Goal: Transaction & Acquisition: Purchase product/service

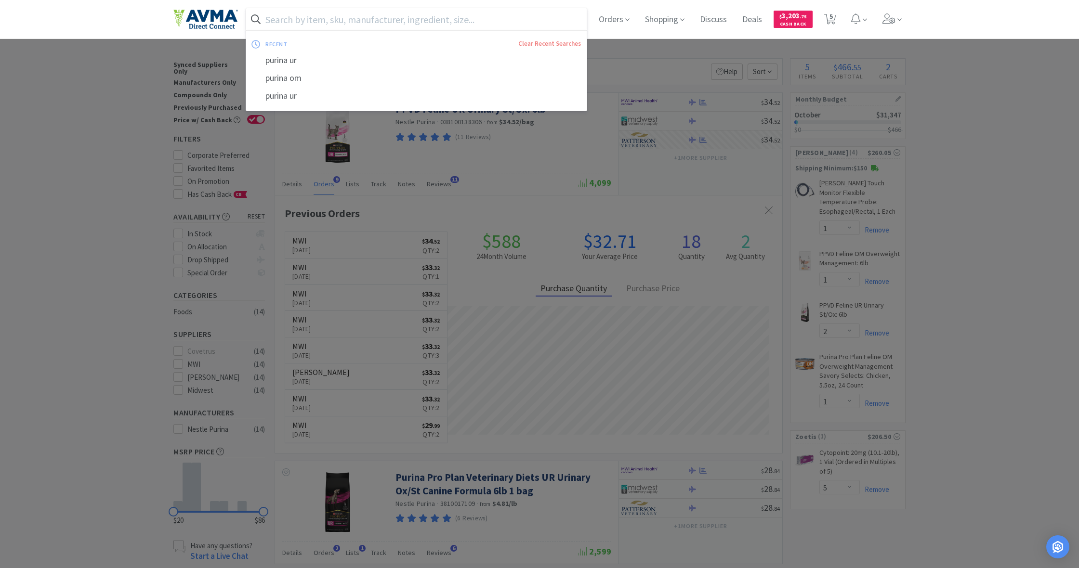
select select "1"
select select "2"
select select "1"
select select "5"
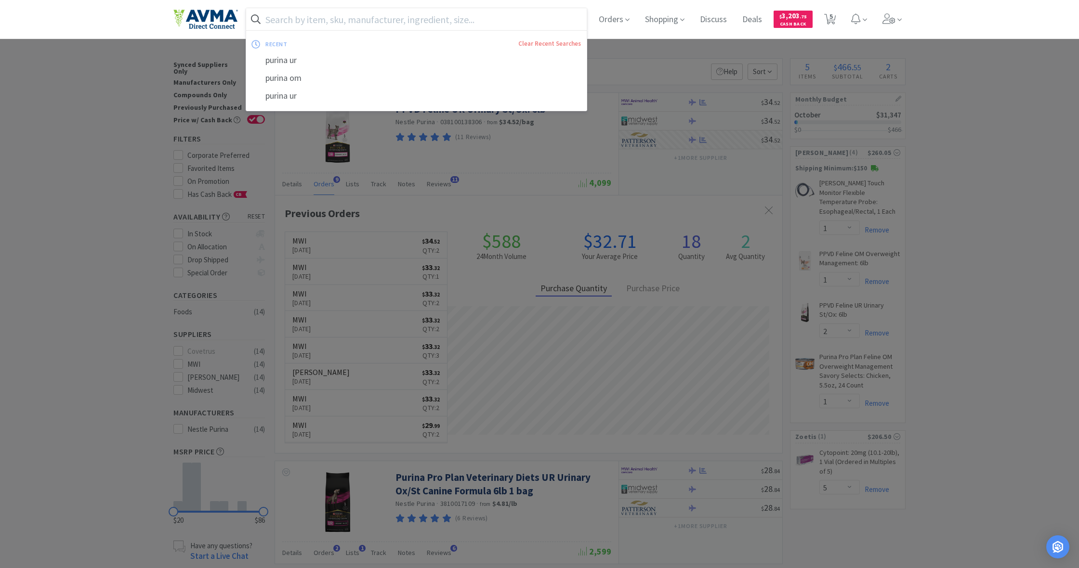
scroll to position [258, 507]
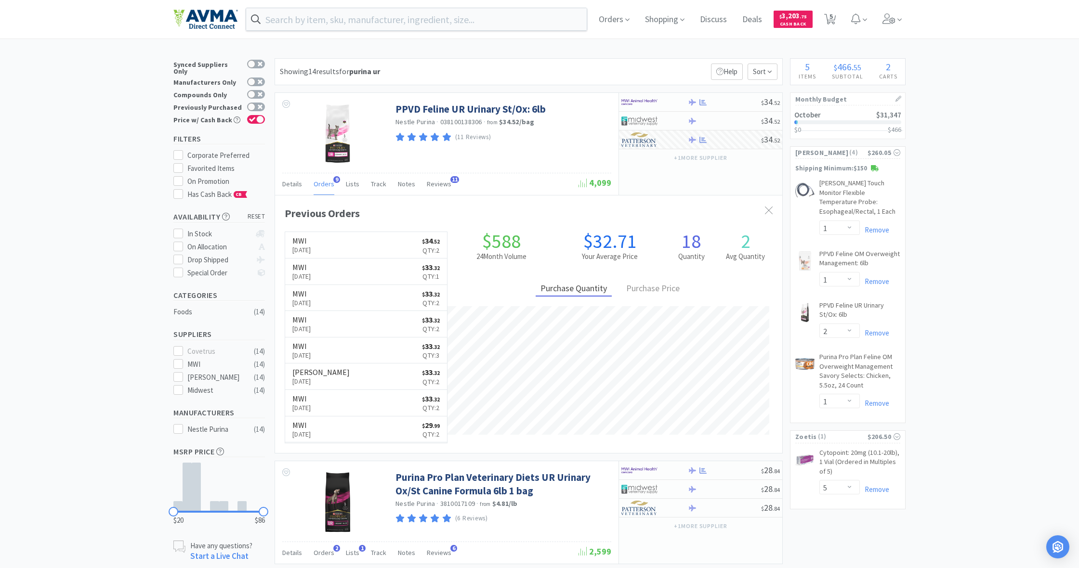
click at [995, 106] on div at bounding box center [539, 284] width 1079 height 568
click at [653, 19] on span "Shopping" at bounding box center [664, 19] width 47 height 39
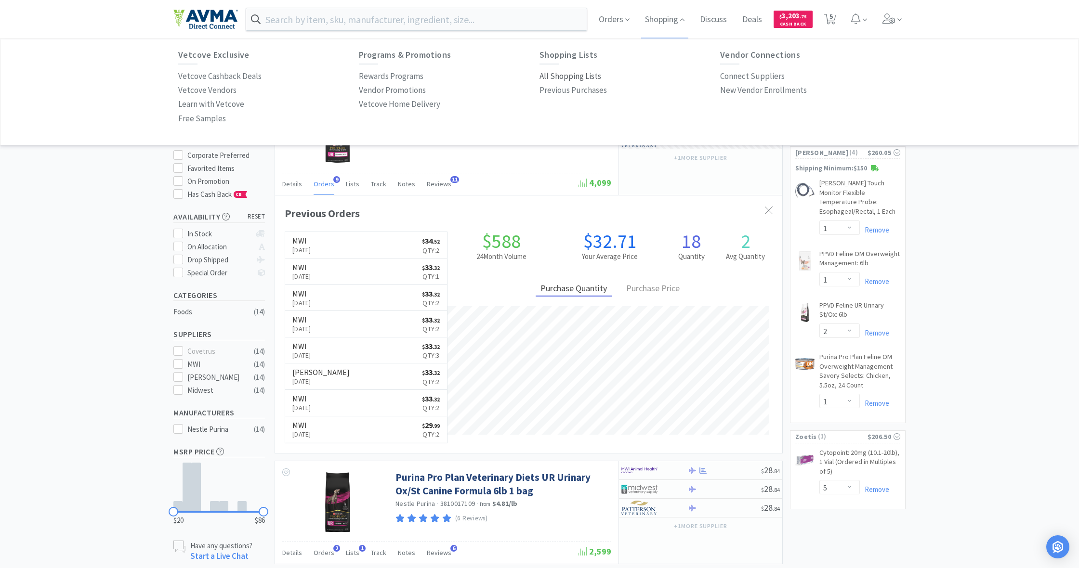
click at [565, 77] on p "All Shopping Lists" at bounding box center [570, 76] width 62 height 13
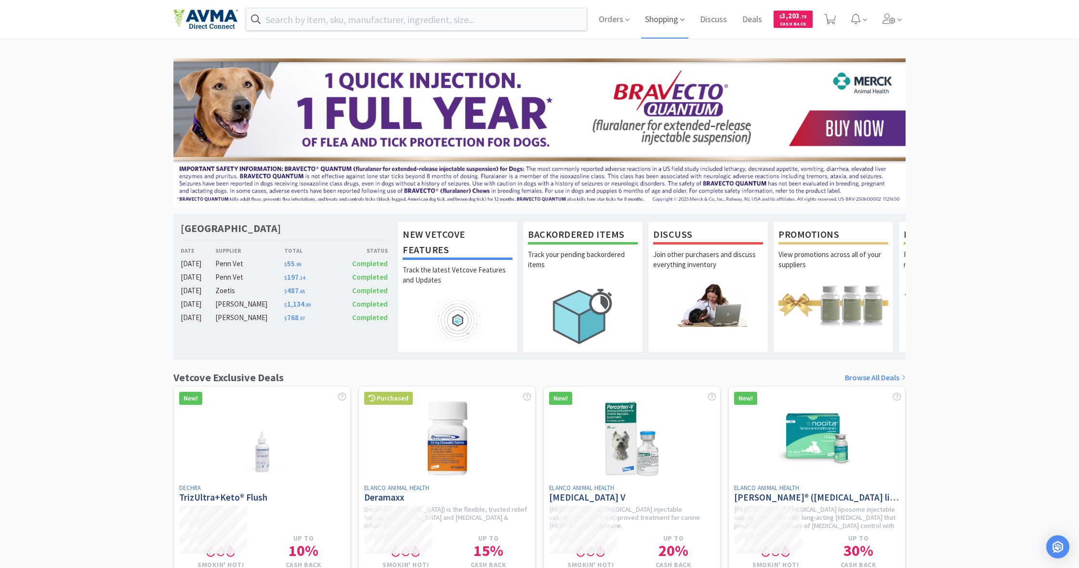
click at [656, 20] on span "Shopping" at bounding box center [664, 19] width 47 height 39
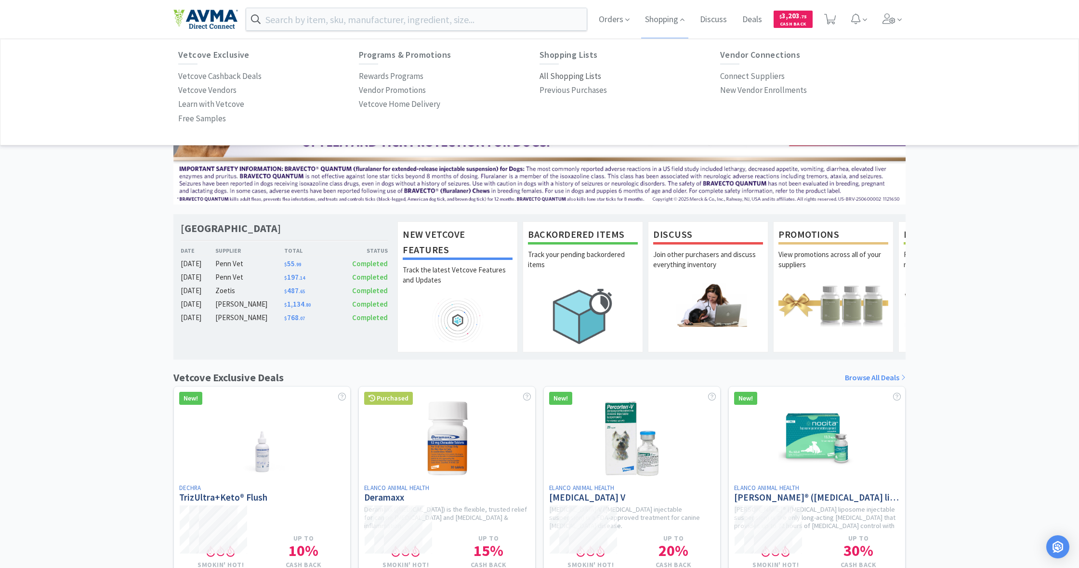
click at [572, 78] on p "All Shopping Lists" at bounding box center [570, 76] width 62 height 13
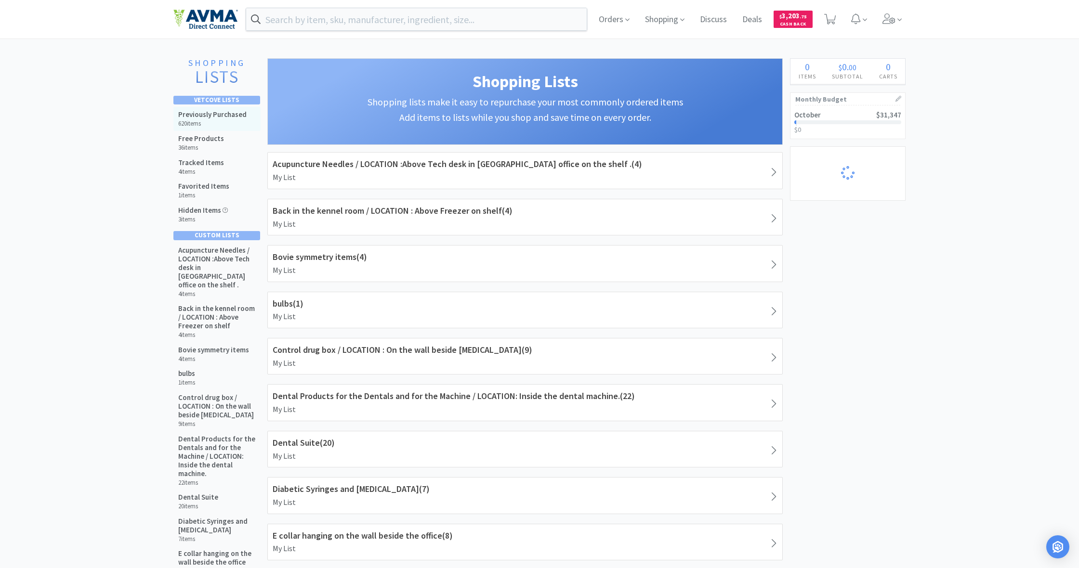
select select "1"
select select "2"
select select "1"
select select "5"
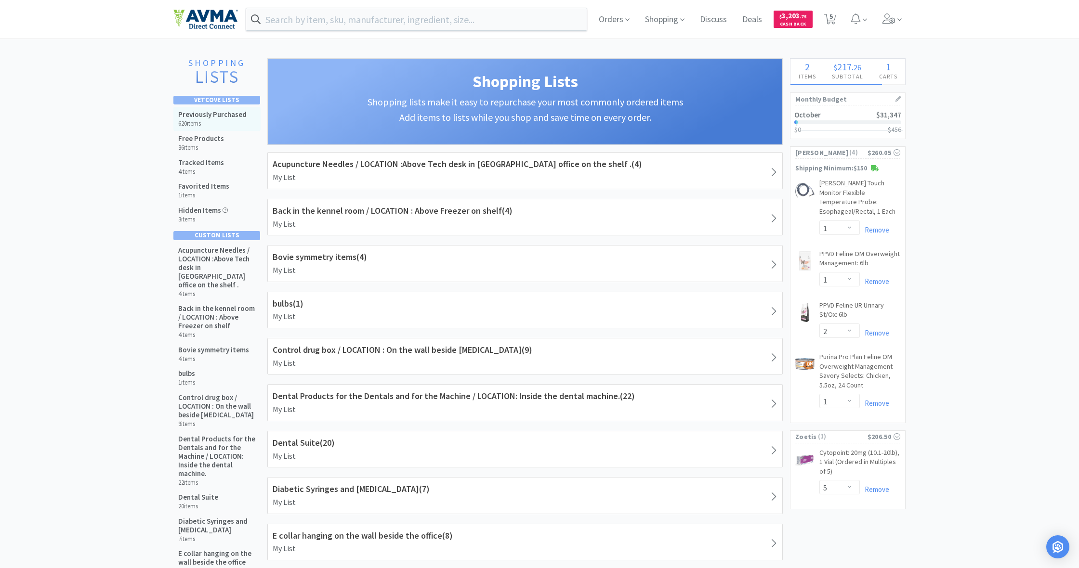
click at [208, 114] on h5 "Previously Purchased" at bounding box center [212, 114] width 68 height 9
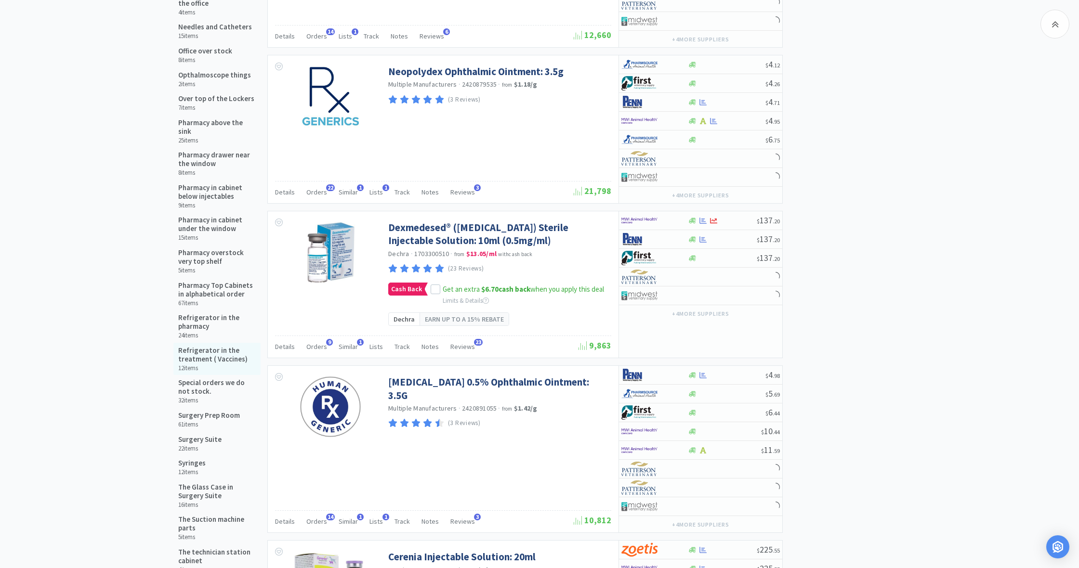
scroll to position [805, 0]
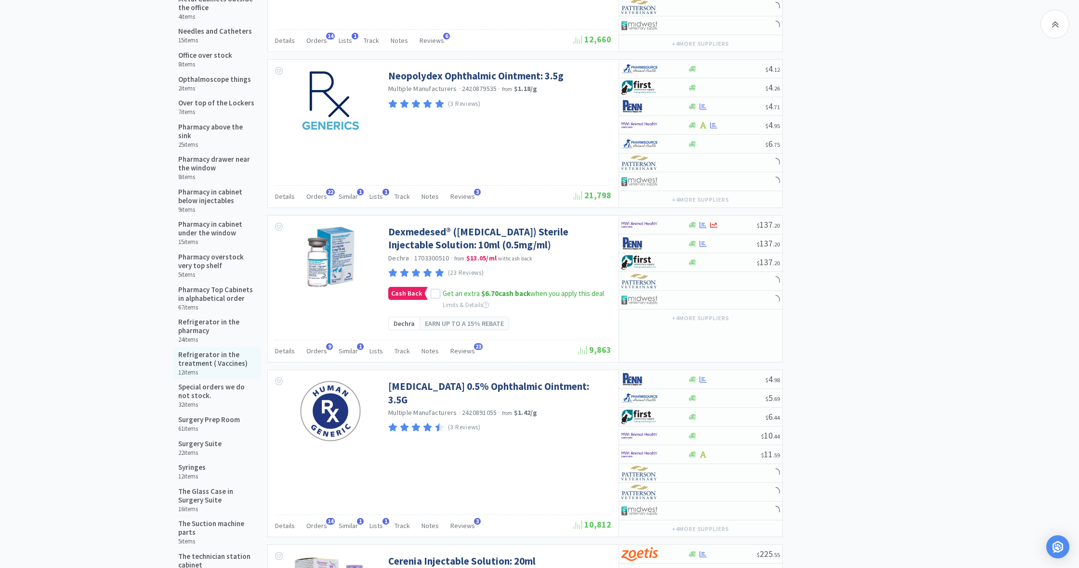
click at [209, 351] on h5 "Refrigerator in the treatment ( Vaccines)" at bounding box center [217, 359] width 78 height 17
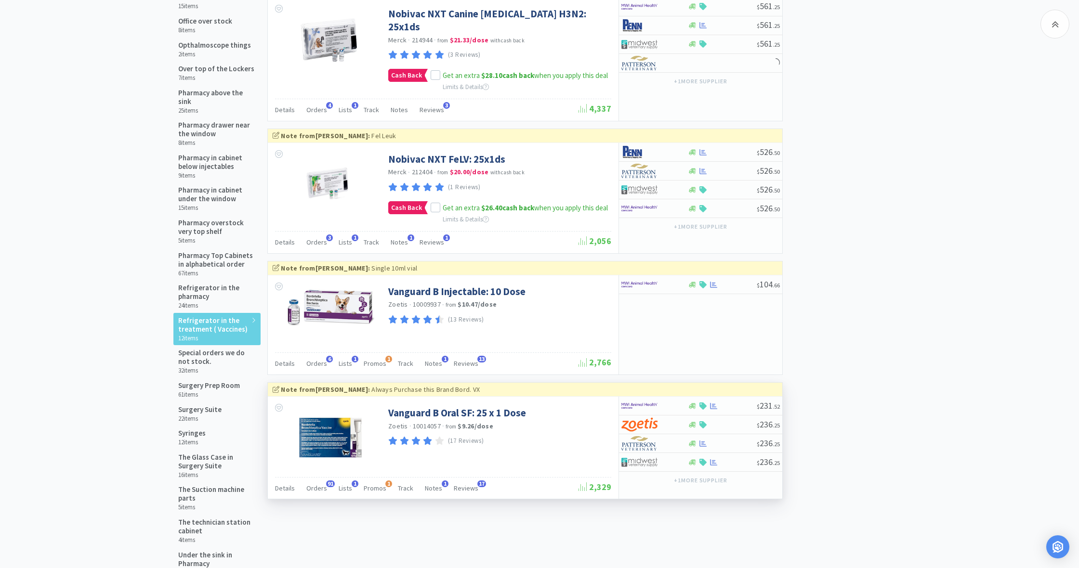
scroll to position [839, 0]
click at [694, 440] on icon at bounding box center [692, 443] width 7 height 7
select select "1"
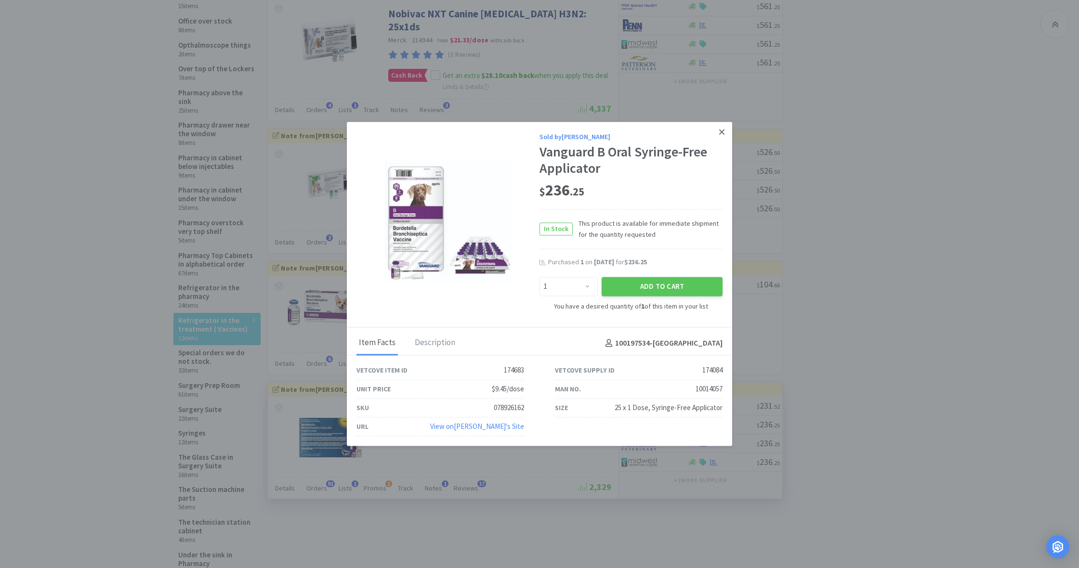
click at [724, 131] on icon at bounding box center [721, 132] width 5 height 5
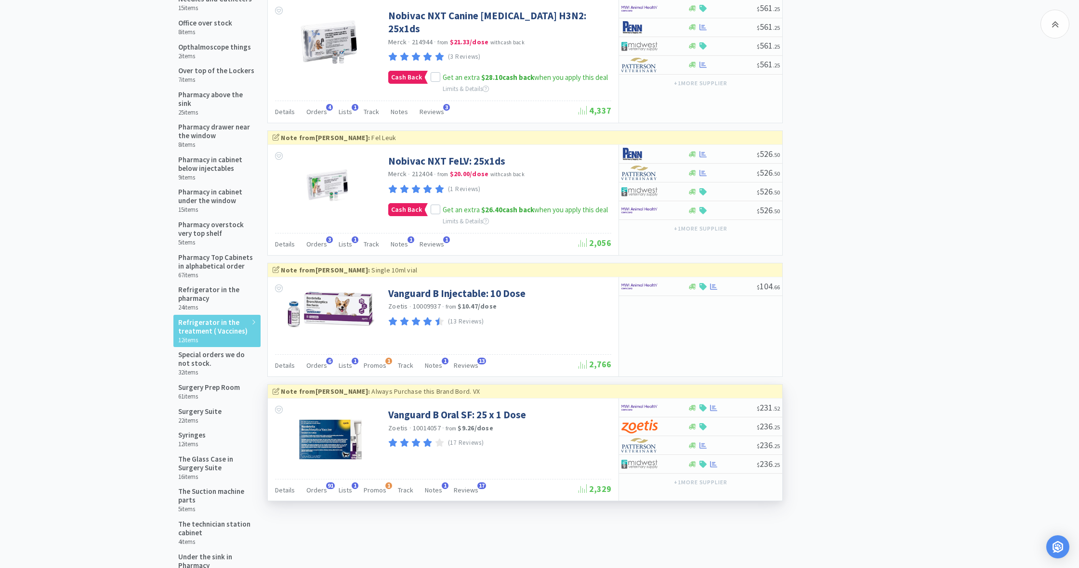
click at [549, 432] on div "Vanguard B Oral SF: 25 x 1 Dose Zoetis · 10014057 · from $9.26 / dose (17 Revie…" at bounding box center [443, 439] width 351 height 80
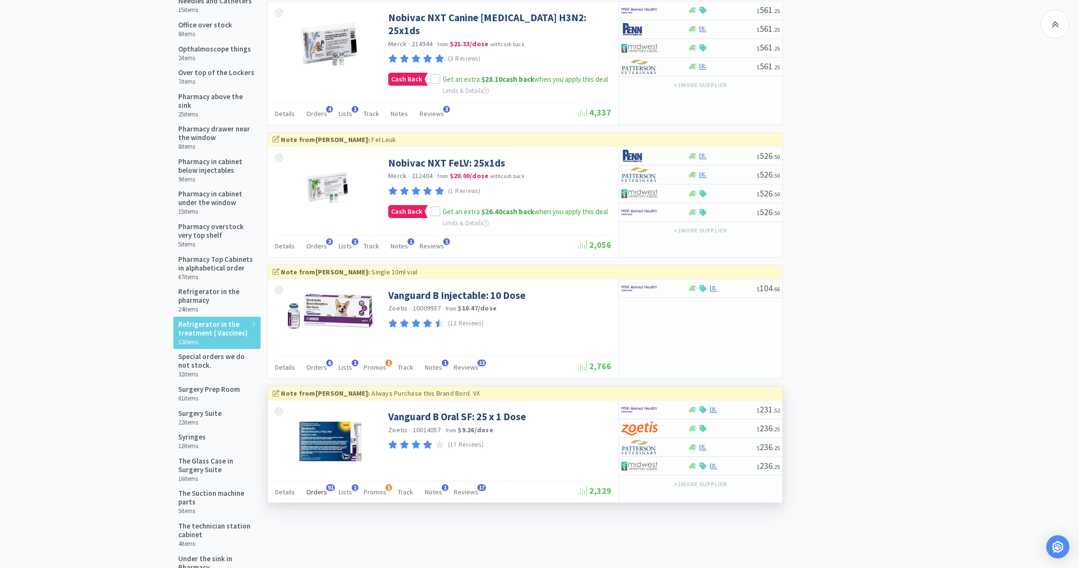
click at [316, 488] on span "Orders" at bounding box center [316, 492] width 21 height 9
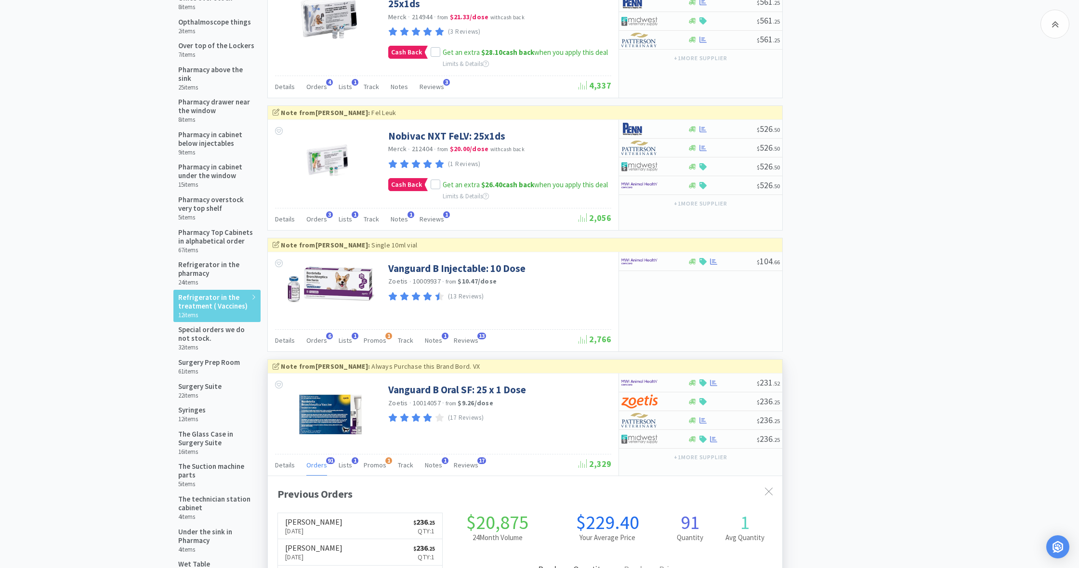
scroll to position [864, 0]
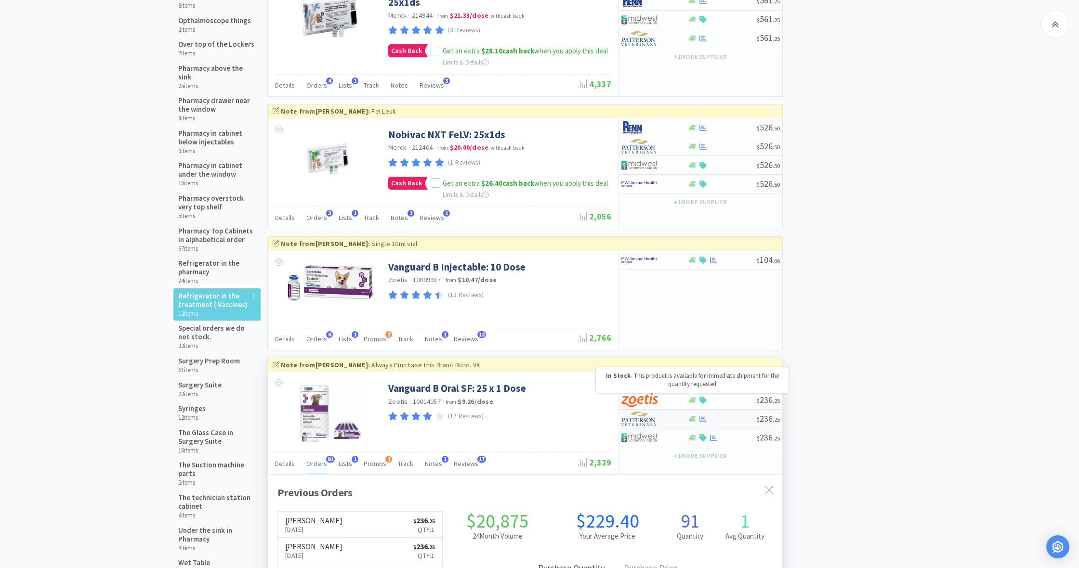
click at [692, 416] on icon at bounding box center [692, 419] width 7 height 6
select select "1"
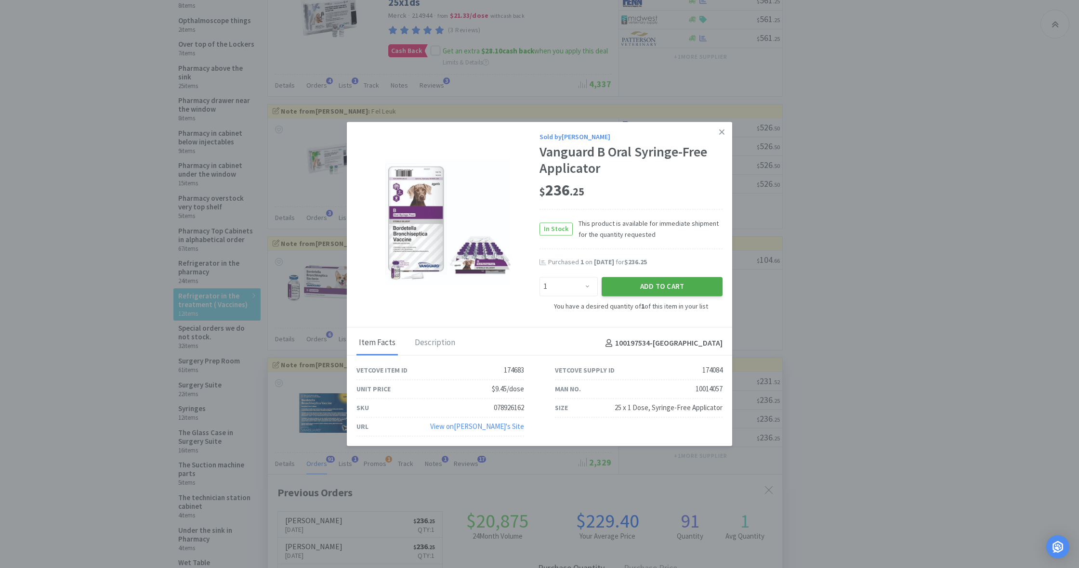
click at [660, 283] on button "Add to Cart" at bounding box center [662, 286] width 121 height 19
select select "1"
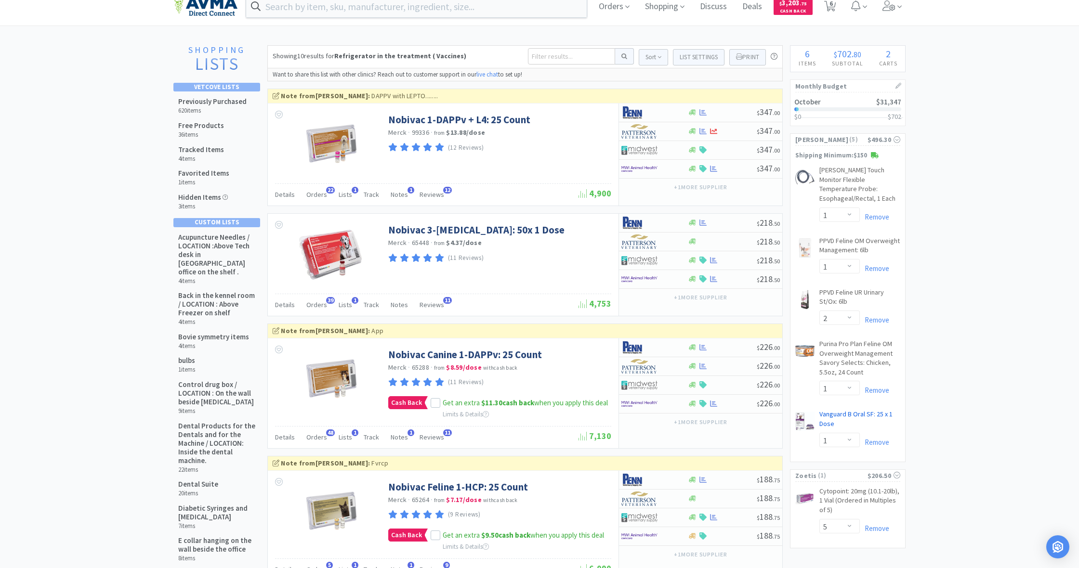
scroll to position [12, 0]
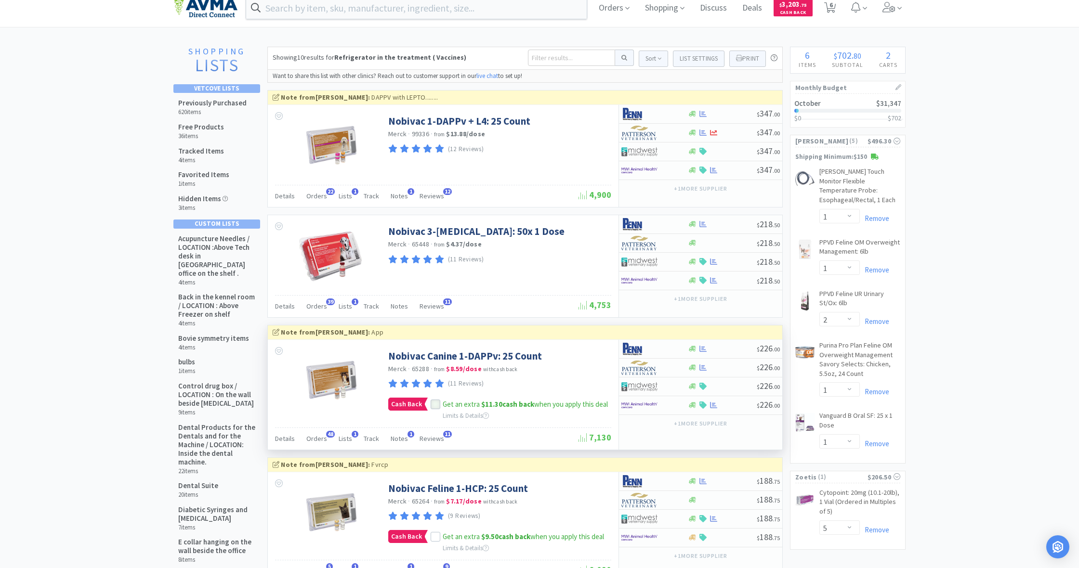
click at [435, 403] on icon at bounding box center [436, 405] width 6 height 5
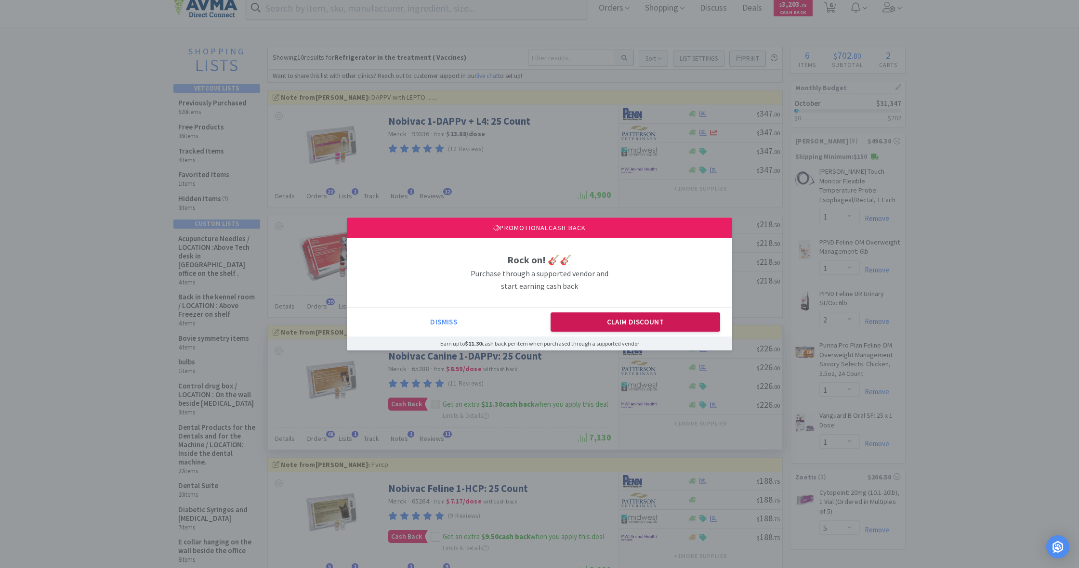
click at [623, 316] on button "Claim Discount" at bounding box center [636, 322] width 170 height 19
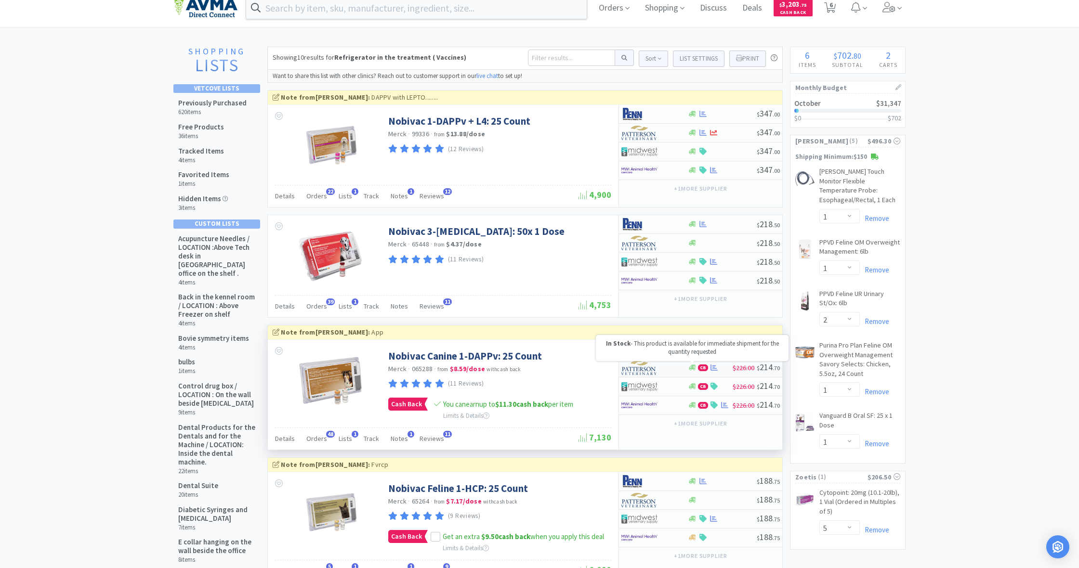
click at [692, 366] on icon at bounding box center [692, 368] width 7 height 6
select select "1"
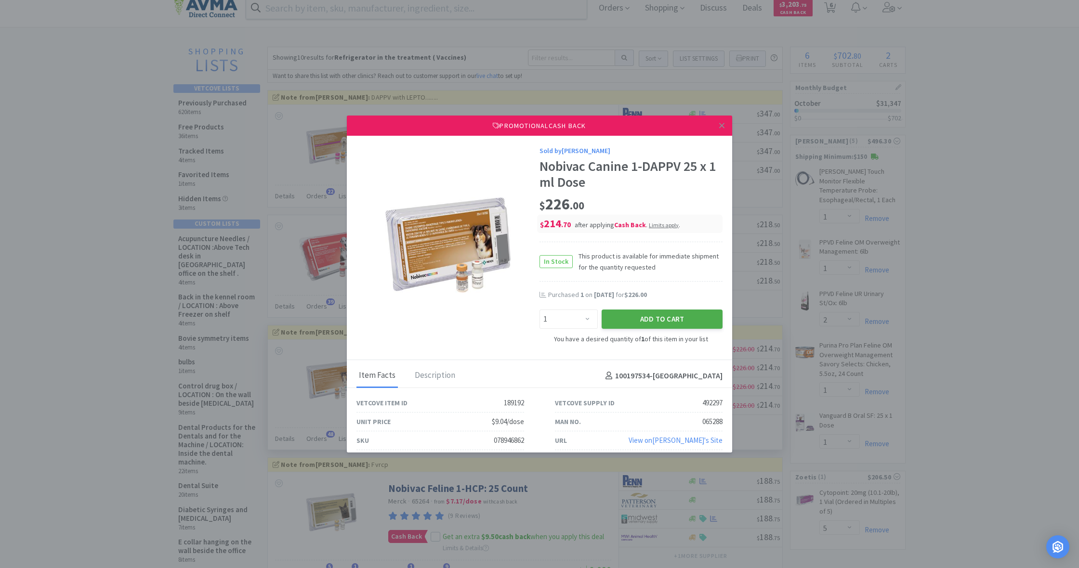
click at [664, 321] on button "Add to Cart" at bounding box center [662, 319] width 121 height 19
select select "1"
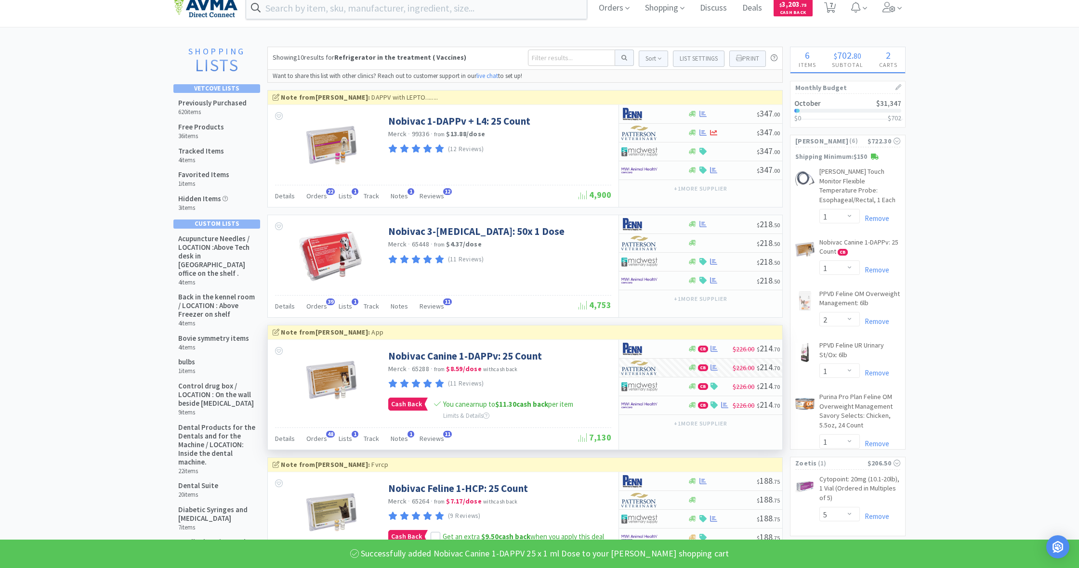
select select "1"
select select "2"
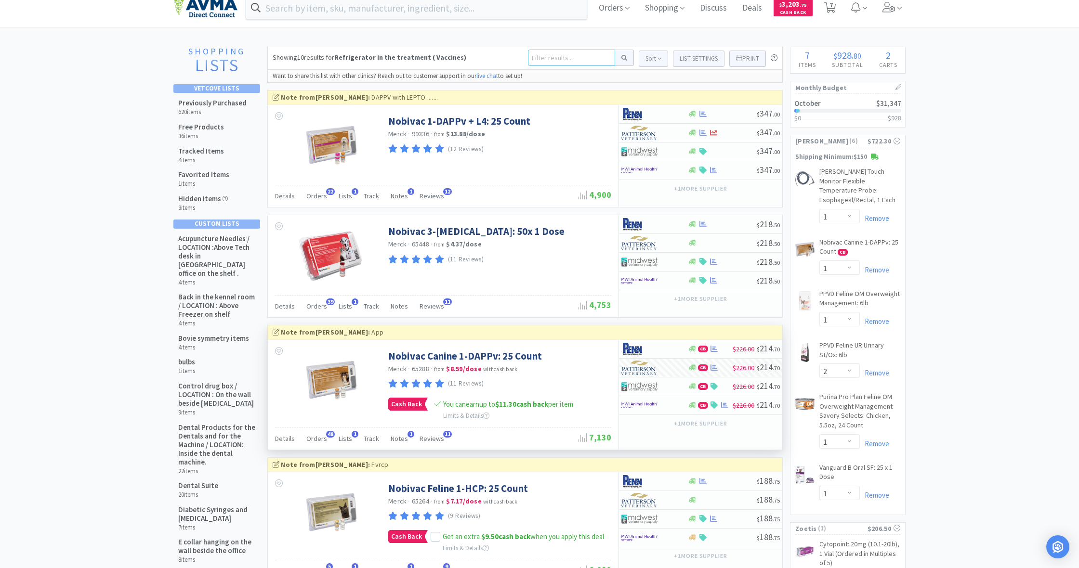
click at [535, 55] on input at bounding box center [571, 58] width 87 height 16
type input "ace"
click at [621, 58] on button at bounding box center [624, 58] width 19 height 16
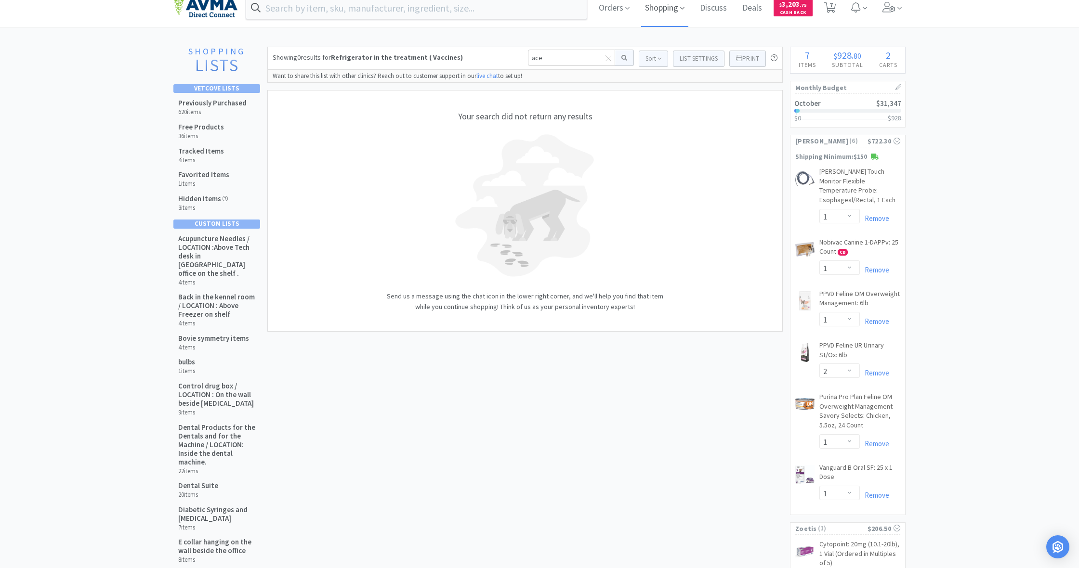
click at [658, 10] on span "Shopping" at bounding box center [664, 7] width 47 height 39
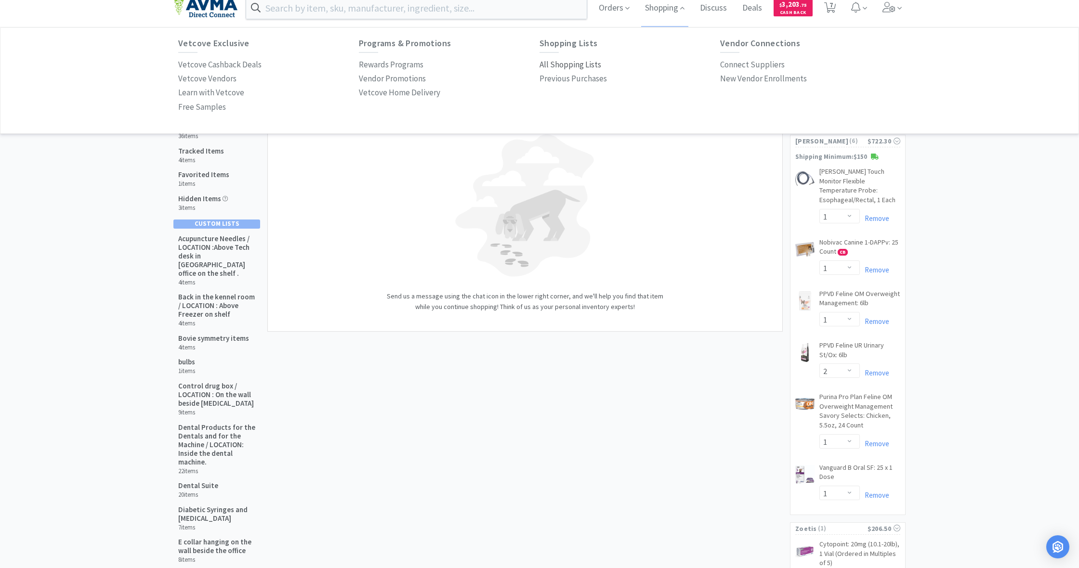
click at [559, 66] on p "All Shopping Lists" at bounding box center [570, 64] width 62 height 13
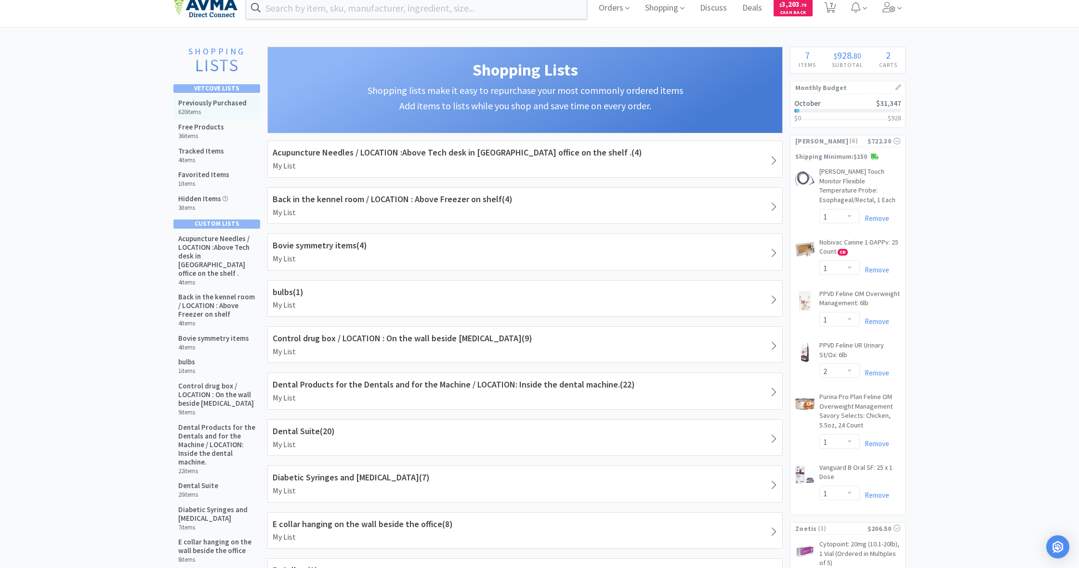
click at [217, 108] on h6 "620 items" at bounding box center [212, 112] width 68 height 8
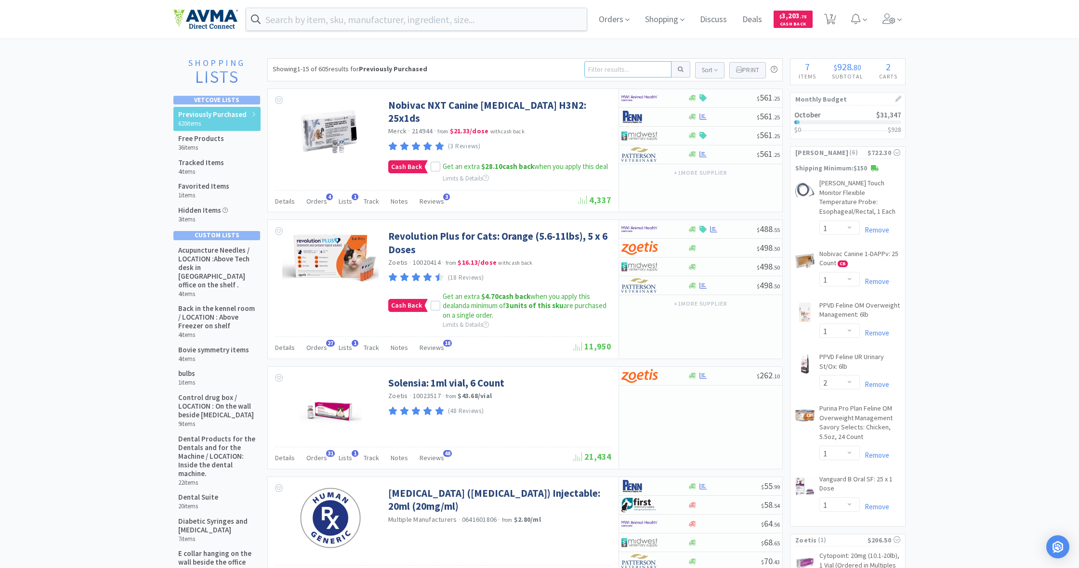
click at [601, 71] on input at bounding box center [627, 69] width 87 height 16
type input "ace"
click at [679, 69] on button at bounding box center [680, 69] width 19 height 16
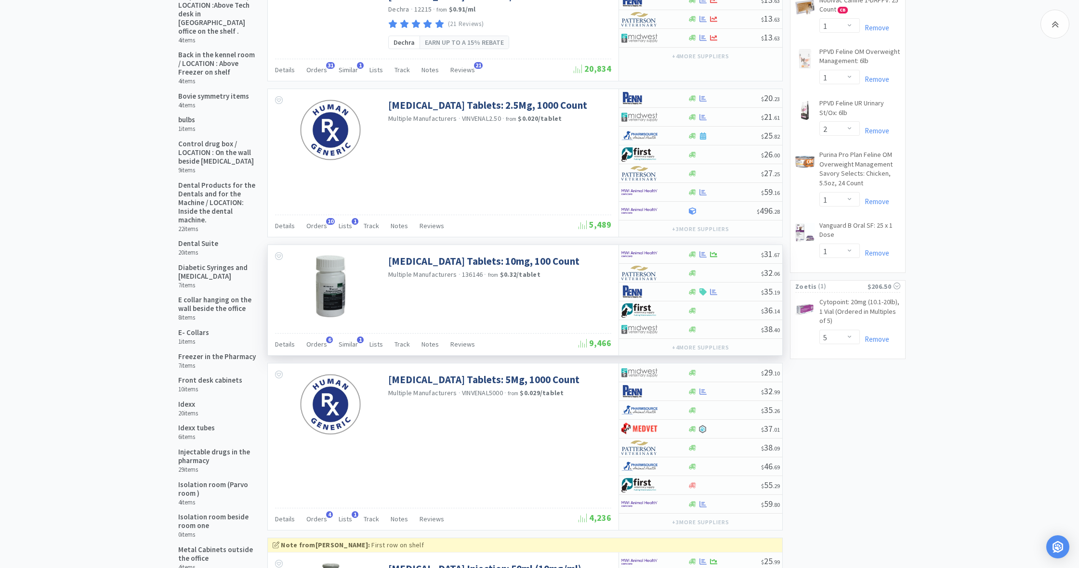
scroll to position [256, 0]
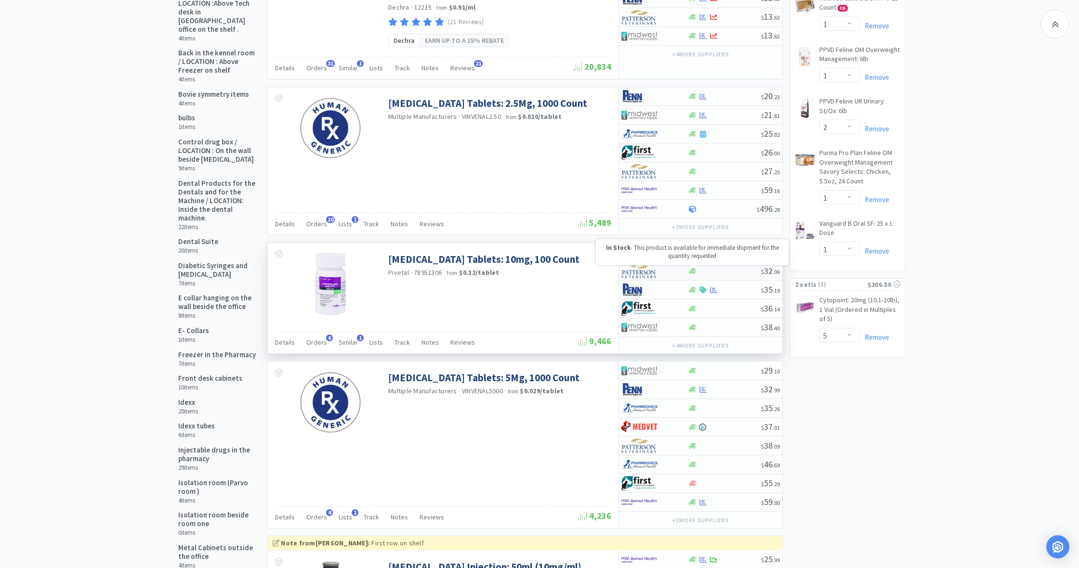
click at [694, 271] on icon at bounding box center [692, 271] width 7 height 6
select select "1"
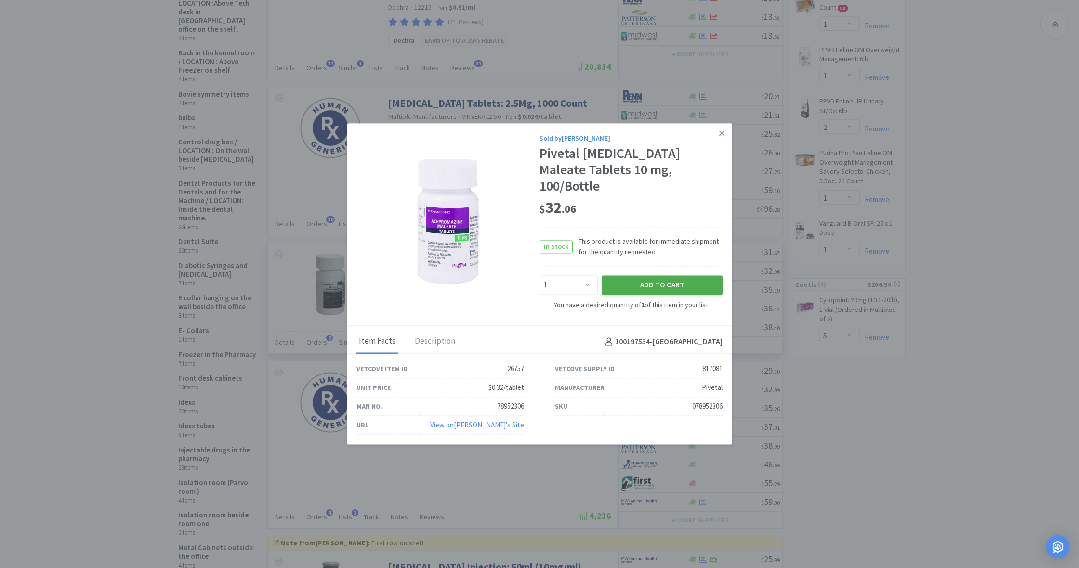
click at [671, 277] on button "Add to Cart" at bounding box center [662, 285] width 121 height 19
select select "1"
select select "2"
select select "1"
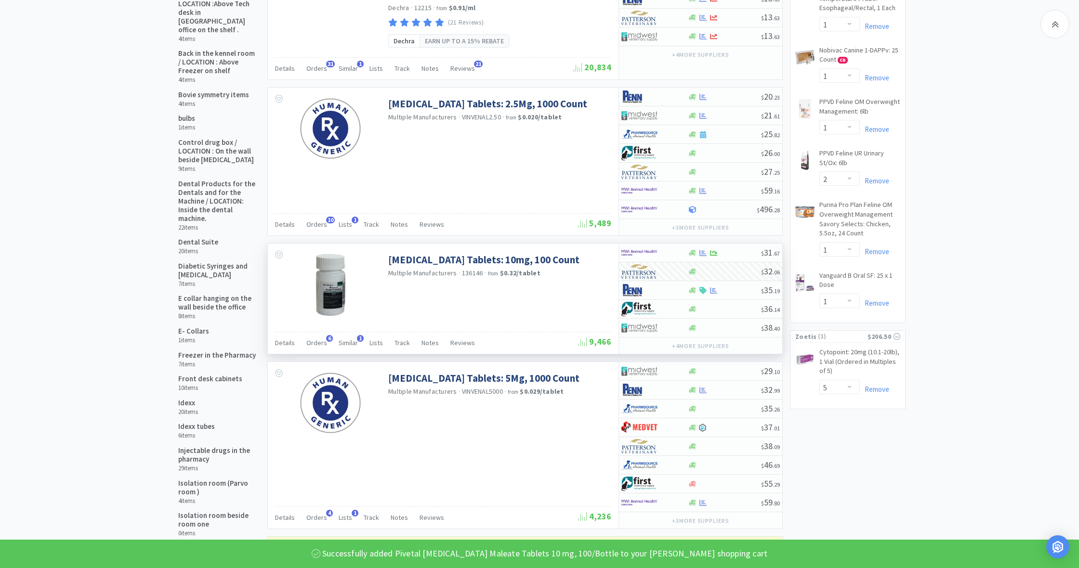
click at [565, 290] on div "Acepromazine Tablets: 10mg, 100 Count Multiple Manufacturers · 136146 · from $0…" at bounding box center [443, 284] width 351 height 80
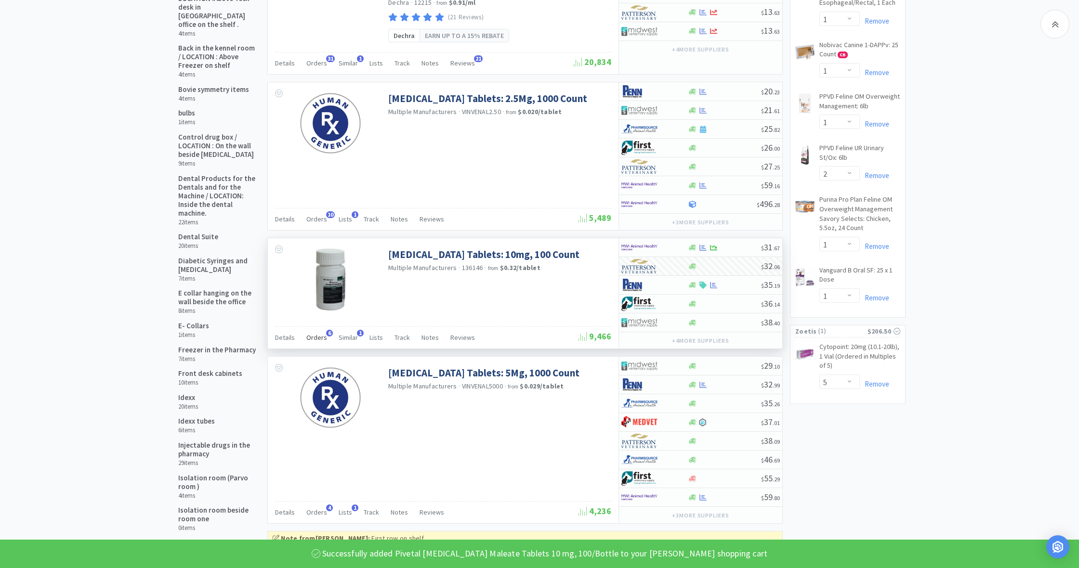
click at [315, 337] on span "Orders" at bounding box center [316, 337] width 21 height 9
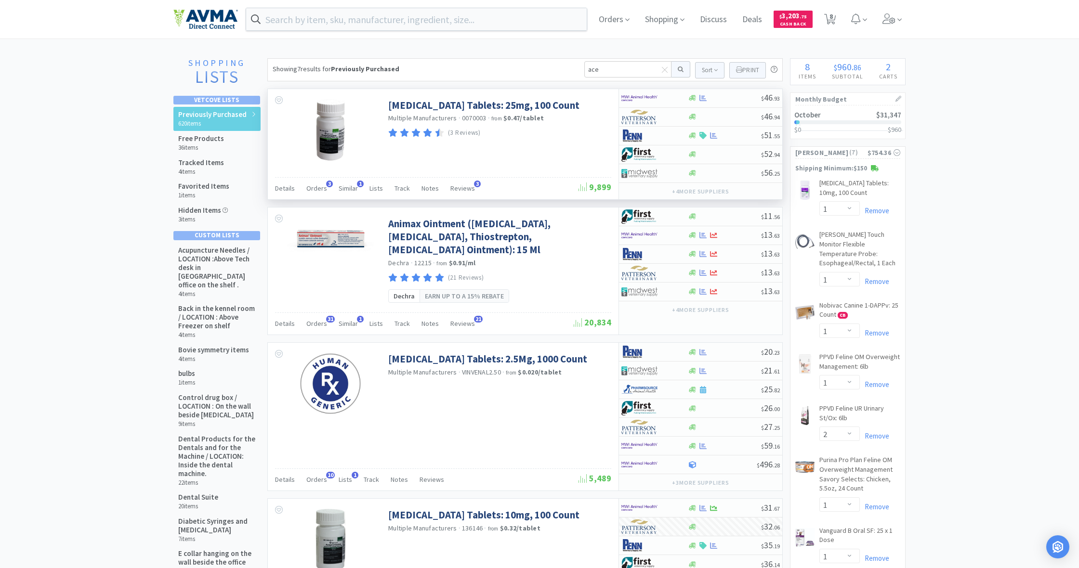
scroll to position [0, 0]
drag, startPoint x: 614, startPoint y: 72, endPoint x: 554, endPoint y: 62, distance: 61.1
click at [551, 61] on div "Showing 7 results for Previously Purchased ace Sort Print Previously Purchased …" at bounding box center [524, 69] width 515 height 23
type input "movoflex"
click at [679, 69] on button at bounding box center [680, 69] width 19 height 16
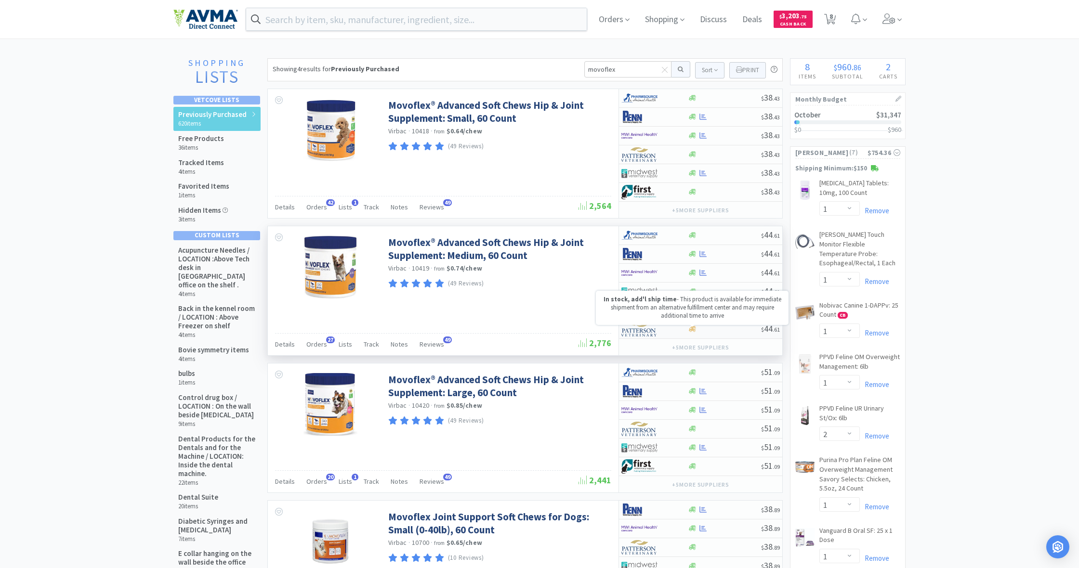
click at [691, 330] on icon at bounding box center [692, 330] width 7 height 6
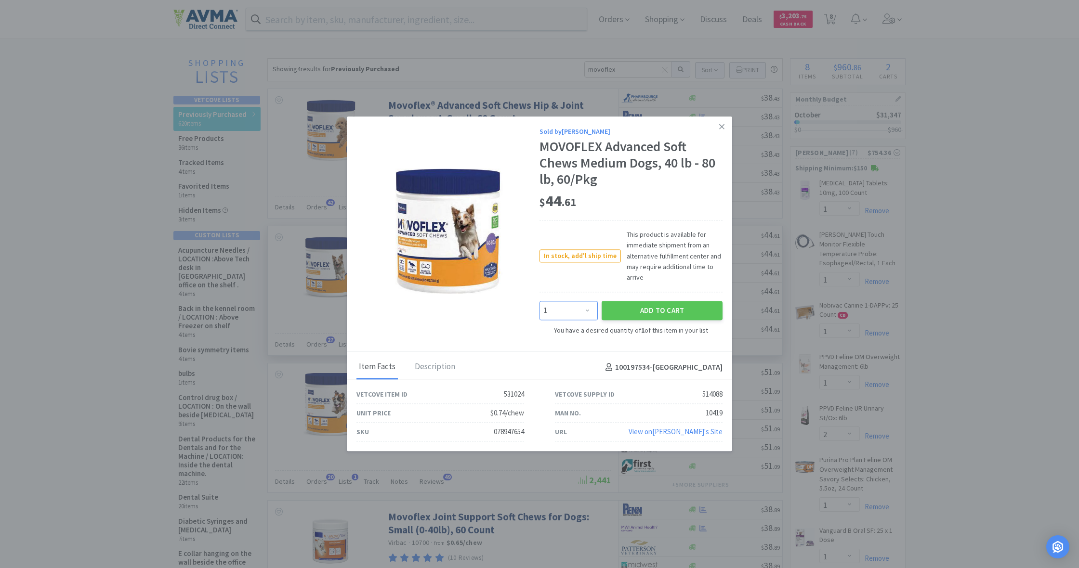
select select "3"
click at [634, 311] on button "Add to Cart" at bounding box center [662, 310] width 121 height 19
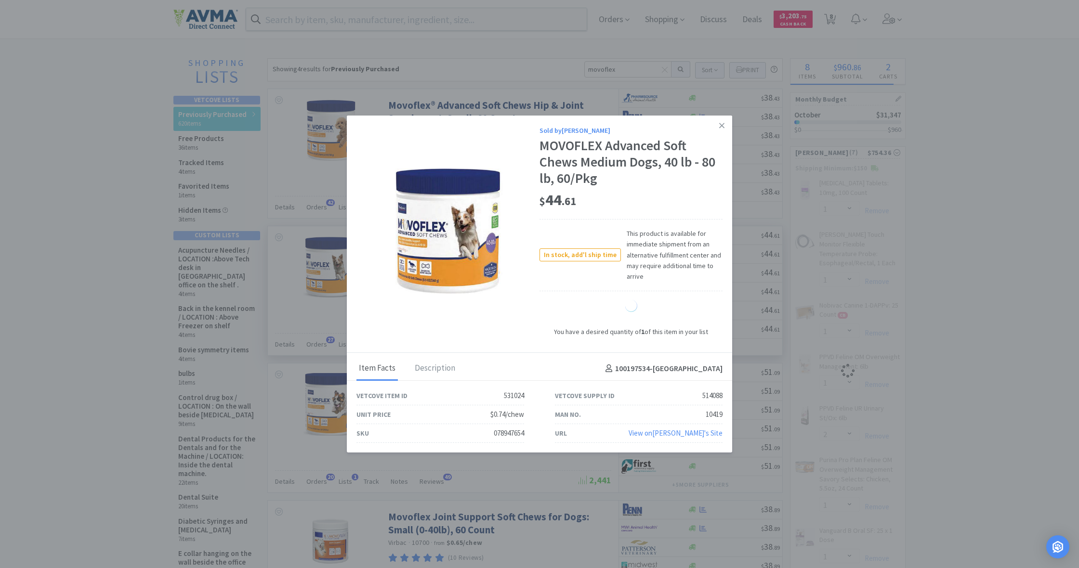
select select "3"
select select "1"
select select "2"
select select "1"
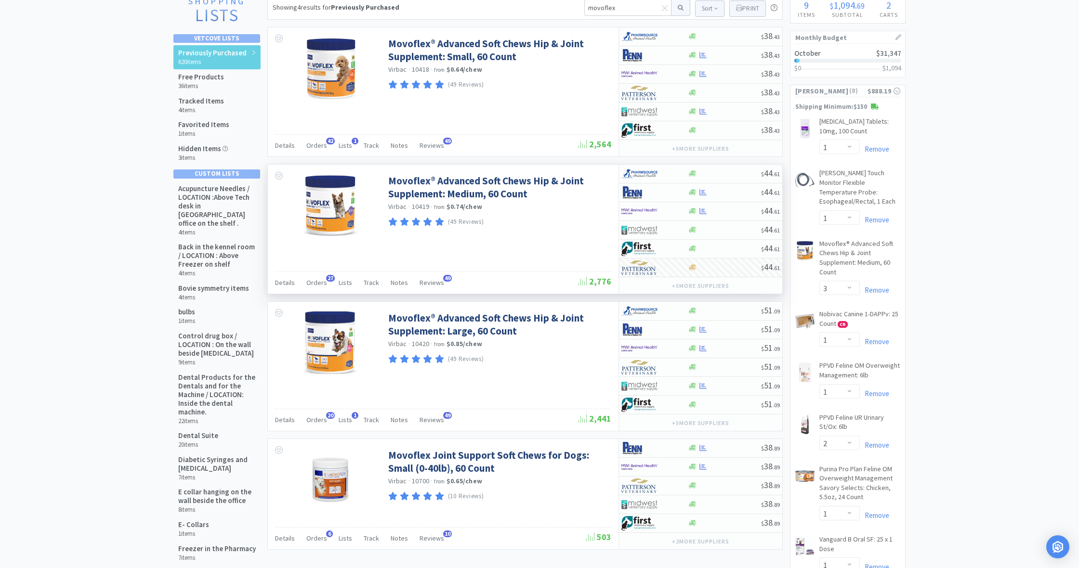
scroll to position [92, 0]
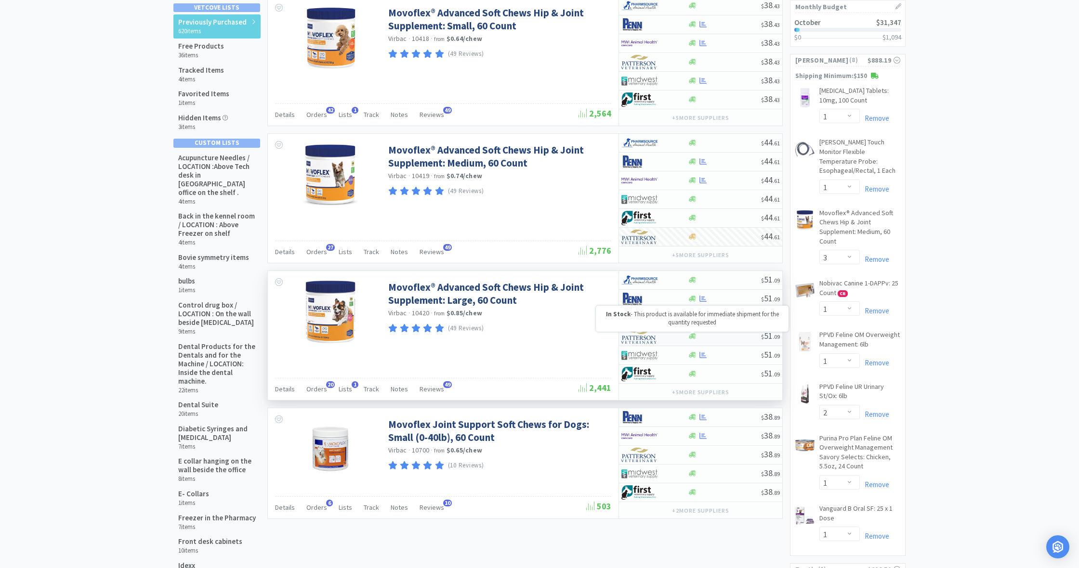
click at [693, 334] on body "Orders Shopping Discuss Discuss Deals Deals $ 3,203 . 75 Cash Back 9 9 Shopping…" at bounding box center [539, 192] width 1079 height 568
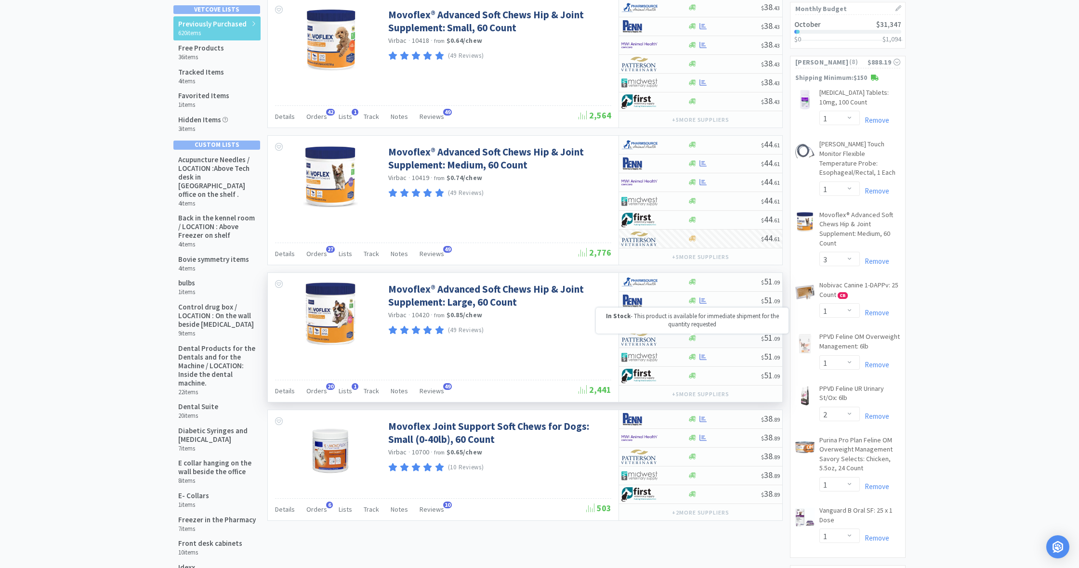
click at [690, 339] on icon at bounding box center [692, 339] width 7 height 6
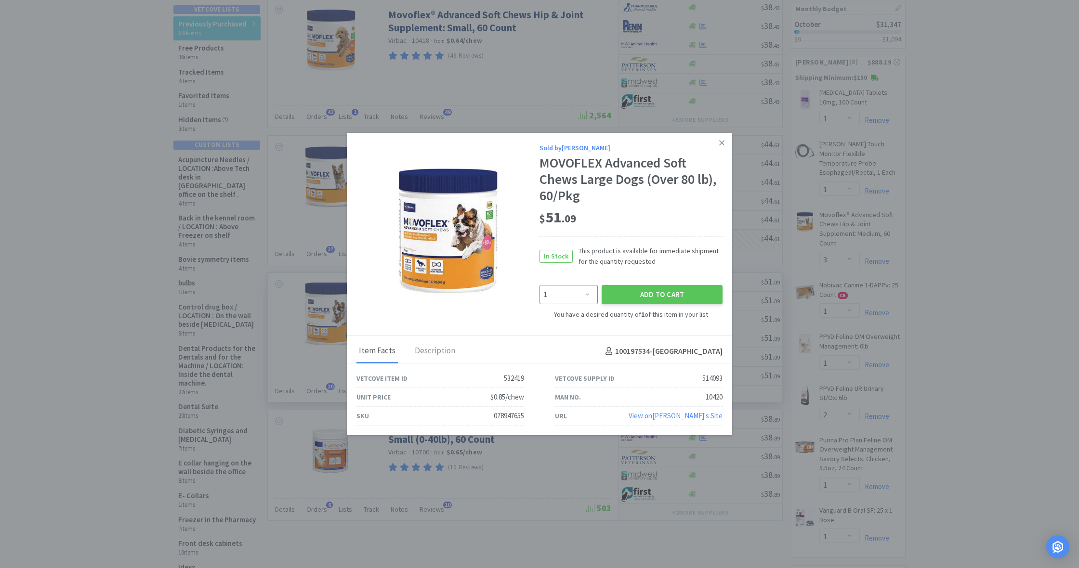
select select "2"
click at [655, 298] on button "Add to Cart" at bounding box center [662, 294] width 121 height 19
select select "2"
select select "3"
select select "1"
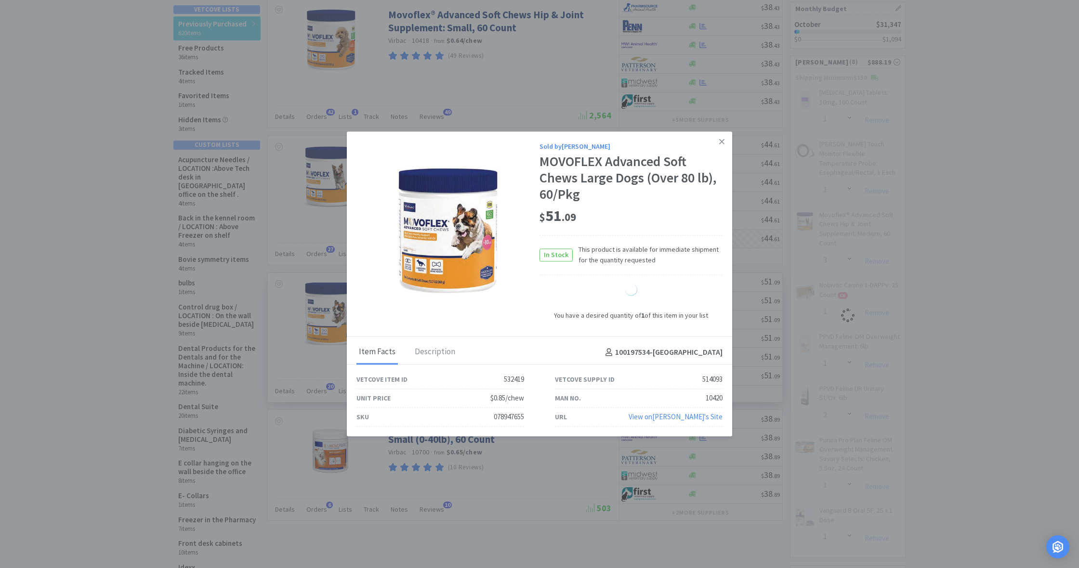
select select "2"
select select "1"
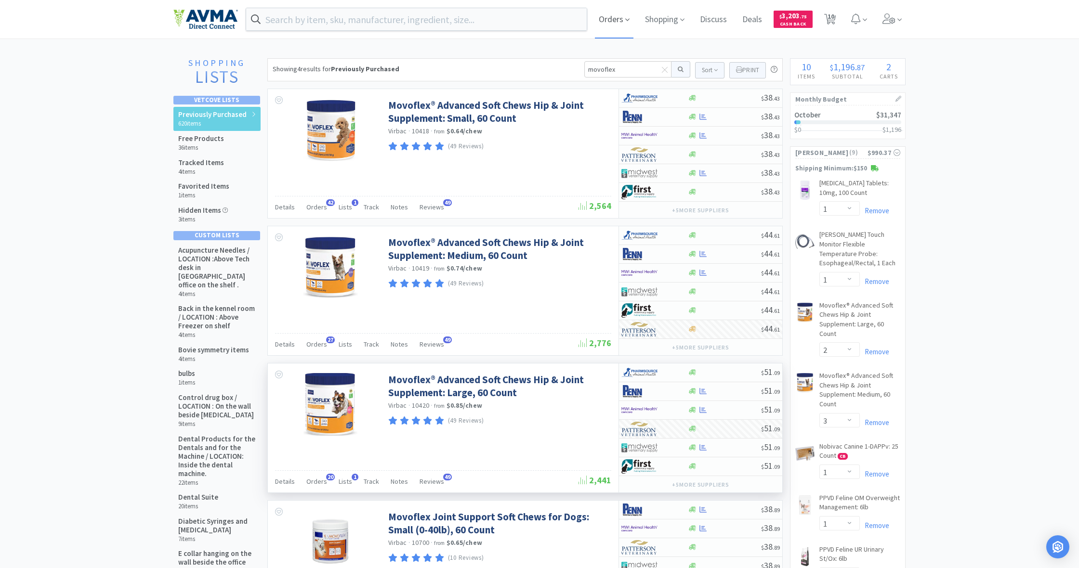
scroll to position [0, 0]
drag, startPoint x: 587, startPoint y: 69, endPoint x: 643, endPoint y: 77, distance: 57.4
click at [643, 77] on input "movoflex" at bounding box center [627, 69] width 87 height 16
type input "fortiflora"
click at [679, 69] on button at bounding box center [680, 69] width 19 height 16
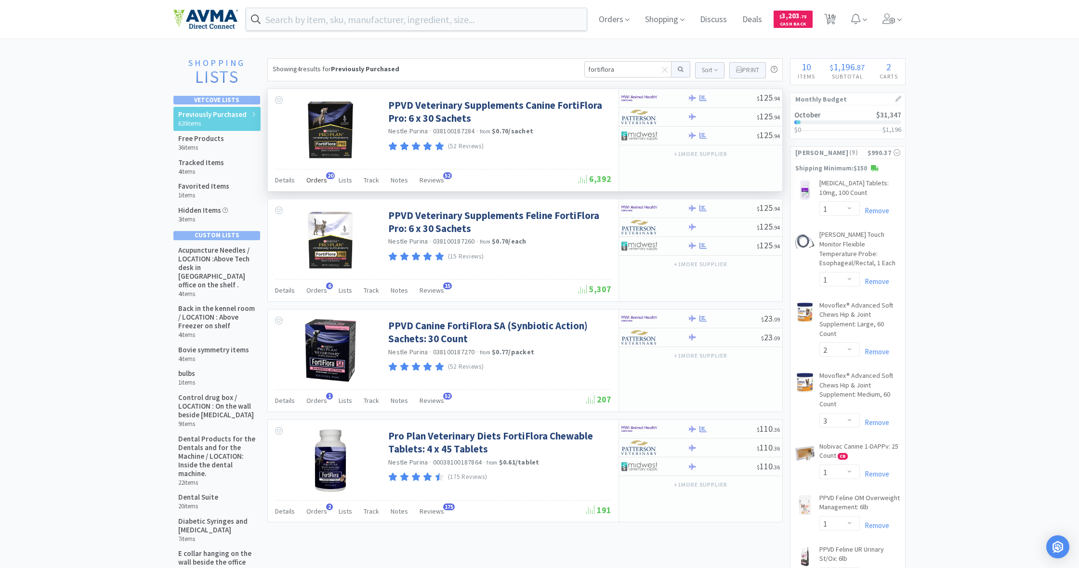
click at [318, 184] on div "Orders 20" at bounding box center [316, 181] width 21 height 18
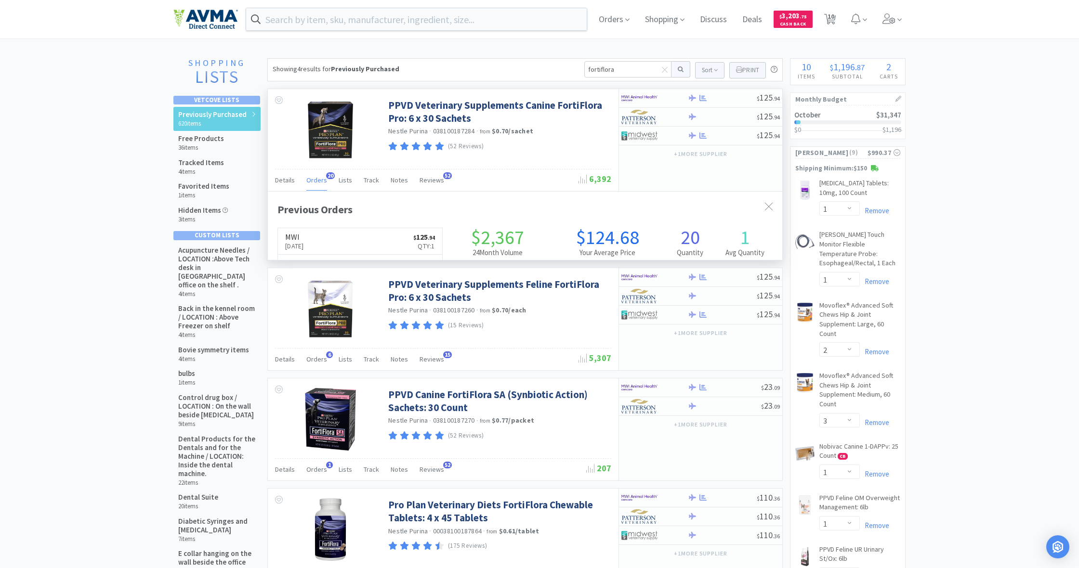
scroll to position [258, 514]
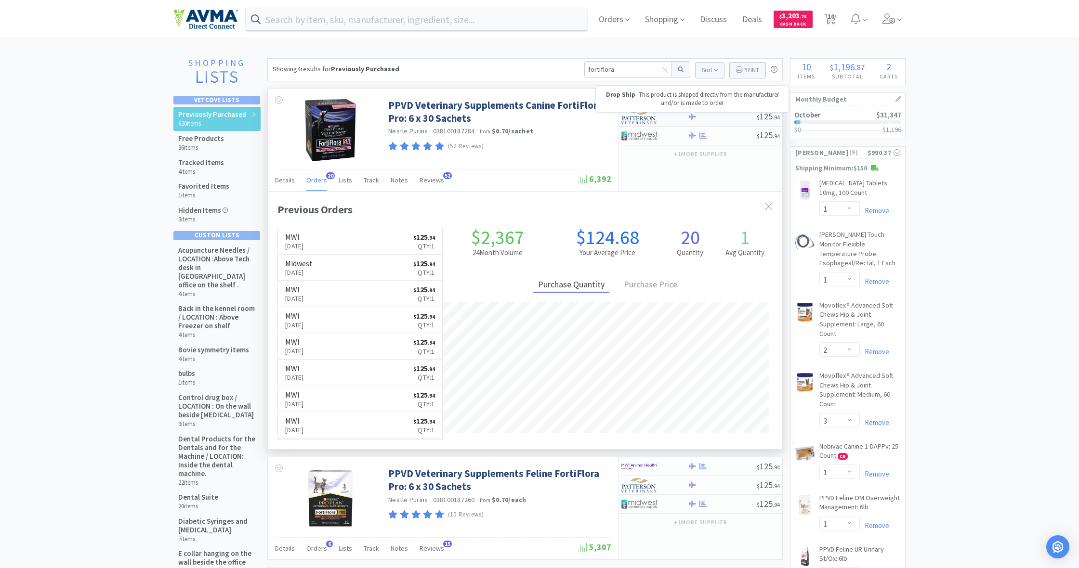
click at [691, 117] on icon at bounding box center [692, 117] width 7 height 6
select select "1"
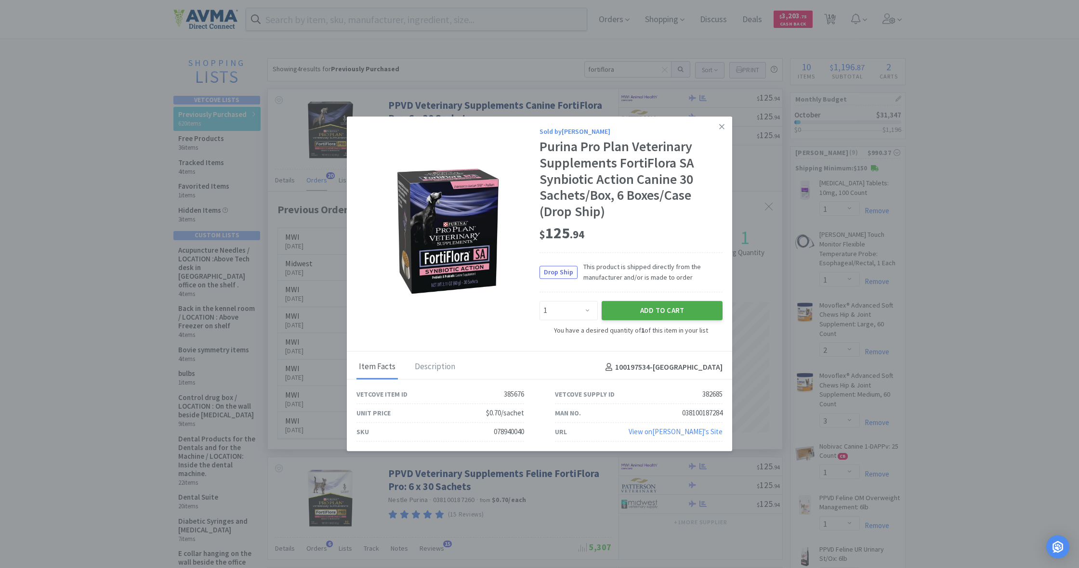
click at [668, 310] on button "Add to Cart" at bounding box center [662, 310] width 121 height 19
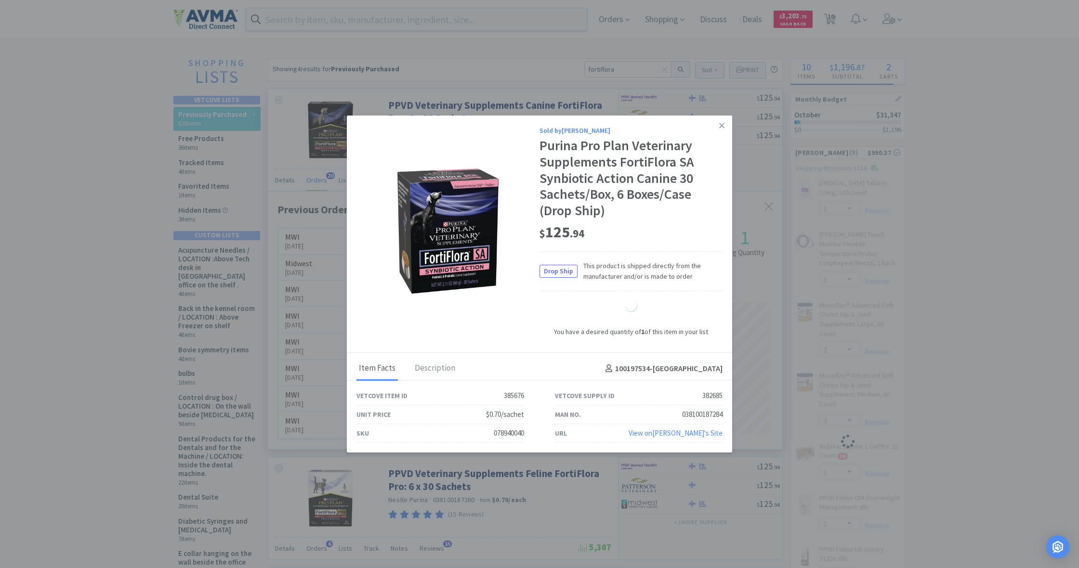
select select "1"
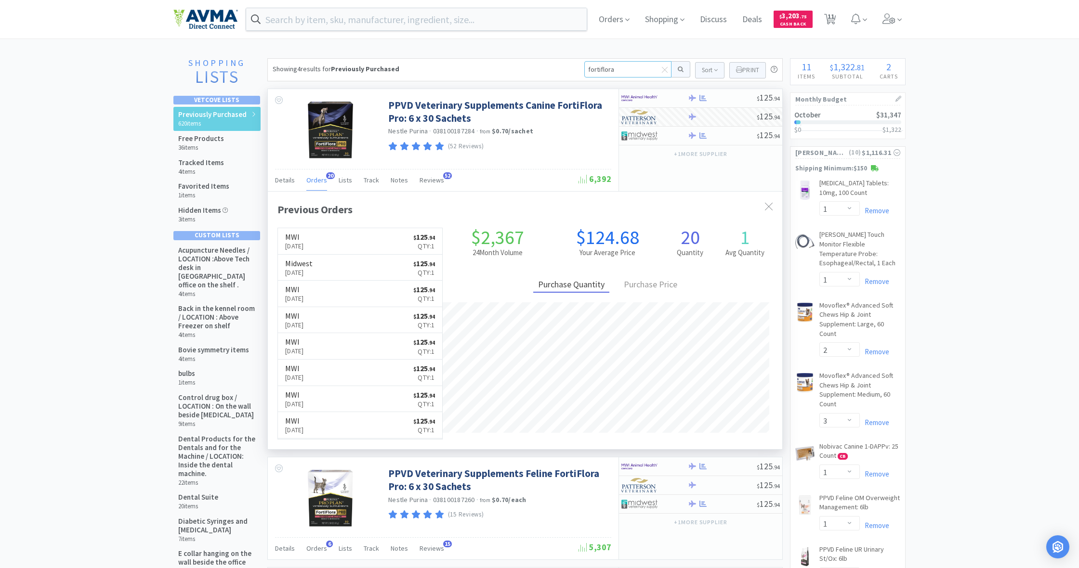
drag, startPoint x: 605, startPoint y: 67, endPoint x: 555, endPoint y: 66, distance: 49.6
click at [555, 66] on div "Showing 4 results for Previously Purchased fortiflora Sort Print Previously Pur…" at bounding box center [524, 69] width 515 height 23
type input "dena"
click at [679, 69] on button at bounding box center [680, 69] width 19 height 16
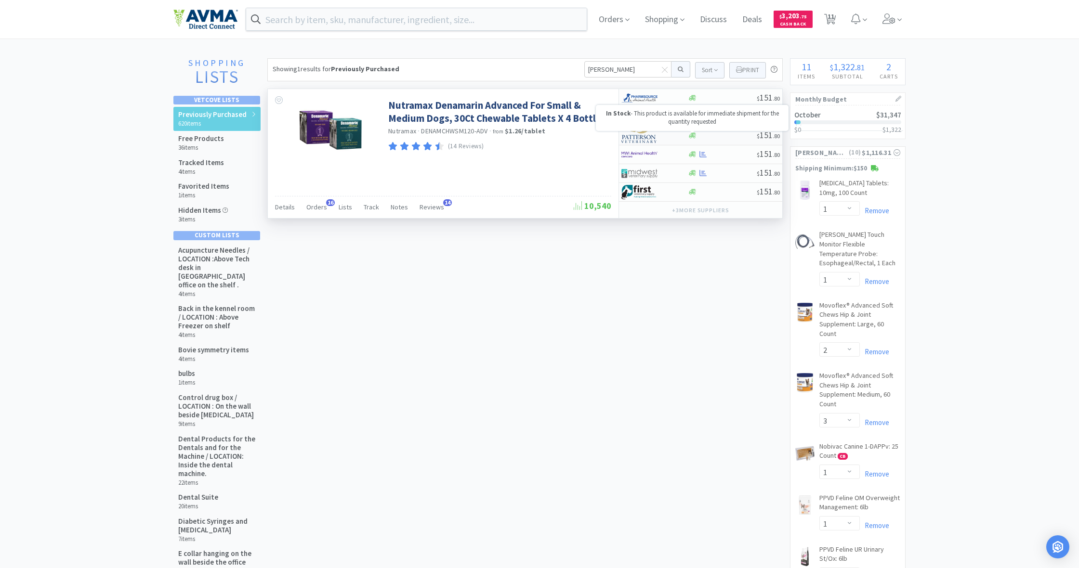
click at [693, 136] on icon at bounding box center [692, 136] width 7 height 6
select select "1"
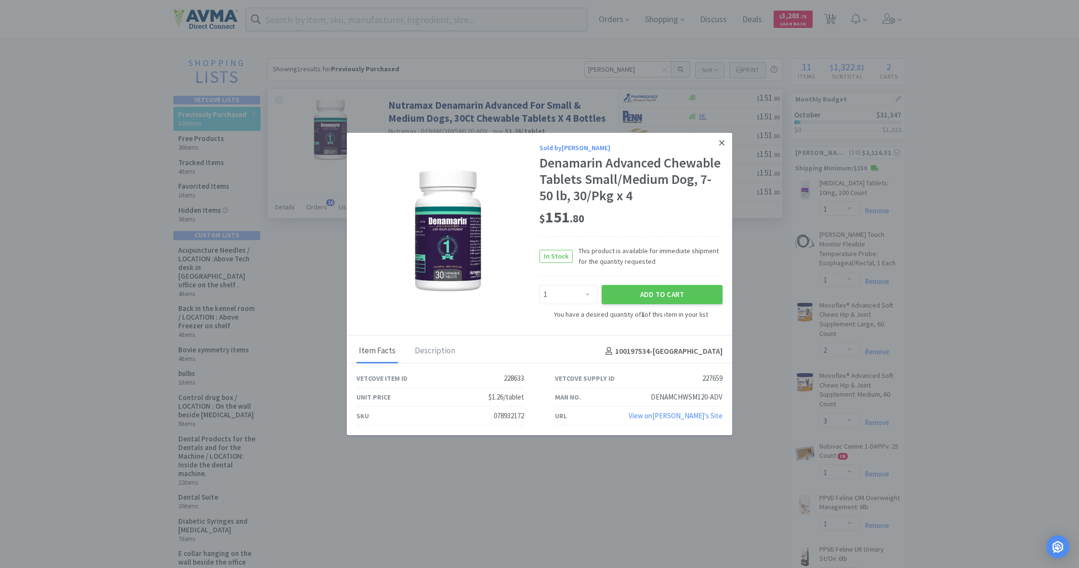
click at [722, 140] on icon at bounding box center [721, 142] width 5 height 5
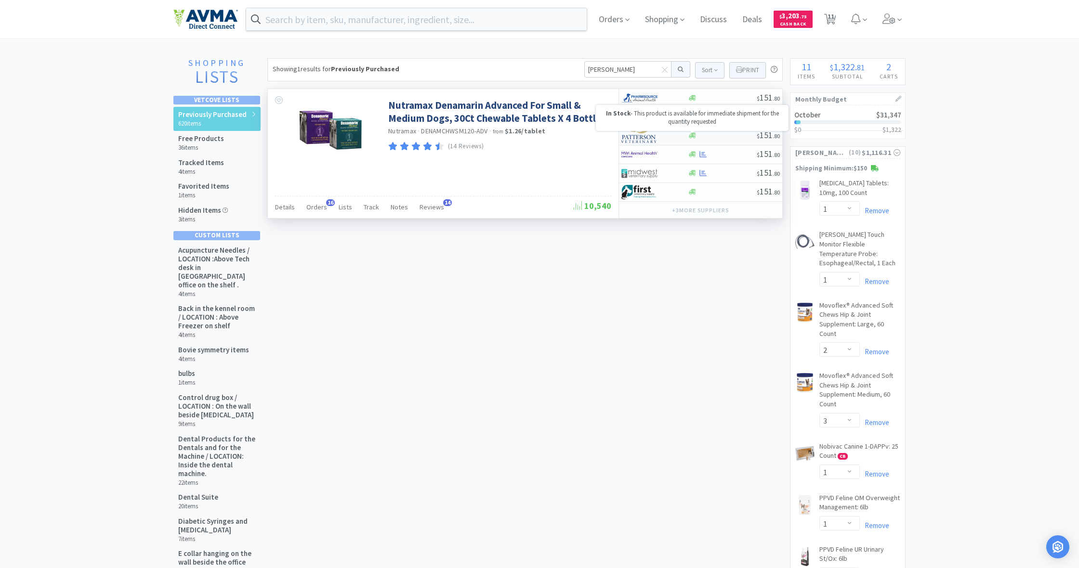
click at [690, 138] on icon at bounding box center [692, 135] width 7 height 7
select select "1"
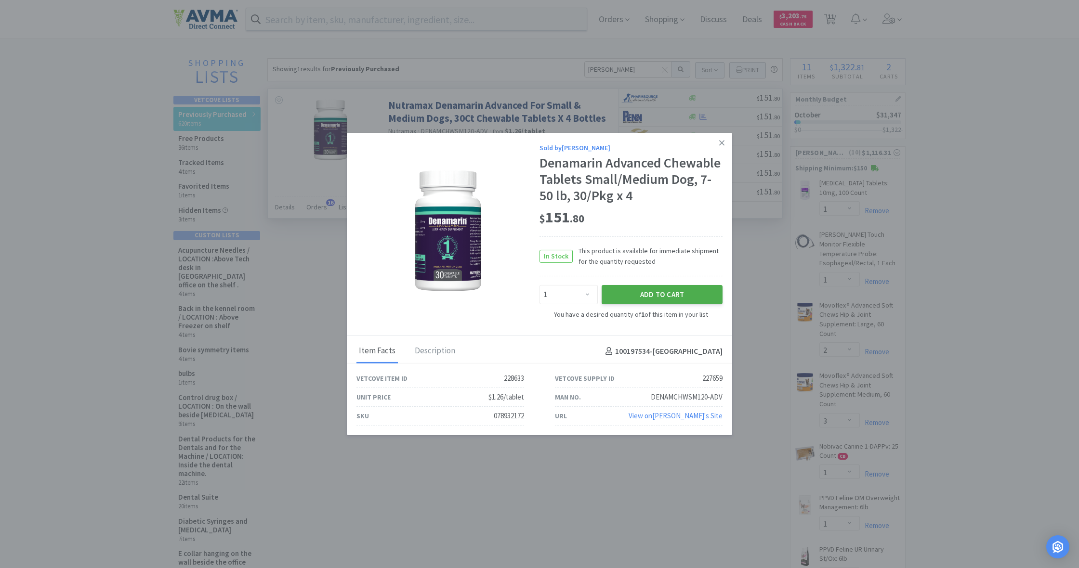
click at [655, 299] on button "Add to Cart" at bounding box center [662, 294] width 121 height 19
select select "1"
select select "2"
select select "1"
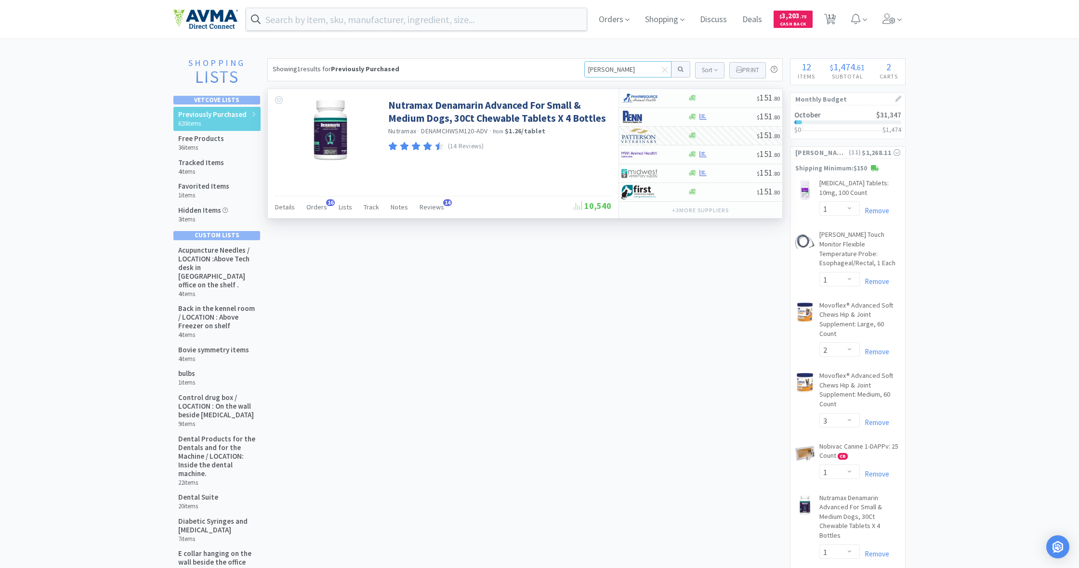
drag, startPoint x: 587, startPoint y: 67, endPoint x: 619, endPoint y: 70, distance: 31.9
click at [619, 70] on input "dena" at bounding box center [627, 69] width 87 height 16
type input "sterile water"
click at [679, 69] on button at bounding box center [680, 69] width 19 height 16
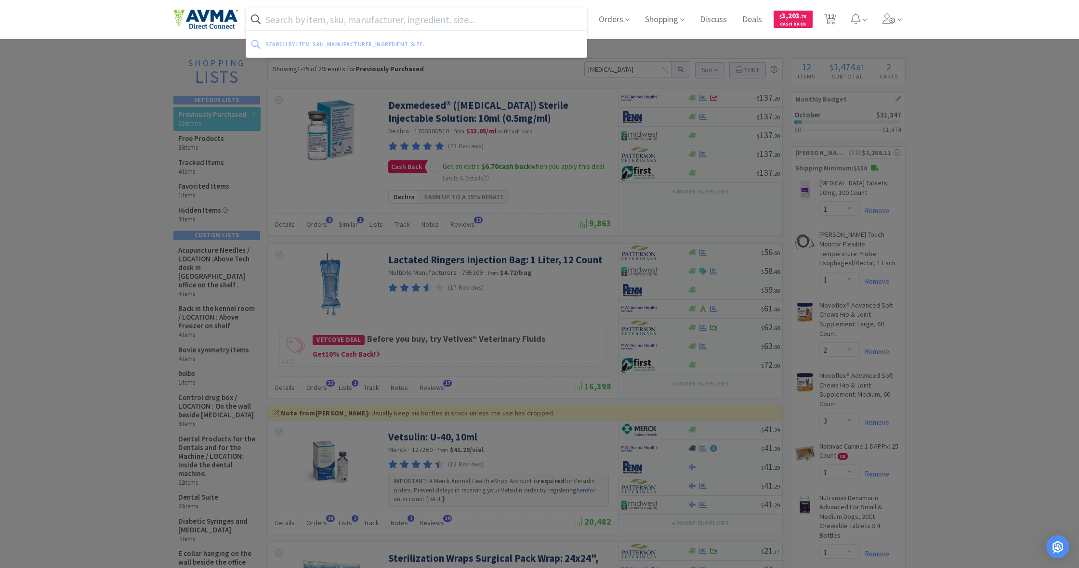
click at [317, 11] on input "text" at bounding box center [416, 19] width 341 height 22
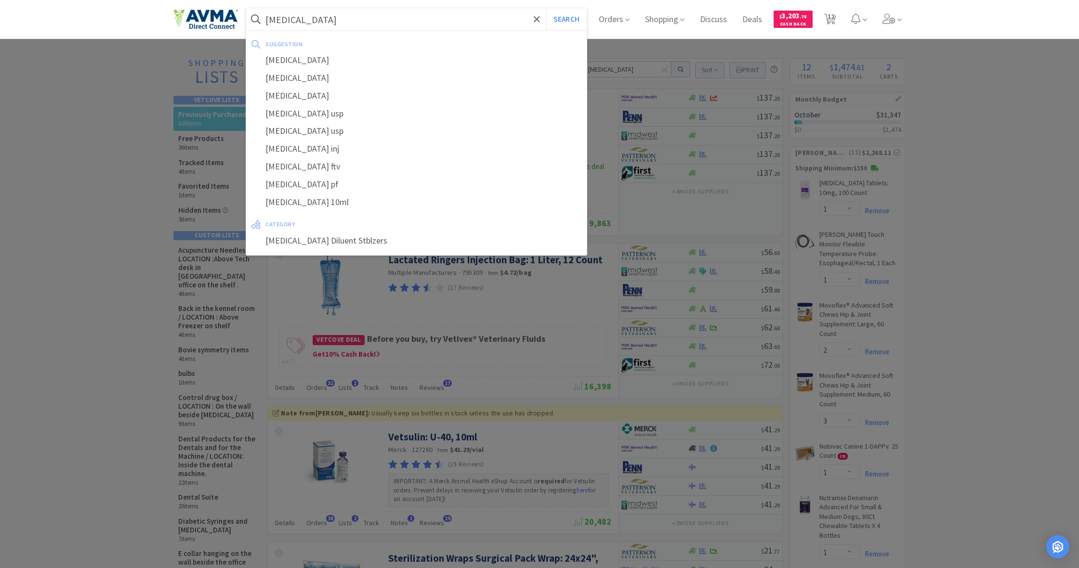
type input "sterile water"
click at [565, 19] on button "Search" at bounding box center [566, 19] width 40 height 22
select select "1"
select select "2"
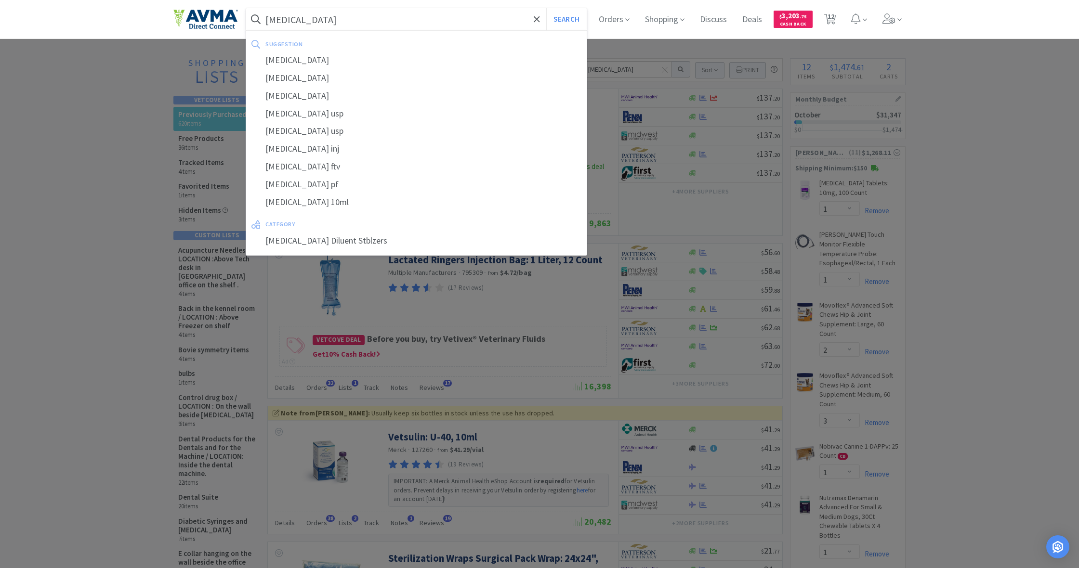
select select "3"
select select "1"
select select "2"
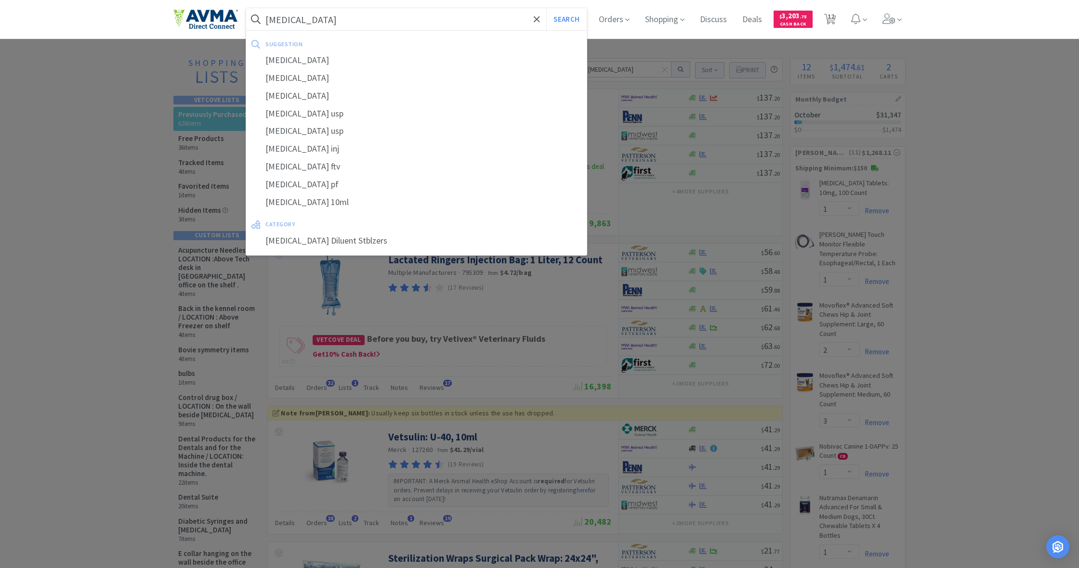
select select "1"
select select "5"
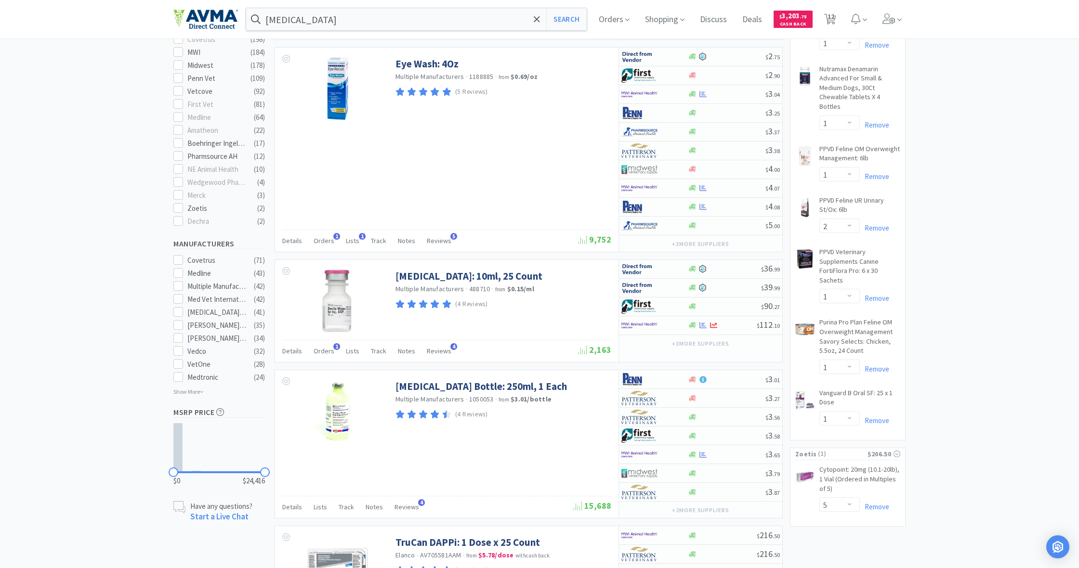
scroll to position [430, 0]
click at [690, 341] on button "+ 3 more supplier s" at bounding box center [700, 343] width 67 height 13
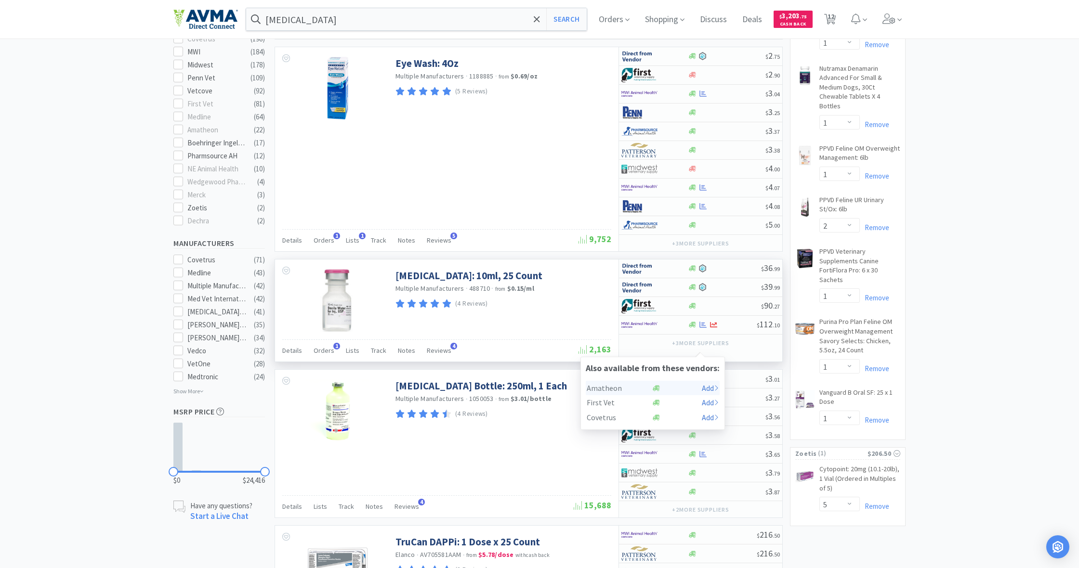
click at [619, 387] on div "Amatheon" at bounding box center [620, 388] width 66 height 11
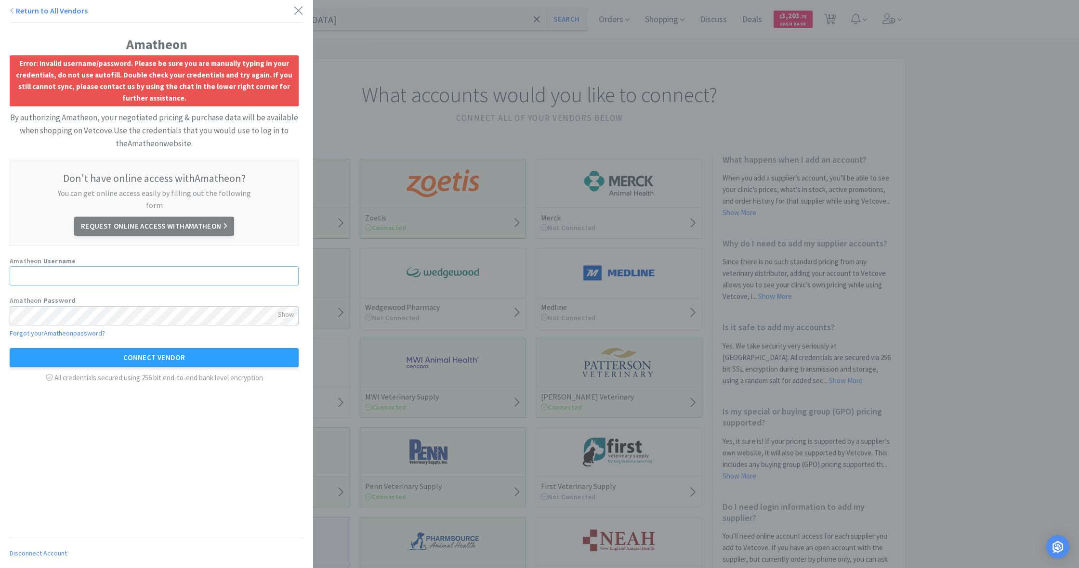
click at [54, 266] on input "text" at bounding box center [154, 275] width 289 height 19
click at [300, 8] on icon at bounding box center [298, 10] width 10 height 13
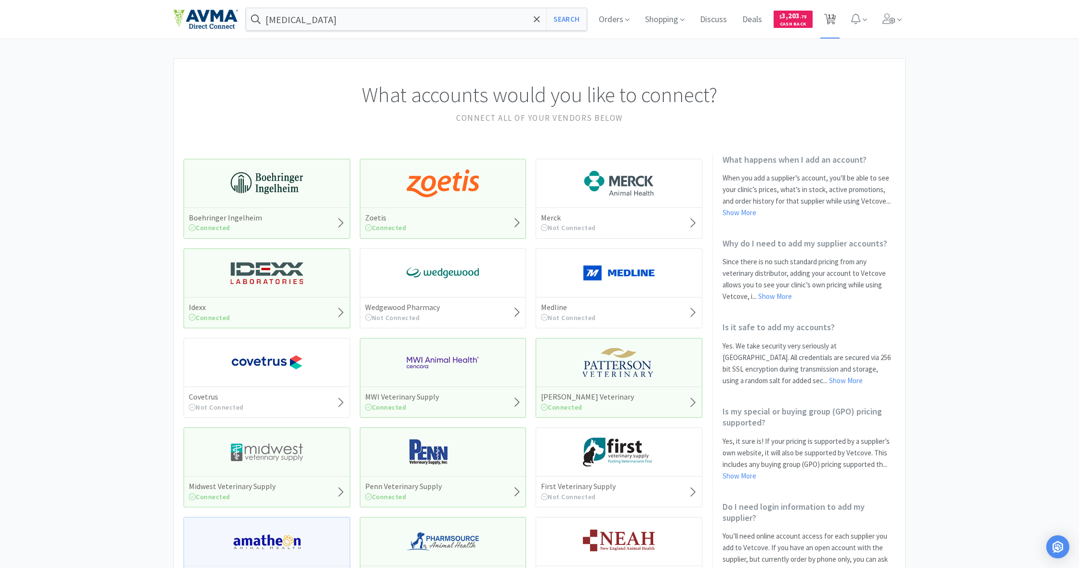
click at [830, 20] on span "12" at bounding box center [830, 16] width 7 height 39
select select "5"
select select "1"
select select "2"
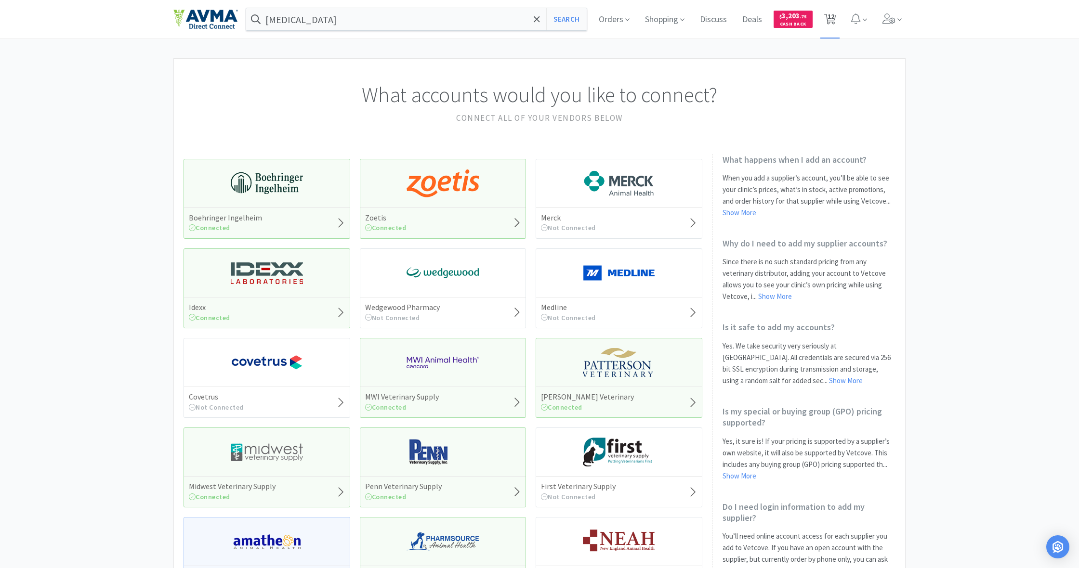
select select "3"
select select "1"
select select "2"
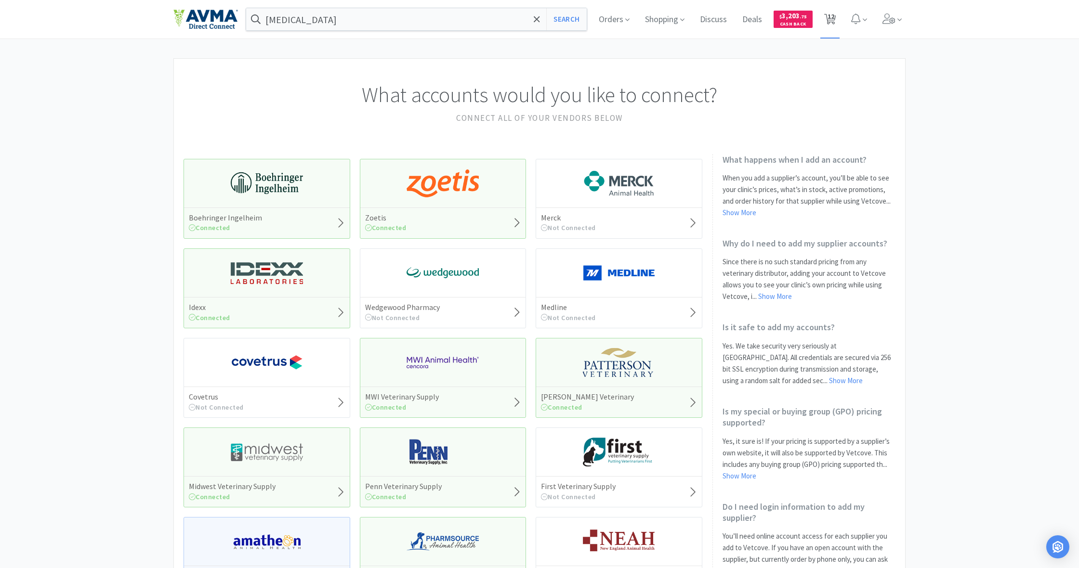
select select "1"
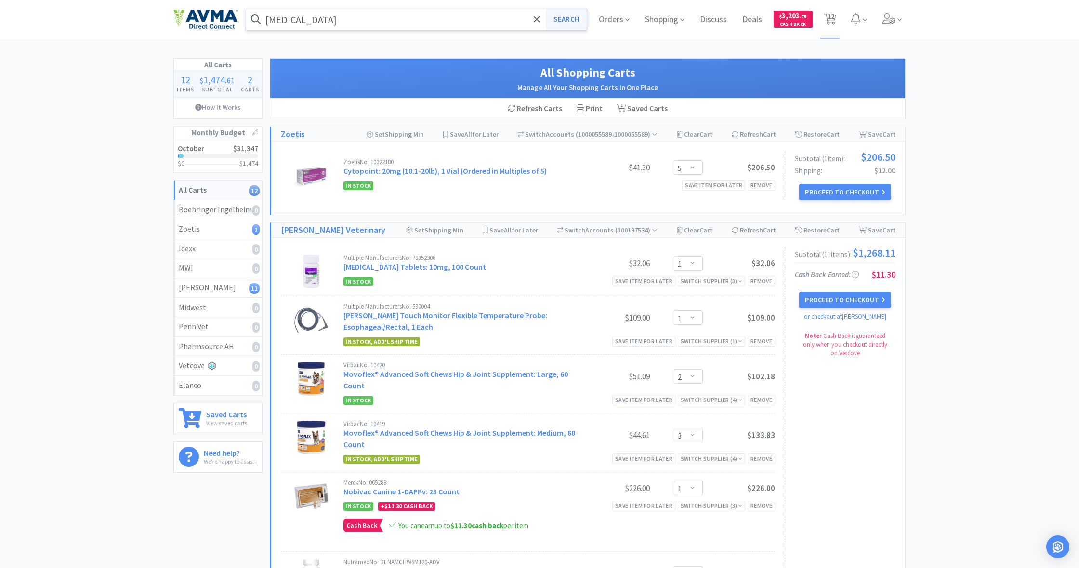
click at [567, 22] on button "Search" at bounding box center [566, 19] width 40 height 22
select select "1"
select select "2"
select select "3"
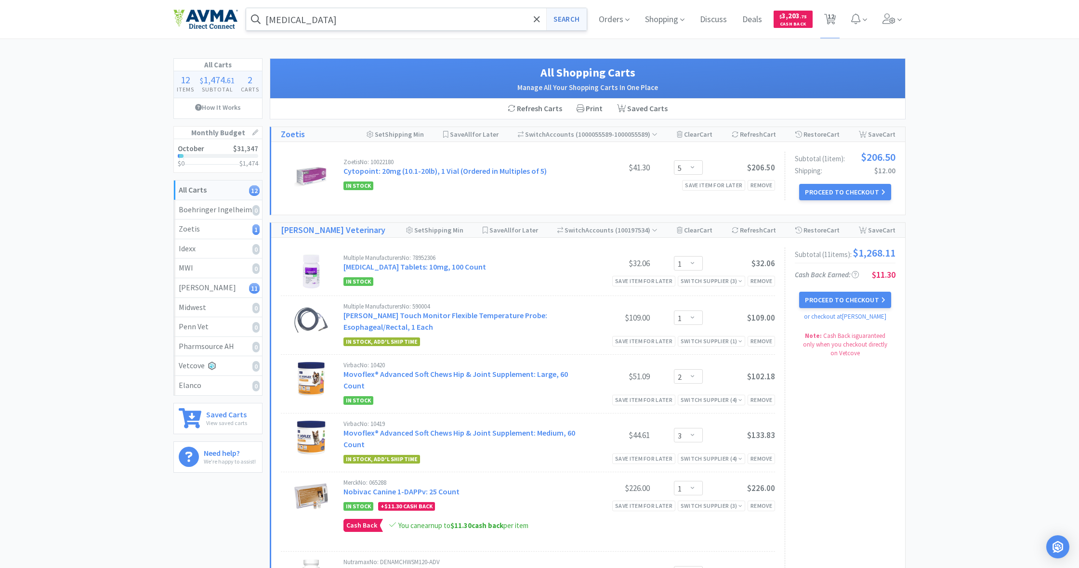
select select "1"
select select "2"
select select "1"
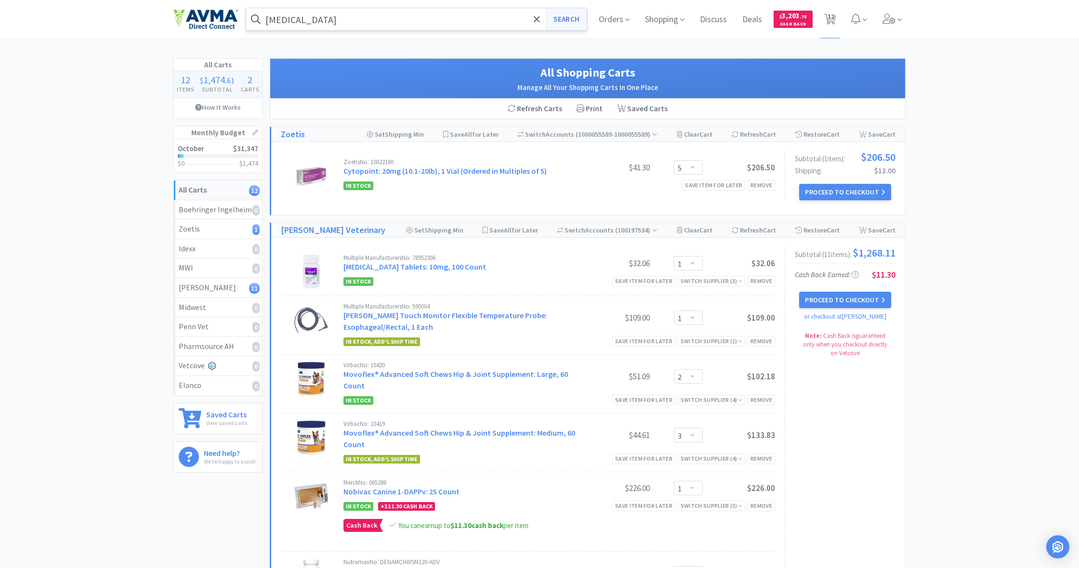
select select "1"
select select "5"
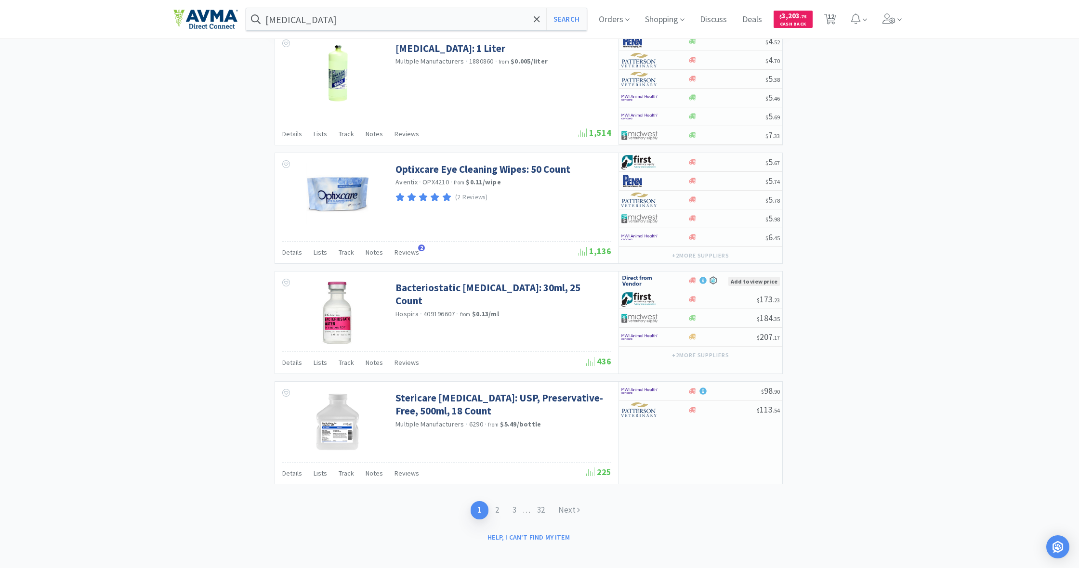
scroll to position [1268, 0]
click at [570, 503] on link "Next" at bounding box center [568, 511] width 35 height 18
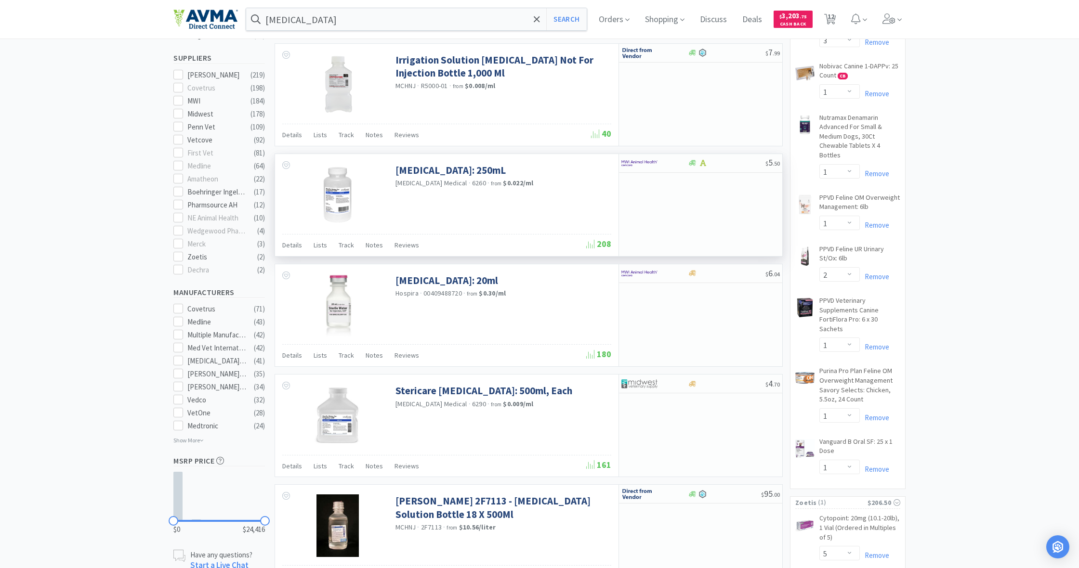
scroll to position [390, 0]
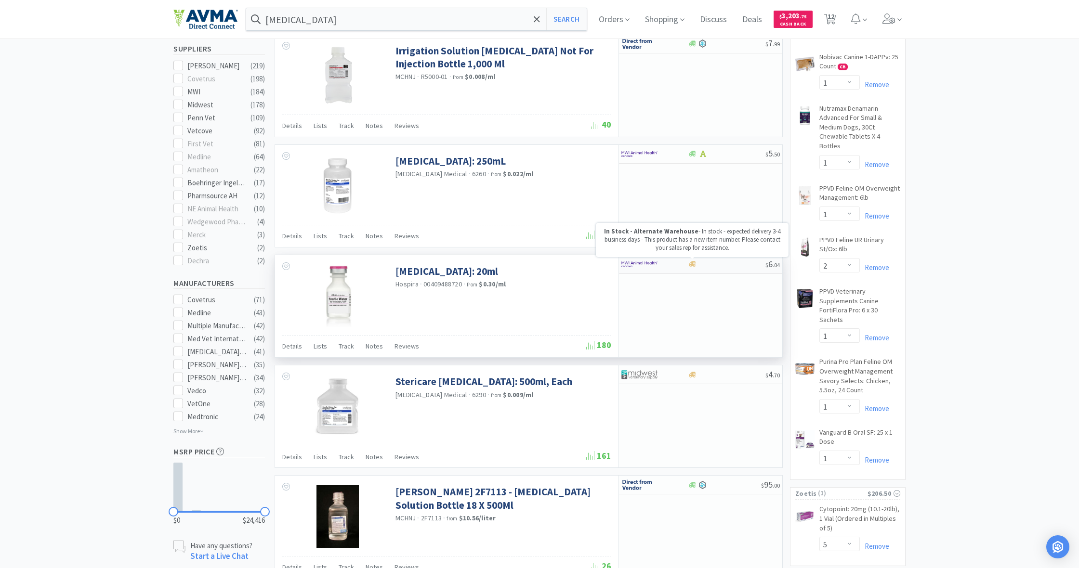
click at [693, 263] on icon at bounding box center [692, 265] width 7 height 6
select select "1"
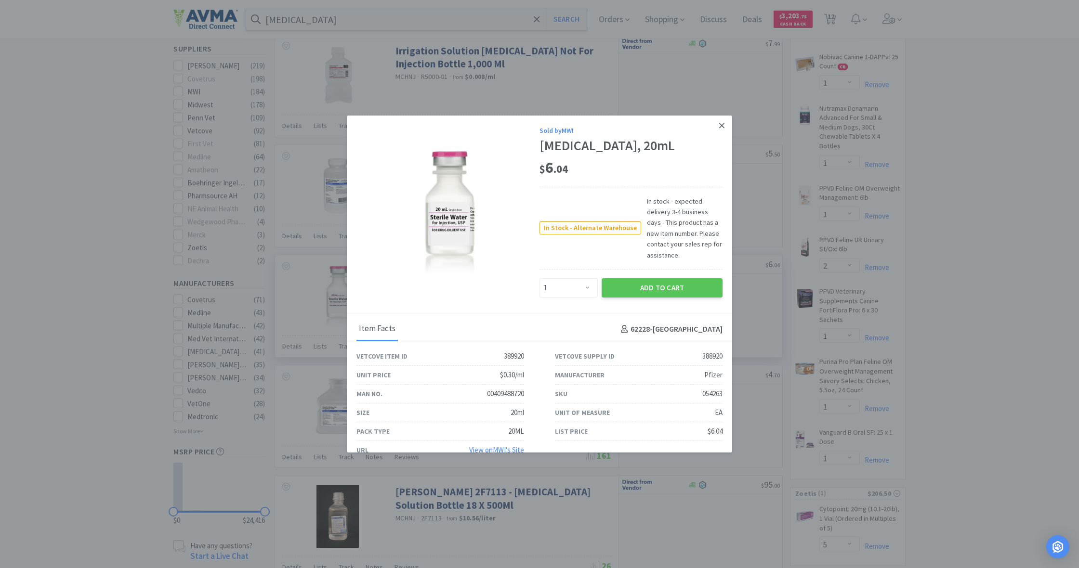
click at [723, 124] on icon at bounding box center [721, 125] width 5 height 5
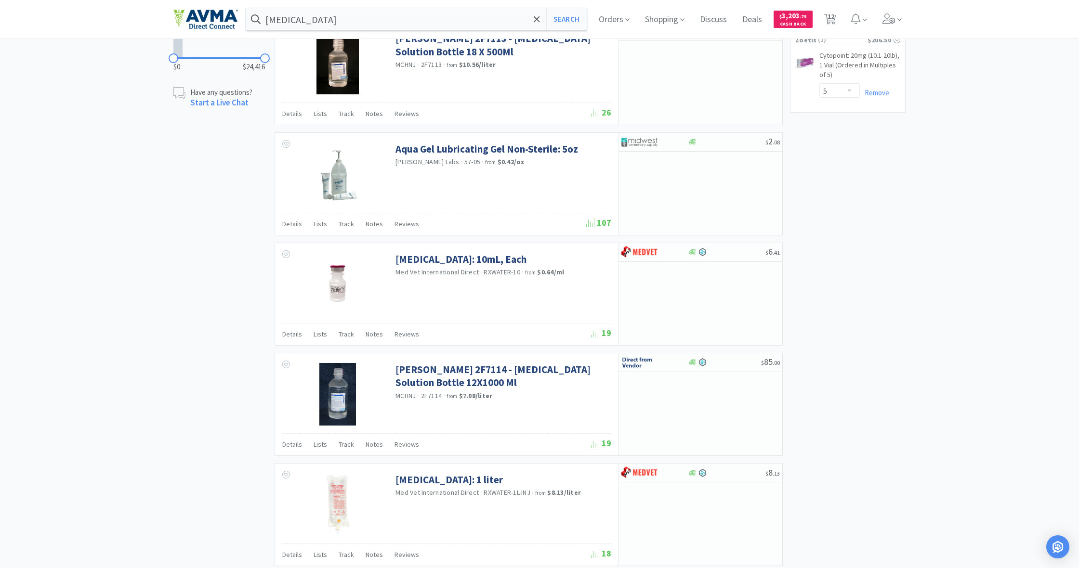
scroll to position [844, 0]
click at [692, 249] on icon at bounding box center [692, 252] width 7 height 6
select select "1"
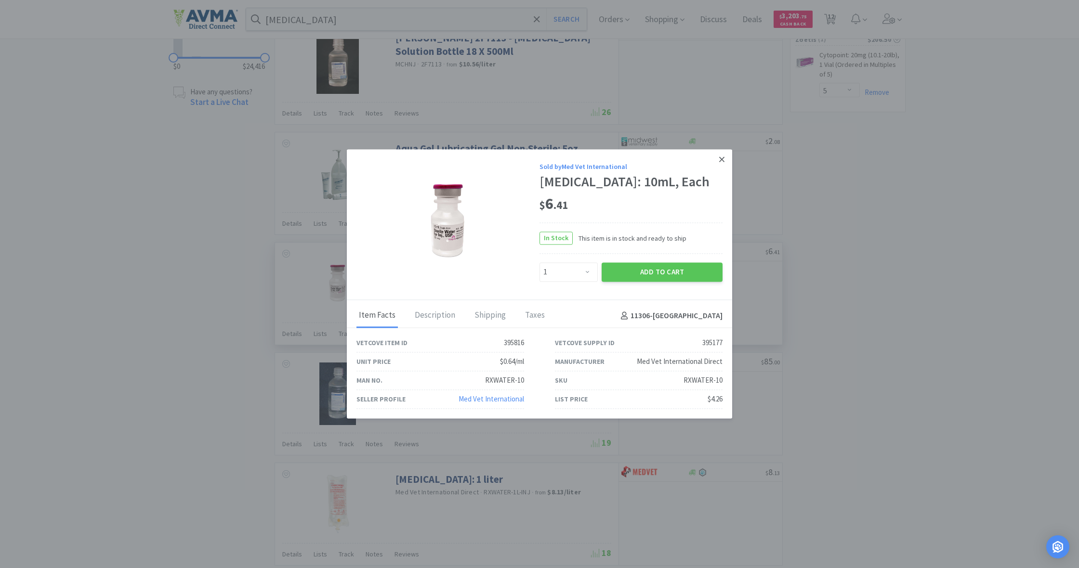
click at [723, 155] on icon at bounding box center [721, 159] width 5 height 9
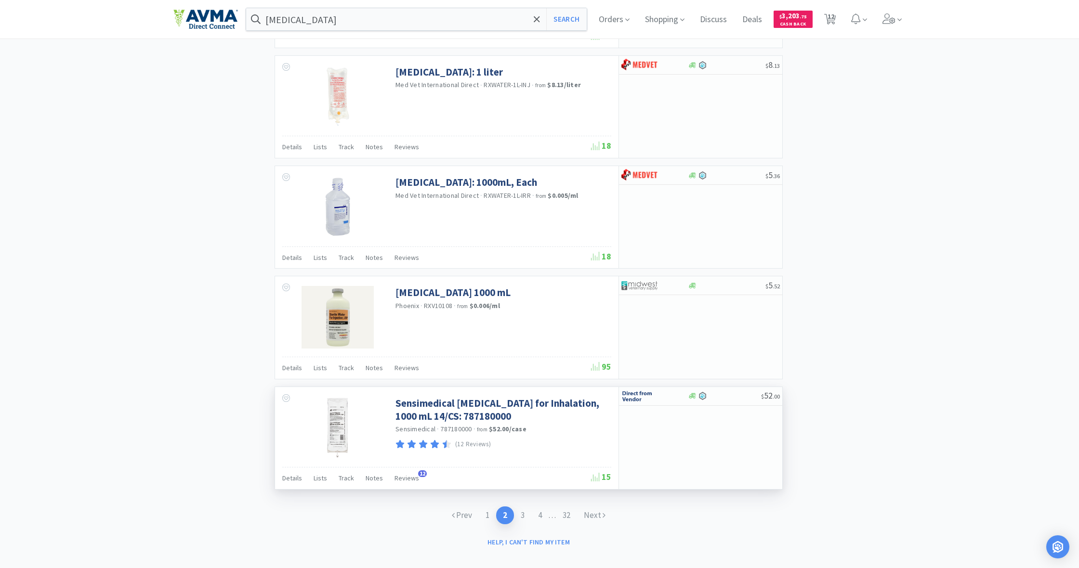
scroll to position [1251, 0]
click at [599, 510] on link "Next" at bounding box center [594, 516] width 35 height 18
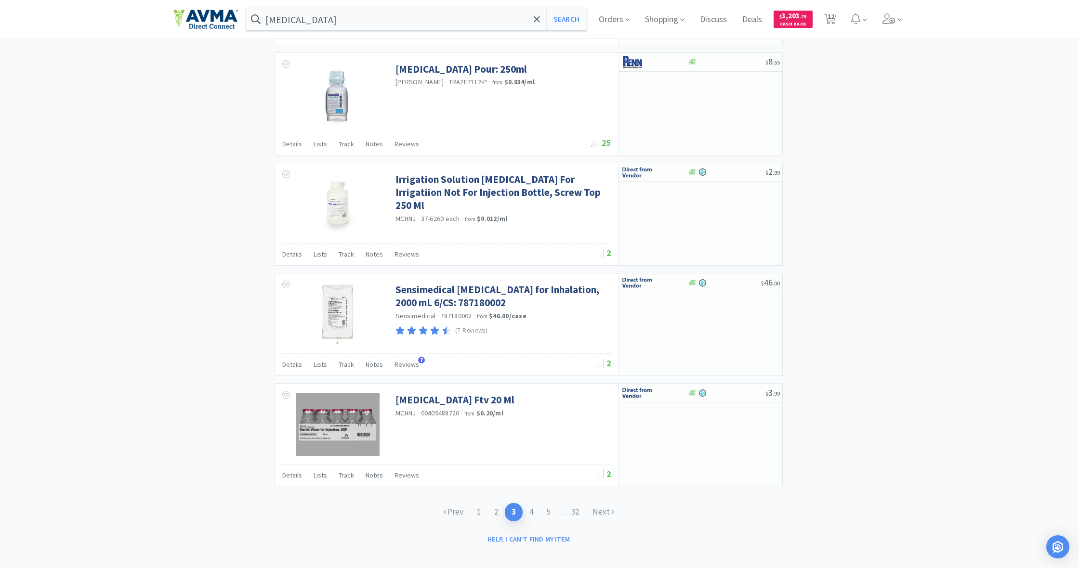
scroll to position [1251, 0]
click at [692, 390] on icon at bounding box center [692, 393] width 7 height 7
select select "1"
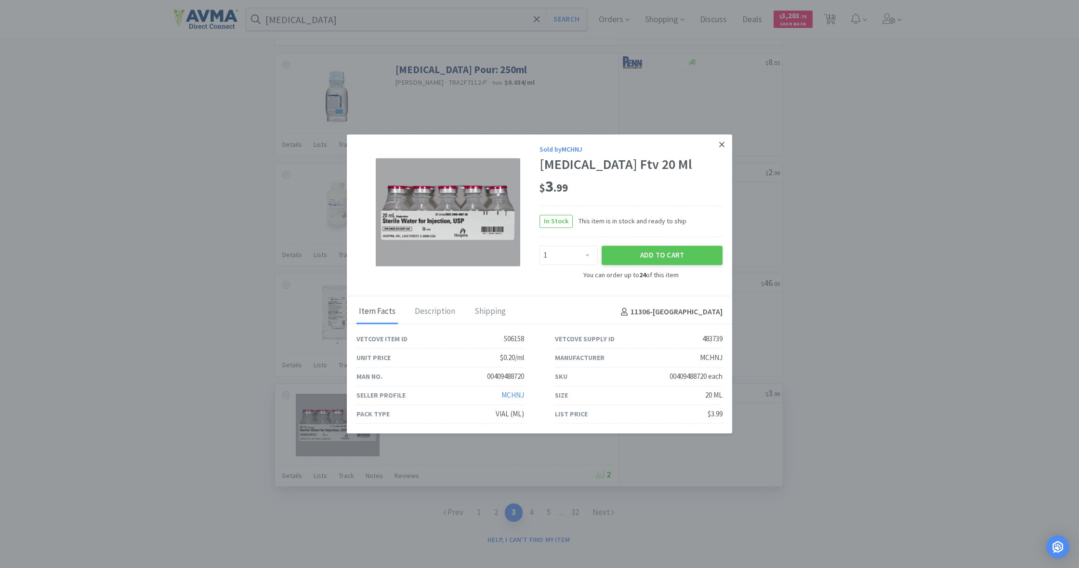
click at [723, 142] on icon at bounding box center [721, 144] width 5 height 5
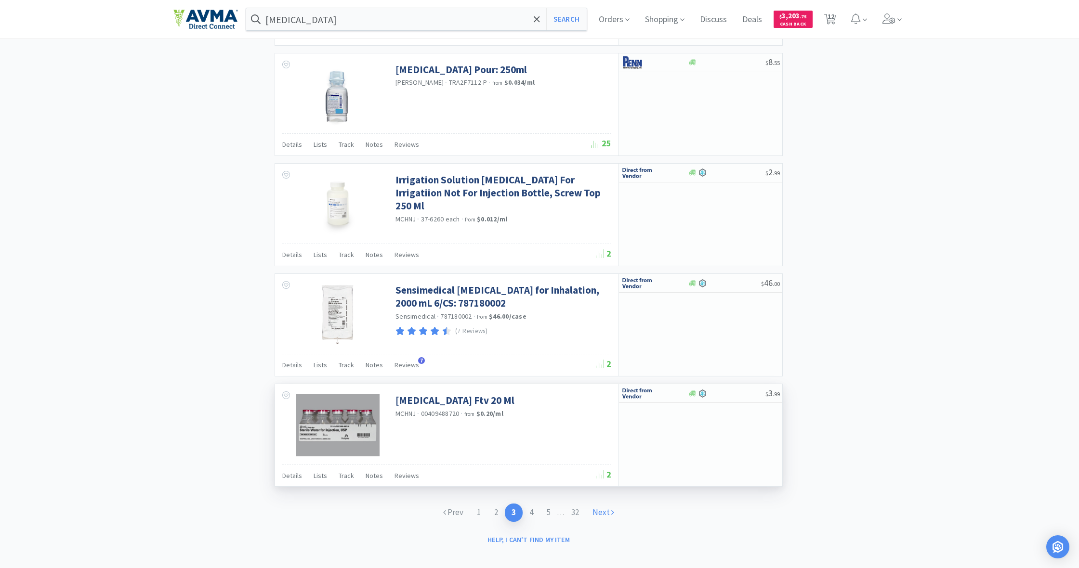
click at [603, 508] on link "Next" at bounding box center [603, 513] width 35 height 18
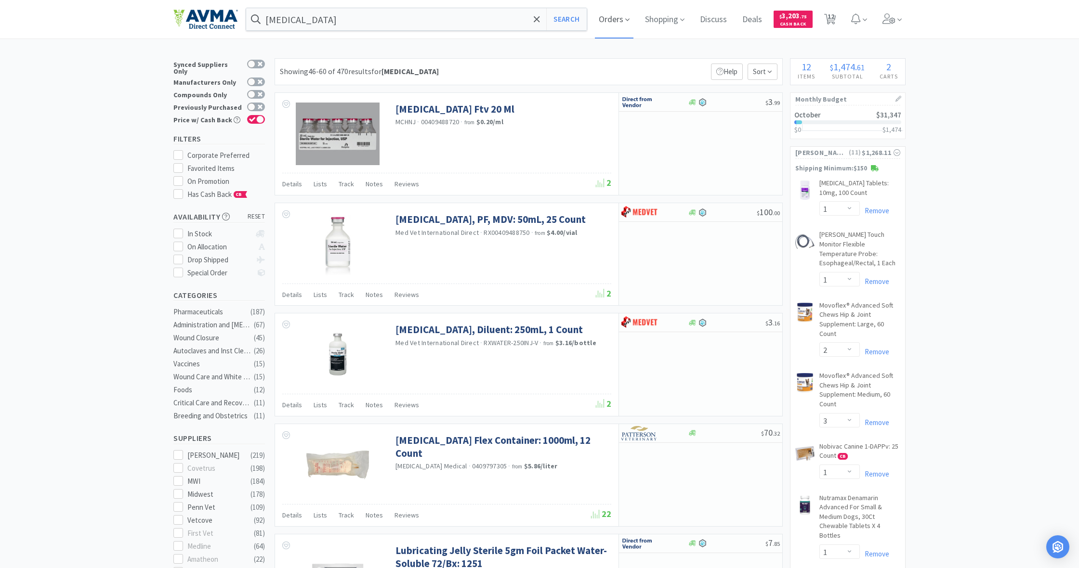
click at [608, 18] on span "Orders" at bounding box center [614, 19] width 39 height 39
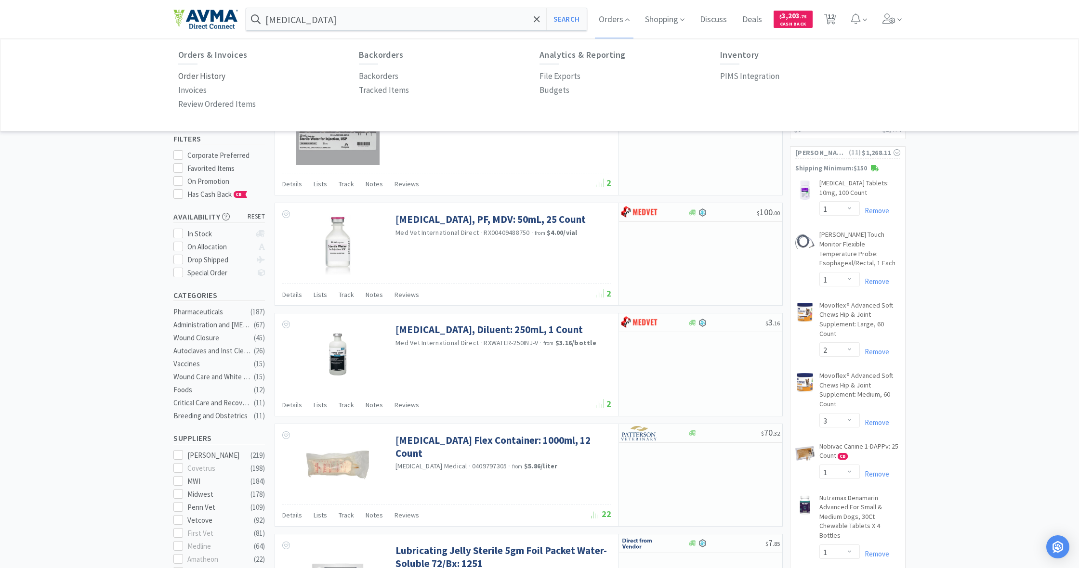
click at [197, 75] on p "Order History" at bounding box center [201, 76] width 47 height 13
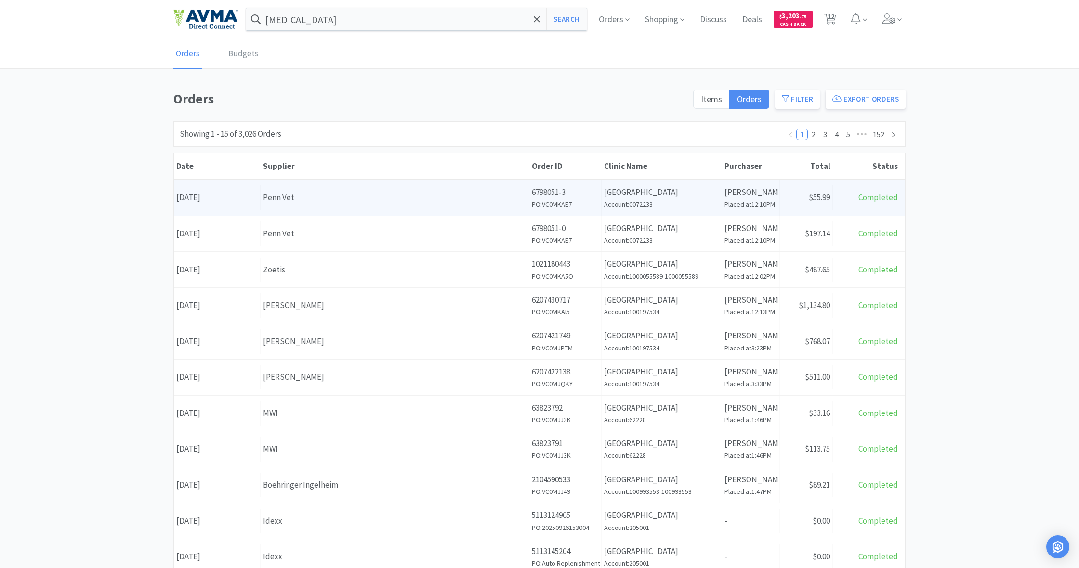
click at [432, 205] on div "Supplier Penn Vet" at bounding box center [395, 197] width 269 height 25
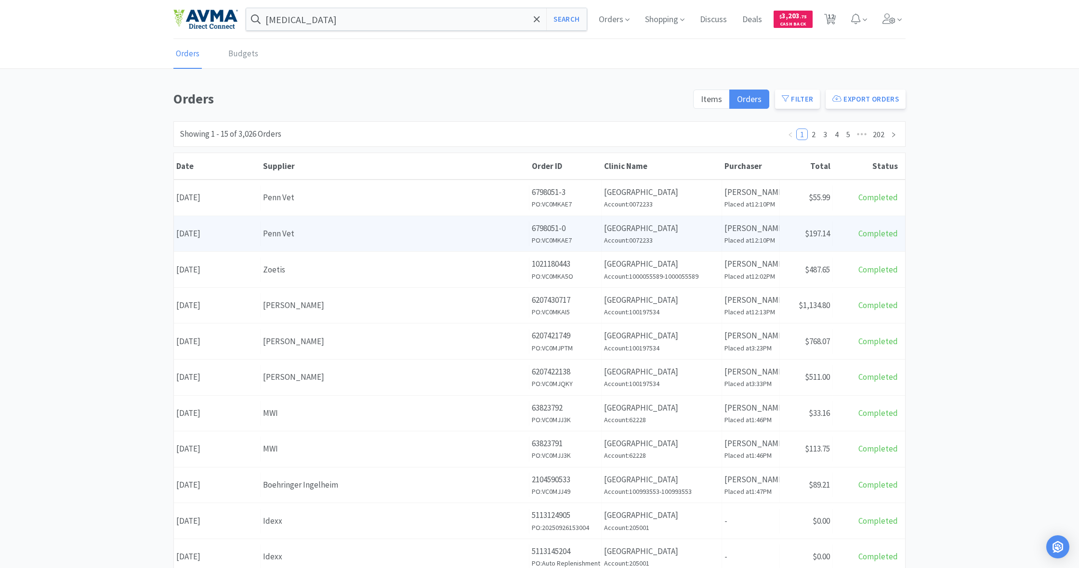
click at [474, 233] on div "Penn Vet" at bounding box center [394, 233] width 263 height 13
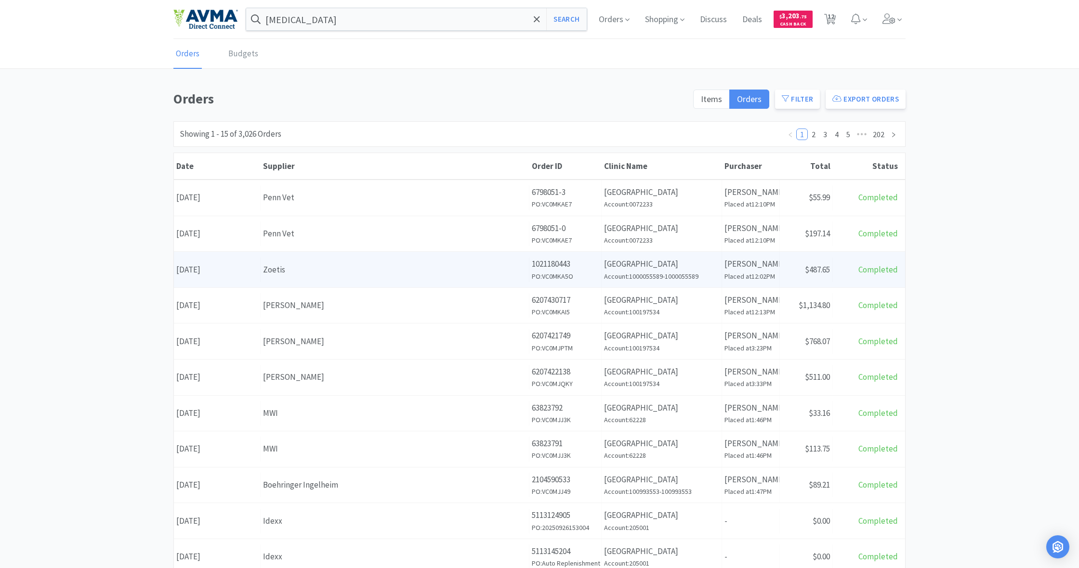
click at [419, 264] on div "Zoetis" at bounding box center [394, 269] width 263 height 13
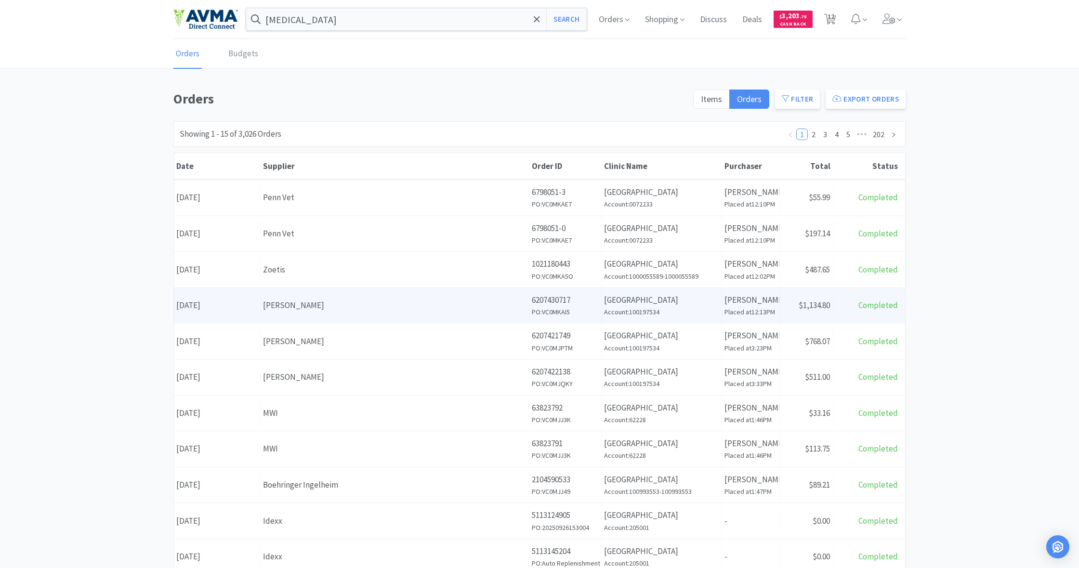
click at [439, 302] on div "[PERSON_NAME]" at bounding box center [394, 305] width 263 height 13
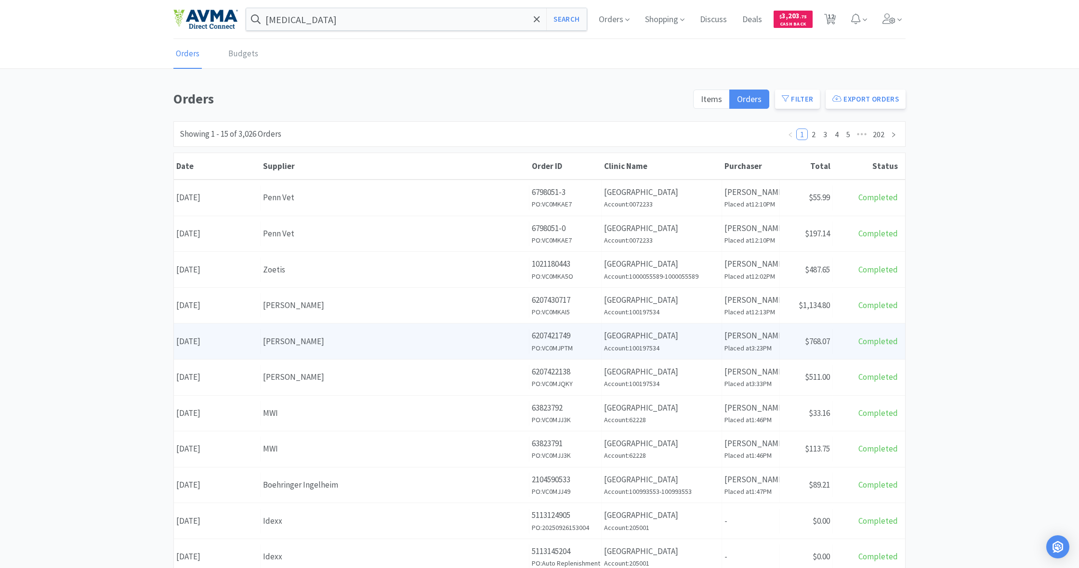
click at [426, 346] on div "[PERSON_NAME]" at bounding box center [394, 341] width 263 height 13
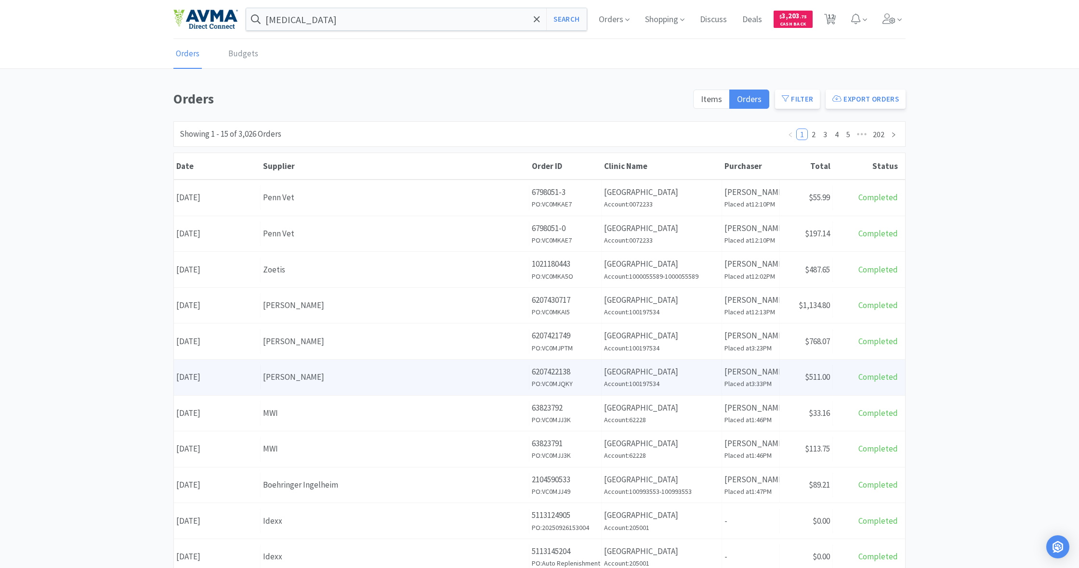
click at [380, 371] on div "[PERSON_NAME]" at bounding box center [394, 377] width 263 height 13
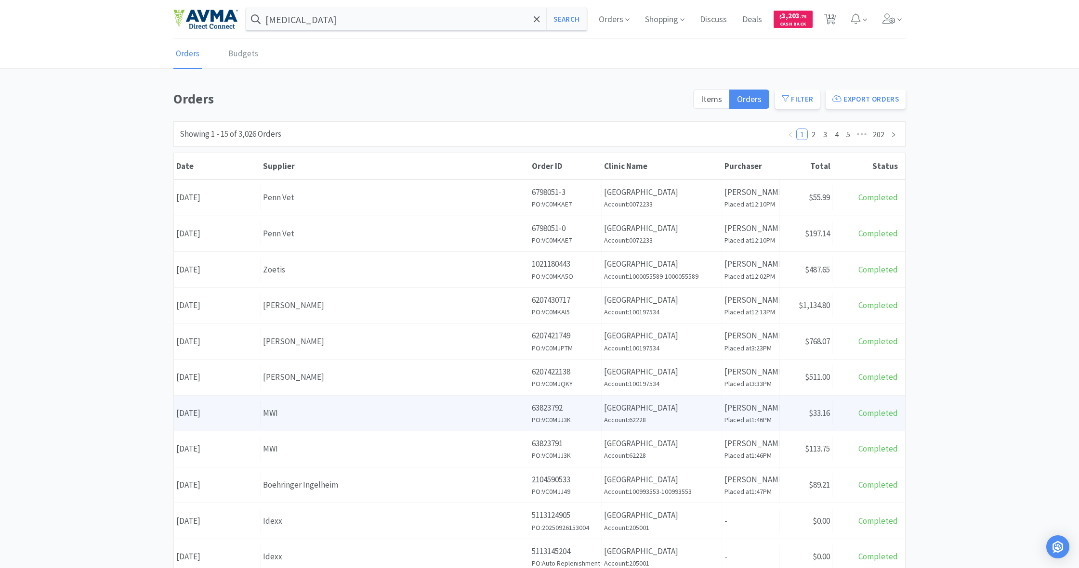
click at [373, 416] on div "MWI" at bounding box center [394, 413] width 263 height 13
click at [306, 414] on div "MWI" at bounding box center [394, 413] width 263 height 13
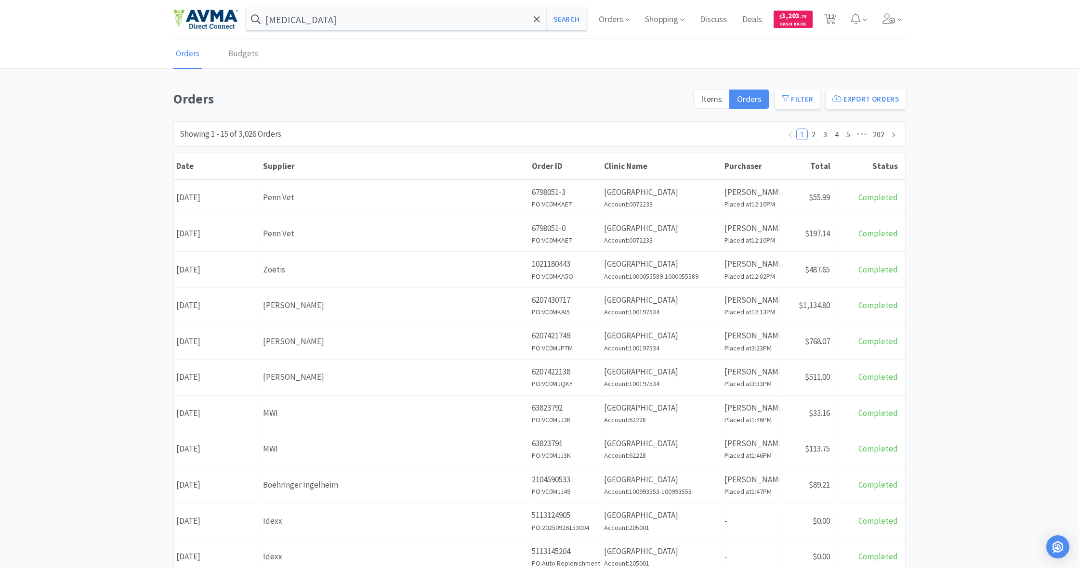
click at [320, 443] on div "MWI" at bounding box center [394, 449] width 263 height 13
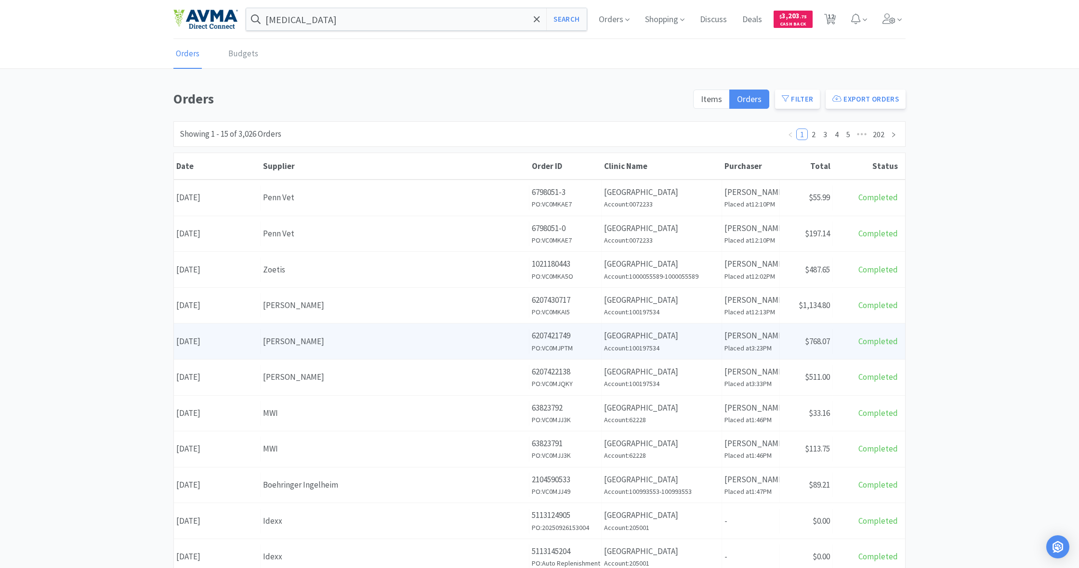
click at [437, 353] on div "Date September 29th, 2025 Supplier Patterson Order ID 6207421749 PO: VC0MJPTM C…" at bounding box center [539, 342] width 731 height 36
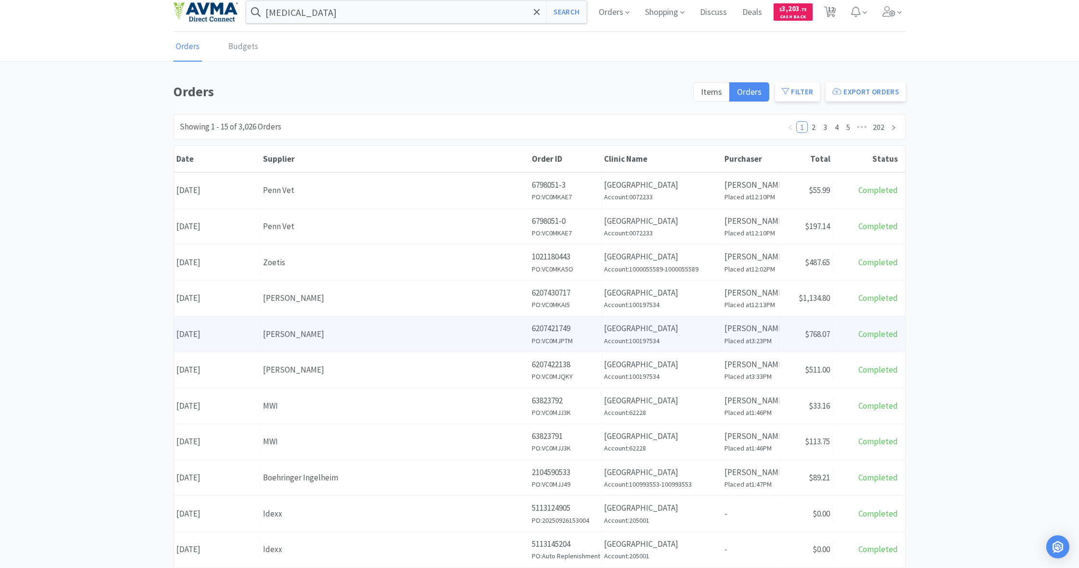
click at [431, 337] on div "[PERSON_NAME]" at bounding box center [394, 334] width 263 height 13
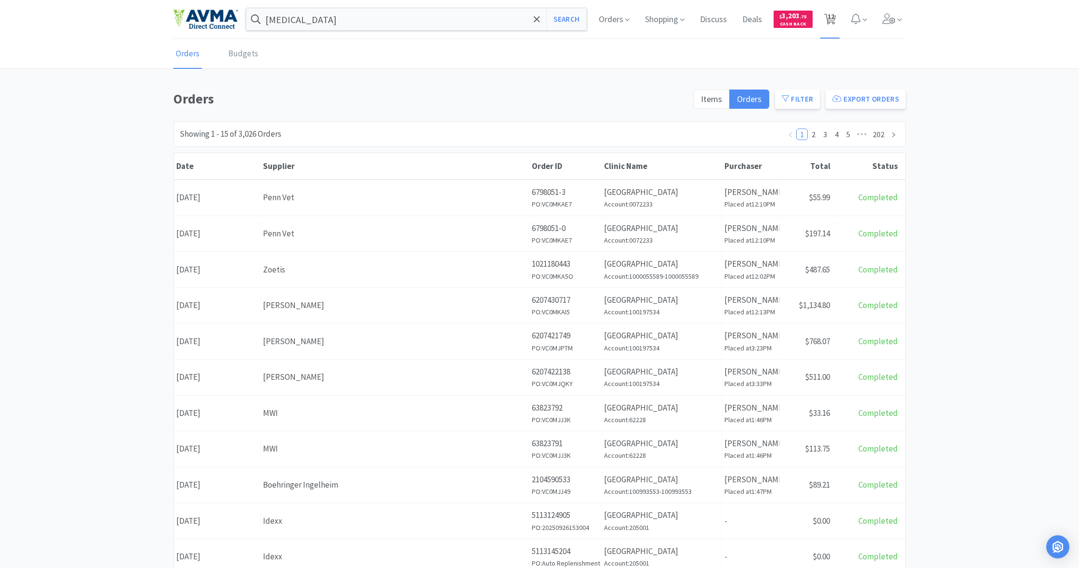
click at [834, 17] on span "12" at bounding box center [830, 16] width 7 height 39
select select "5"
select select "1"
select select "2"
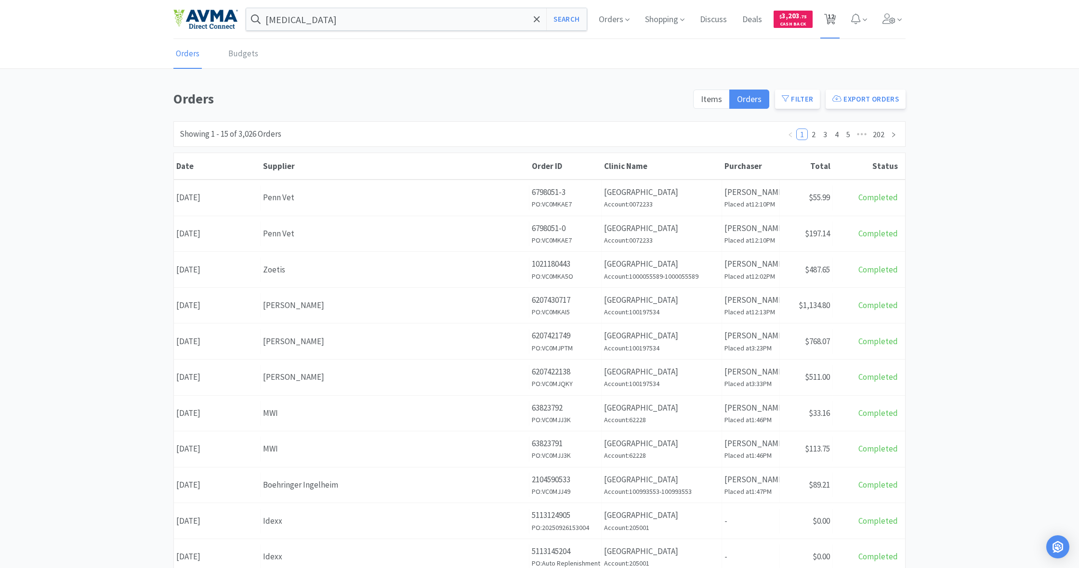
select select "3"
select select "1"
select select "2"
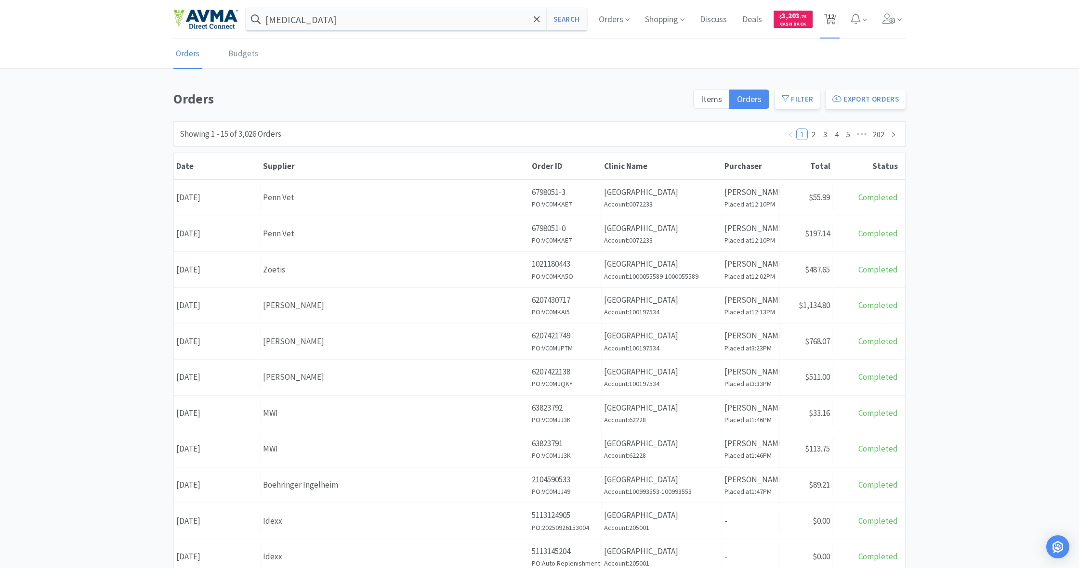
select select "1"
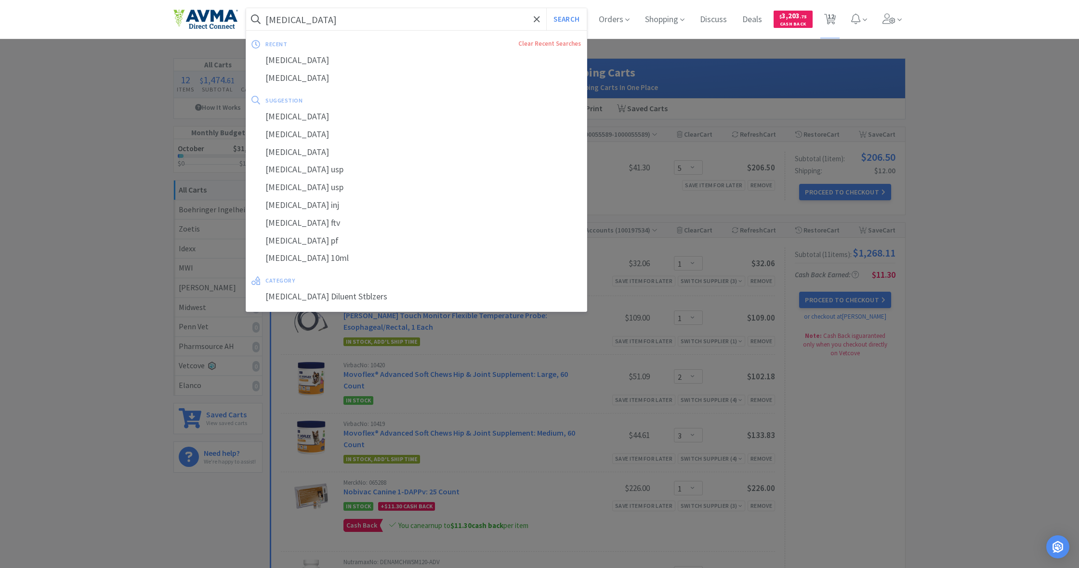
drag, startPoint x: 325, startPoint y: 16, endPoint x: 261, endPoint y: 13, distance: 64.1
click at [261, 13] on form "sterile water Search" at bounding box center [416, 19] width 341 height 22
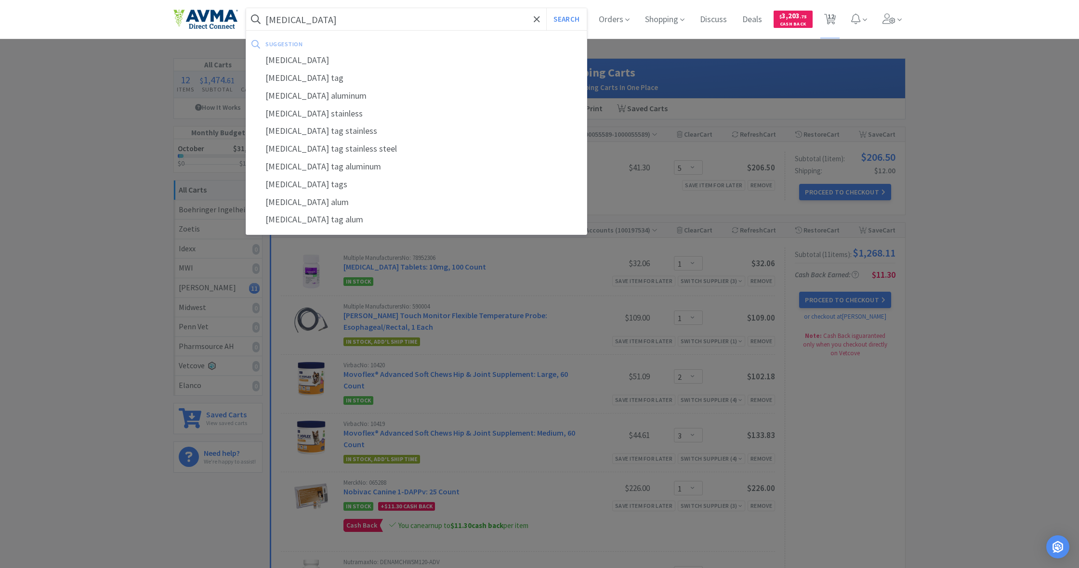
type input "rabies"
click at [565, 19] on button "Search" at bounding box center [566, 19] width 40 height 22
select select "1"
select select "2"
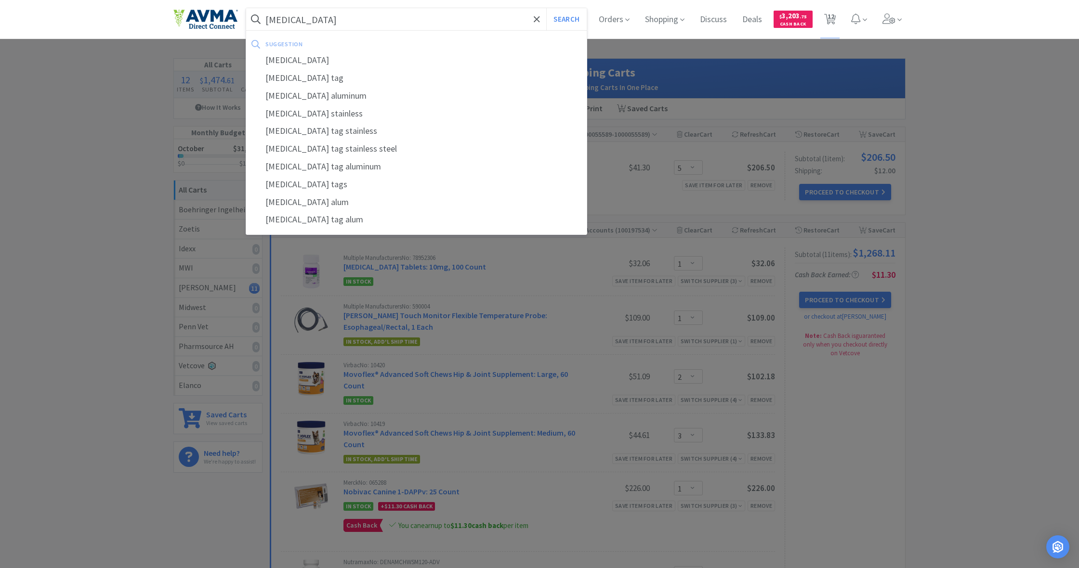
select select "3"
select select "1"
select select "2"
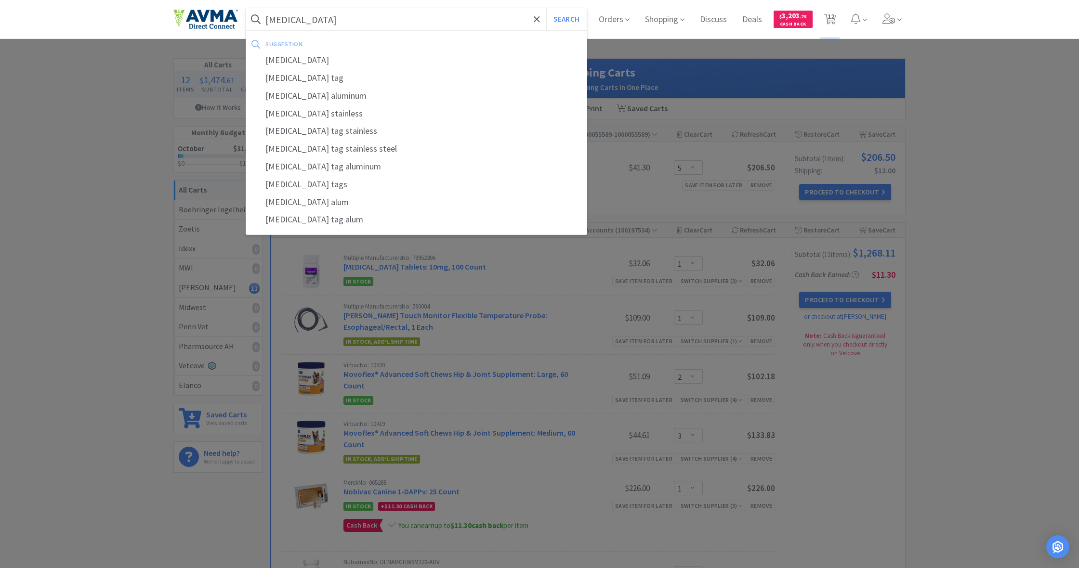
select select "1"
select select "5"
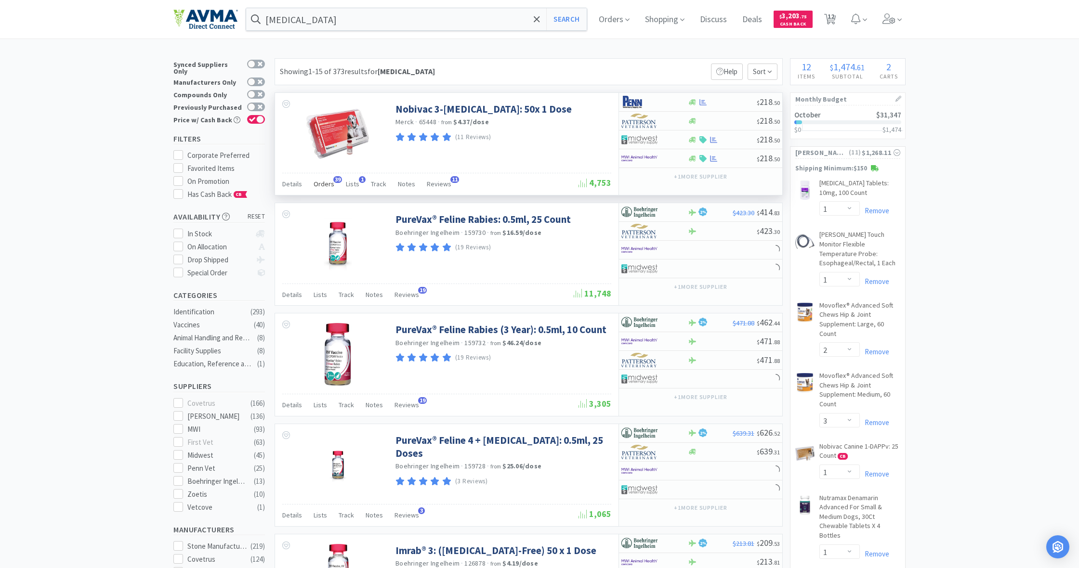
click at [323, 184] on span "Orders" at bounding box center [324, 184] width 21 height 9
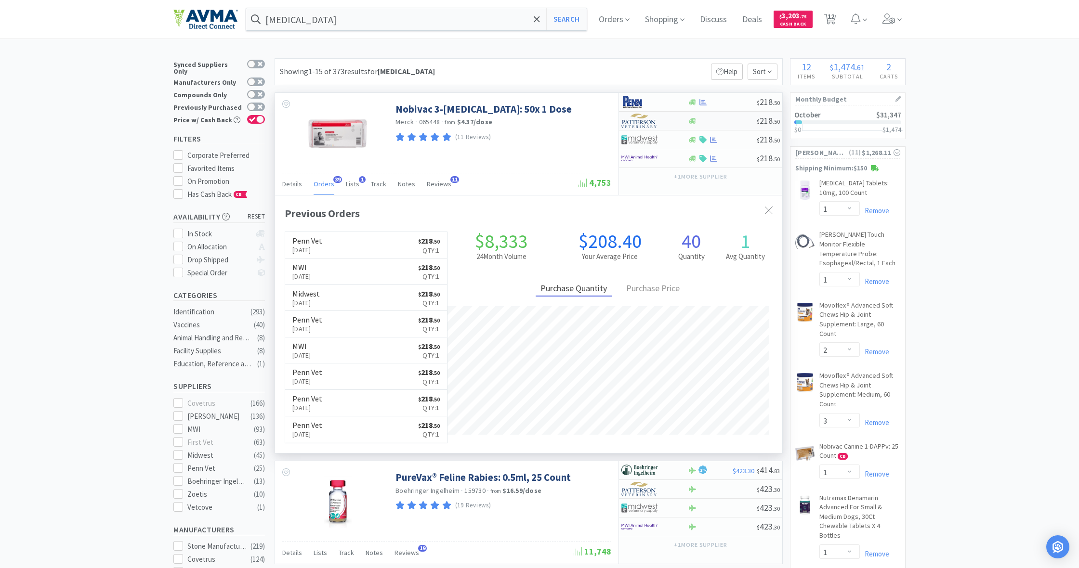
scroll to position [258, 507]
click at [691, 120] on icon at bounding box center [692, 121] width 7 height 7
select select "1"
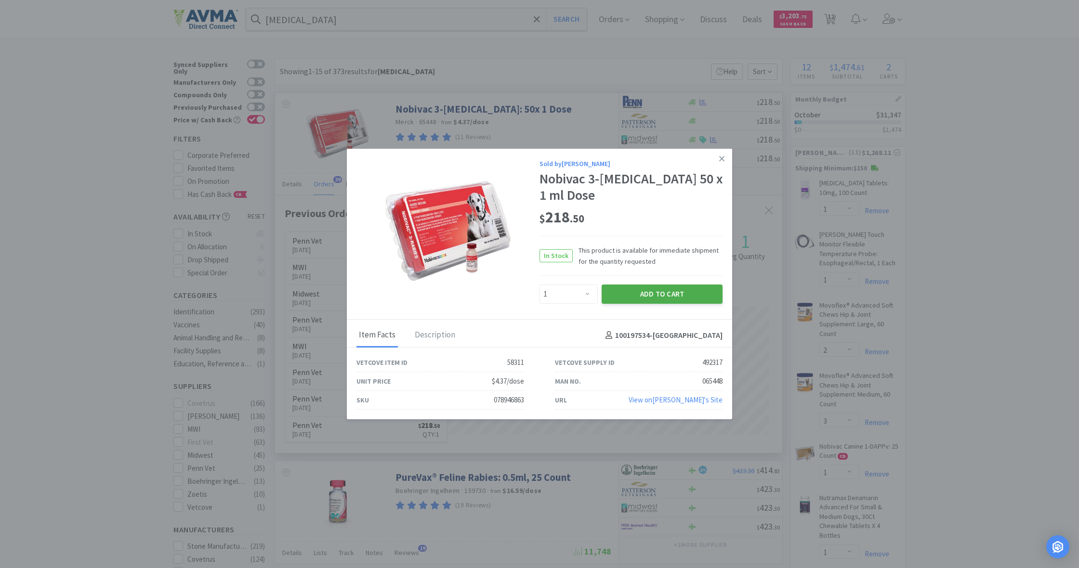
click at [658, 294] on button "Add to Cart" at bounding box center [662, 294] width 121 height 19
select select "1"
select select "2"
select select "1"
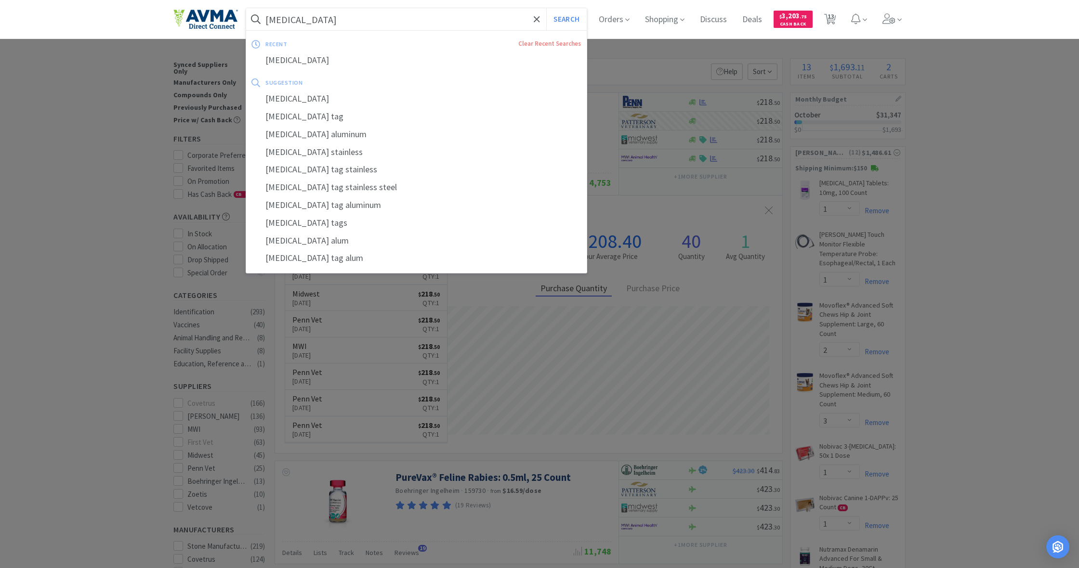
drag, startPoint x: 291, startPoint y: 18, endPoint x: 253, endPoint y: 15, distance: 37.7
click at [253, 15] on form "rabies Search" at bounding box center [416, 19] width 341 height 22
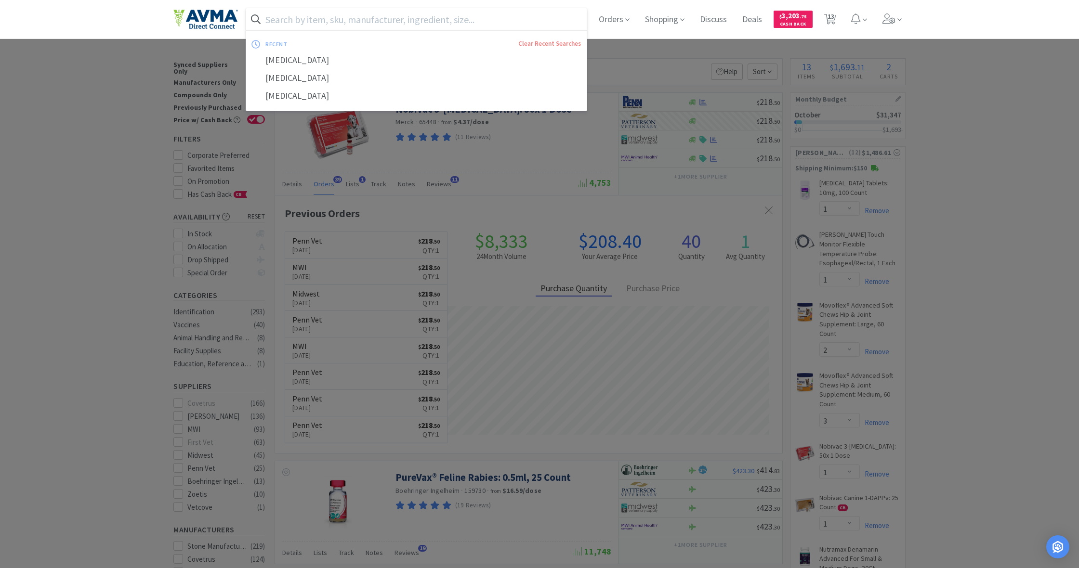
scroll to position [0, 0]
click at [988, 284] on div at bounding box center [539, 284] width 1079 height 568
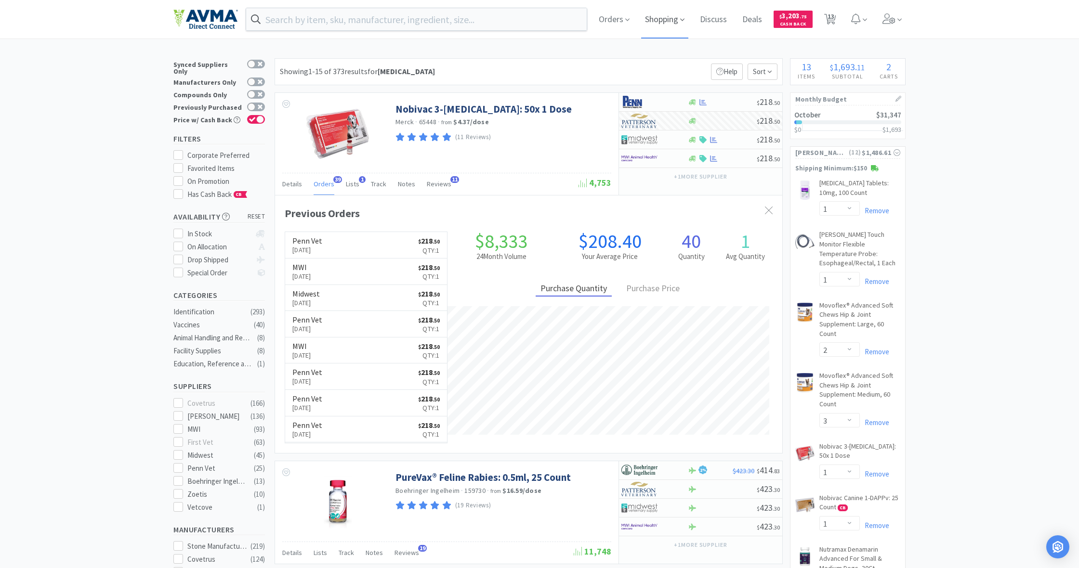
click at [661, 18] on span "Shopping" at bounding box center [664, 19] width 47 height 39
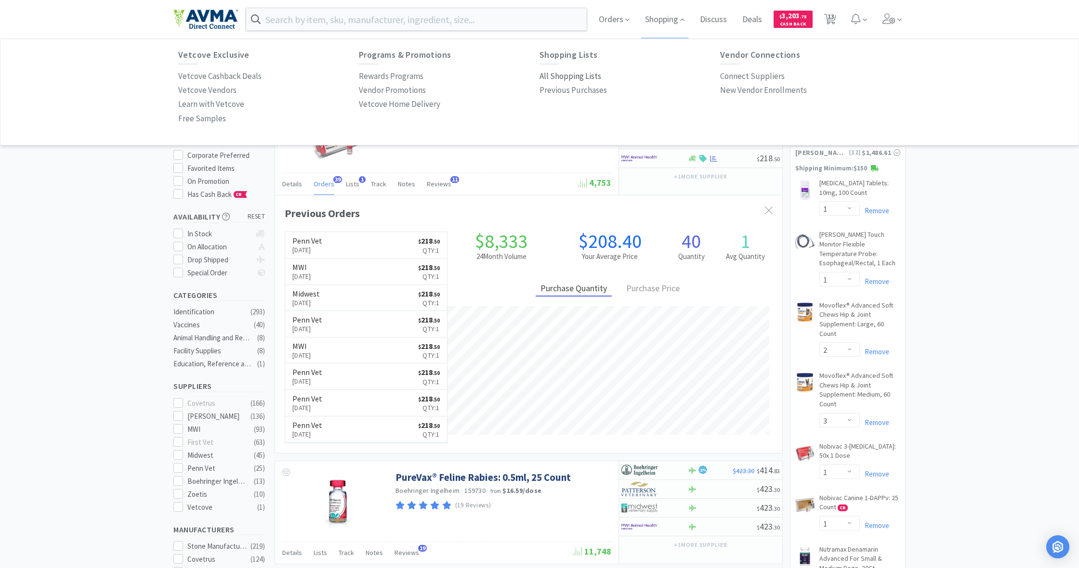
click at [566, 72] on p "All Shopping Lists" at bounding box center [570, 76] width 62 height 13
select select "1"
select select "2"
select select "3"
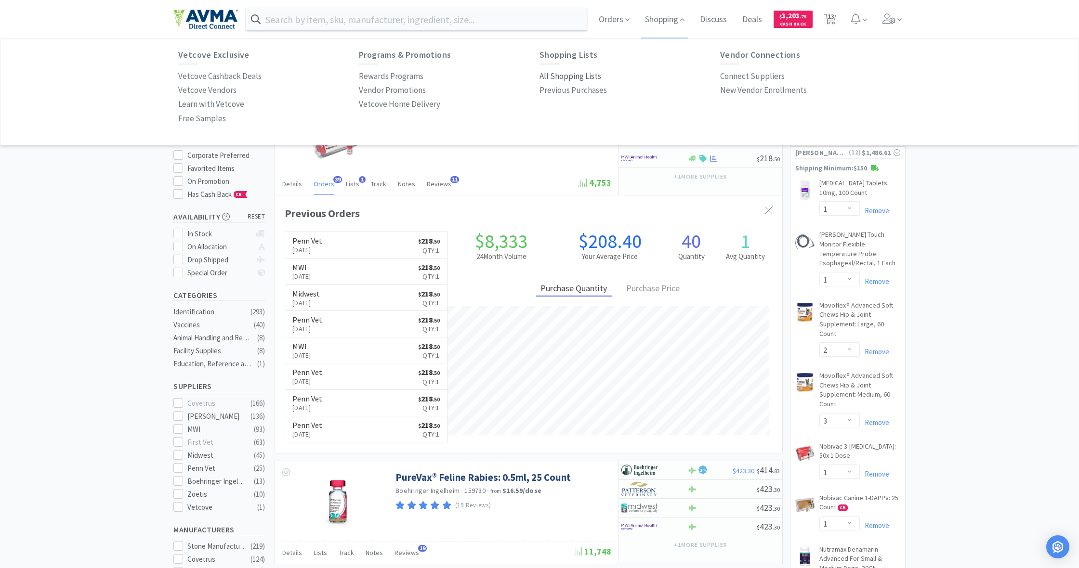
select select "1"
select select "2"
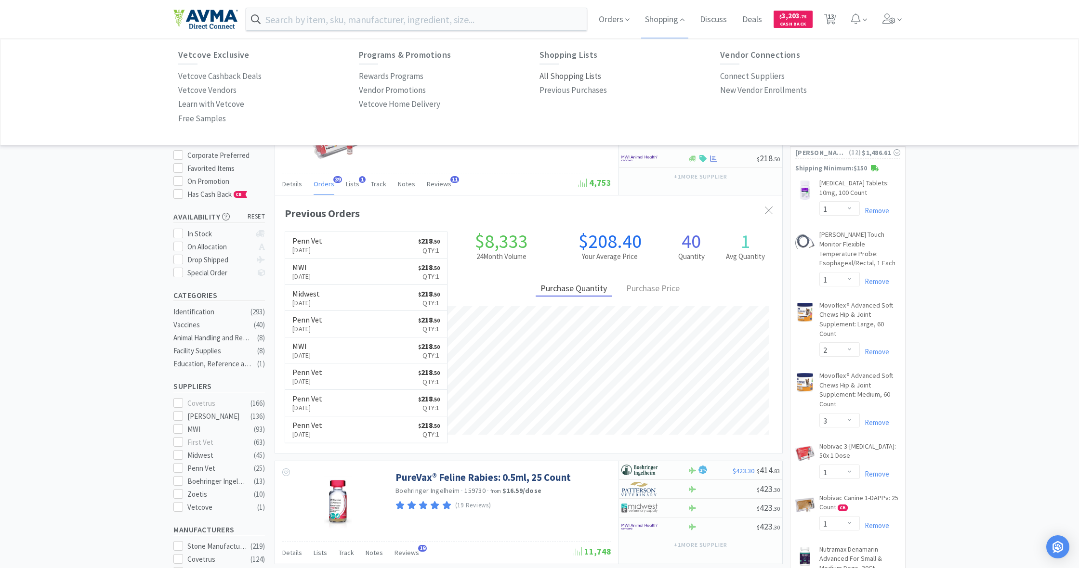
select select "1"
select select "5"
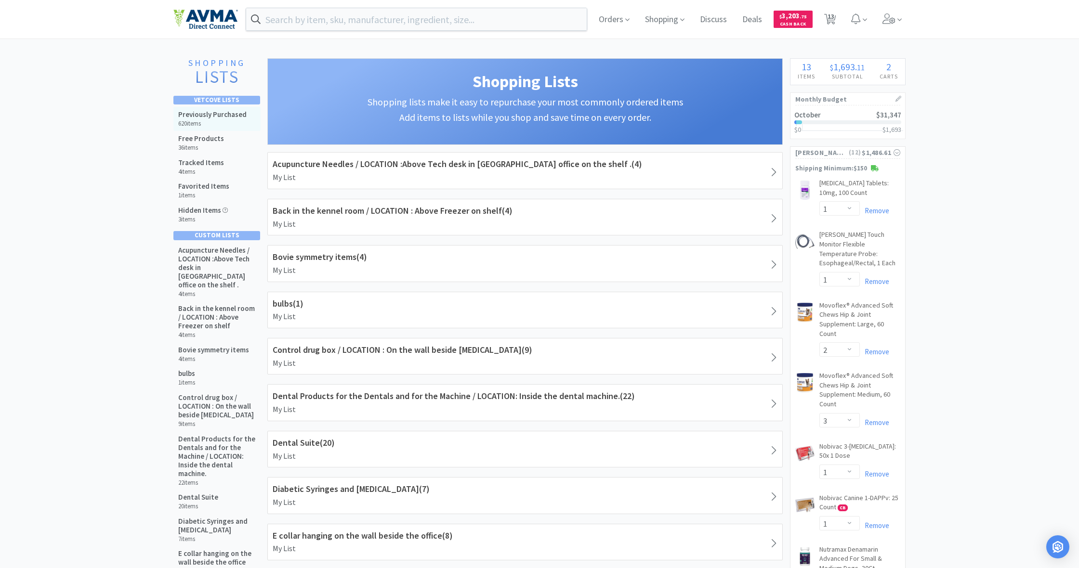
click at [204, 113] on h5 "Previously Purchased" at bounding box center [212, 114] width 68 height 9
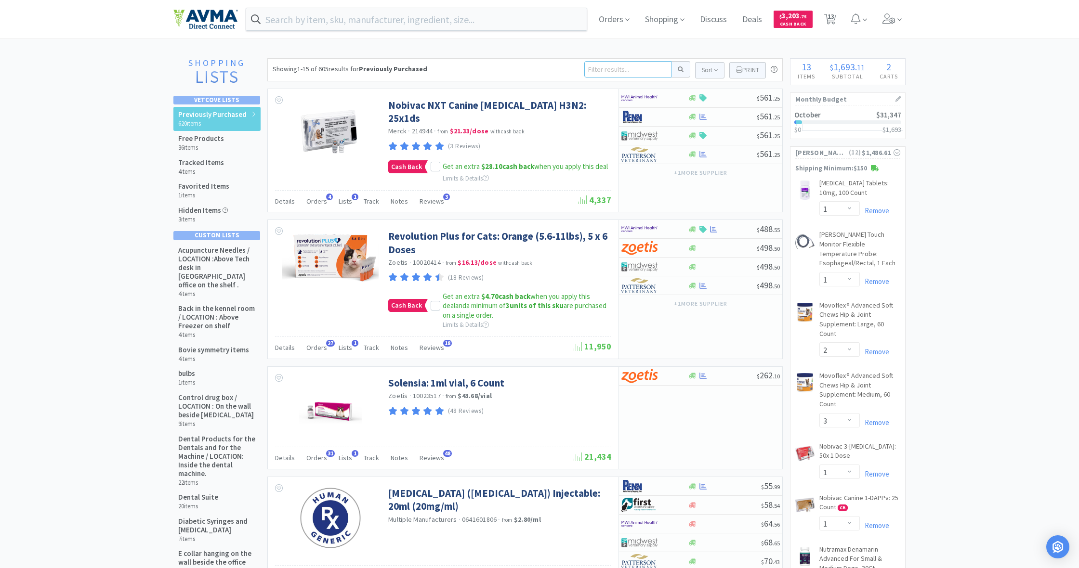
click at [604, 68] on input at bounding box center [627, 69] width 87 height 16
type input "ceph"
click at [679, 69] on button at bounding box center [680, 69] width 19 height 16
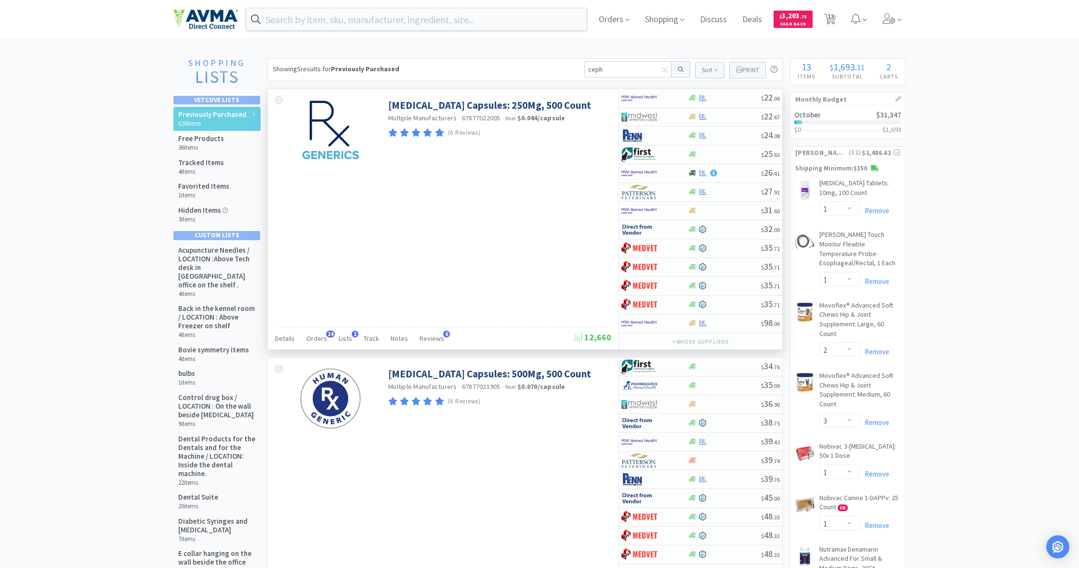
scroll to position [0, 0]
click at [317, 339] on span "Orders" at bounding box center [316, 338] width 21 height 9
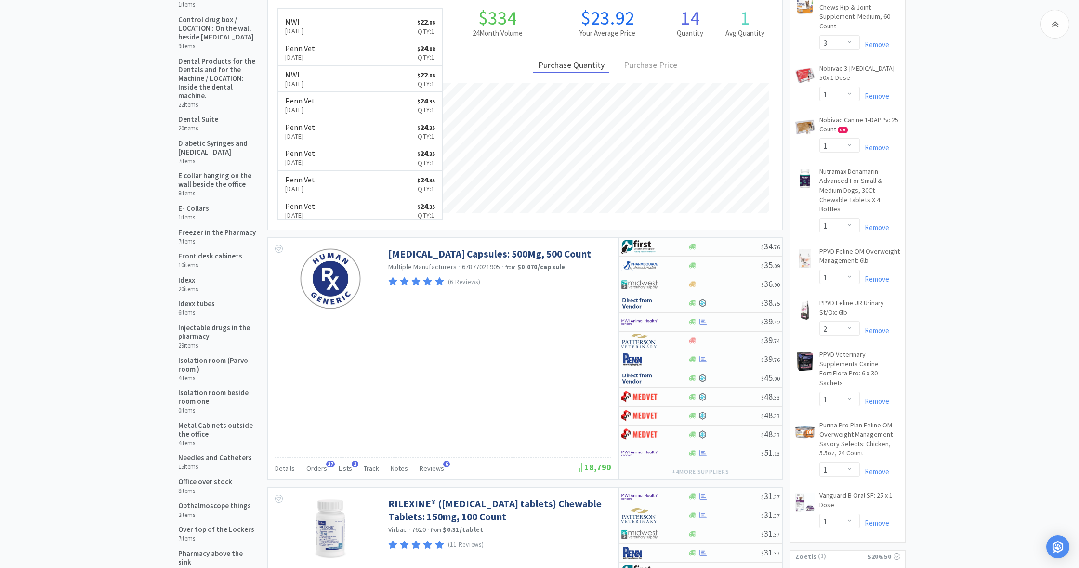
scroll to position [379, 0]
click at [315, 469] on span "Orders" at bounding box center [316, 467] width 21 height 9
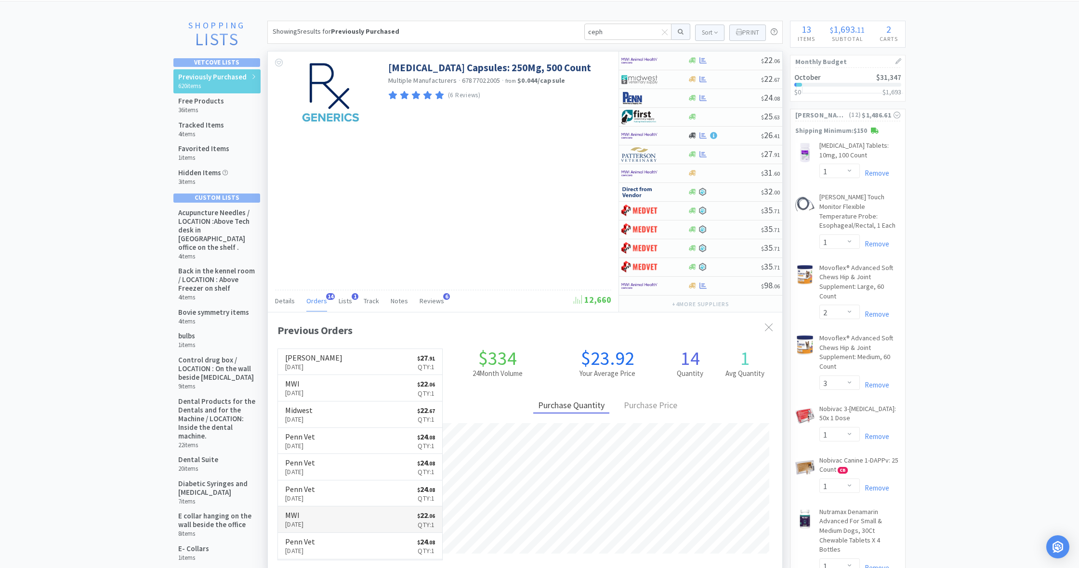
scroll to position [0, 0]
click at [349, 358] on link "Patterson Sep 30th, 2025 $ 27 . 91 Qty: 1" at bounding box center [360, 362] width 164 height 26
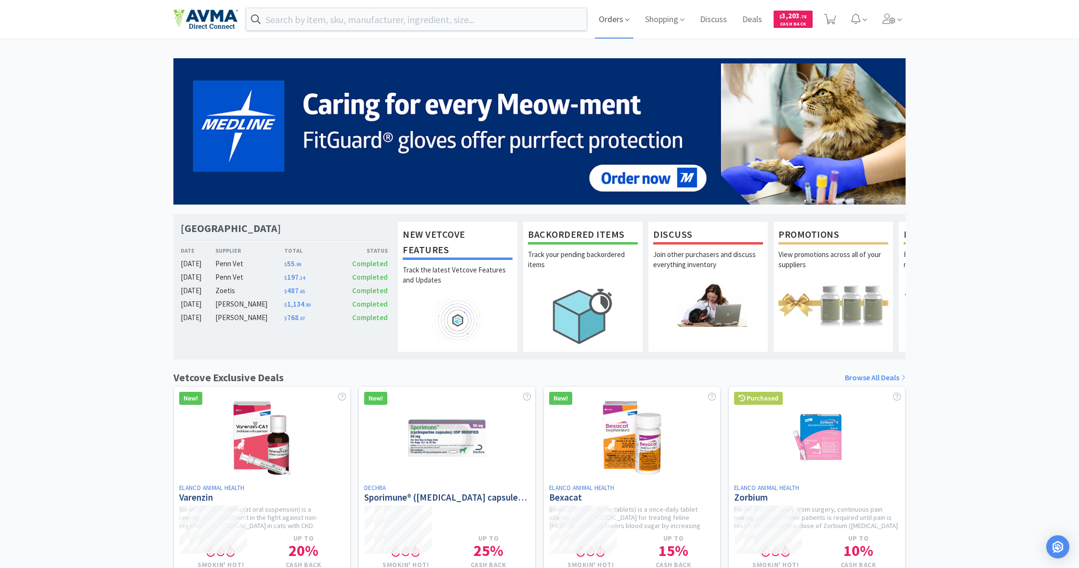
click at [617, 21] on span "Orders" at bounding box center [614, 19] width 39 height 39
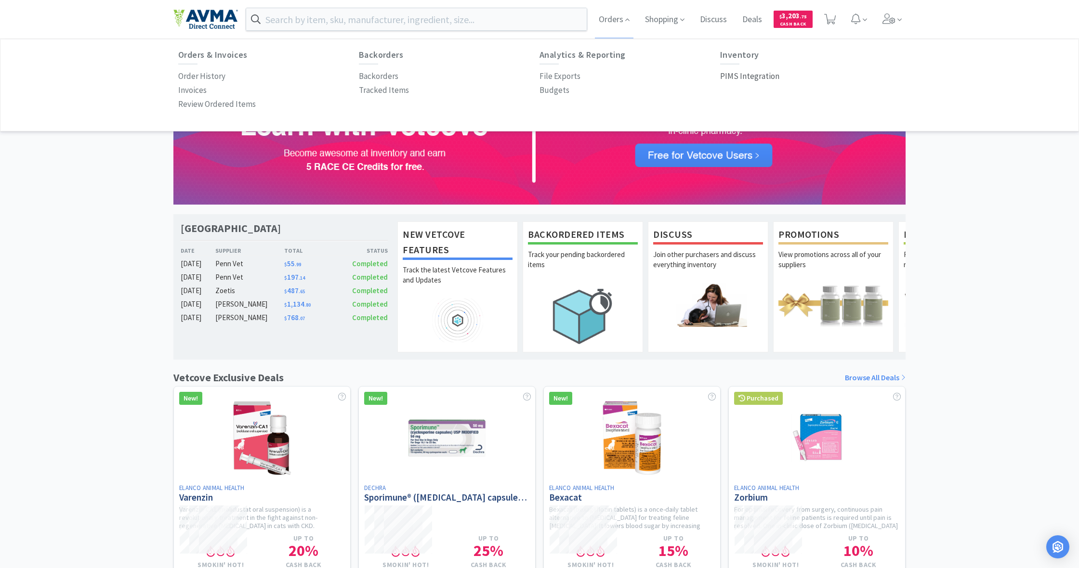
click at [762, 79] on p "PIMS Integration" at bounding box center [749, 76] width 59 height 13
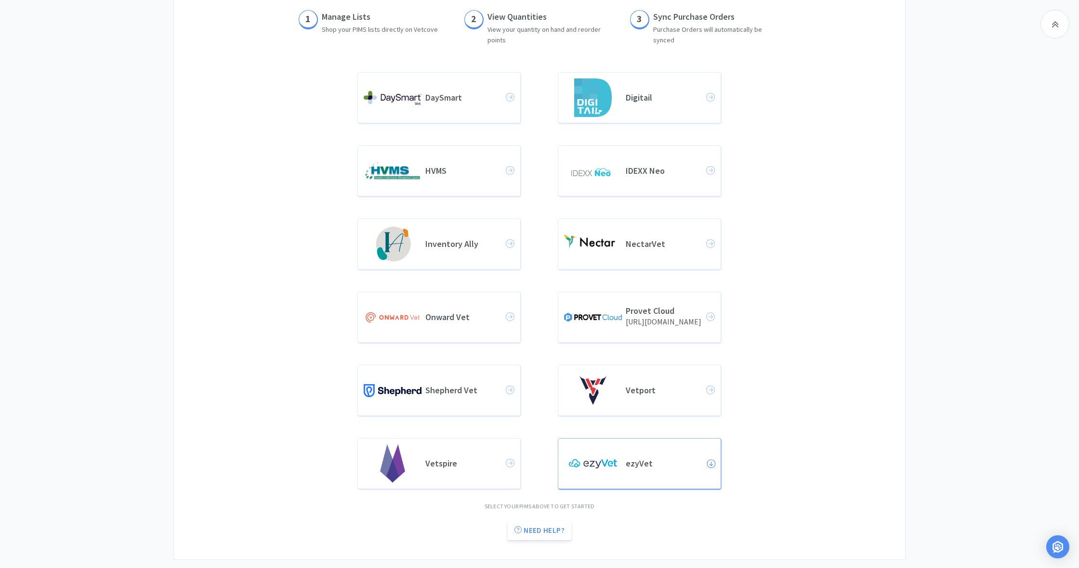
click at [659, 472] on div "ezyVet" at bounding box center [639, 464] width 151 height 39
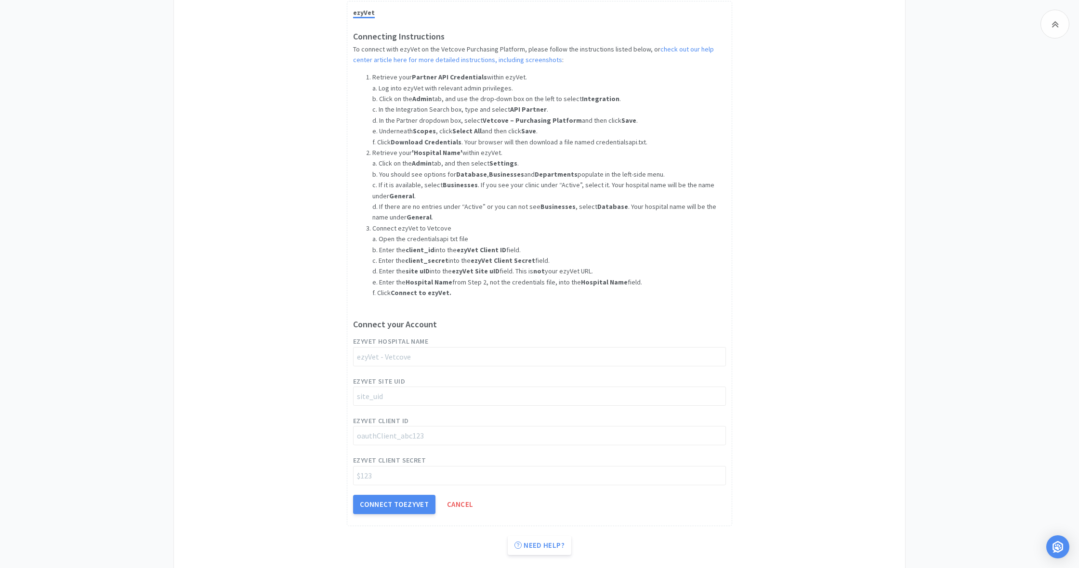
scroll to position [688, 0]
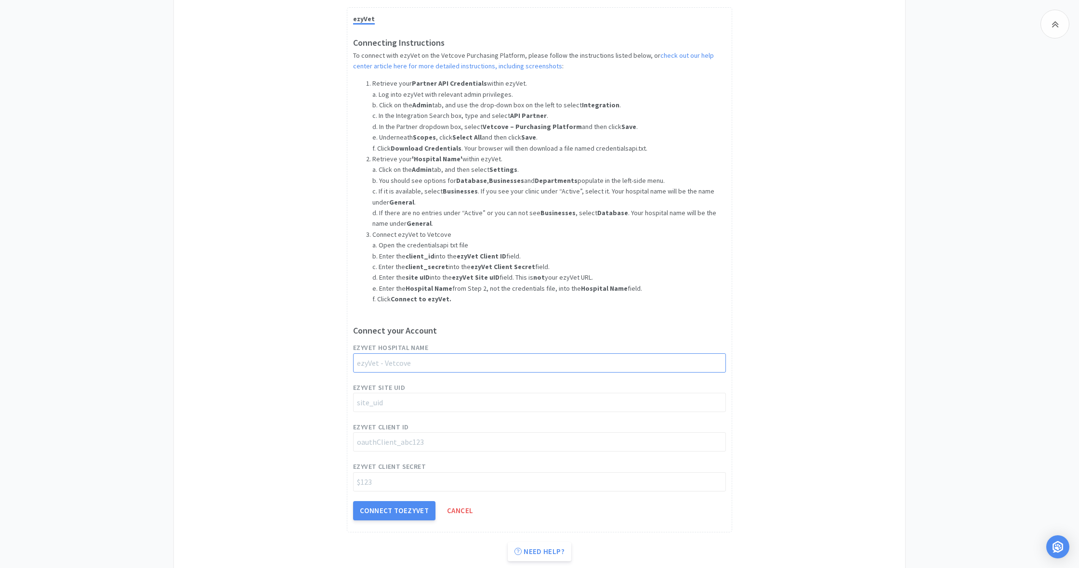
click at [382, 354] on input "string" at bounding box center [539, 363] width 373 height 19
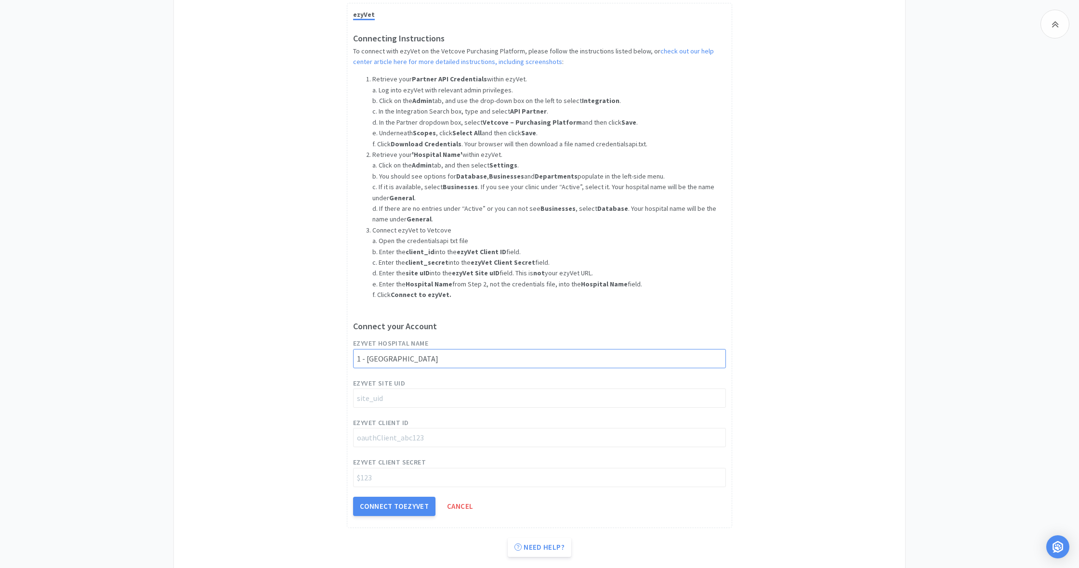
type input "1 - Phoenix Animal Hospital"
click at [515, 392] on input "string" at bounding box center [539, 398] width 373 height 19
click at [361, 392] on input "string" at bounding box center [539, 398] width 373 height 19
click at [357, 393] on input "string" at bounding box center [539, 398] width 373 height 19
type input "https://pah.use2.ezyvet.com"
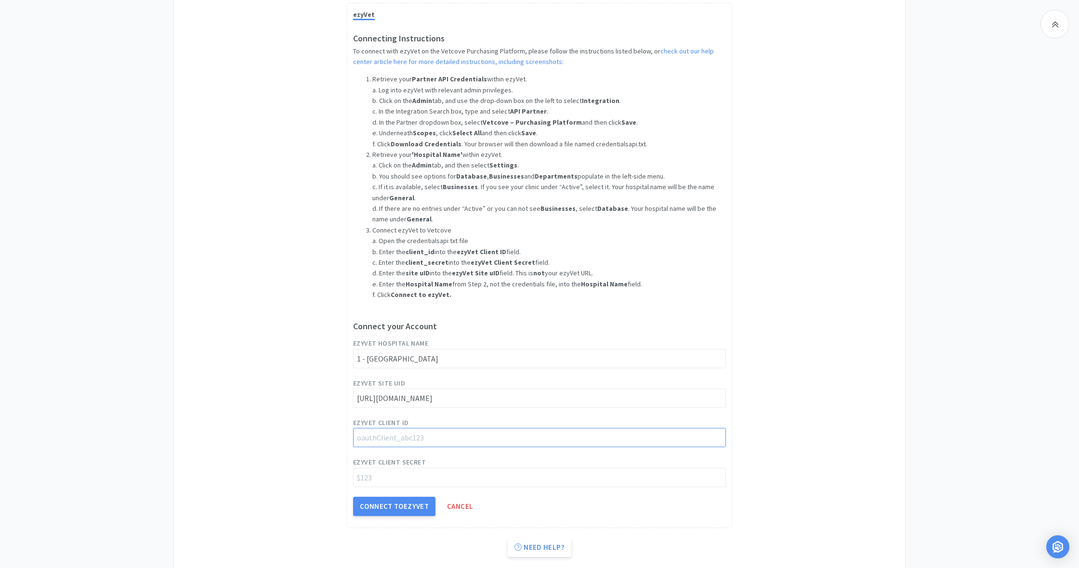
click at [374, 433] on input "string" at bounding box center [539, 437] width 373 height 19
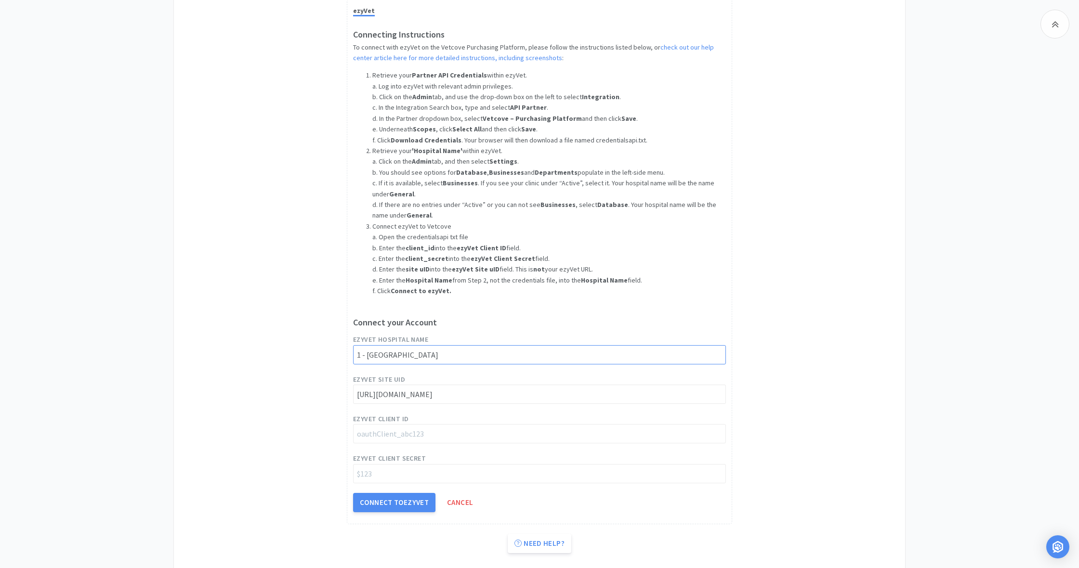
scroll to position [704, 0]
click at [366, 350] on input "string" at bounding box center [539, 353] width 373 height 19
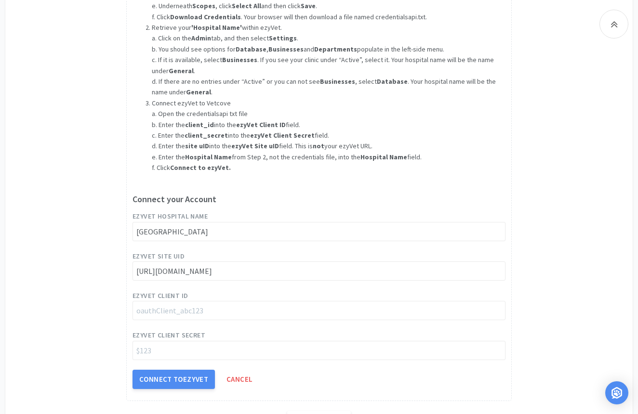
scroll to position [857, 0]
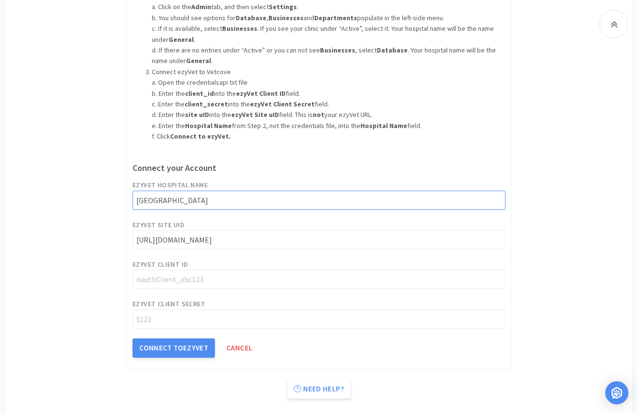
type input "[GEOGRAPHIC_DATA]"
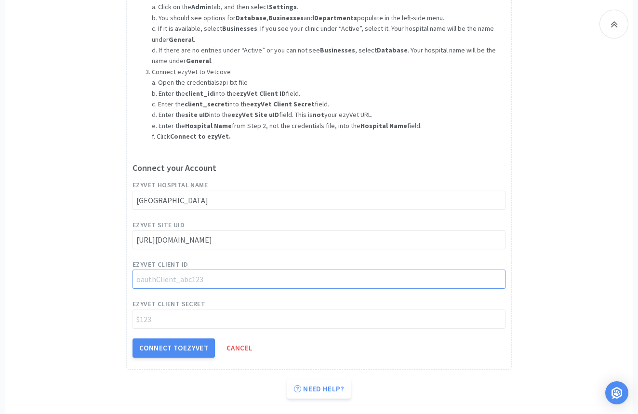
click at [151, 272] on input "string" at bounding box center [318, 279] width 373 height 19
paste input "oauthClient_rmxW22ucuEtX6f6xAJKzG"
type input "oauthClient_rmxW22ucuEtX6f6xAJKzG"
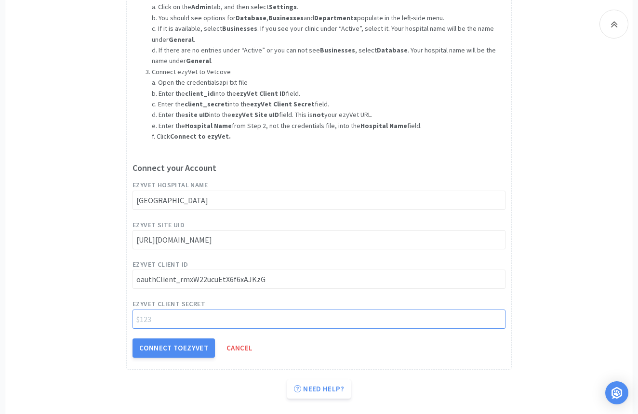
click at [156, 315] on input "string" at bounding box center [318, 319] width 373 height 19
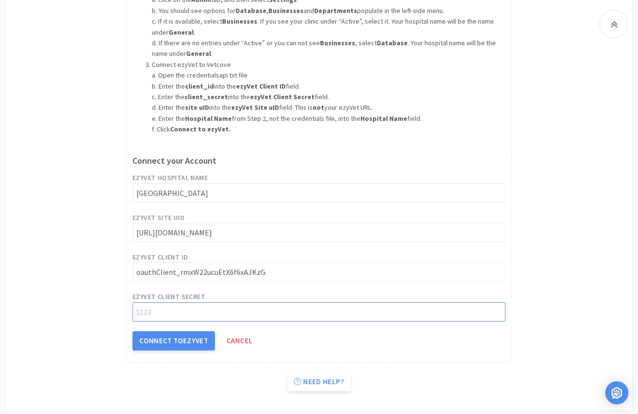
scroll to position [864, 0]
paste input "$2y$10$QwB5jyGbIJ10kb1nRPc2v.1d1wMJQCn3PJD6ytpm2us3GVsQ3UqP6"
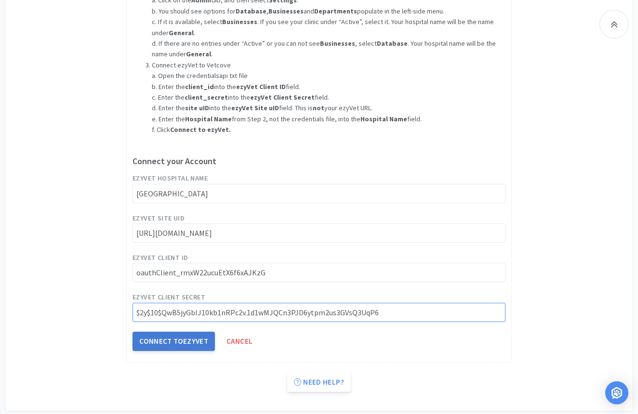
type input "$2y$10$QwB5jyGbIJ10kb1nRPc2v.1d1wMJQCn3PJD6ytpm2us3GVsQ3UqP6"
click at [183, 335] on button "Connect to ezyVet" at bounding box center [173, 341] width 82 height 19
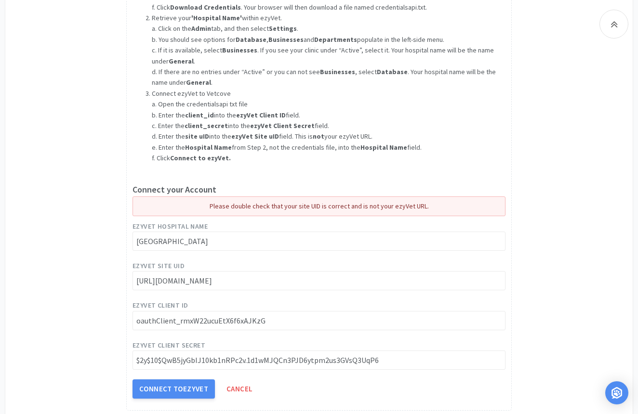
scroll to position [844, 0]
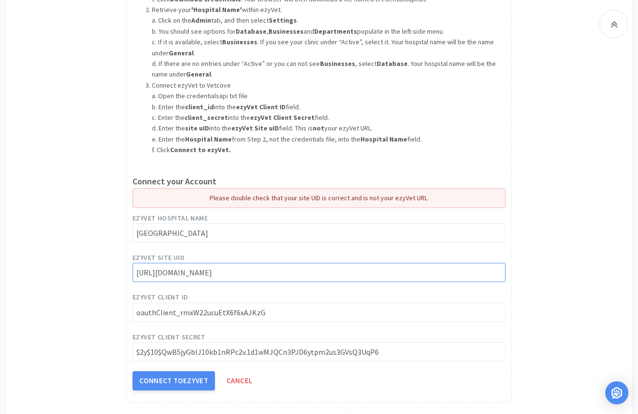
click at [172, 266] on input "string" at bounding box center [318, 272] width 373 height 19
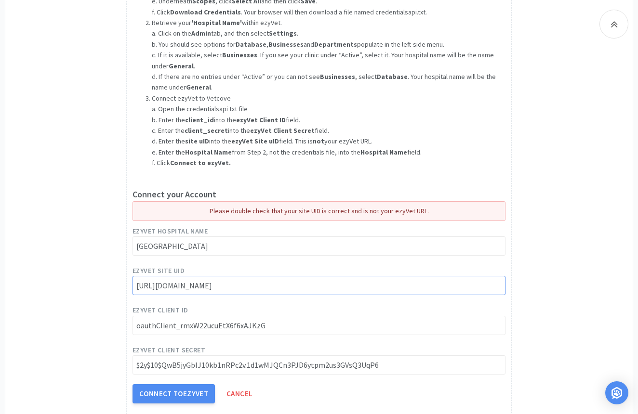
scroll to position [829, 0]
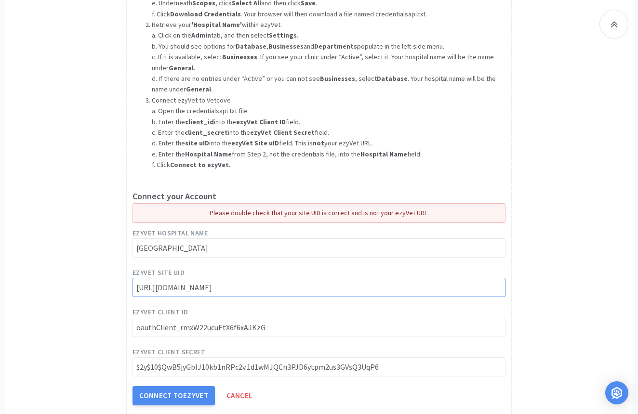
click at [188, 282] on input "string" at bounding box center [318, 287] width 373 height 19
paste input "site_Phgcx06WGN05w5uZQjKBi"
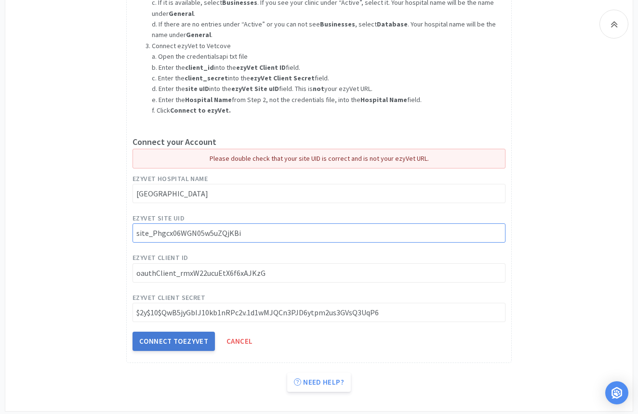
type input "site_Phgcx06WGN05w5uZQjKBi"
click at [164, 333] on button "Connect to ezyVet" at bounding box center [173, 341] width 82 height 19
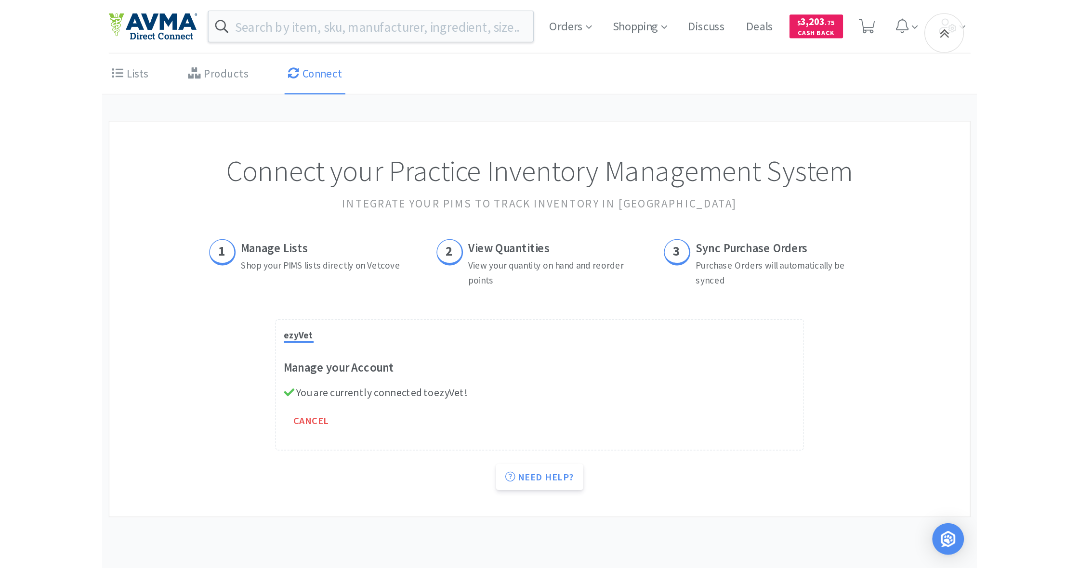
scroll to position [0, 0]
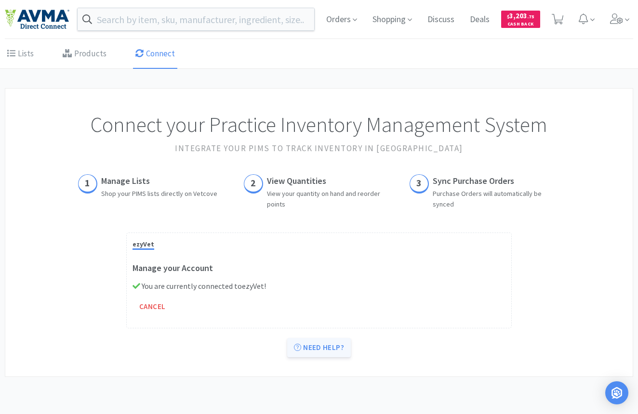
click at [319, 349] on link "Need help?" at bounding box center [319, 347] width 64 height 19
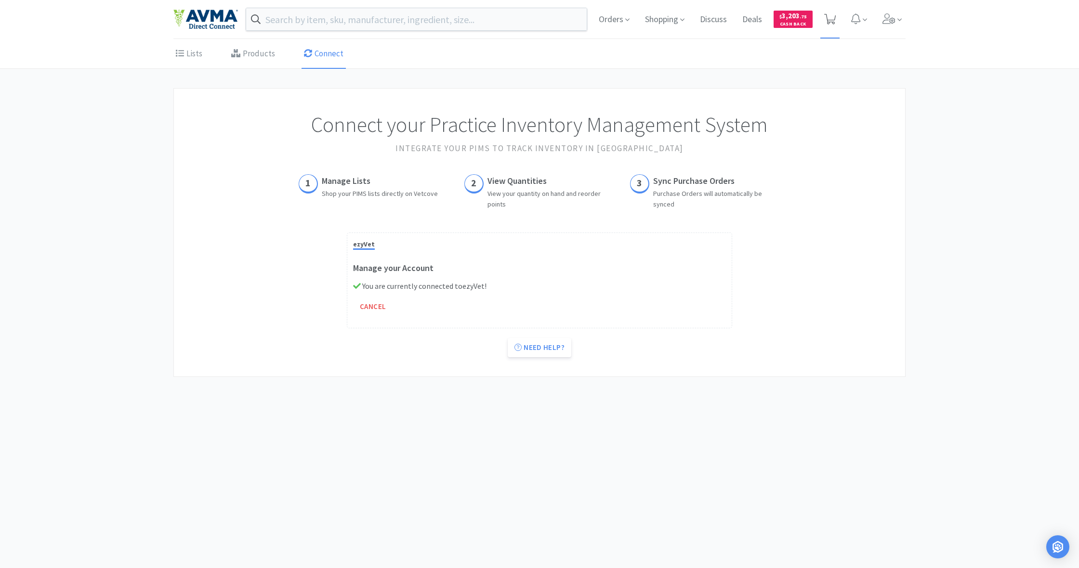
click at [831, 20] on icon at bounding box center [830, 19] width 12 height 11
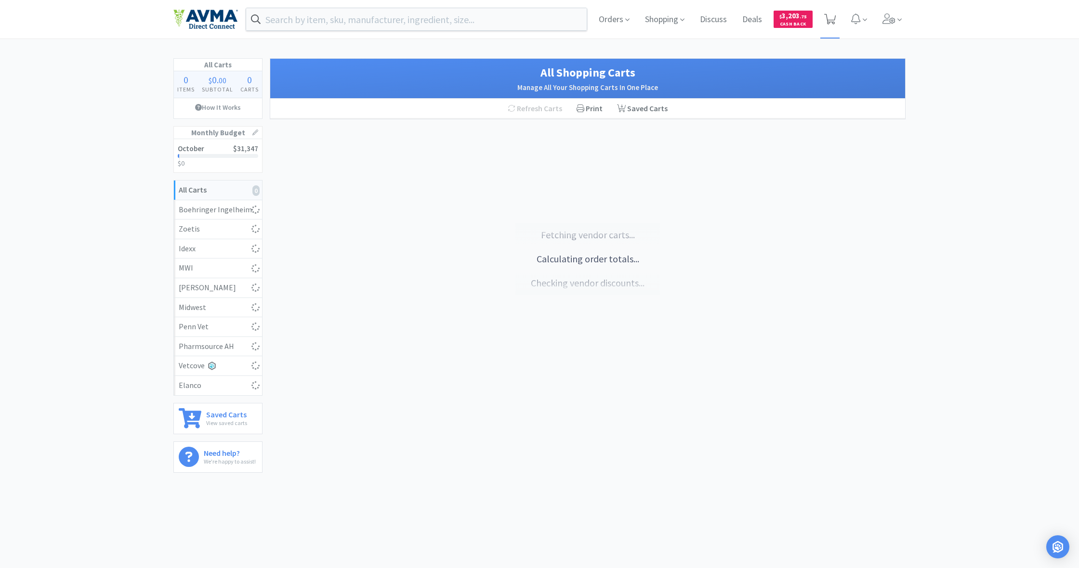
select select "5"
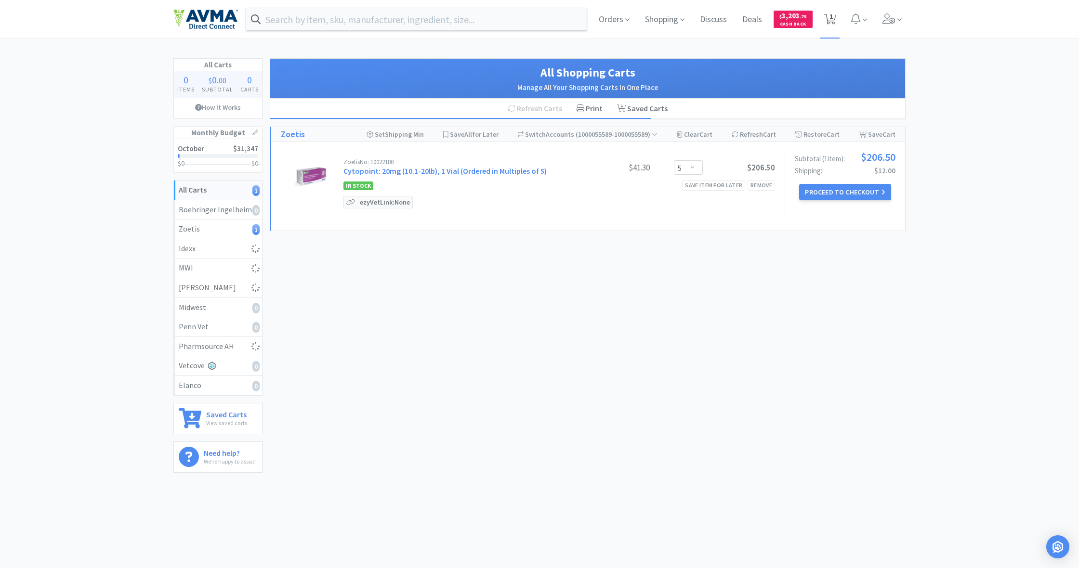
select select "1"
select select "2"
select select "3"
select select "1"
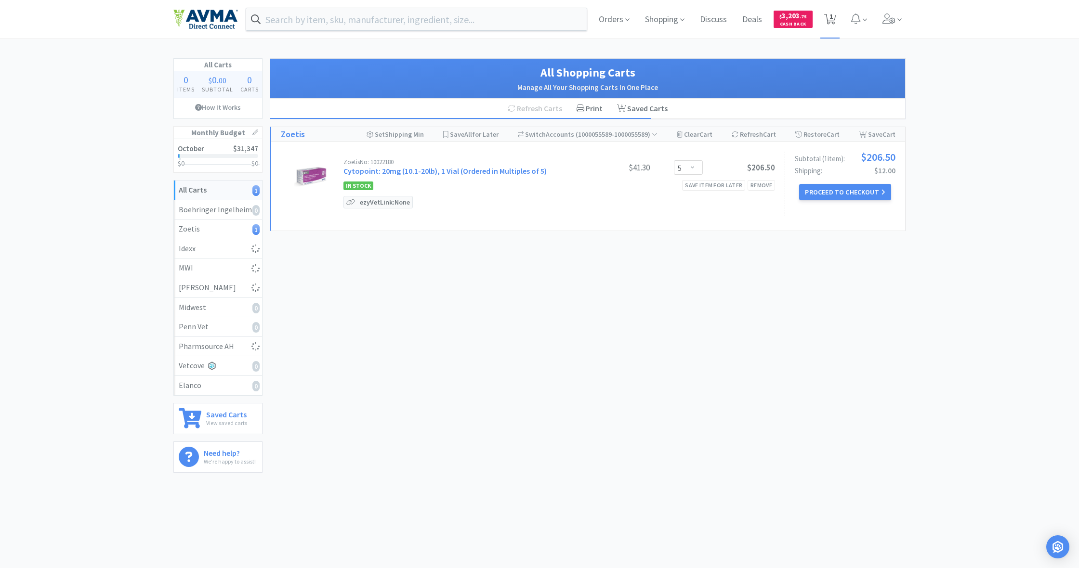
select select "1"
select select "2"
select select "1"
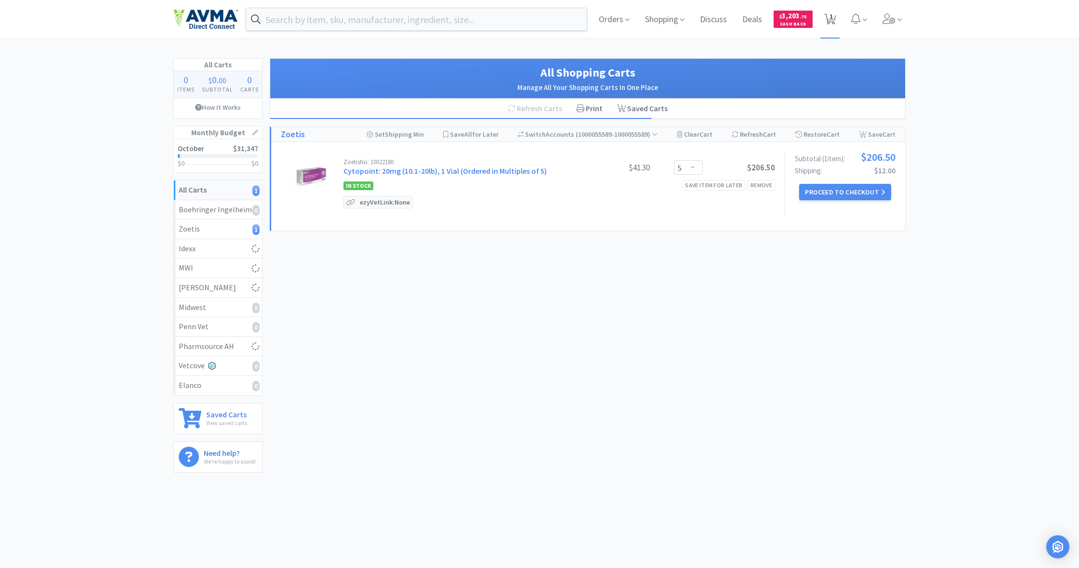
select select "1"
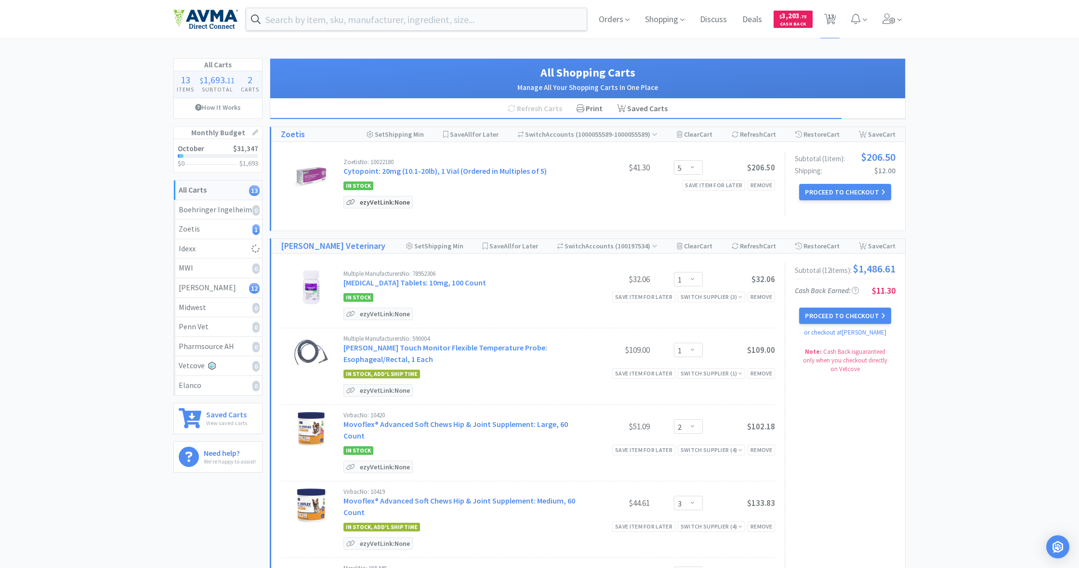
click at [380, 203] on p "ezyVet Link: None" at bounding box center [384, 203] width 55 height 12
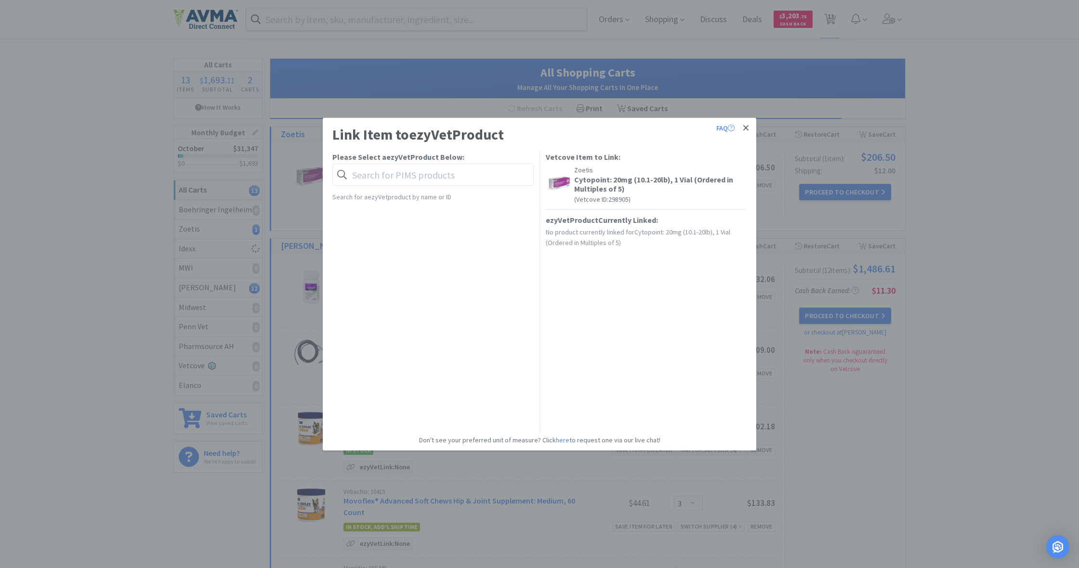
click at [748, 129] on icon at bounding box center [745, 128] width 5 height 9
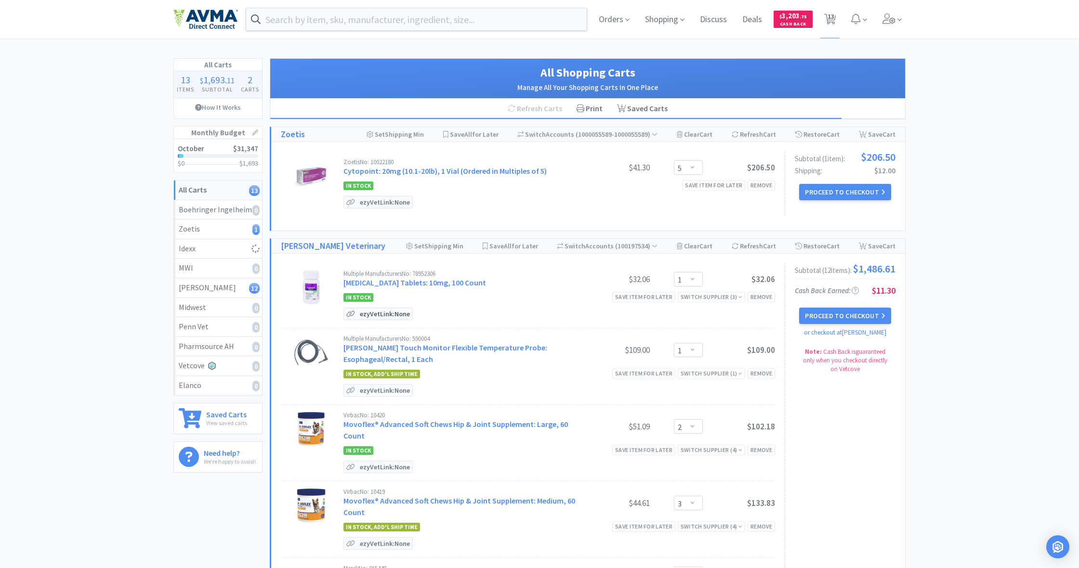
click at [378, 316] on p "ezyVet Link: None" at bounding box center [384, 314] width 55 height 12
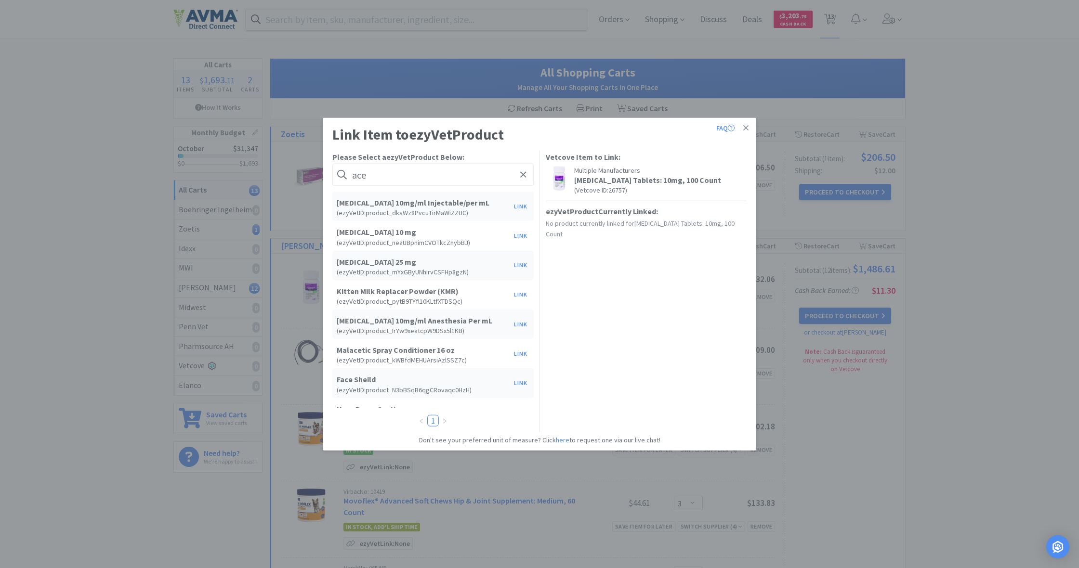
type input "ace"
click at [391, 239] on h6 "( ezyVet ID: product_neaUBpnimCVOTkcZnybBJ )" at bounding box center [423, 242] width 172 height 7
click at [521, 236] on button "Link" at bounding box center [520, 235] width 23 height 13
click at [617, 286] on div "Select unit of measurement" at bounding box center [617, 288] width 133 height 18
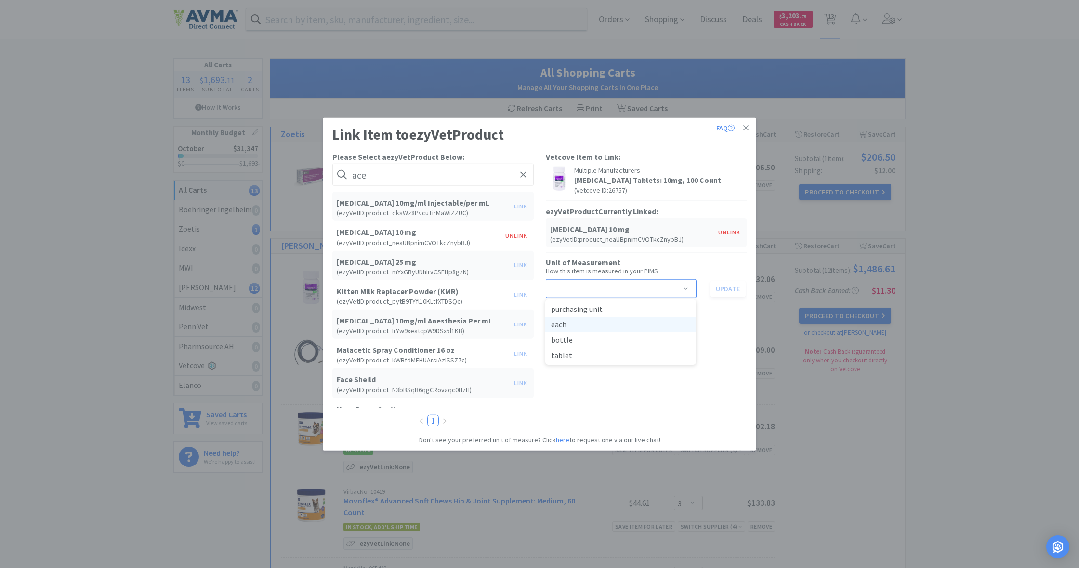
click at [590, 325] on li "each" at bounding box center [620, 324] width 151 height 15
click at [726, 288] on button "Update" at bounding box center [728, 288] width 36 height 16
click at [747, 128] on icon at bounding box center [745, 127] width 5 height 5
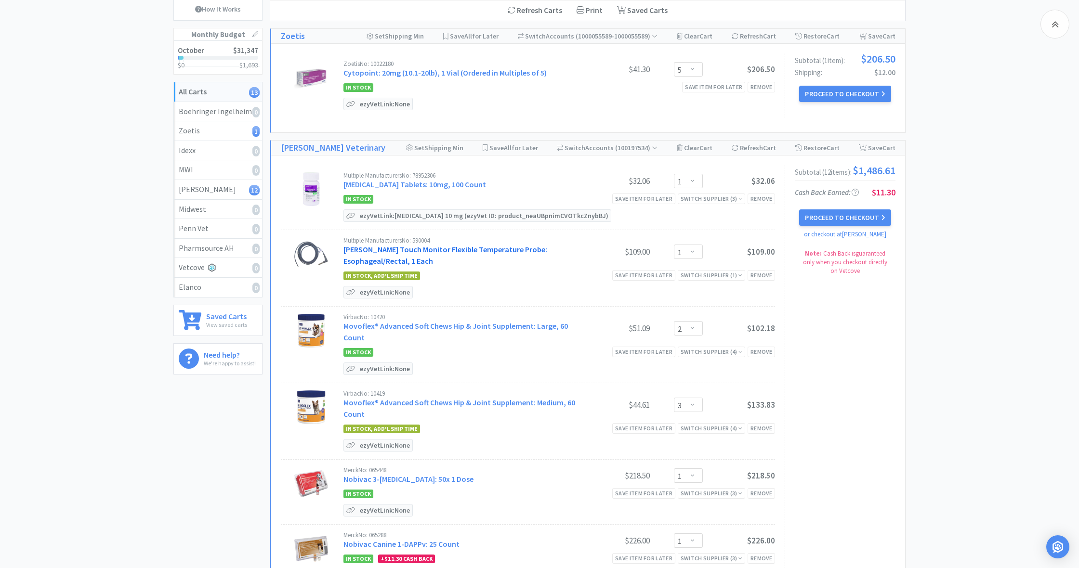
scroll to position [105, 0]
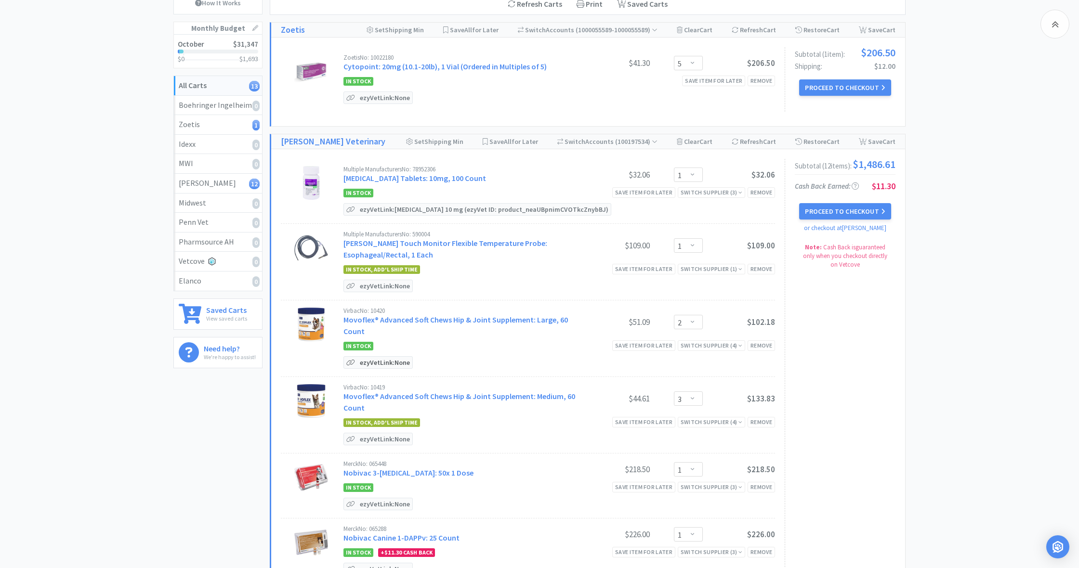
click at [390, 361] on p "ezyVet Link: None" at bounding box center [384, 363] width 55 height 12
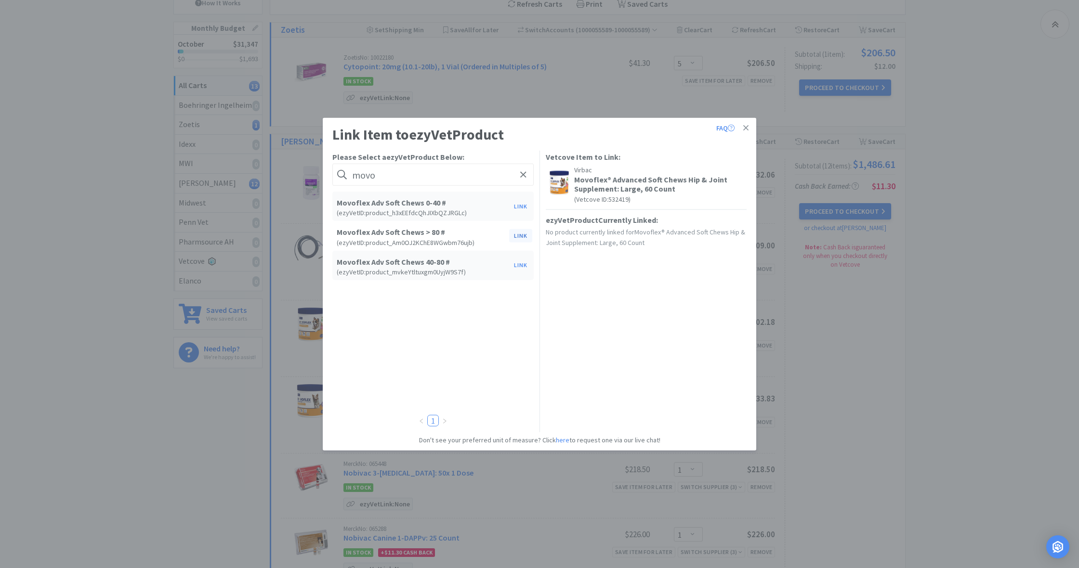
type input "movo"
click at [516, 234] on button "Link" at bounding box center [520, 235] width 23 height 13
click at [640, 295] on div "Select unit of measurement" at bounding box center [617, 297] width 133 height 18
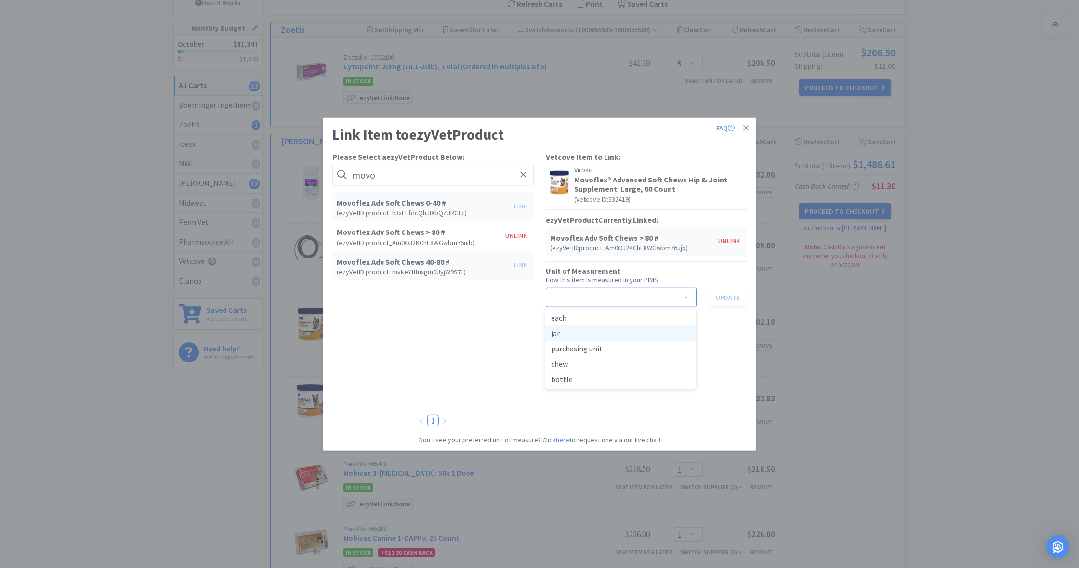
click at [585, 335] on li "jar" at bounding box center [620, 333] width 151 height 15
click at [728, 296] on button "Update" at bounding box center [728, 297] width 36 height 16
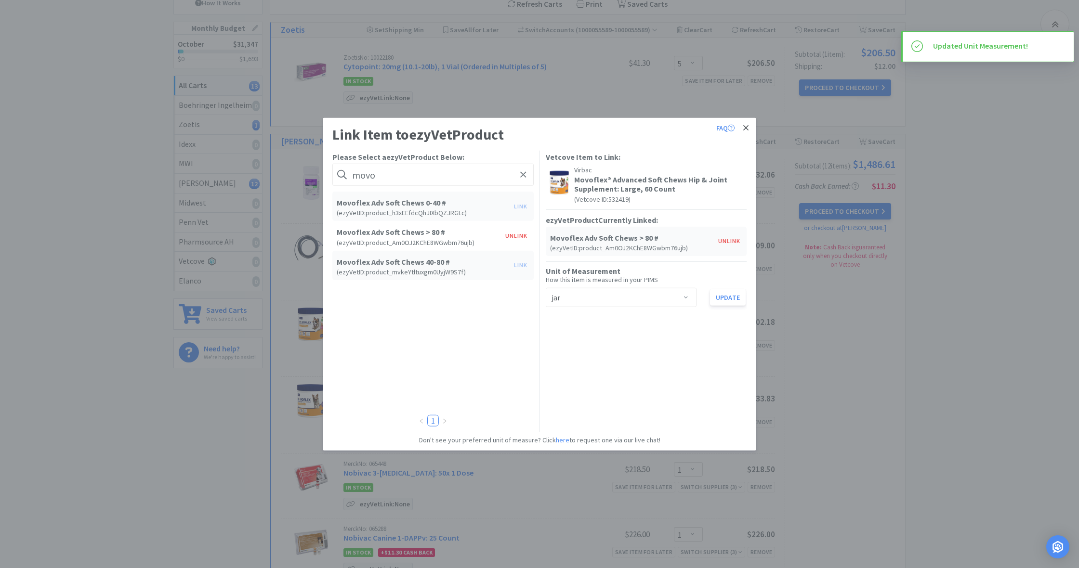
click at [745, 127] on icon at bounding box center [745, 127] width 5 height 5
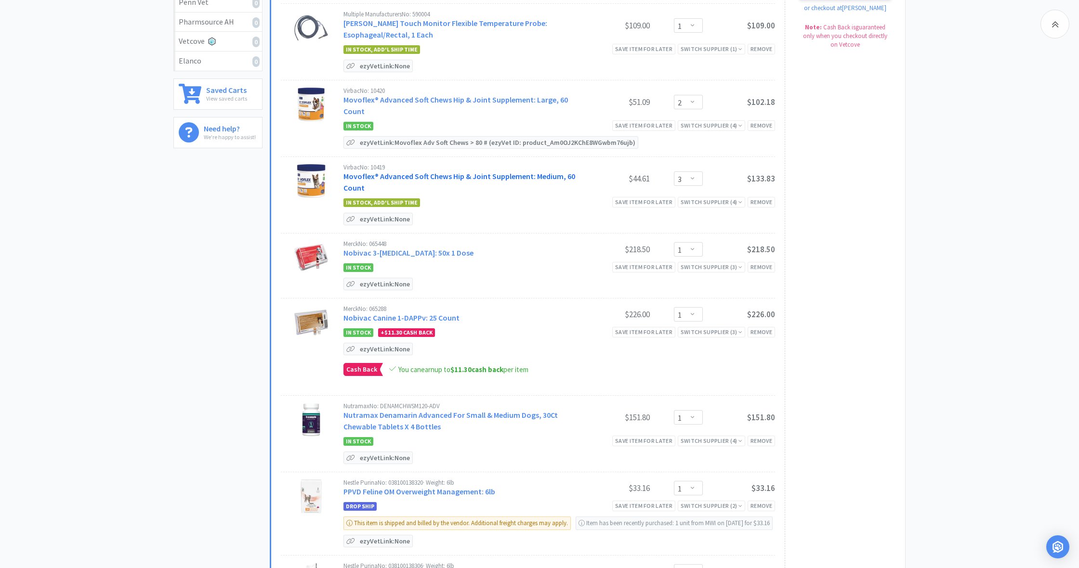
scroll to position [325, 0]
click at [380, 221] on p "ezyVet Link: None" at bounding box center [384, 219] width 55 height 12
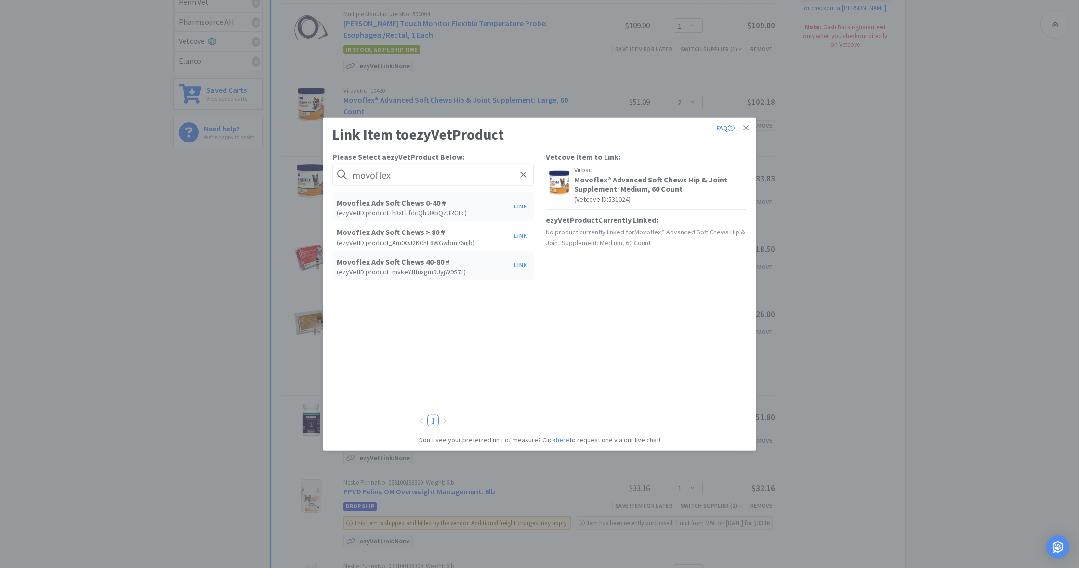
type input "movoflex"
click at [393, 265] on h5 "Movoflex Adv Soft Chews 40-80 #" at bounding box center [423, 261] width 172 height 9
click at [523, 264] on button "Link" at bounding box center [520, 265] width 23 height 13
click at [685, 296] on span at bounding box center [686, 298] width 10 height 8
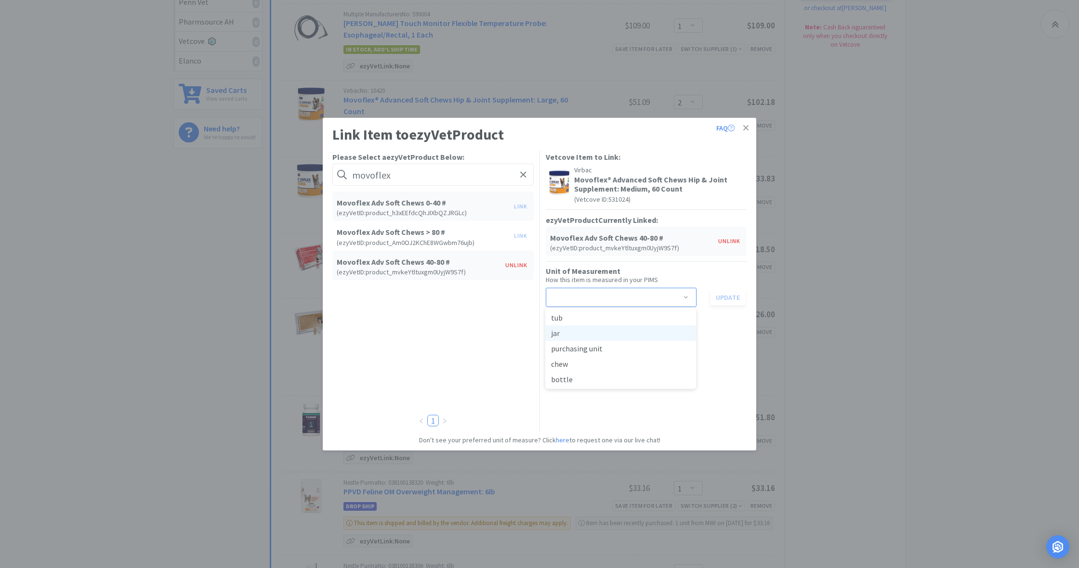
click at [581, 330] on li "jar" at bounding box center [620, 333] width 151 height 15
click at [728, 298] on button "Update" at bounding box center [728, 297] width 36 height 16
click at [744, 127] on icon at bounding box center [745, 127] width 5 height 5
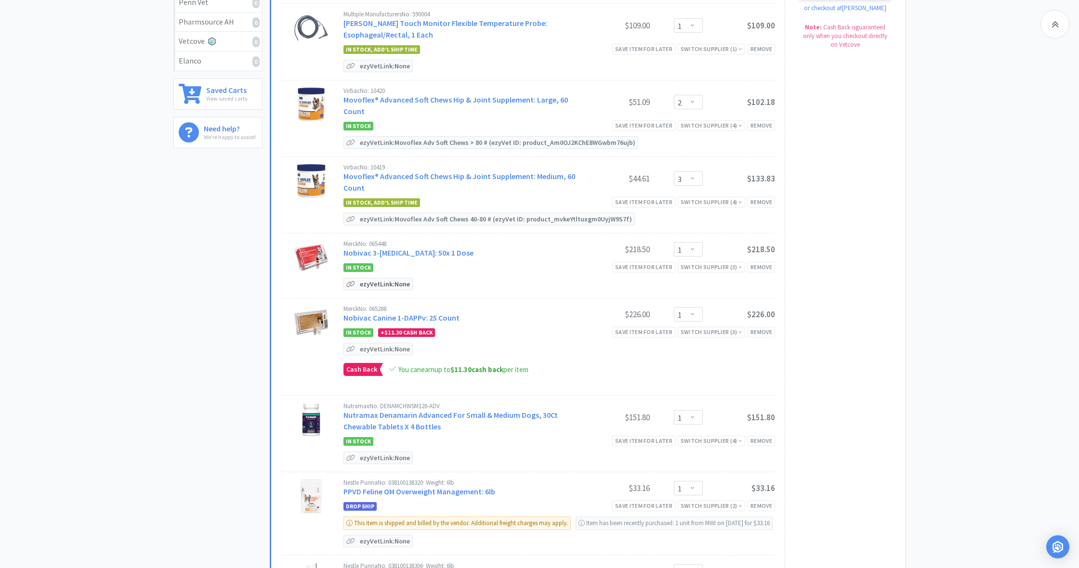
click at [385, 284] on p "ezyVet Link: None" at bounding box center [384, 284] width 55 height 12
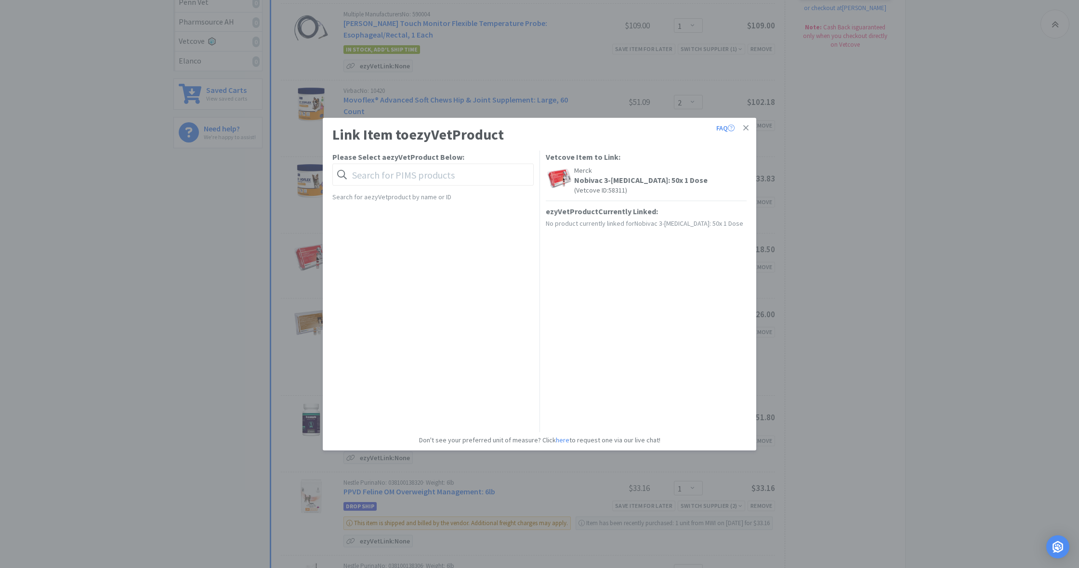
click at [585, 180] on h5 "Nobivac 3-[MEDICAL_DATA]: 50x 1 Dose" at bounding box center [659, 179] width 171 height 9
click at [374, 177] on input "text" at bounding box center [432, 175] width 201 height 22
type input "rabies"
click at [520, 235] on button "Link" at bounding box center [520, 235] width 23 height 13
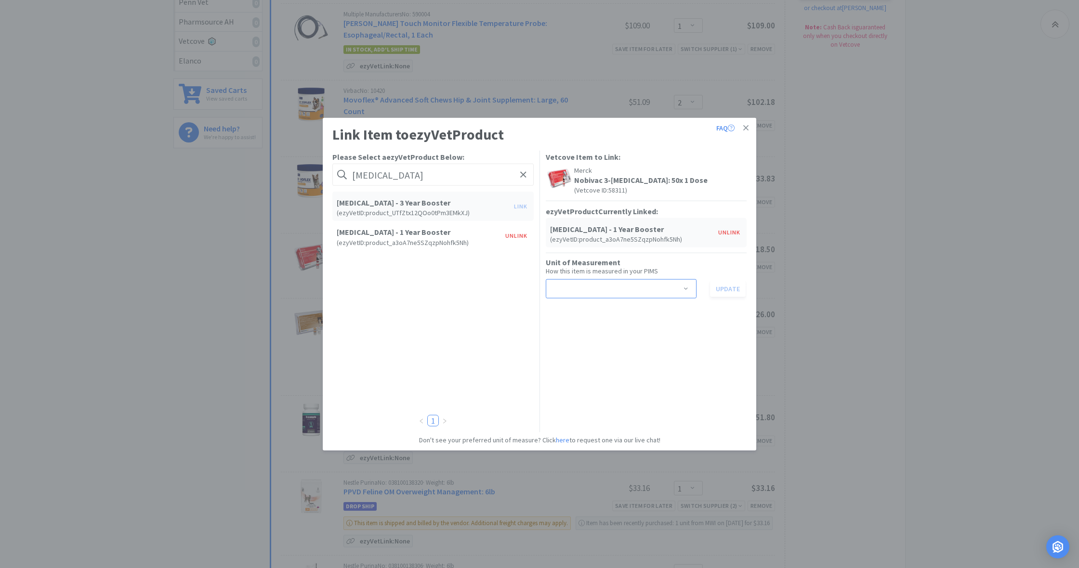
click at [687, 289] on span at bounding box center [686, 290] width 10 height 8
click at [566, 371] on li "vial" at bounding box center [620, 370] width 151 height 15
click at [726, 288] on button "Update" at bounding box center [728, 288] width 36 height 16
click at [746, 128] on icon at bounding box center [745, 127] width 5 height 5
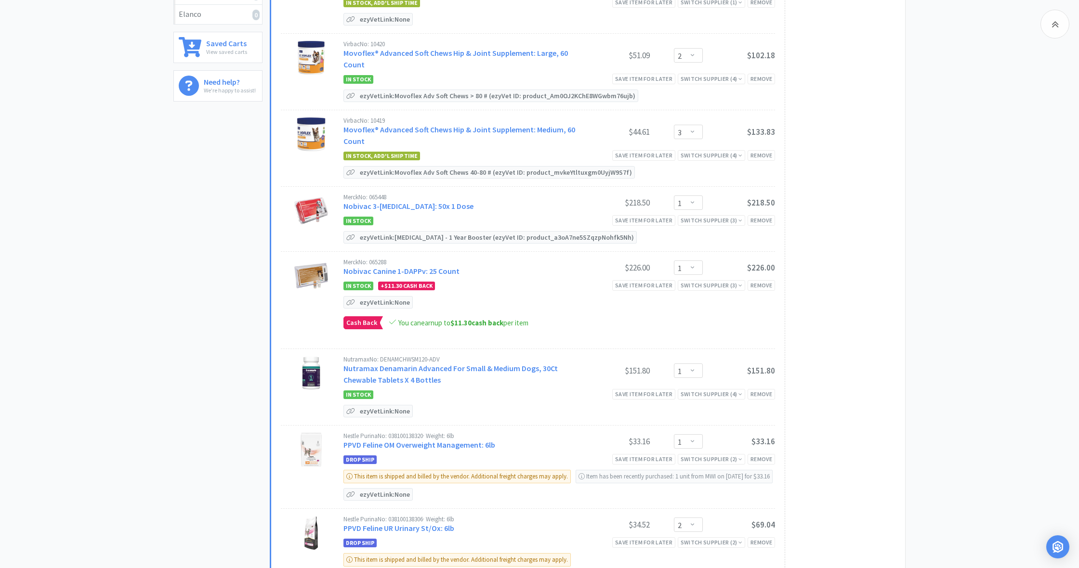
scroll to position [373, 0]
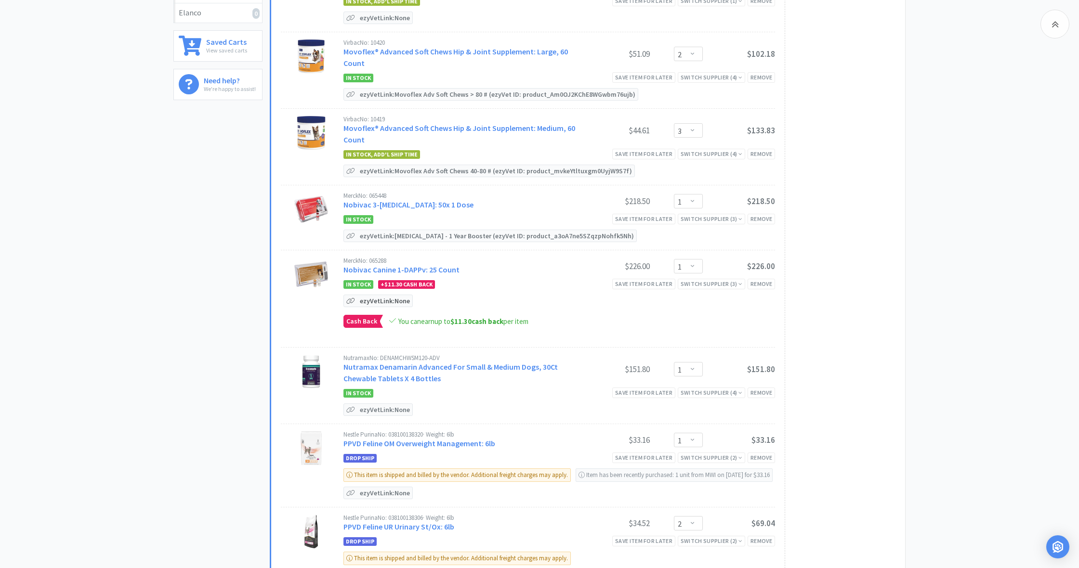
click at [383, 302] on p "ezyVet Link: None" at bounding box center [384, 301] width 55 height 12
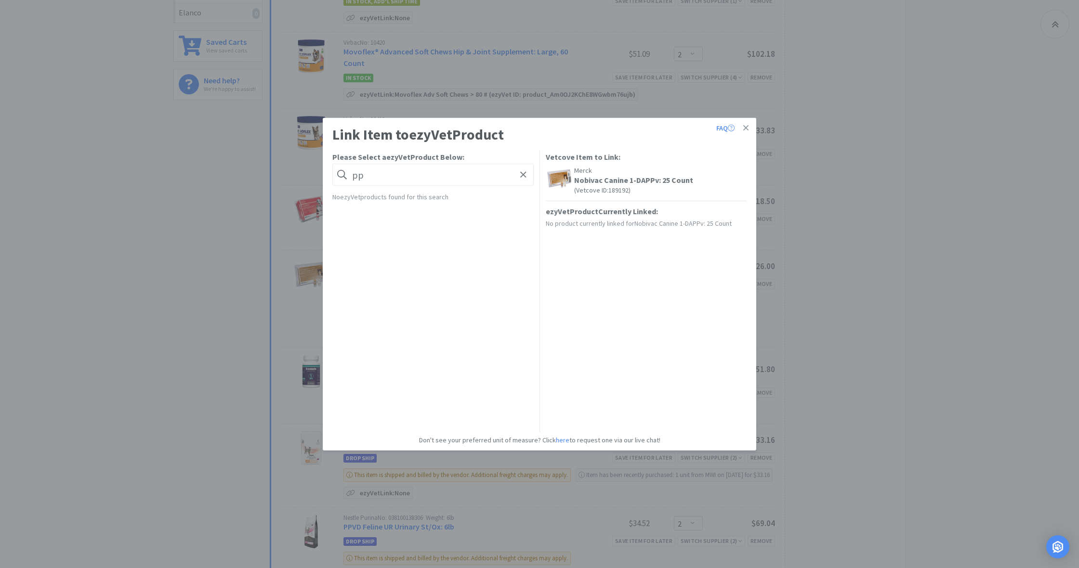
type input "p"
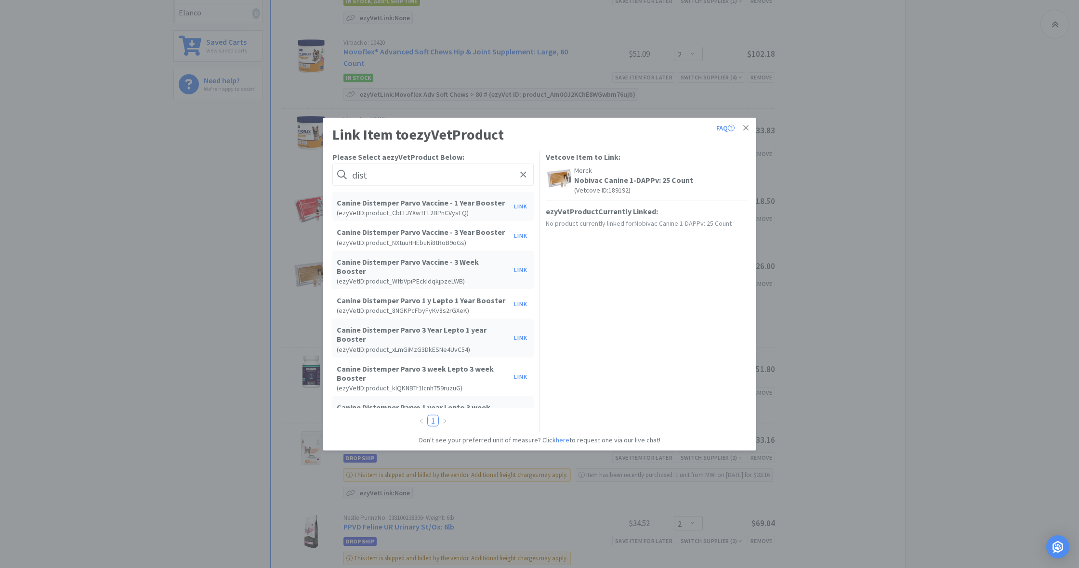
type input "dist"
click at [439, 211] on h6 "( ezyVet ID: product_CbEFJYXwTFL2BPnCVysFQ )" at bounding box center [423, 213] width 172 height 7
click at [519, 207] on button "Link" at bounding box center [520, 205] width 23 height 13
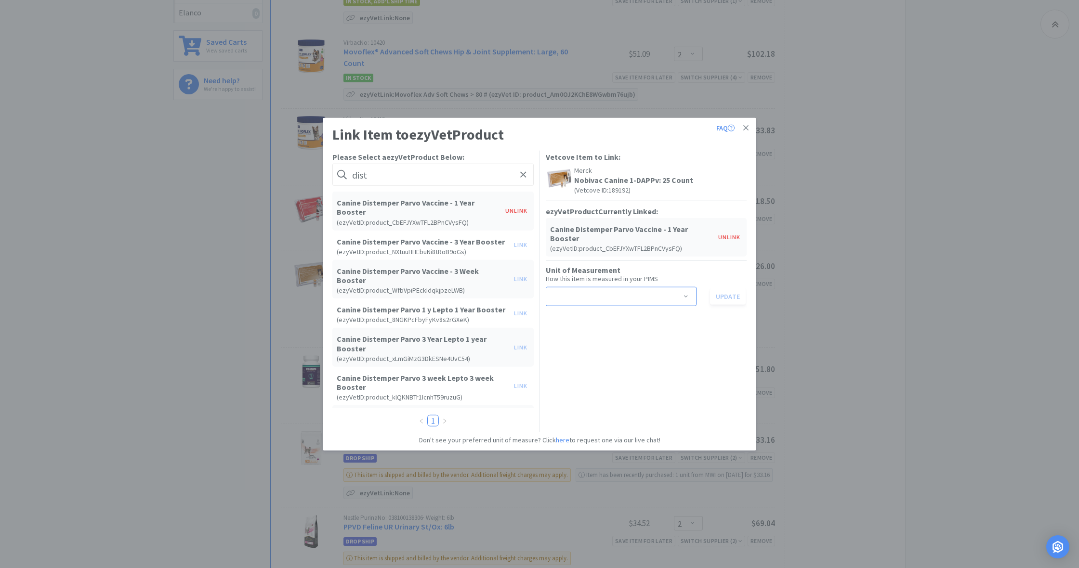
click at [688, 294] on span at bounding box center [686, 298] width 10 height 8
click at [582, 355] on li "vial" at bounding box center [620, 355] width 151 height 15
click at [730, 290] on button "Update" at bounding box center [728, 297] width 36 height 16
click at [746, 126] on icon at bounding box center [745, 128] width 5 height 9
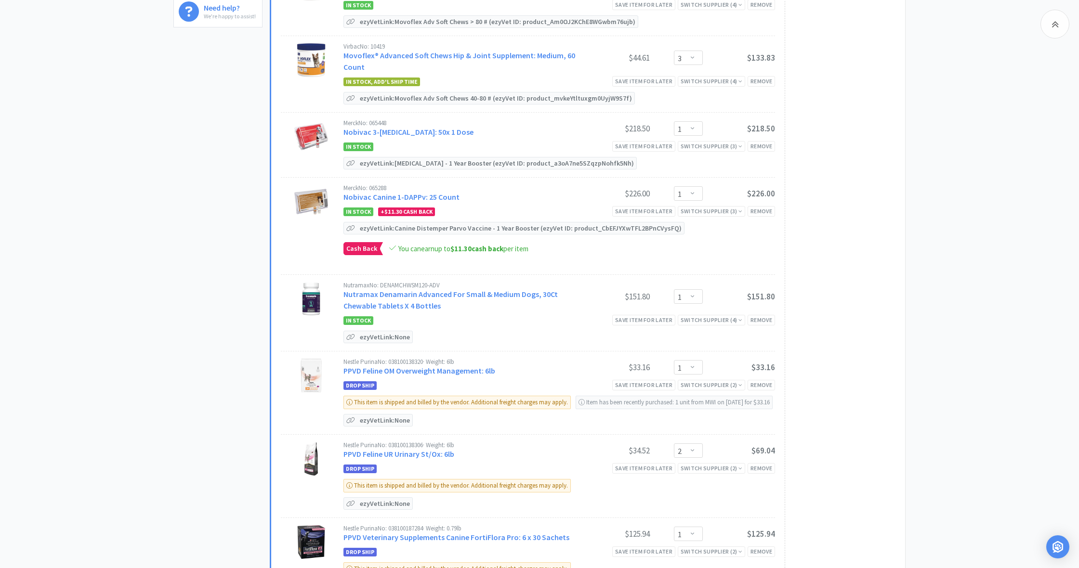
scroll to position [459, 0]
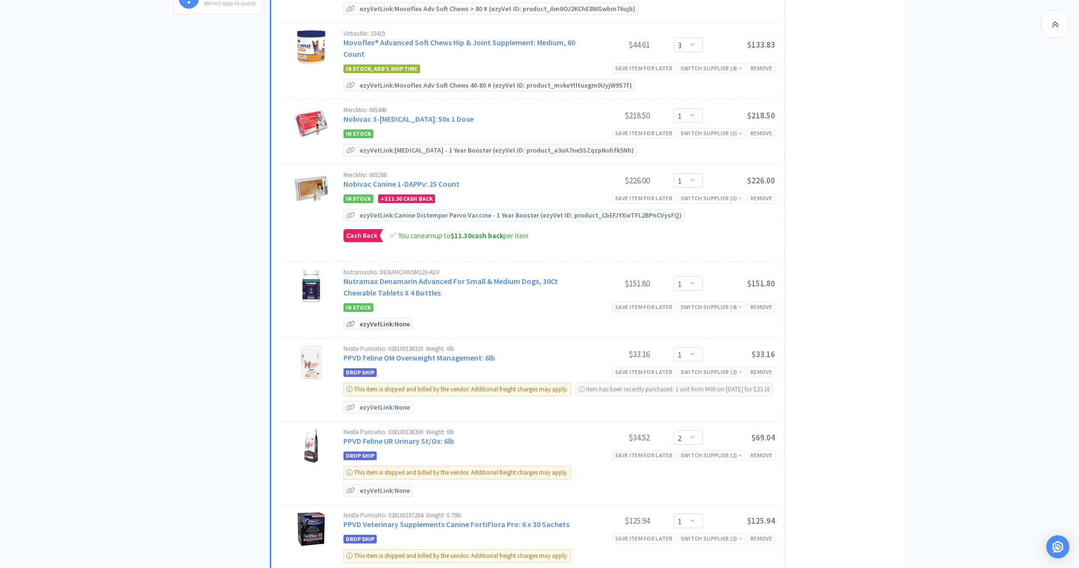
click at [387, 323] on p "ezyVet Link: None" at bounding box center [384, 324] width 55 height 12
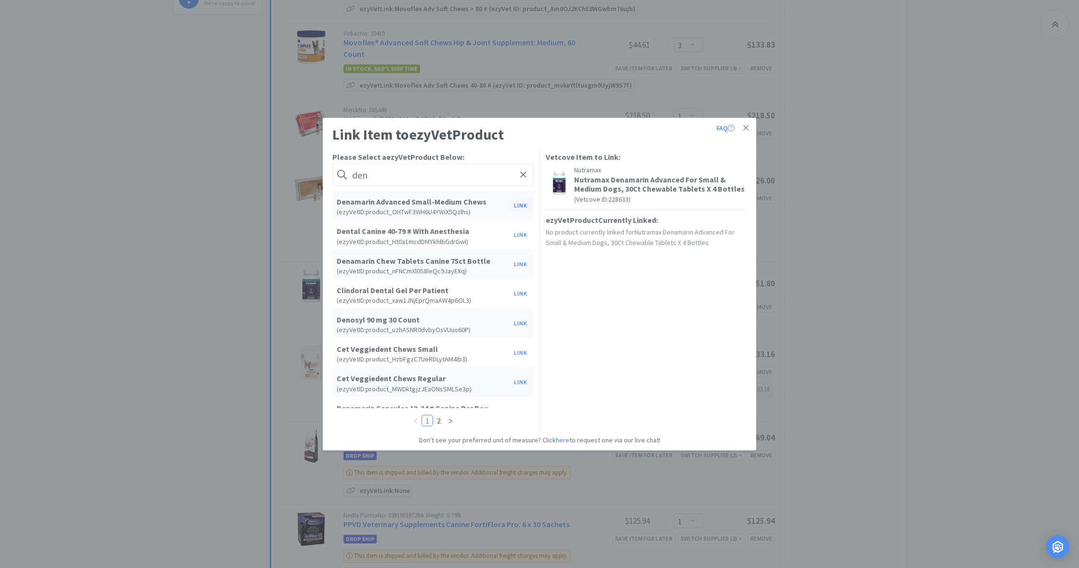
scroll to position [2, 0]
type input "den"
click at [521, 204] on button "Link" at bounding box center [520, 203] width 23 height 13
click at [686, 296] on span at bounding box center [686, 298] width 10 height 8
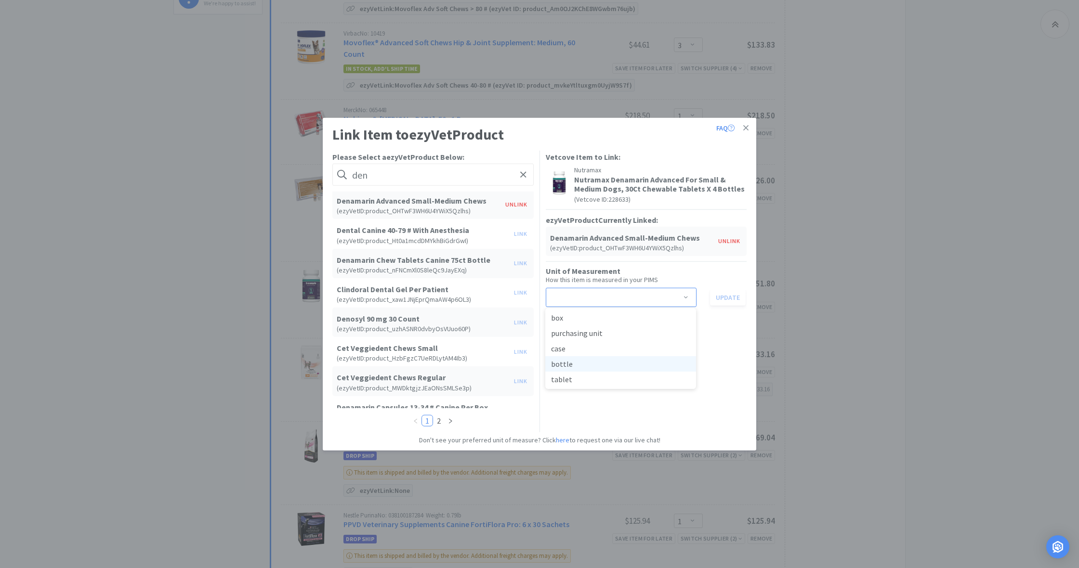
click at [578, 364] on li "bottle" at bounding box center [620, 363] width 151 height 15
click at [732, 297] on button "Update" at bounding box center [728, 297] width 36 height 16
click at [748, 125] on icon at bounding box center [745, 128] width 5 height 9
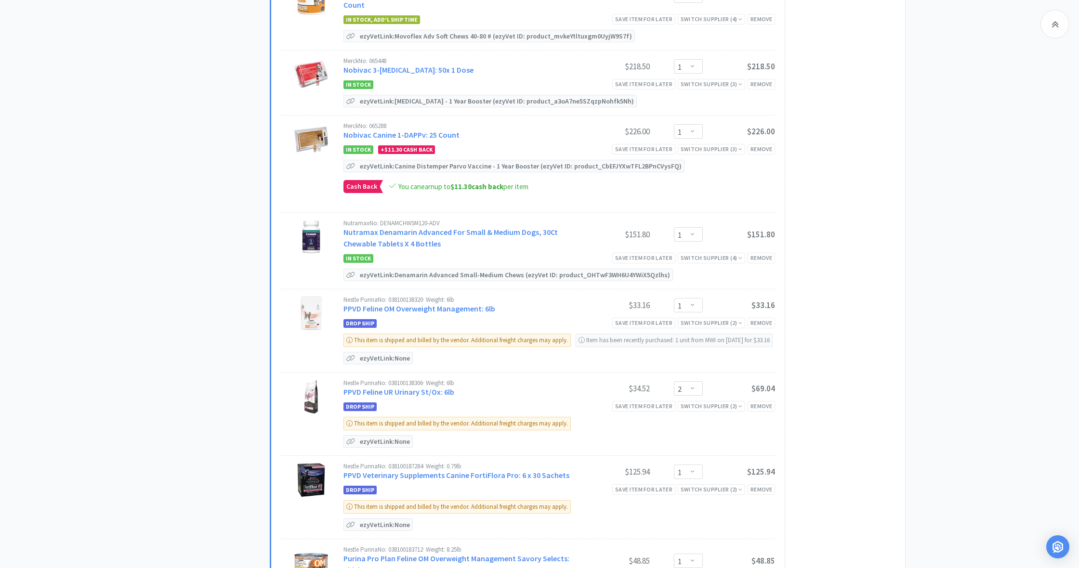
scroll to position [510, 0]
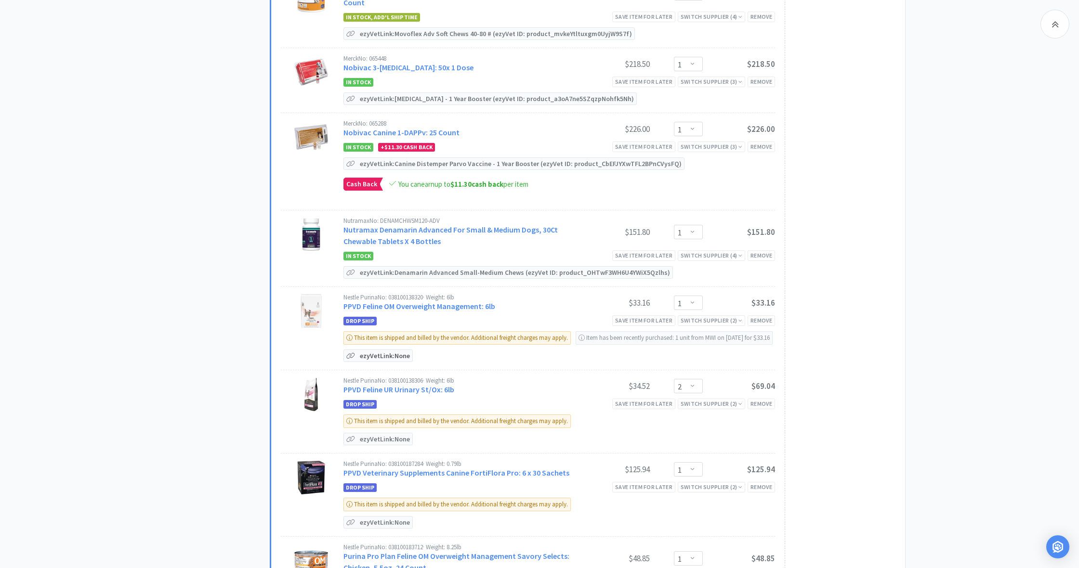
click at [381, 362] on p "ezyVet Link: None" at bounding box center [384, 356] width 55 height 12
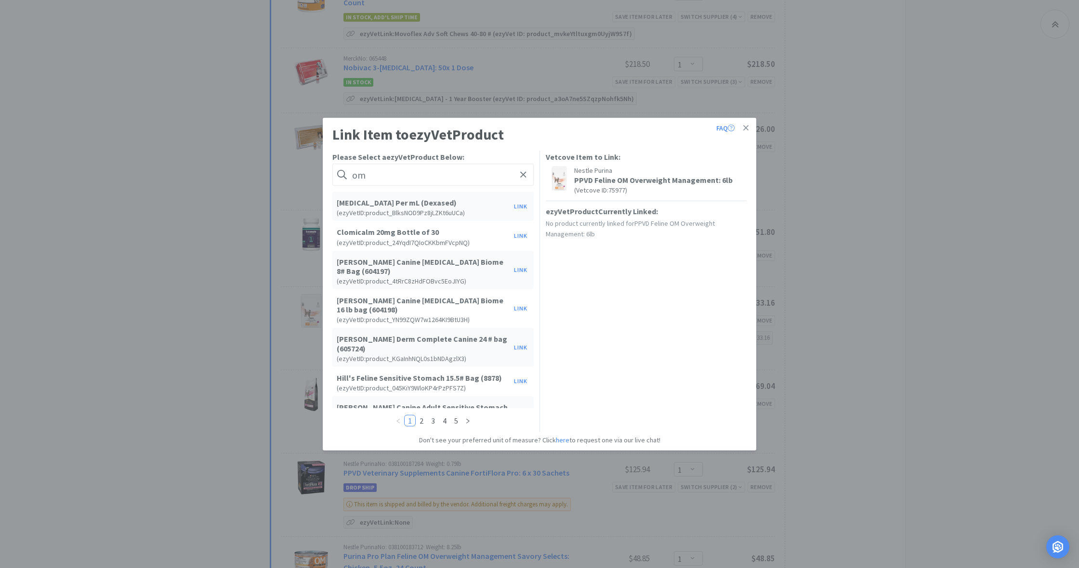
type input "m"
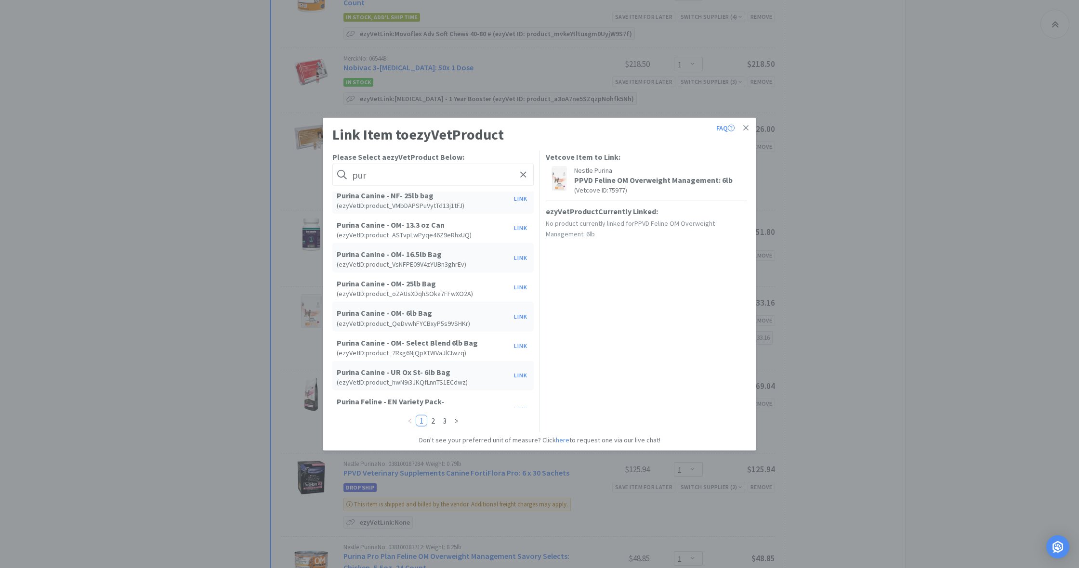
scroll to position [245, 0]
type input "pur"
click at [519, 314] on button "Link" at bounding box center [520, 314] width 23 height 13
click at [687, 288] on span at bounding box center [686, 290] width 10 height 8
click at [563, 342] on li "bag" at bounding box center [620, 339] width 151 height 15
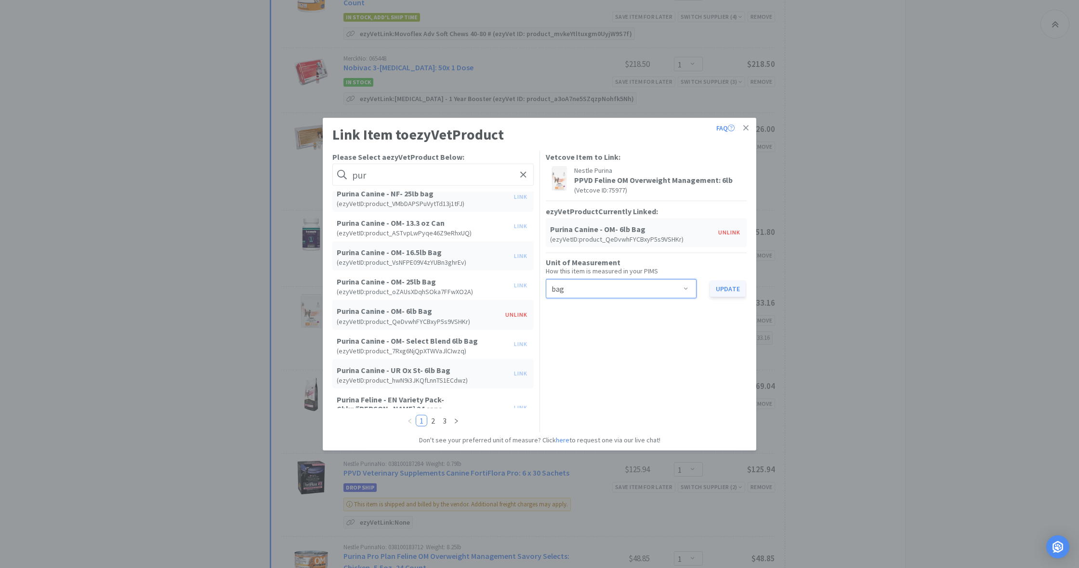
click at [726, 289] on button "Update" at bounding box center [728, 288] width 36 height 16
click at [747, 125] on icon at bounding box center [745, 128] width 5 height 9
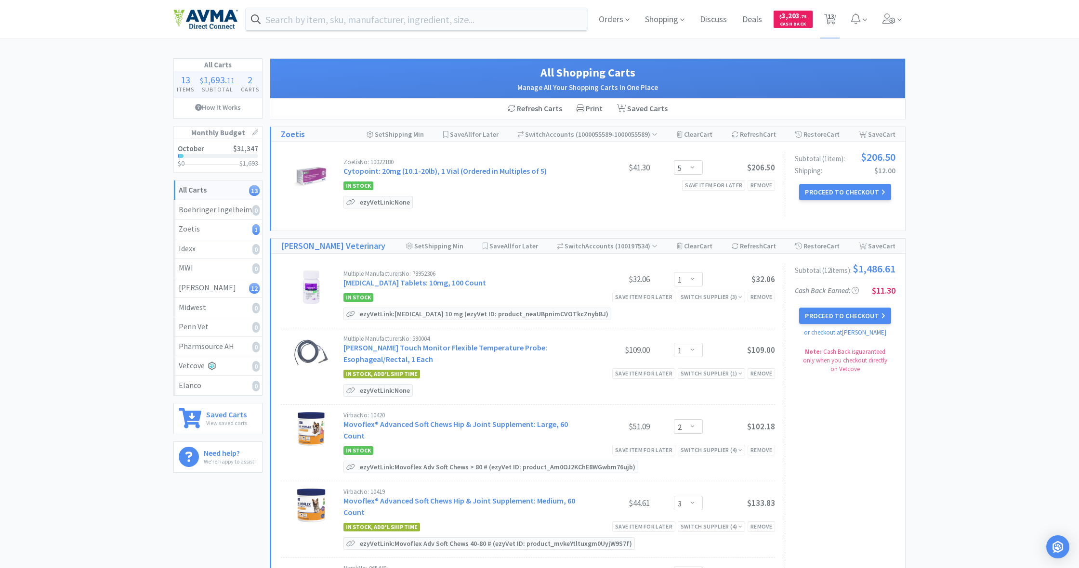
scroll to position [0, 0]
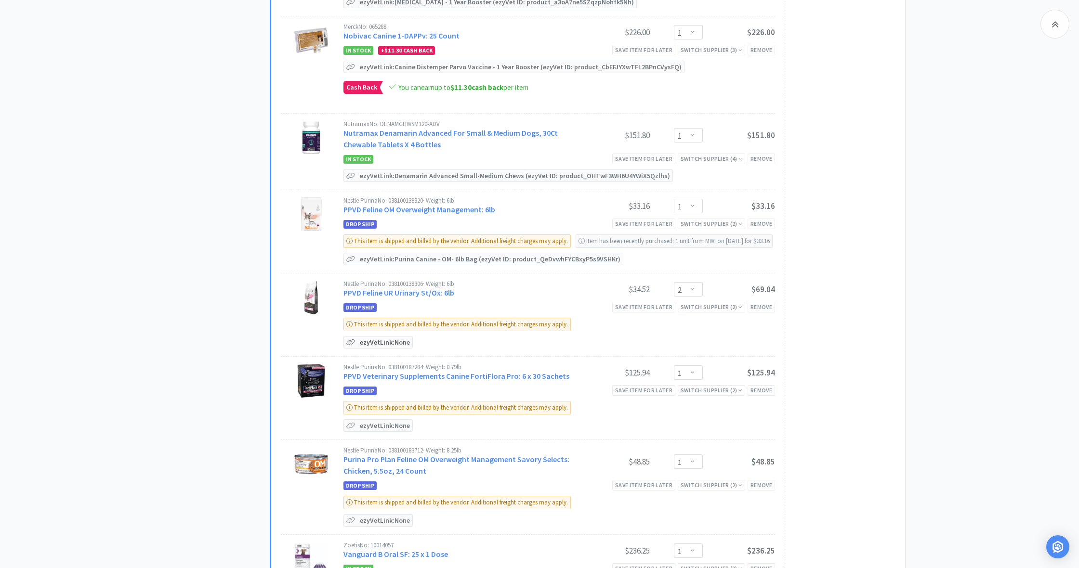
click at [380, 348] on p "ezyVet Link: None" at bounding box center [384, 343] width 55 height 12
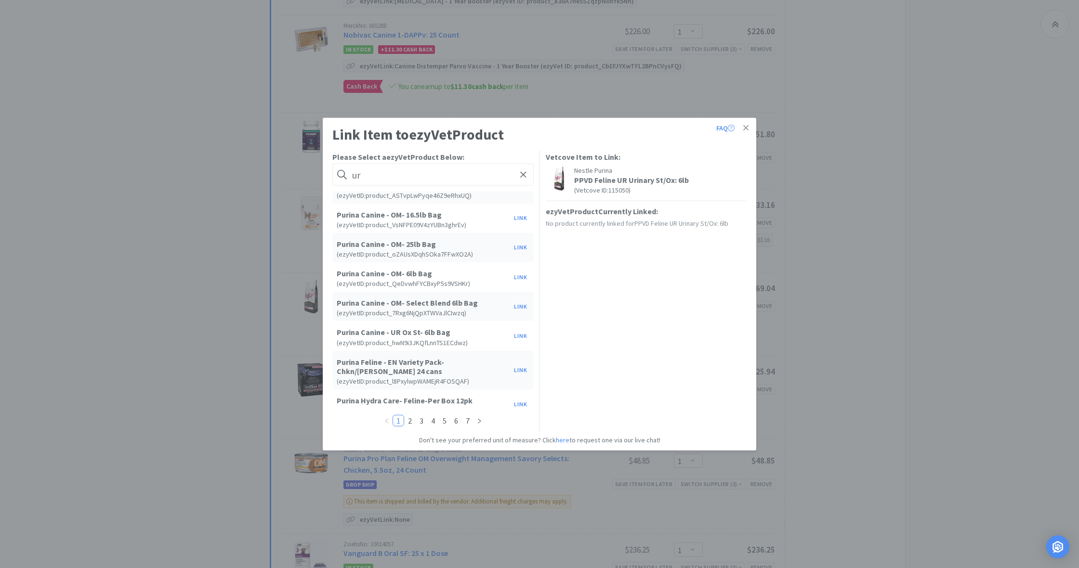
scroll to position [371, 0]
type input "ur"
click at [481, 422] on icon "icon: right" at bounding box center [479, 421] width 6 height 6
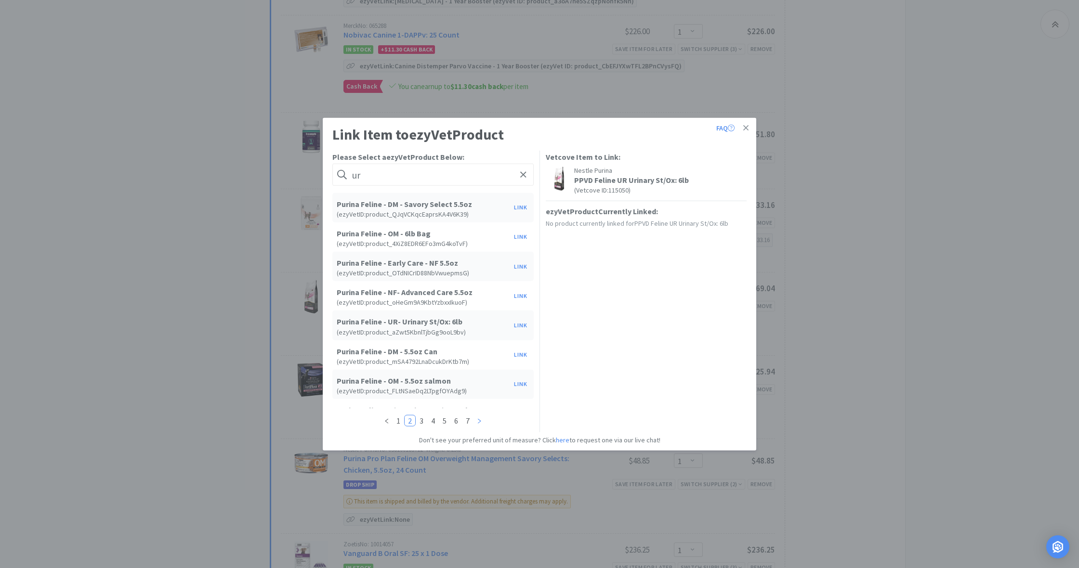
scroll to position [58, 0]
click at [521, 326] on button "Link" at bounding box center [520, 324] width 23 height 13
click at [687, 289] on span at bounding box center [686, 290] width 10 height 8
click at [587, 327] on li "bag" at bounding box center [620, 324] width 151 height 15
click at [734, 291] on button "Update" at bounding box center [728, 288] width 36 height 16
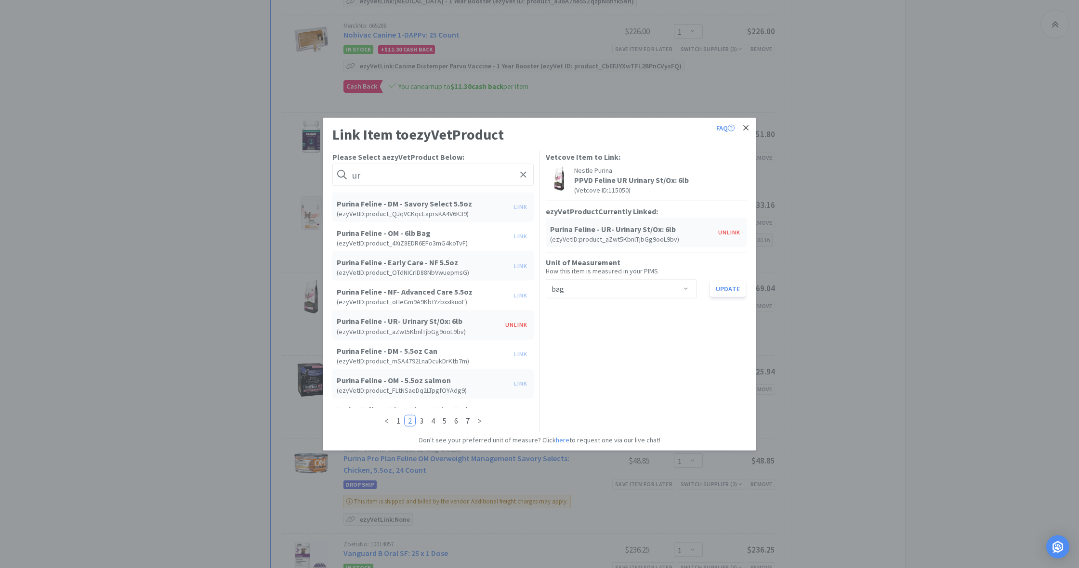
click at [745, 128] on icon at bounding box center [745, 127] width 5 height 5
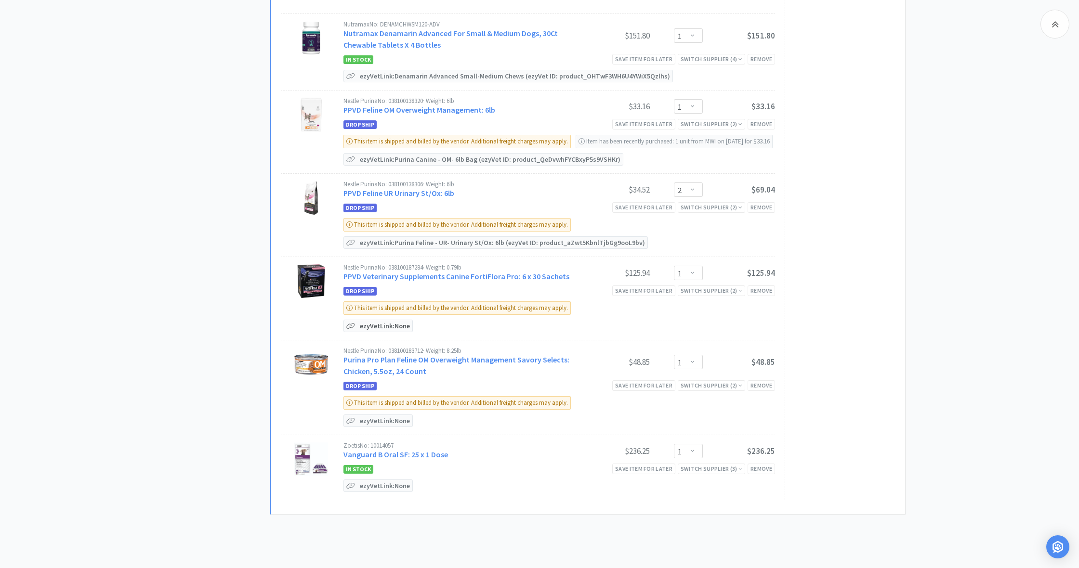
scroll to position [707, 0]
click at [381, 331] on p "ezyVet Link: None" at bounding box center [384, 326] width 55 height 12
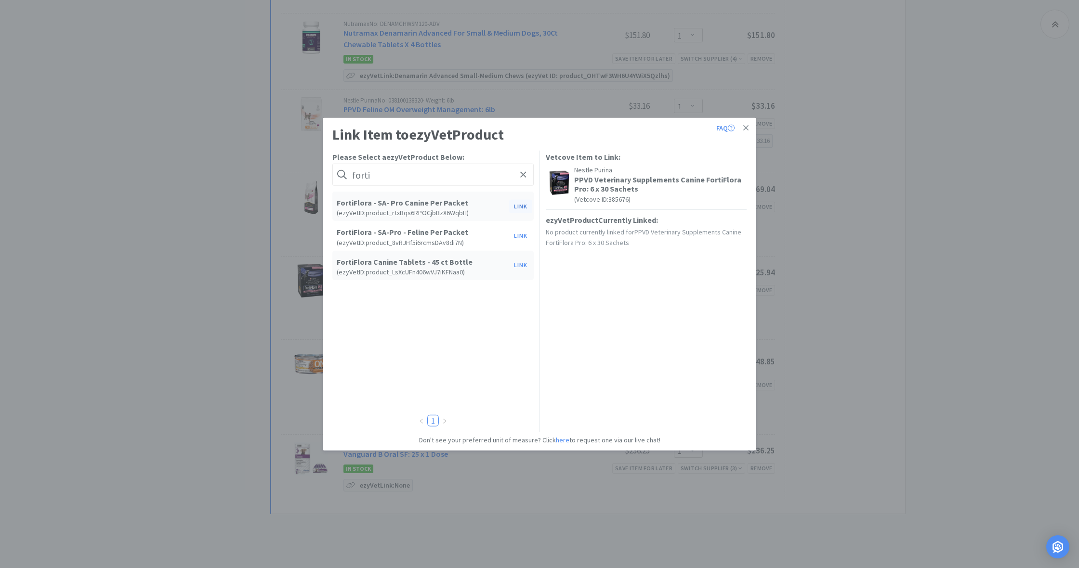
type input "forti"
click at [517, 207] on button "Link" at bounding box center [520, 205] width 23 height 13
click at [689, 296] on span at bounding box center [686, 298] width 10 height 8
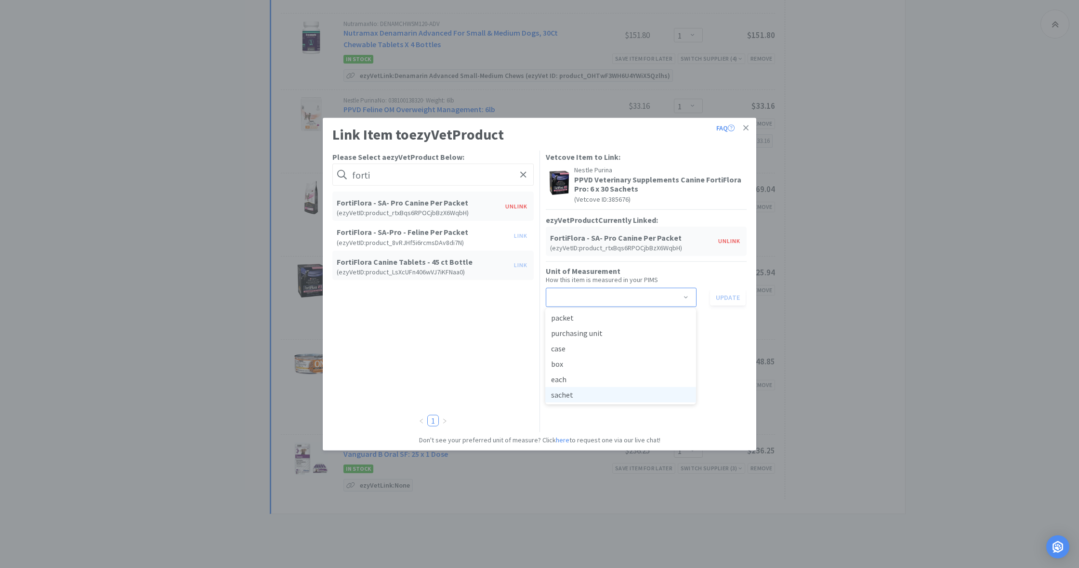
click at [592, 399] on li "sachet" at bounding box center [620, 394] width 151 height 15
click at [731, 298] on button "Update" at bounding box center [728, 297] width 36 height 16
click at [745, 129] on icon at bounding box center [745, 127] width 5 height 5
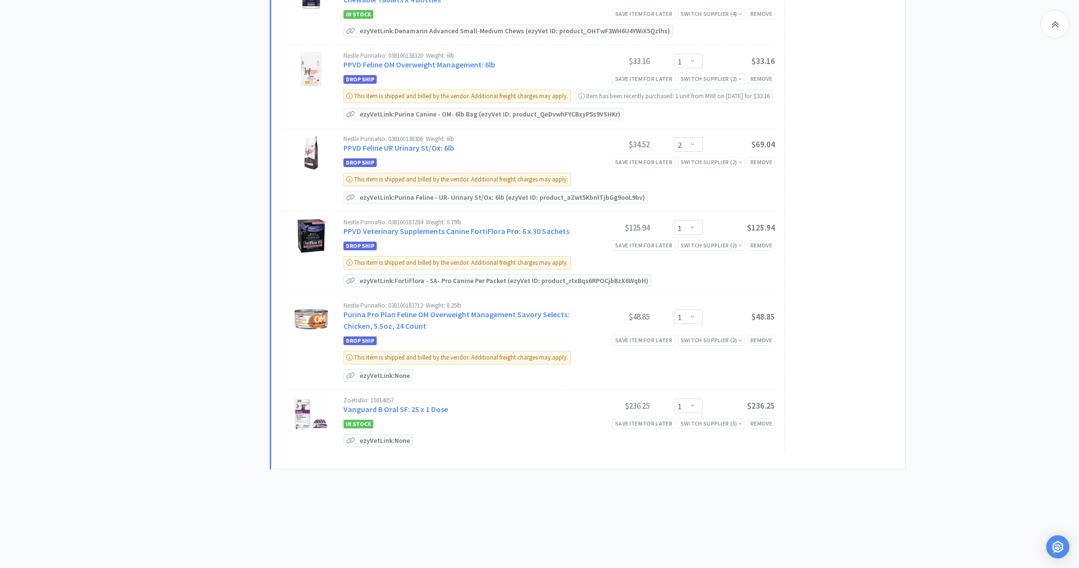
scroll to position [766, 0]
click at [377, 444] on p "ezyVet Link: None" at bounding box center [384, 441] width 55 height 12
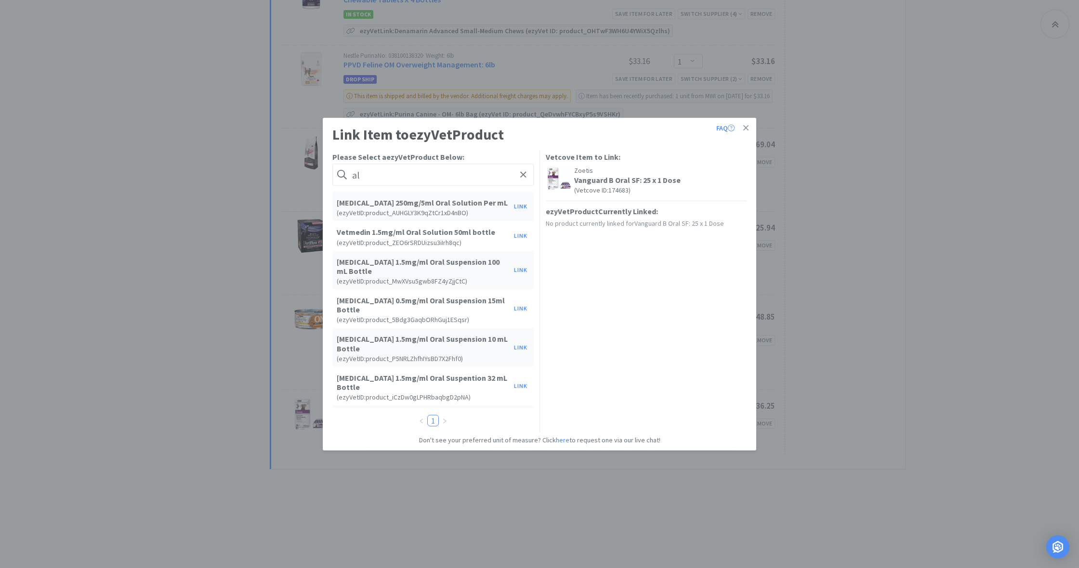
type input "l"
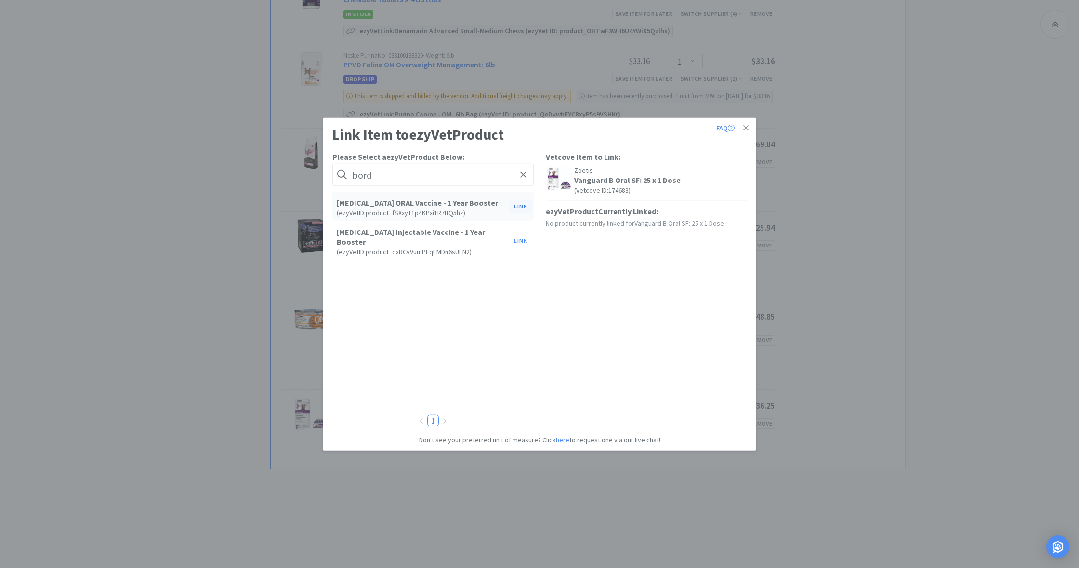
type input "bord"
click at [517, 206] on button "Link" at bounding box center [520, 205] width 23 height 13
click at [684, 289] on span at bounding box center [686, 290] width 10 height 8
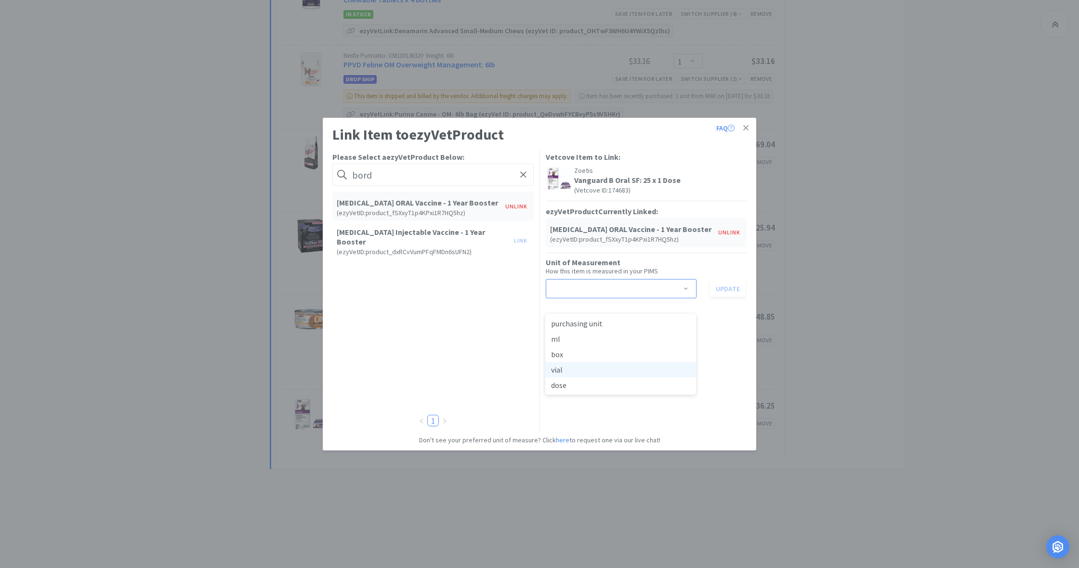
click at [571, 362] on li "vial" at bounding box center [620, 369] width 151 height 15
click at [726, 289] on button "Update" at bounding box center [728, 288] width 36 height 16
click at [747, 126] on icon at bounding box center [745, 128] width 5 height 9
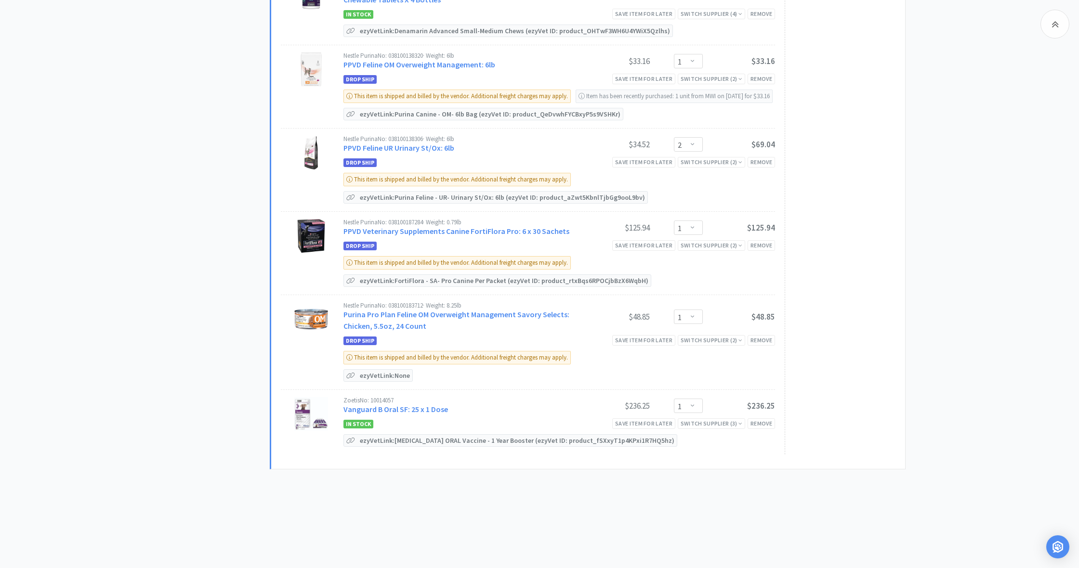
scroll to position [770, 0]
click at [372, 378] on p "ezyVet Link: None" at bounding box center [384, 376] width 55 height 12
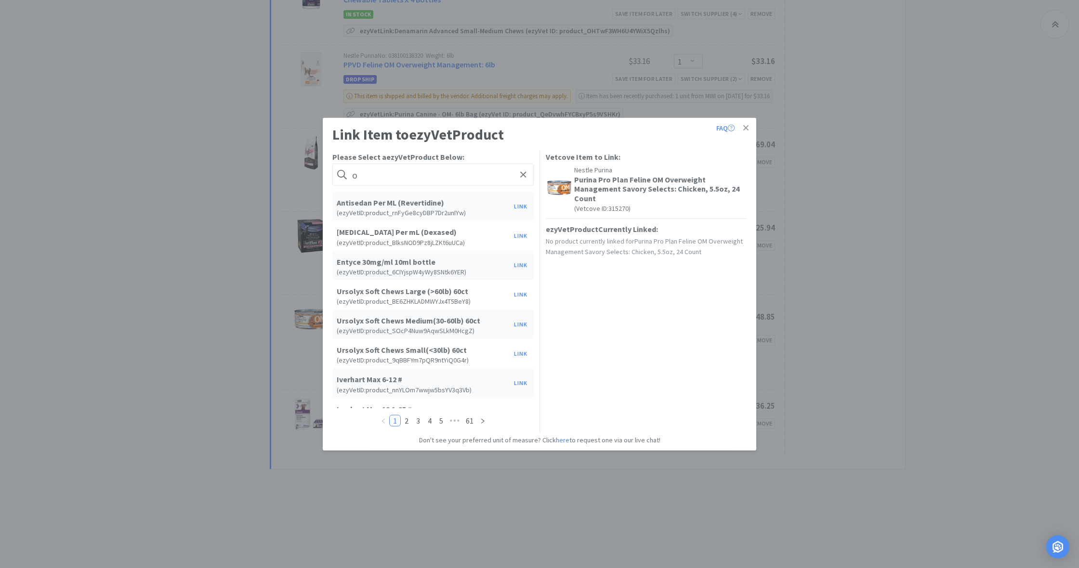
type input "om"
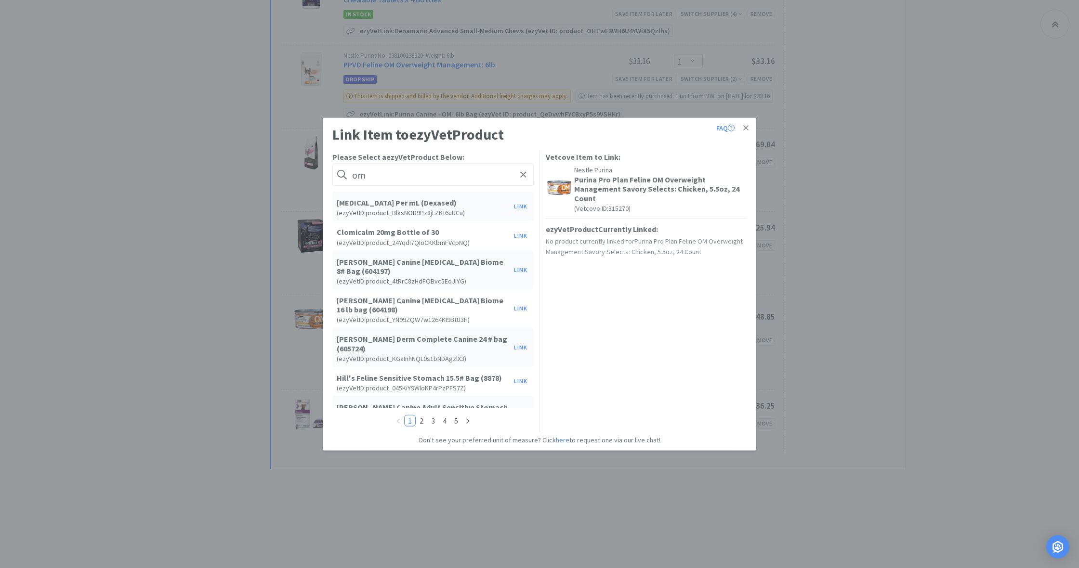
drag, startPoint x: 369, startPoint y: 175, endPoint x: 342, endPoint y: 174, distance: 27.0
click at [342, 174] on form "om" at bounding box center [432, 175] width 201 height 22
drag, startPoint x: 353, startPoint y: 173, endPoint x: 381, endPoint y: 177, distance: 28.2
click at [381, 177] on input "om" at bounding box center [432, 175] width 201 height 22
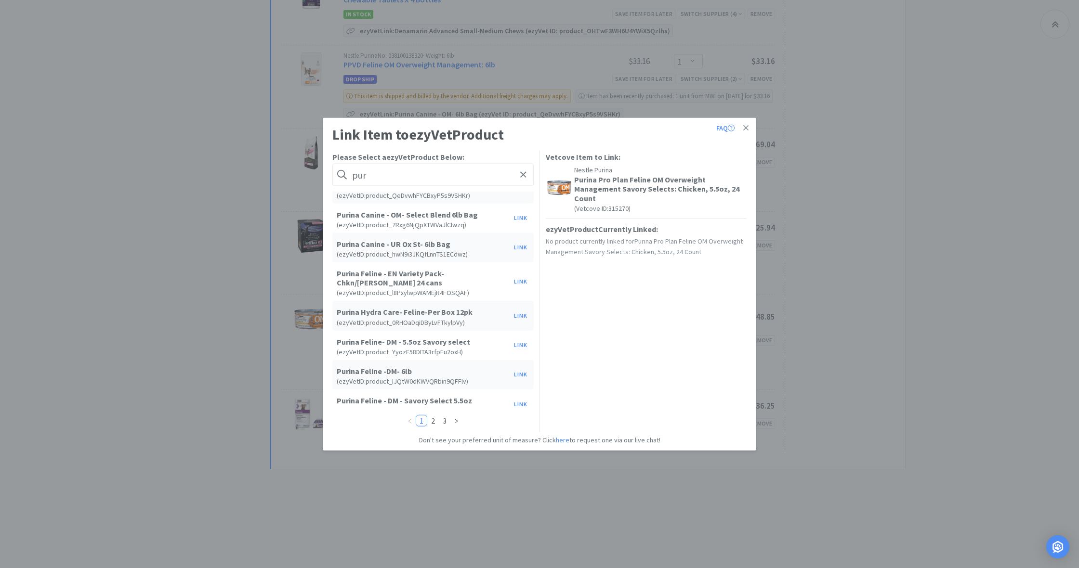
scroll to position [371, 0]
type input "pur"
click at [457, 421] on icon "icon: right" at bounding box center [456, 421] width 3 height 5
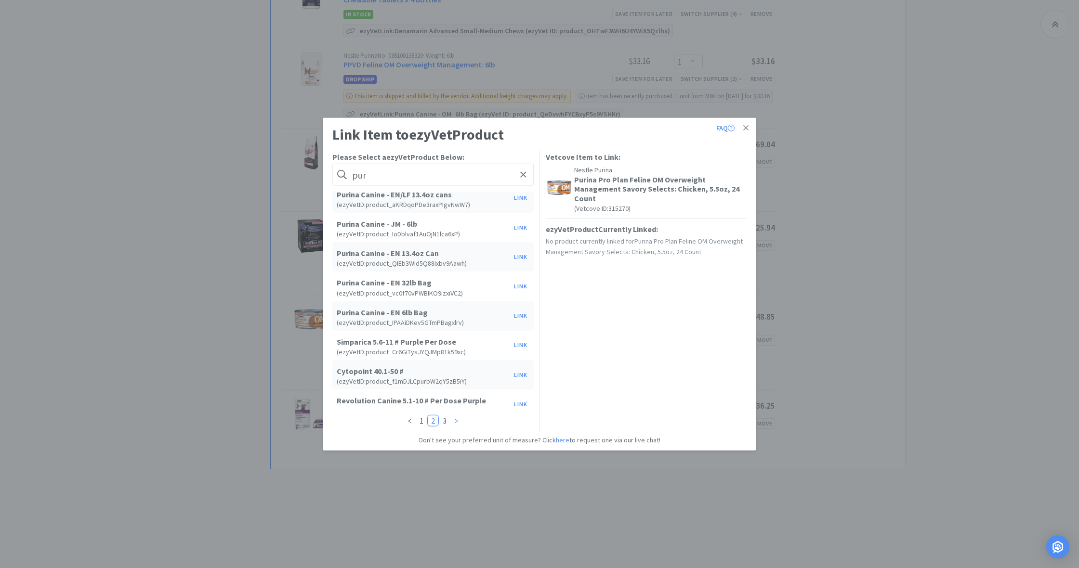
scroll to position [380, 0]
click at [455, 421] on icon "icon: right" at bounding box center [456, 421] width 6 height 6
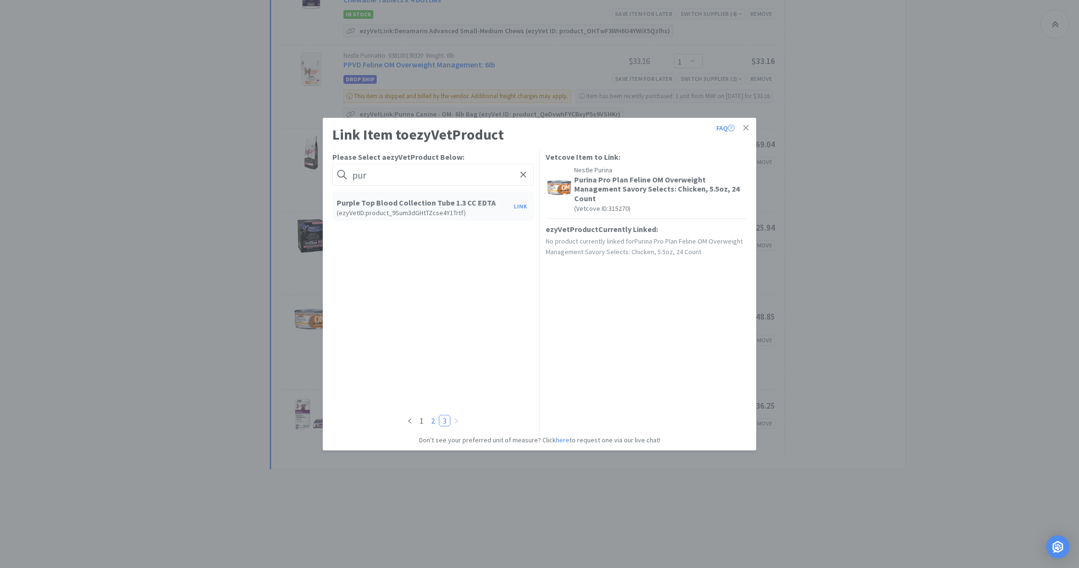
click at [430, 421] on link "2" at bounding box center [433, 421] width 11 height 11
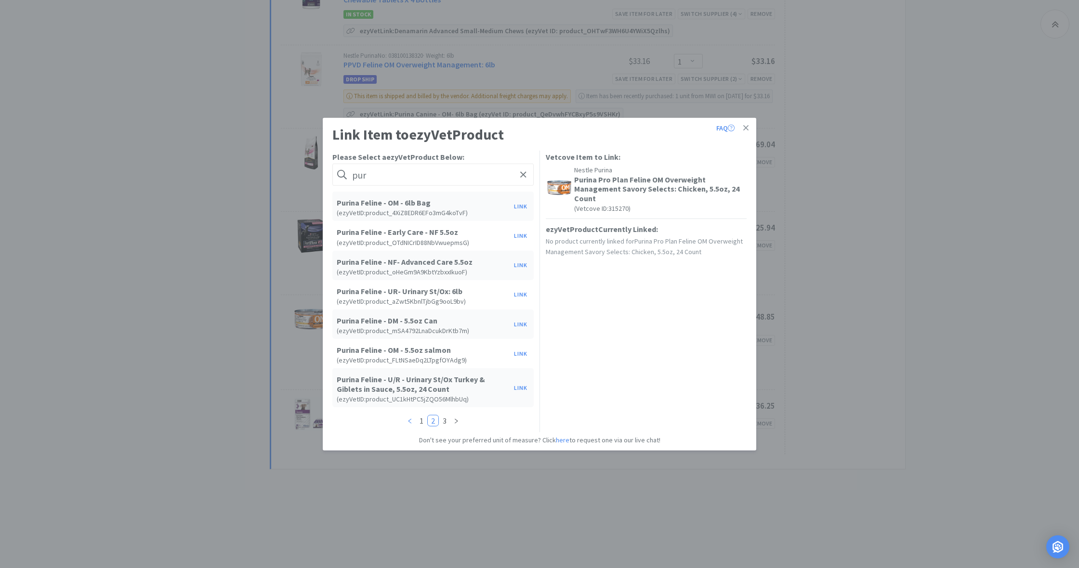
click at [408, 421] on icon "icon: left" at bounding box center [409, 421] width 3 height 5
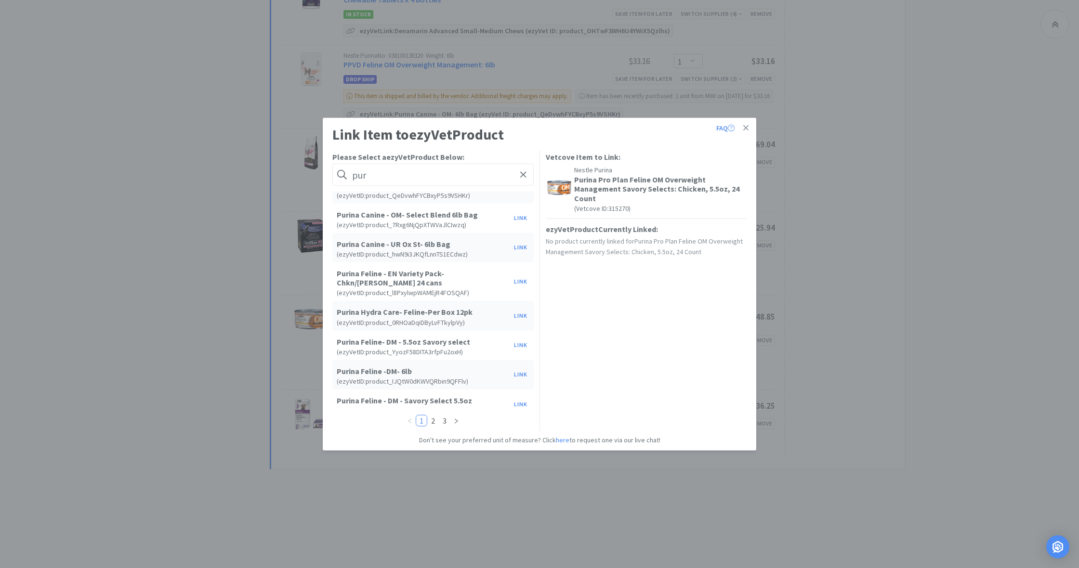
scroll to position [371, 0]
click at [456, 421] on icon "icon: right" at bounding box center [456, 421] width 6 height 6
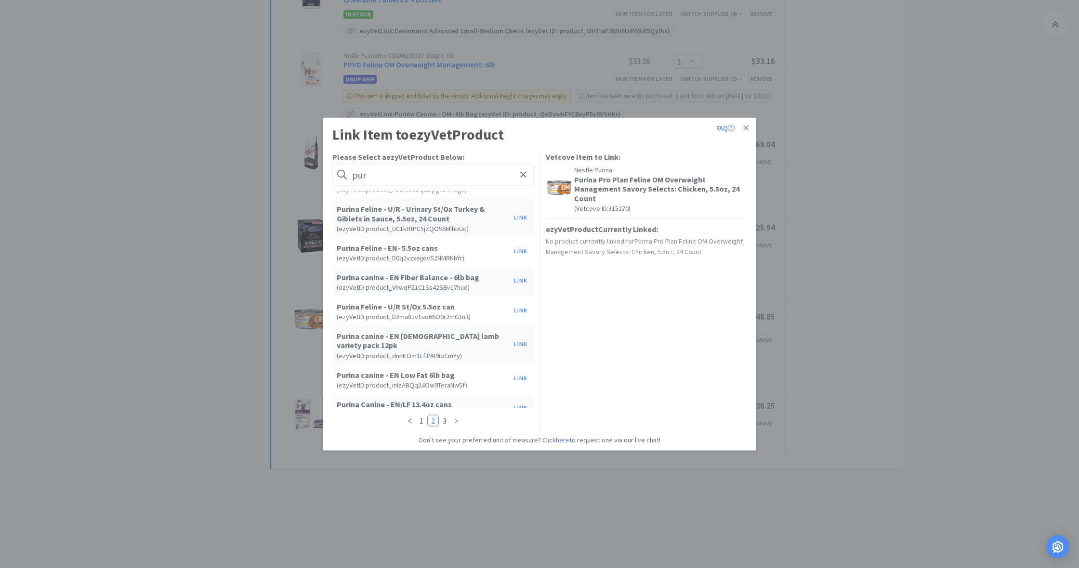
scroll to position [171, 0]
click at [747, 127] on icon at bounding box center [745, 127] width 5 height 5
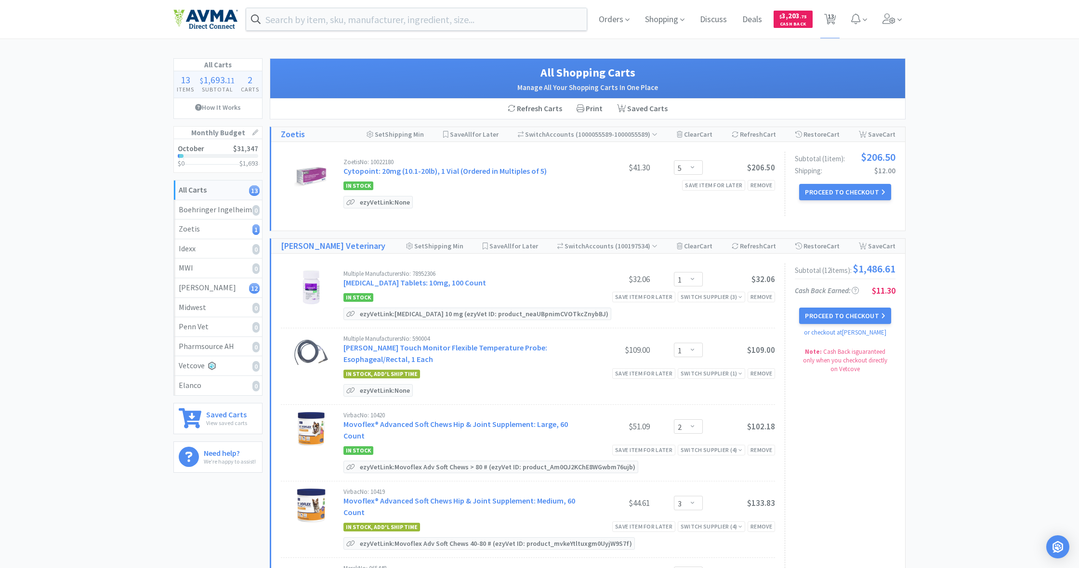
scroll to position [0, 0]
click at [605, 17] on span "Orders" at bounding box center [614, 19] width 39 height 39
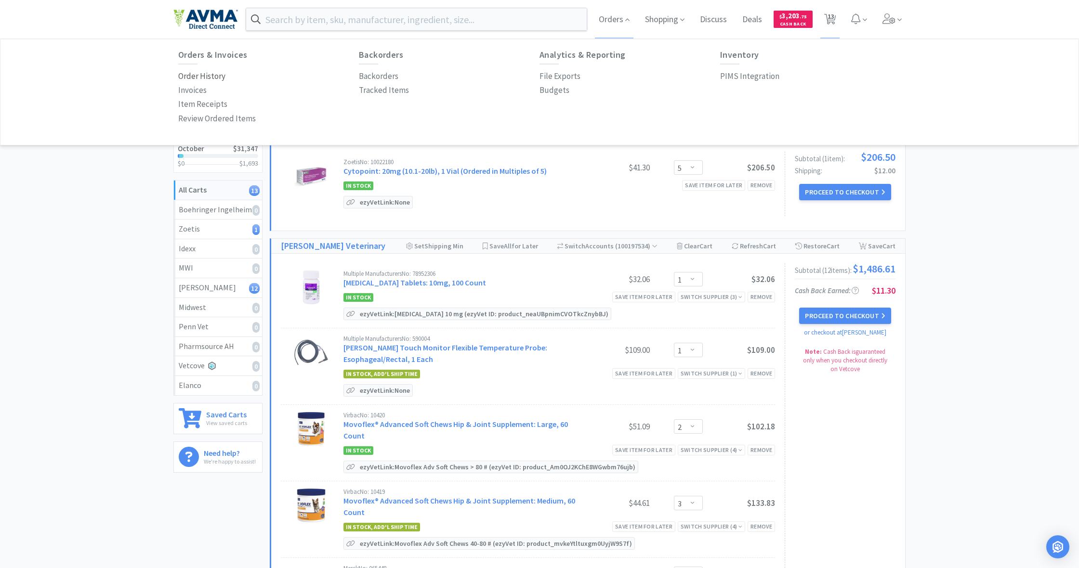
click at [206, 75] on p "Order History" at bounding box center [201, 76] width 47 height 13
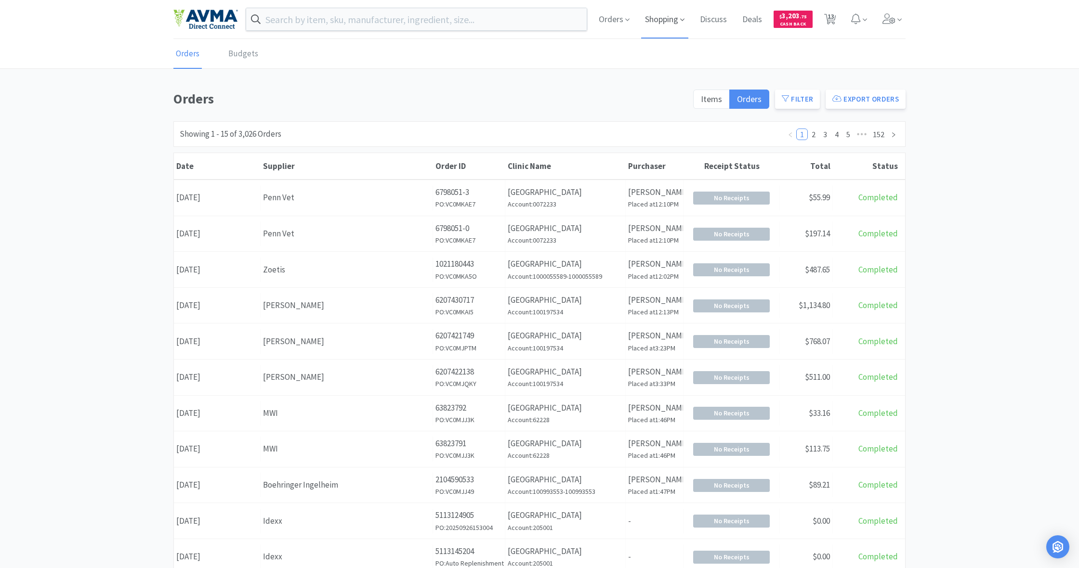
click at [665, 21] on span "Shopping" at bounding box center [664, 19] width 47 height 39
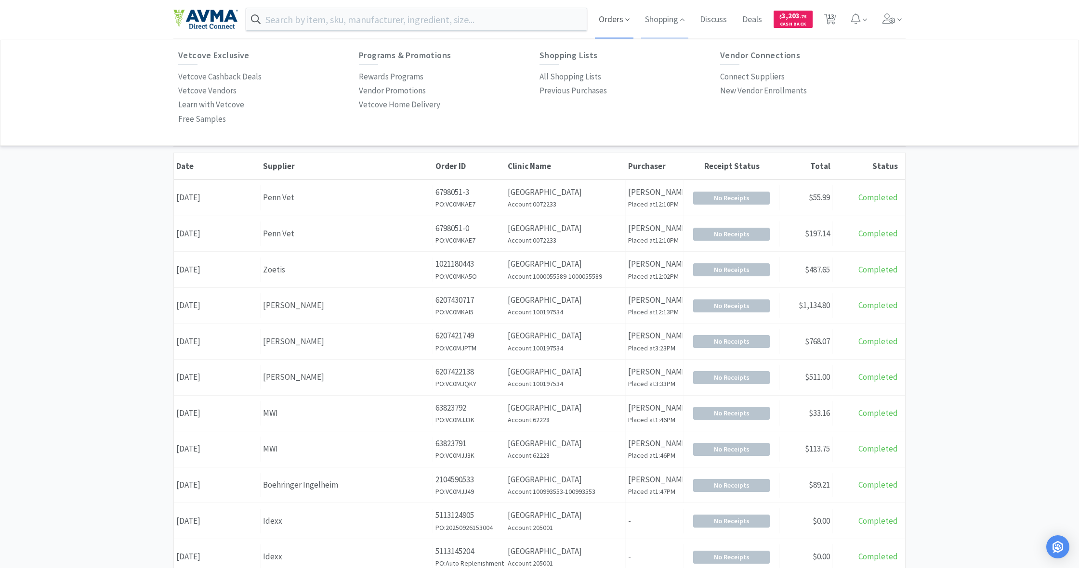
click at [595, 19] on span "Orders" at bounding box center [614, 19] width 39 height 39
click at [741, 79] on p "PIMS Integration" at bounding box center [749, 76] width 59 height 13
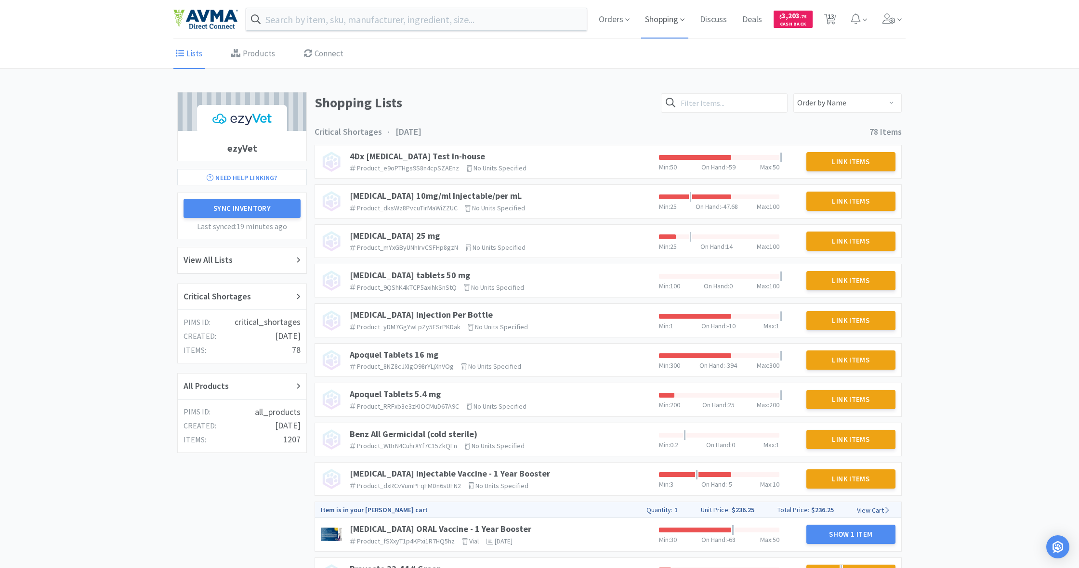
click at [658, 21] on span "Shopping" at bounding box center [664, 19] width 47 height 39
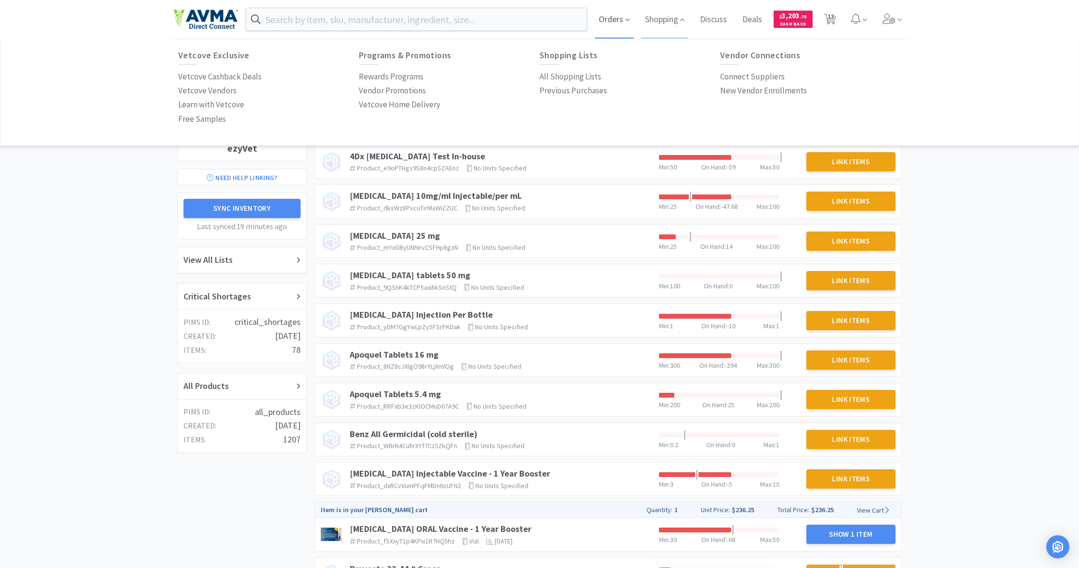
click at [619, 23] on span "Orders" at bounding box center [614, 19] width 39 height 39
click at [193, 90] on p "Invoices" at bounding box center [192, 90] width 28 height 13
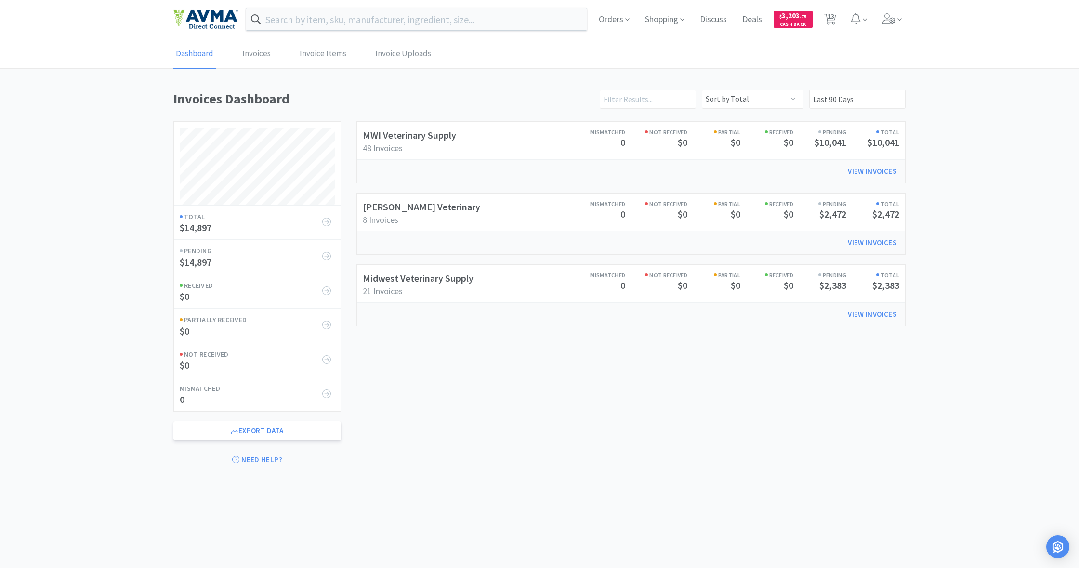
scroll to position [380, 732]
click at [255, 58] on link "Invoices" at bounding box center [256, 53] width 33 height 29
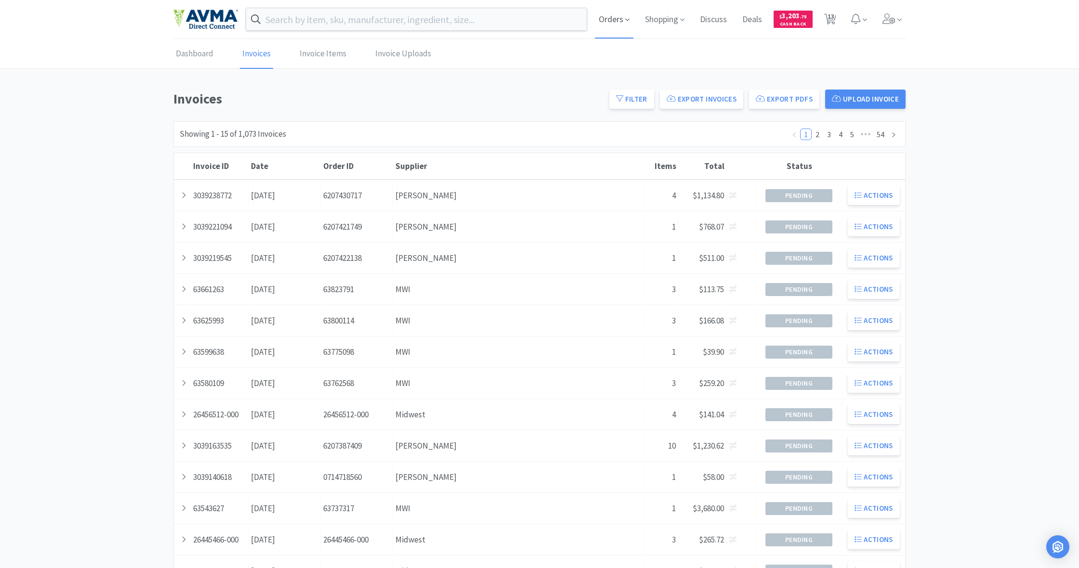
click at [606, 26] on span "Orders" at bounding box center [614, 19] width 39 height 39
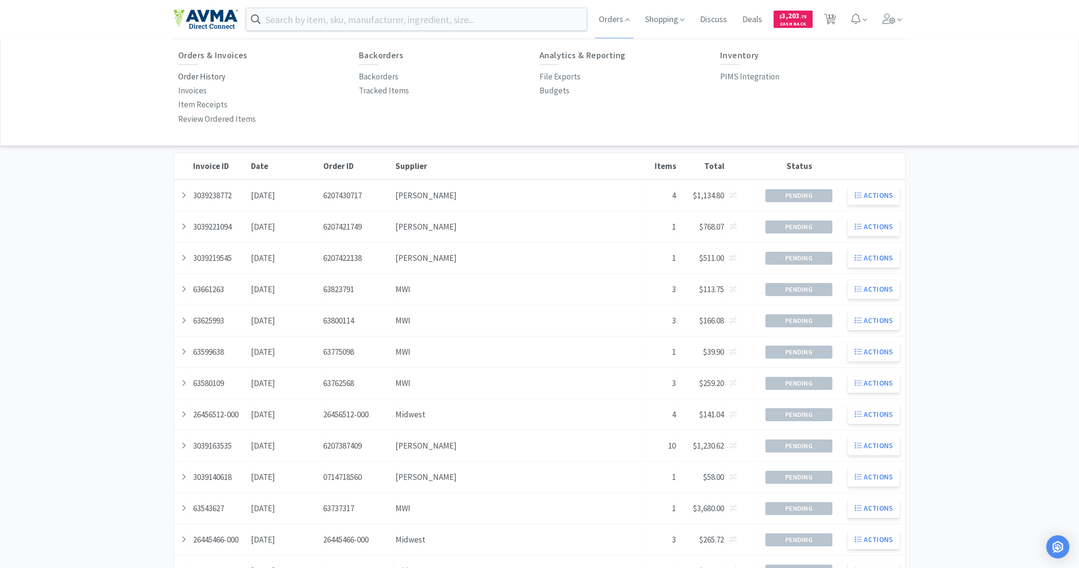
click at [195, 78] on p "Order History" at bounding box center [201, 76] width 47 height 13
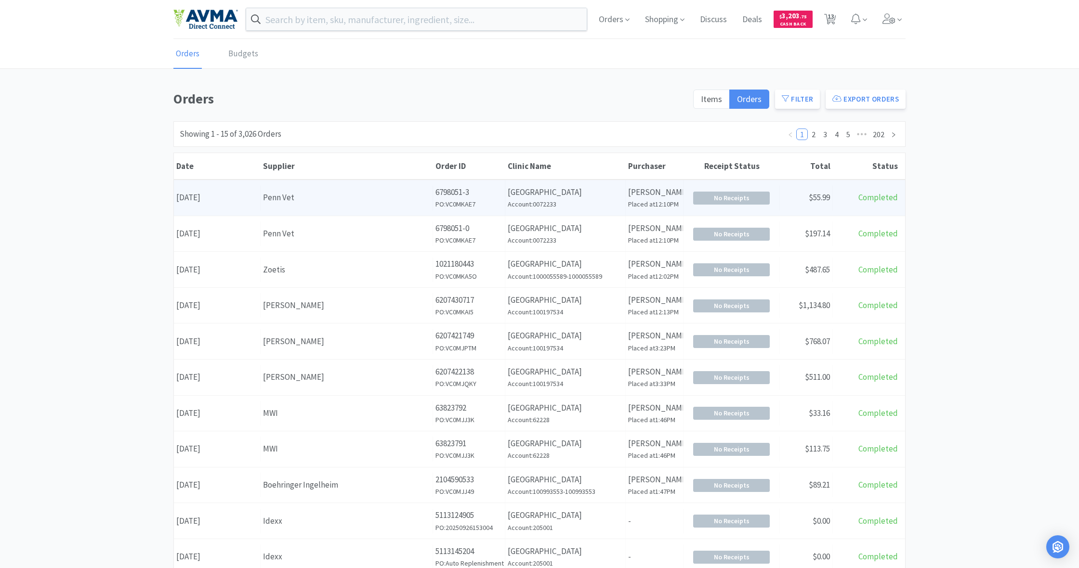
click at [369, 194] on div "Penn Vet" at bounding box center [346, 197] width 167 height 13
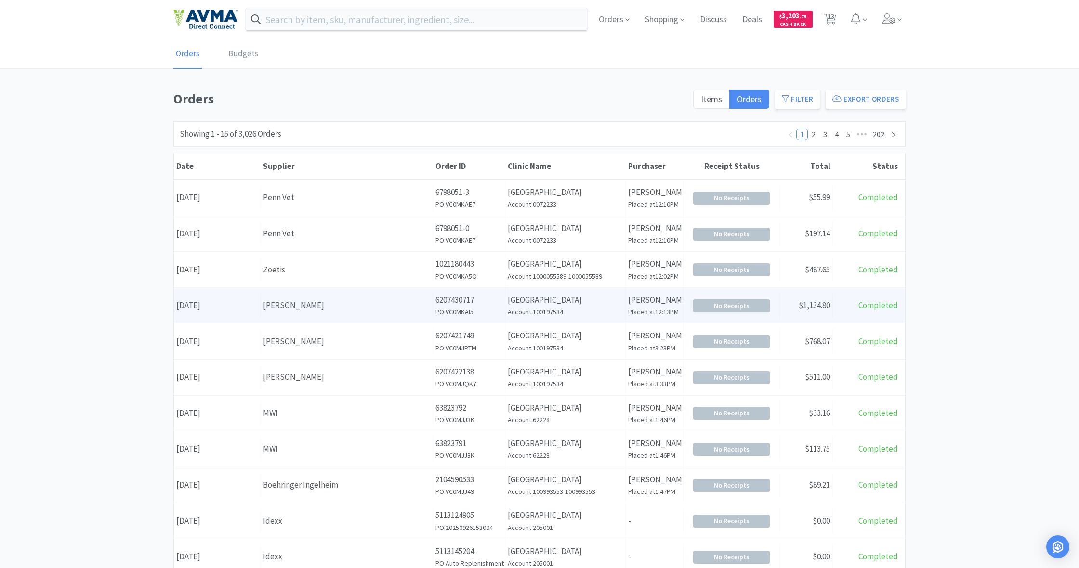
click at [344, 310] on div "[PERSON_NAME]" at bounding box center [346, 305] width 167 height 13
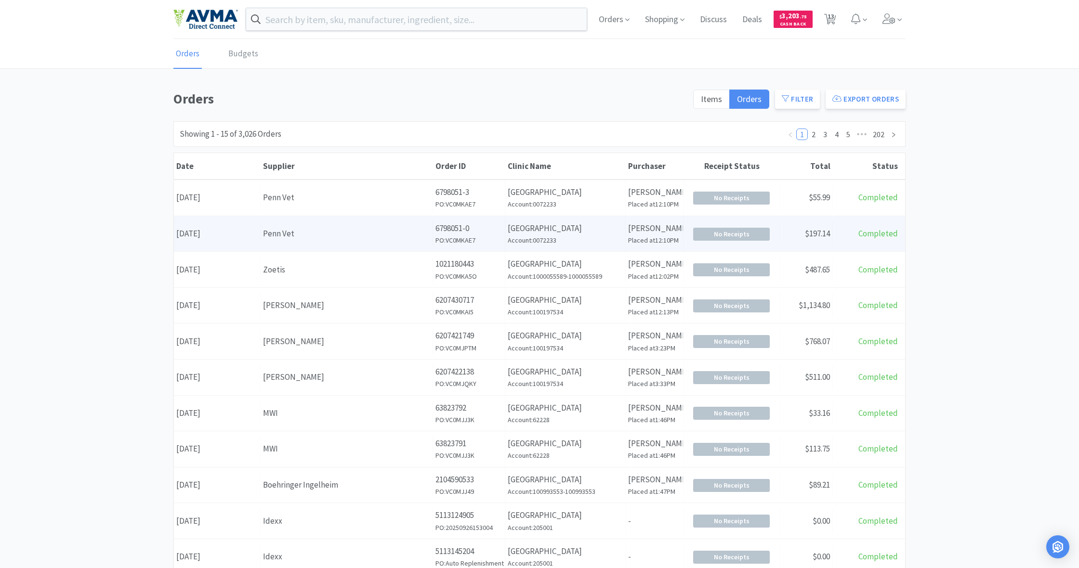
click at [410, 234] on div "Penn Vet" at bounding box center [346, 233] width 167 height 13
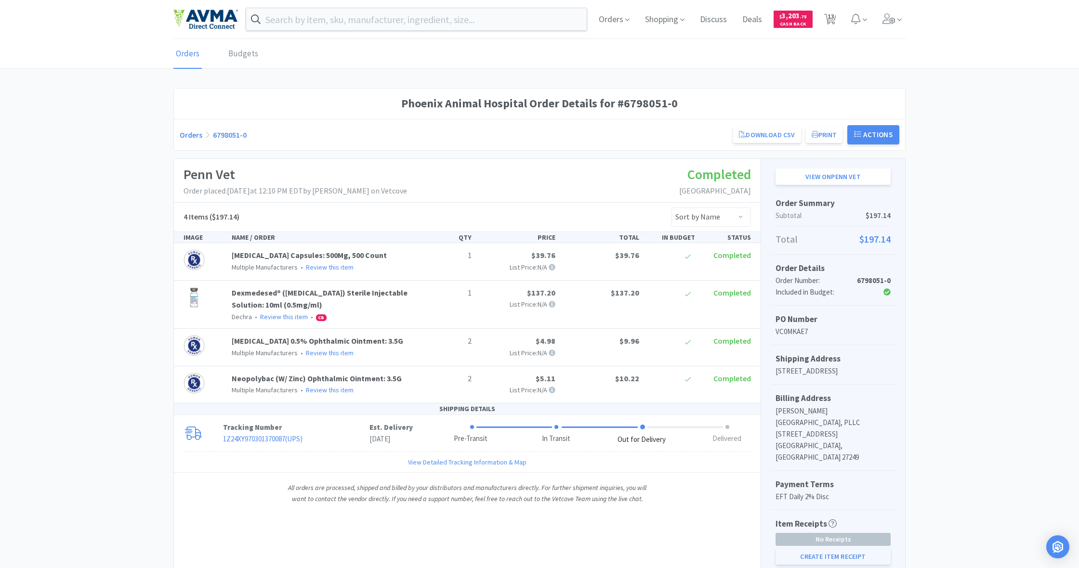
click at [827, 549] on button "Create Item Receipt" at bounding box center [832, 557] width 115 height 16
select select "2"
select select "1"
select select "2"
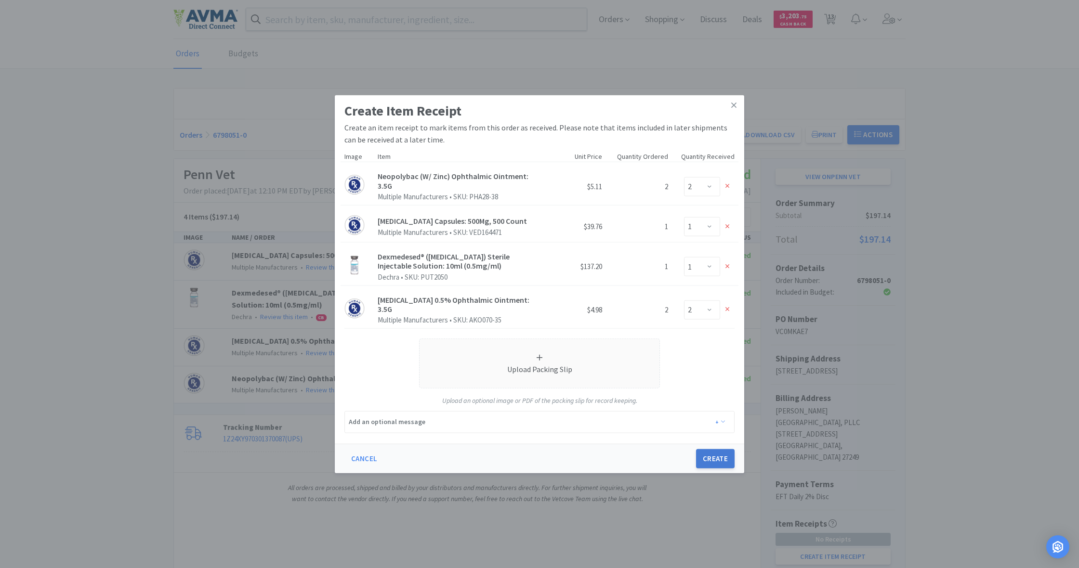
click at [718, 460] on button "Create" at bounding box center [715, 458] width 39 height 19
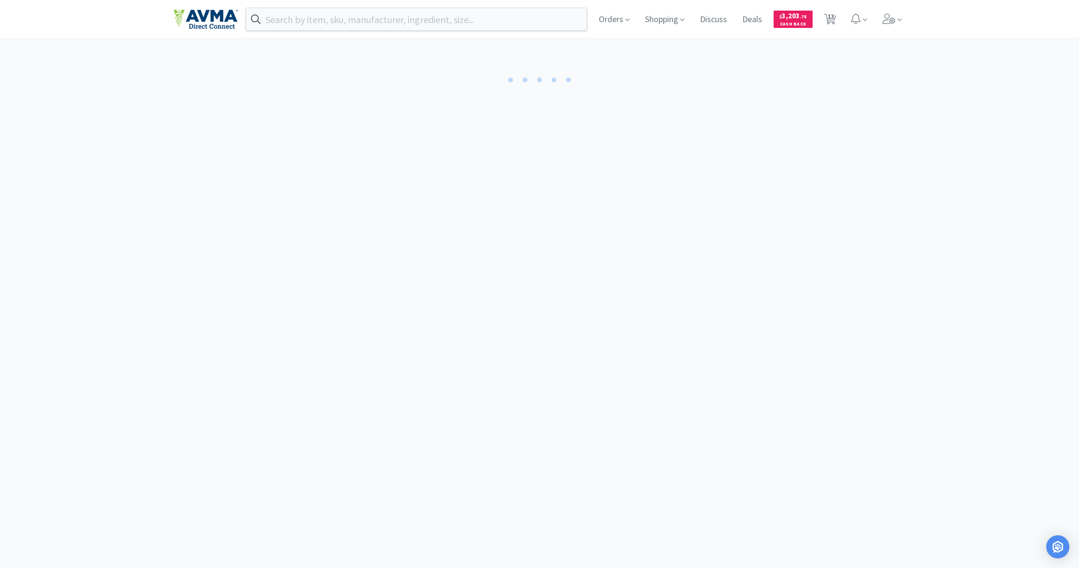
select select "1"
select select "2"
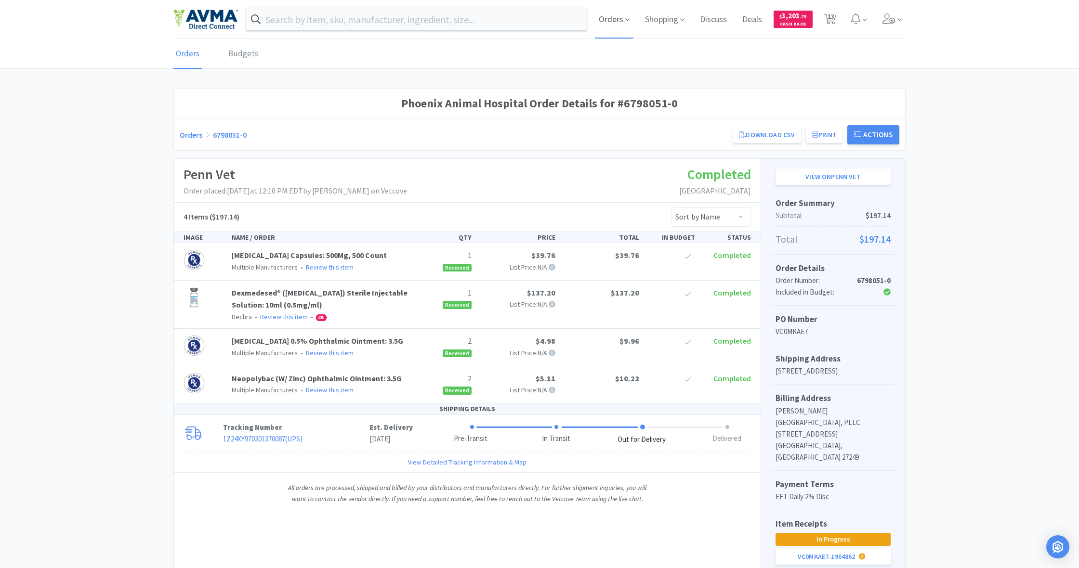
click at [608, 19] on span "Orders" at bounding box center [614, 19] width 39 height 39
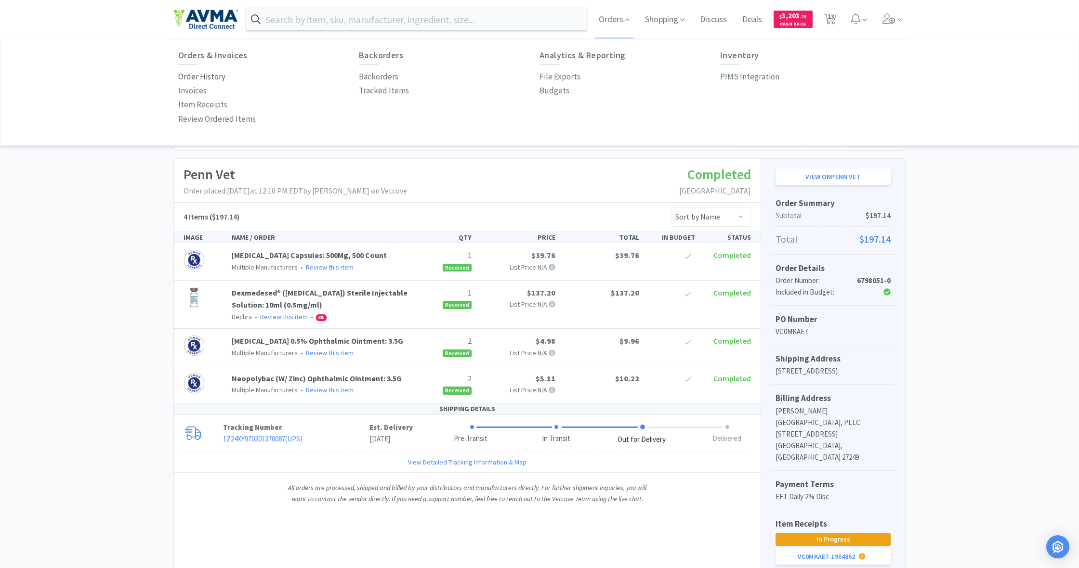
click at [205, 75] on p "Order History" at bounding box center [201, 76] width 47 height 13
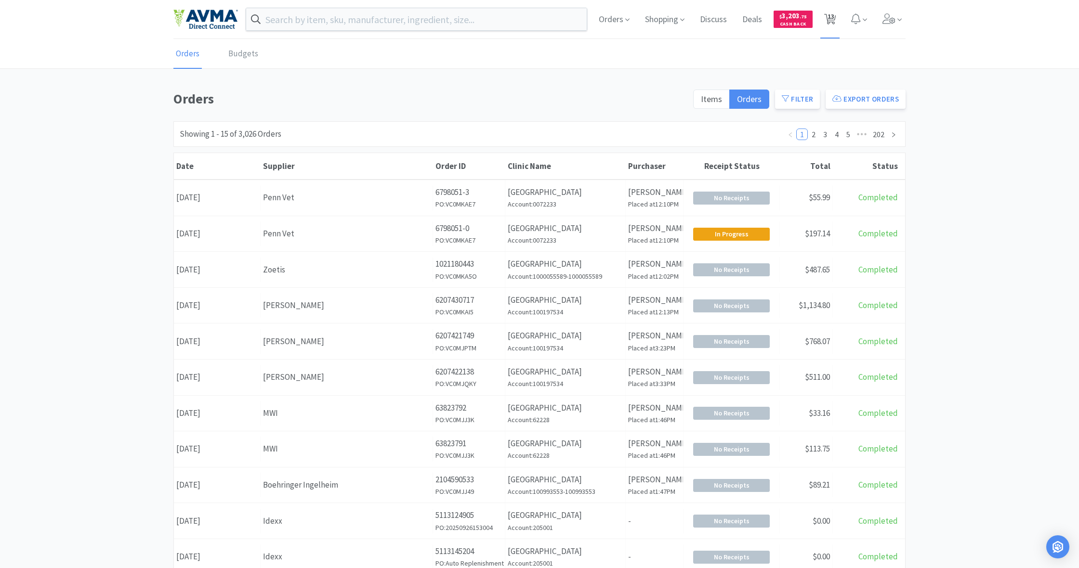
click at [832, 17] on span "13" at bounding box center [830, 16] width 7 height 39
select select "5"
select select "1"
select select "2"
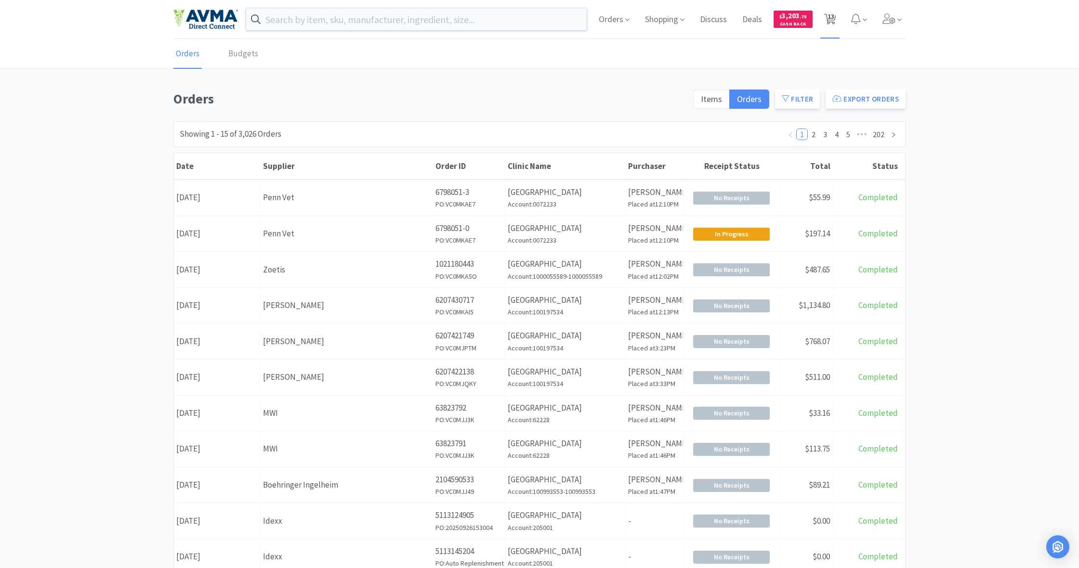
select select "3"
select select "1"
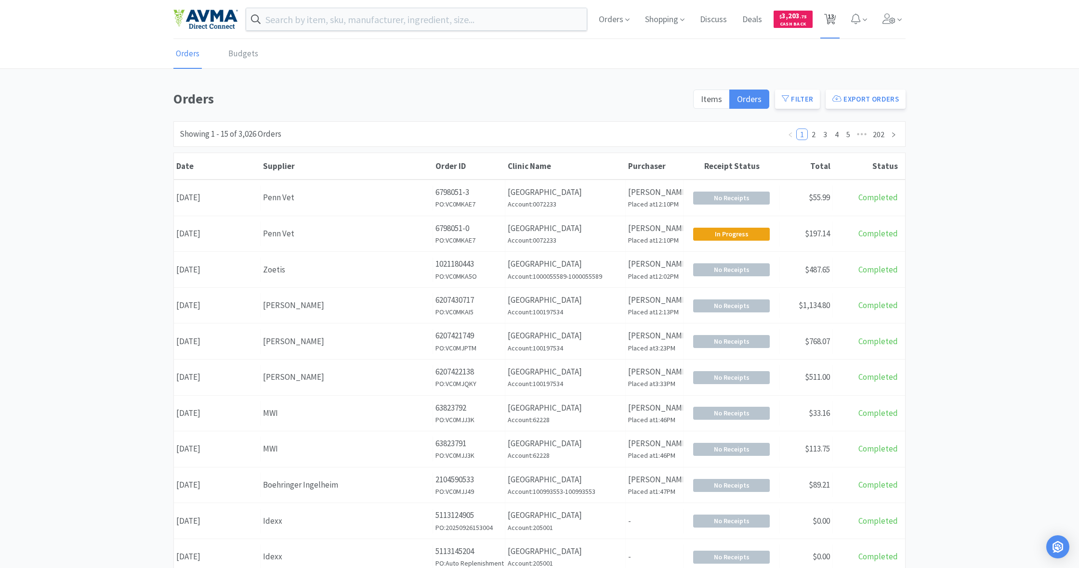
select select "2"
select select "1"
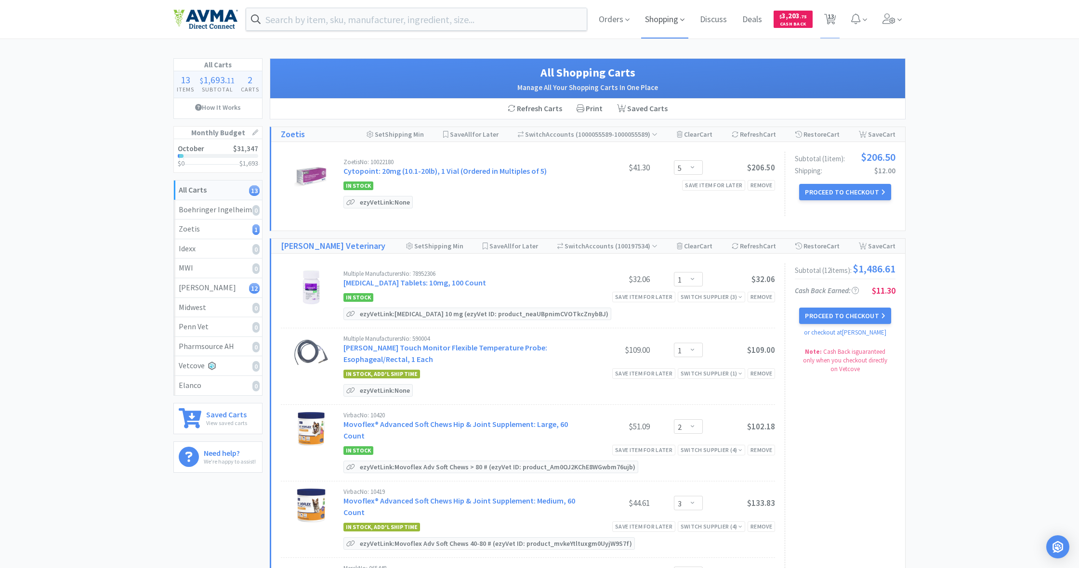
click at [662, 19] on span "Shopping" at bounding box center [664, 19] width 47 height 39
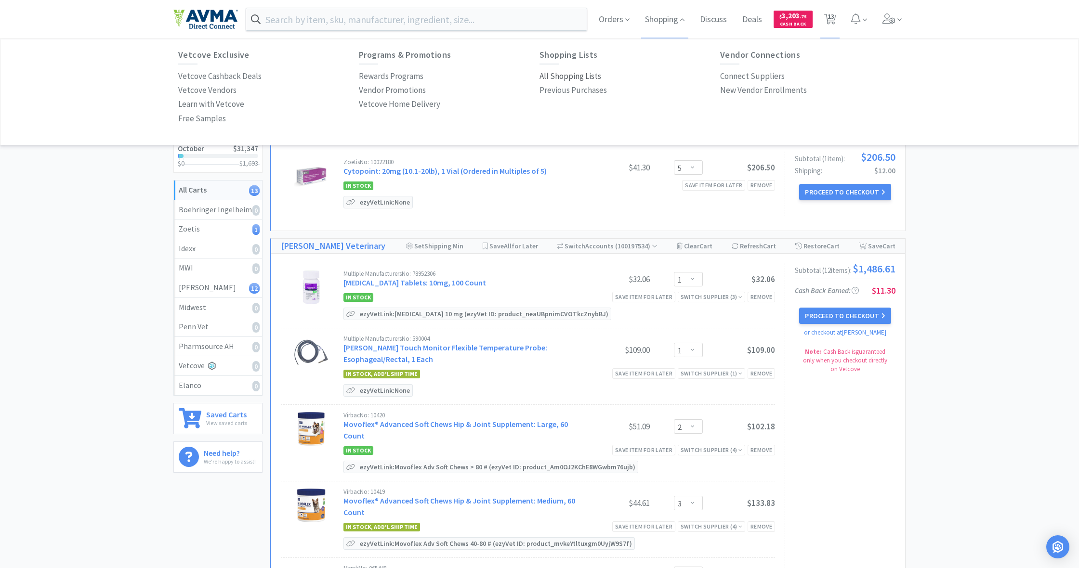
click at [567, 75] on p "All Shopping Lists" at bounding box center [570, 76] width 62 height 13
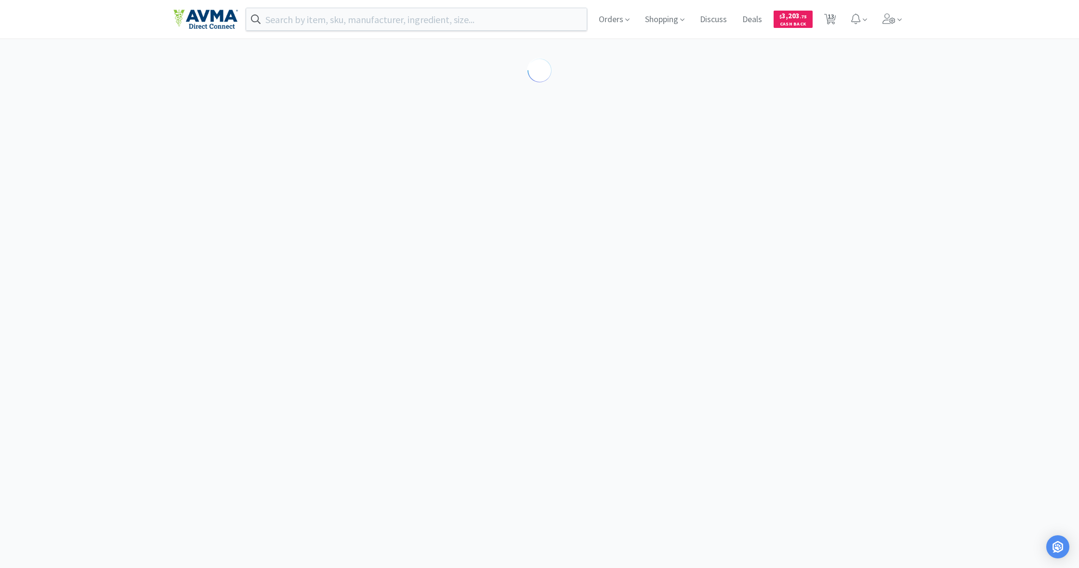
select select "1"
select select "2"
select select "3"
select select "1"
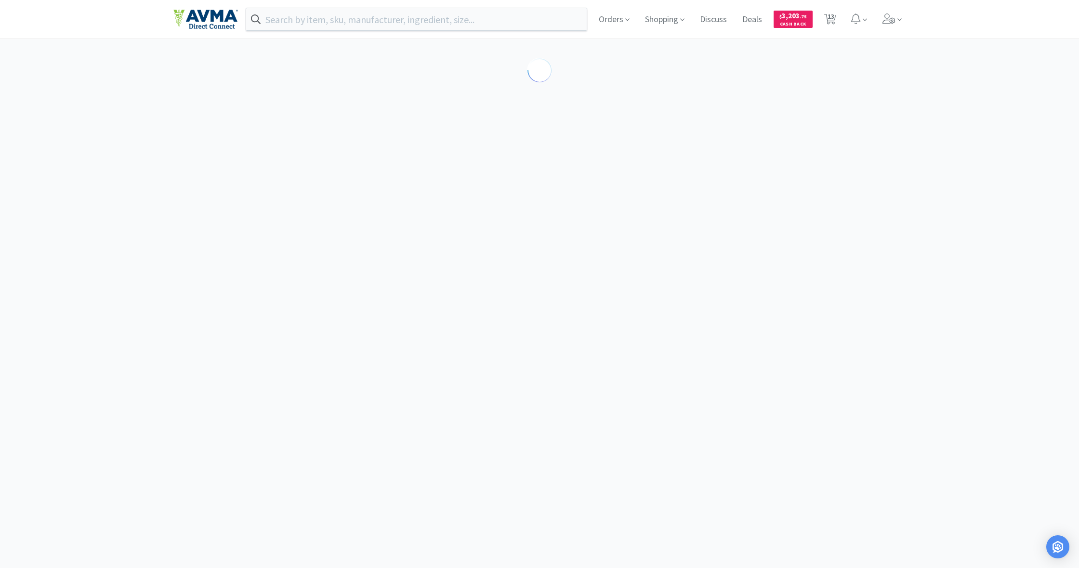
select select "1"
select select "2"
select select "1"
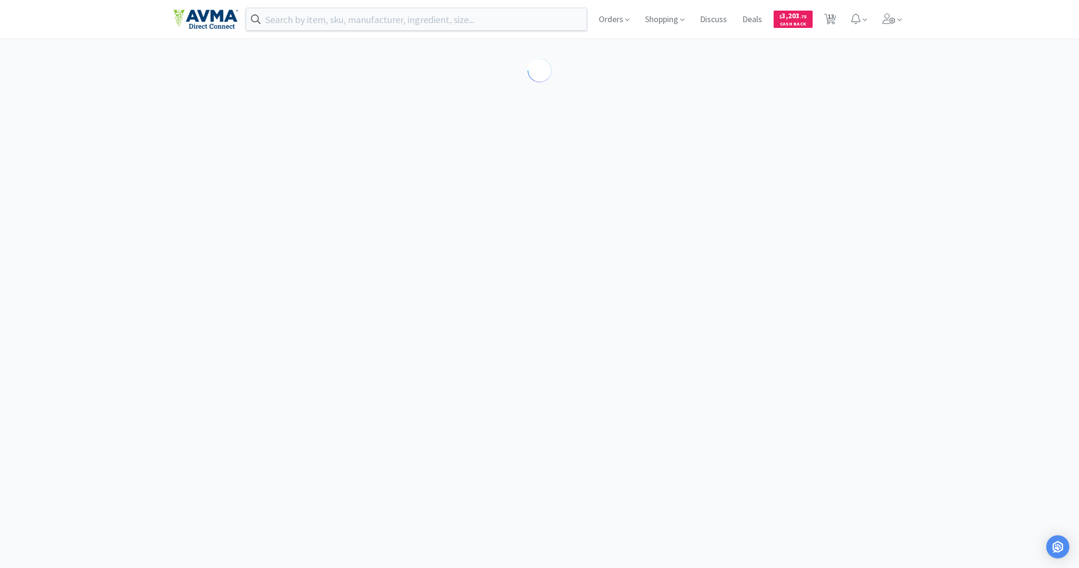
select select "1"
select select "5"
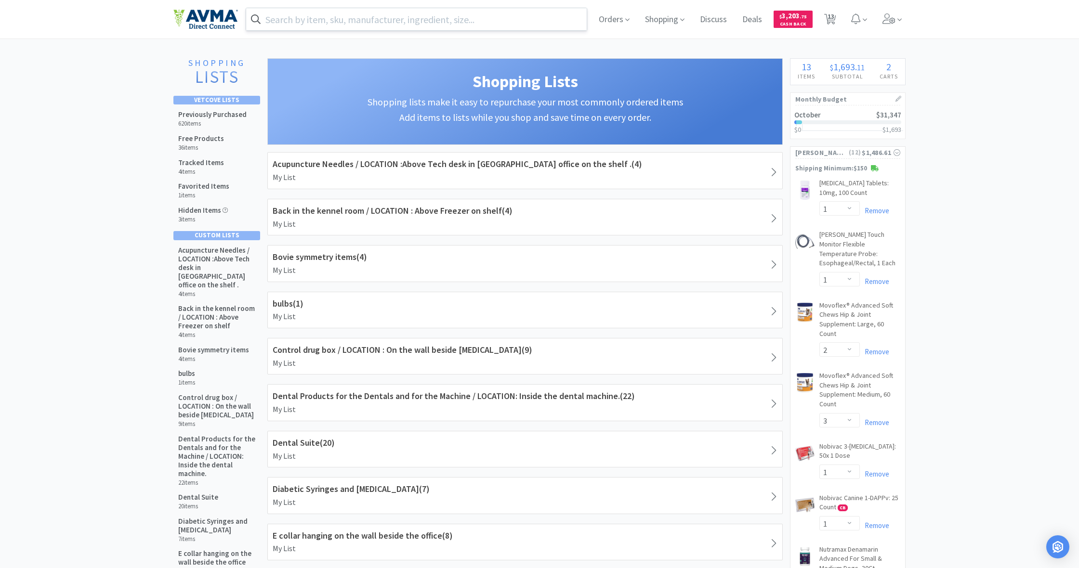
click at [349, 20] on input "text" at bounding box center [416, 19] width 341 height 22
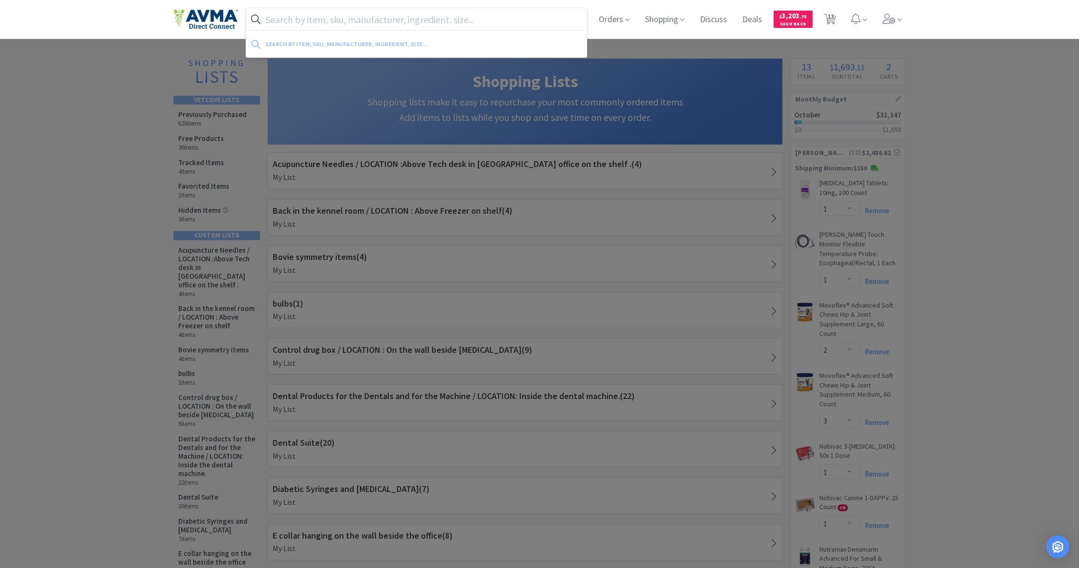
type input "P"
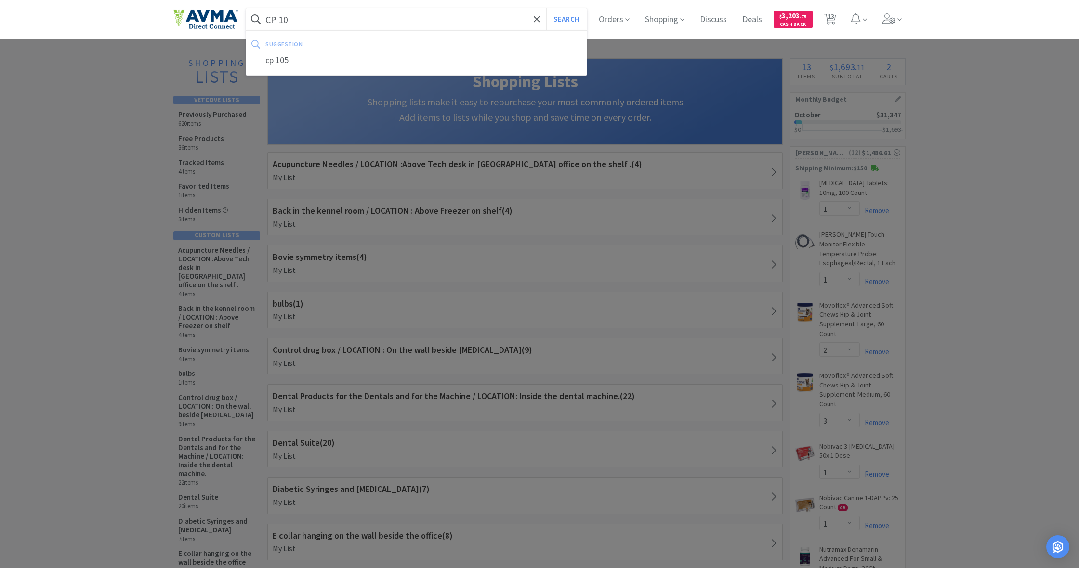
type input "CP 10"
click at [565, 19] on button "Search" at bounding box center [566, 19] width 40 height 22
select select "1"
select select "2"
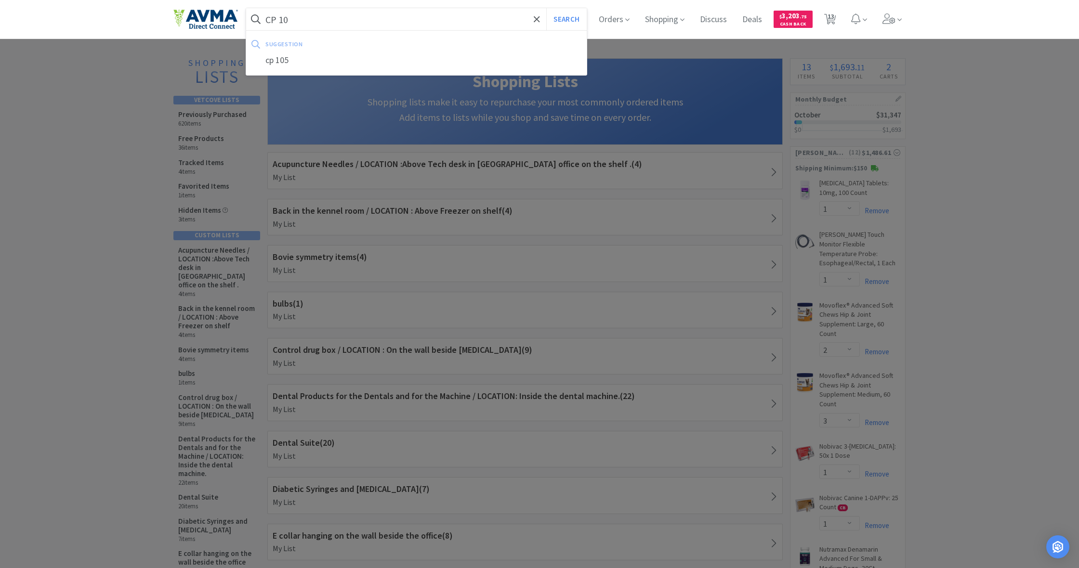
select select "3"
select select "1"
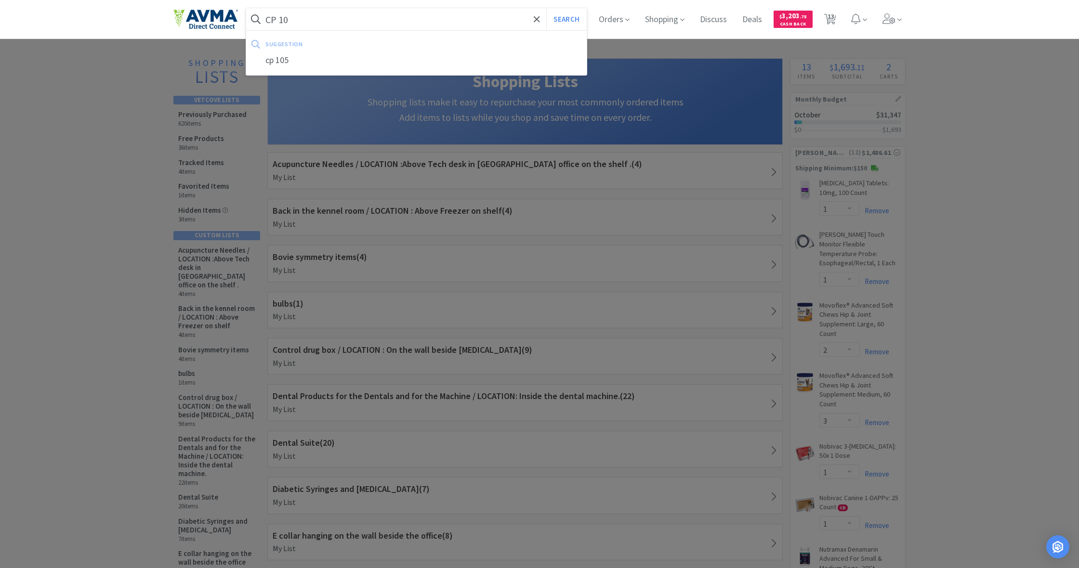
select select "2"
select select "1"
select select "5"
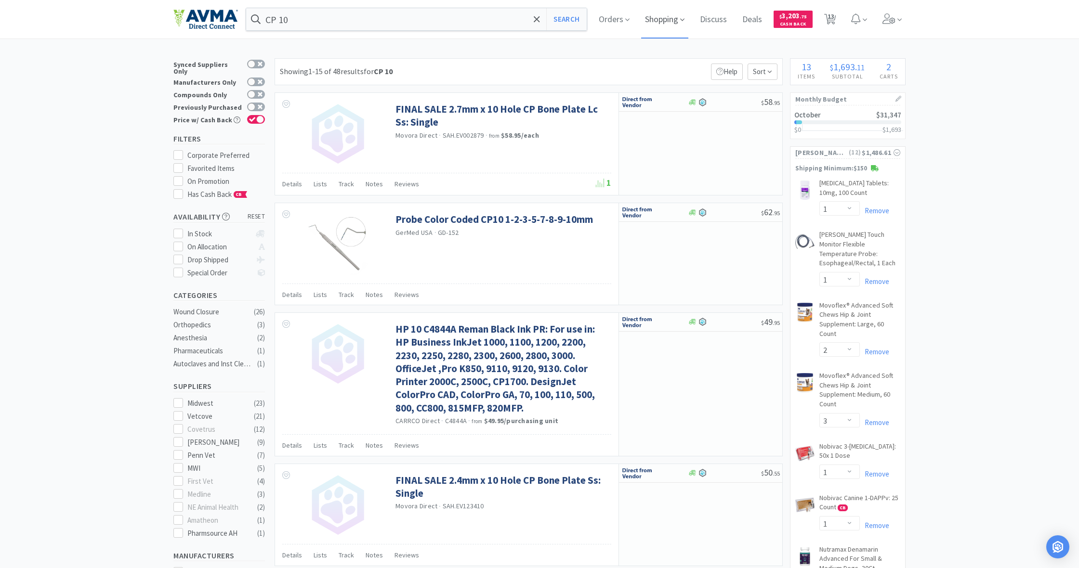
click at [662, 23] on span "Shopping" at bounding box center [664, 19] width 47 height 39
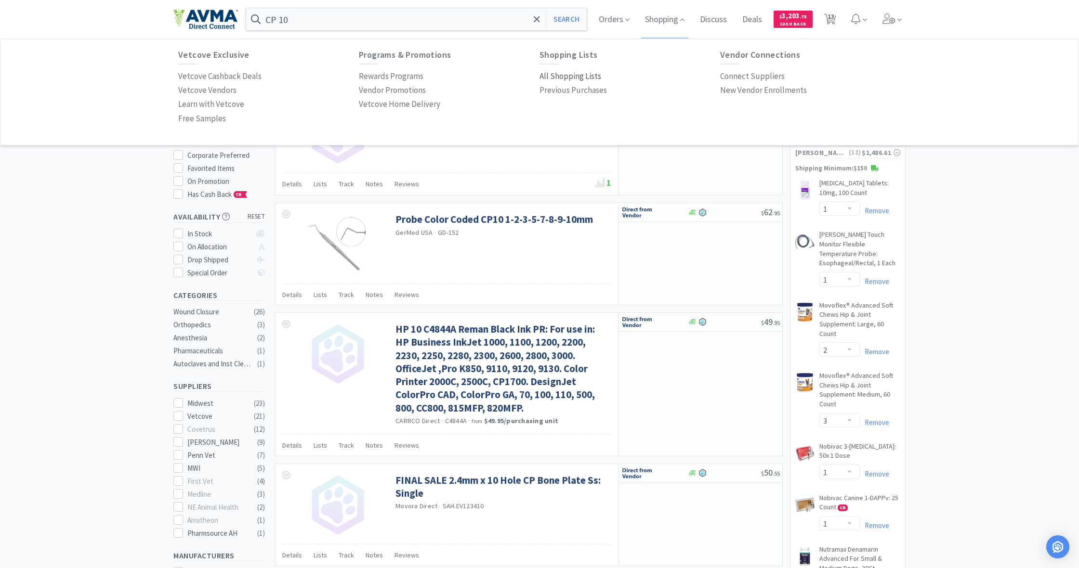
click at [572, 74] on p "All Shopping Lists" at bounding box center [570, 76] width 62 height 13
select select "1"
select select "2"
select select "3"
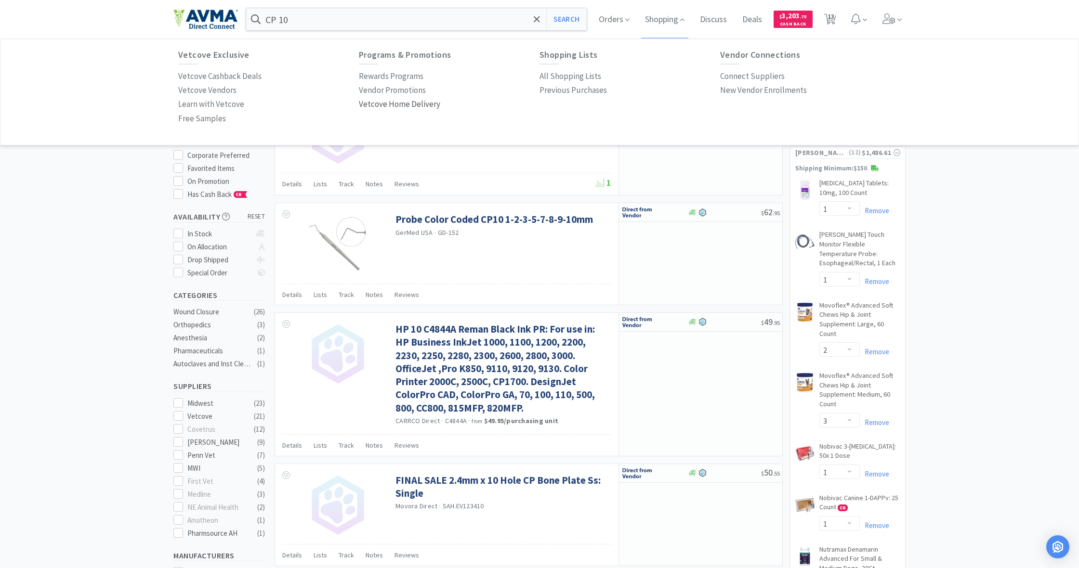
select select "1"
select select "2"
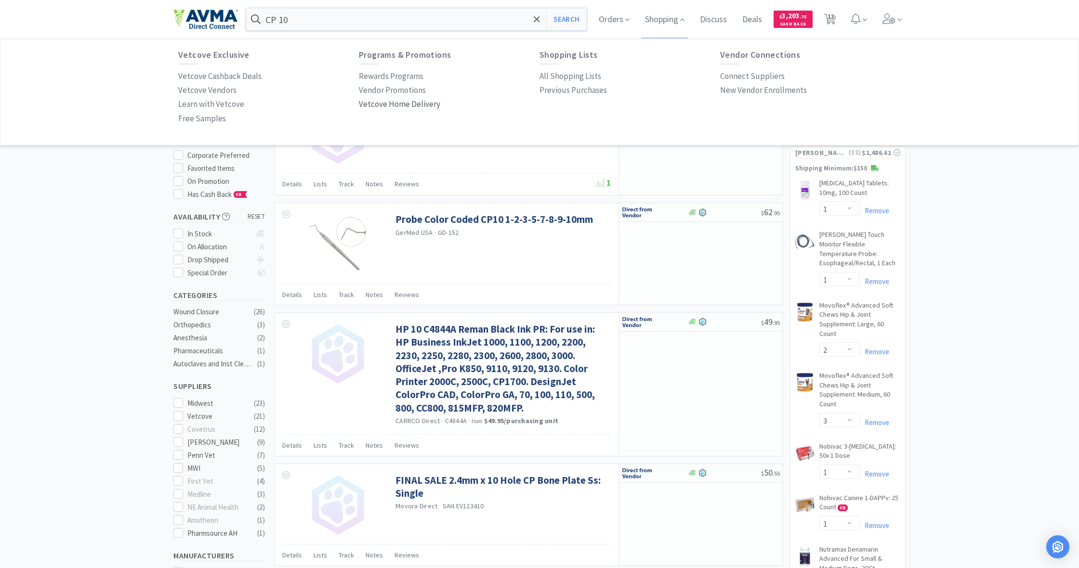
select select "1"
select select "5"
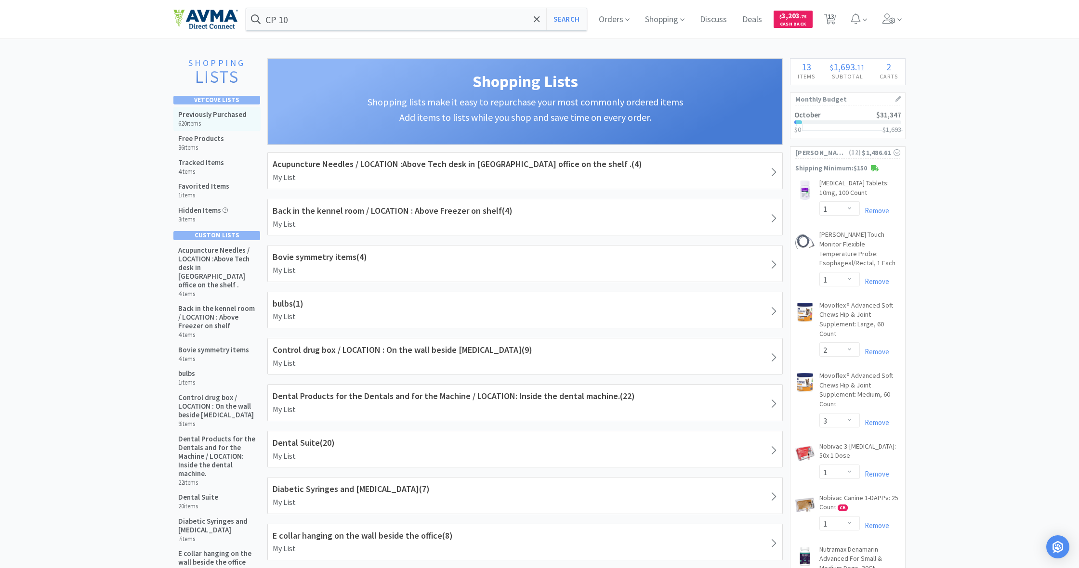
click at [222, 115] on h5 "Previously Purchased" at bounding box center [212, 114] width 68 height 9
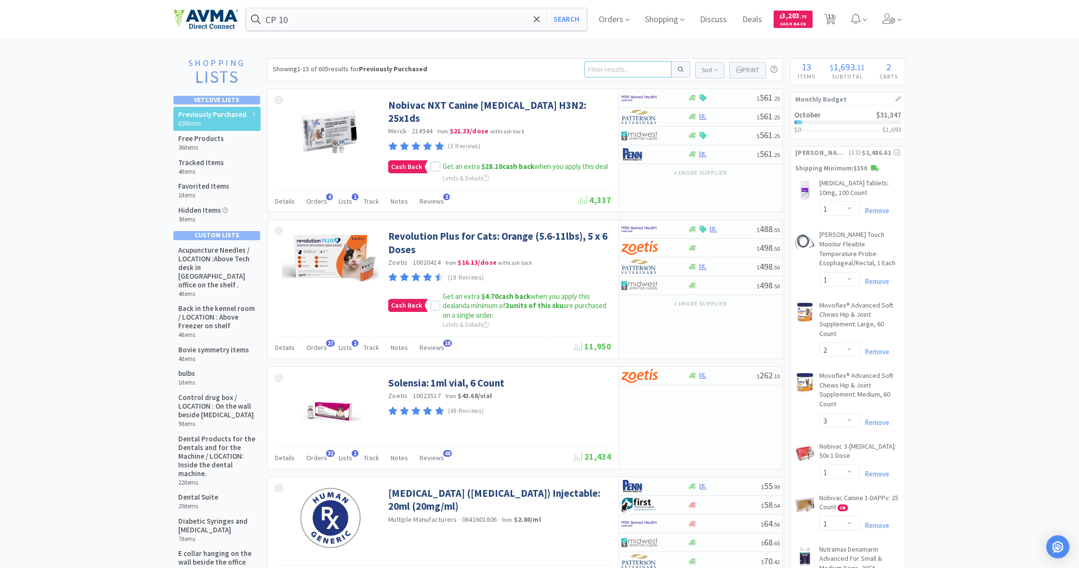
click at [600, 71] on input at bounding box center [627, 69] width 87 height 16
type input "v1d467"
click at [679, 69] on button at bounding box center [680, 69] width 19 height 16
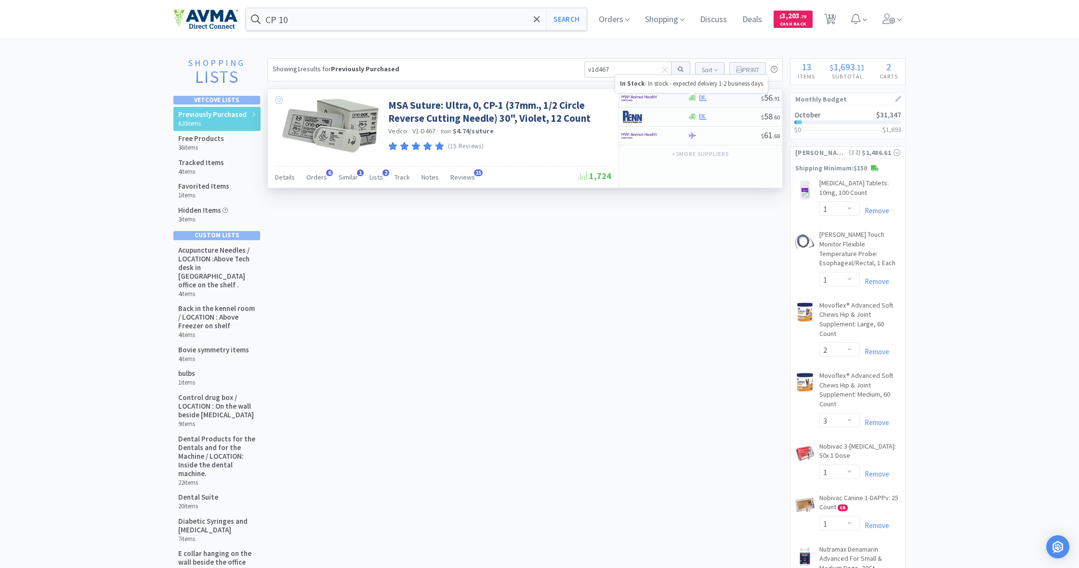
click at [692, 99] on icon at bounding box center [692, 98] width 7 height 6
select select "1"
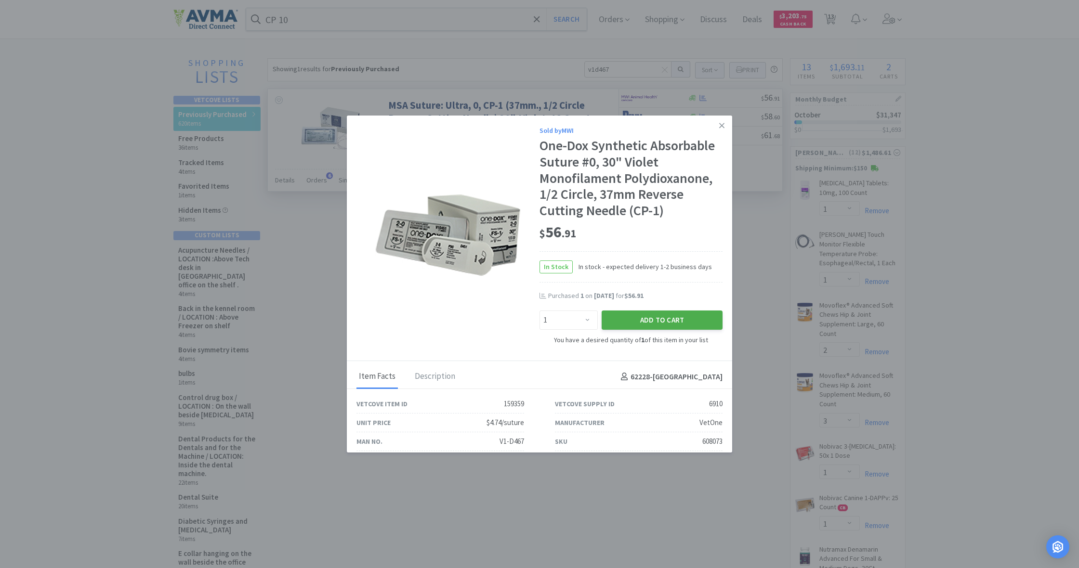
click at [665, 314] on button "Add to Cart" at bounding box center [662, 320] width 121 height 19
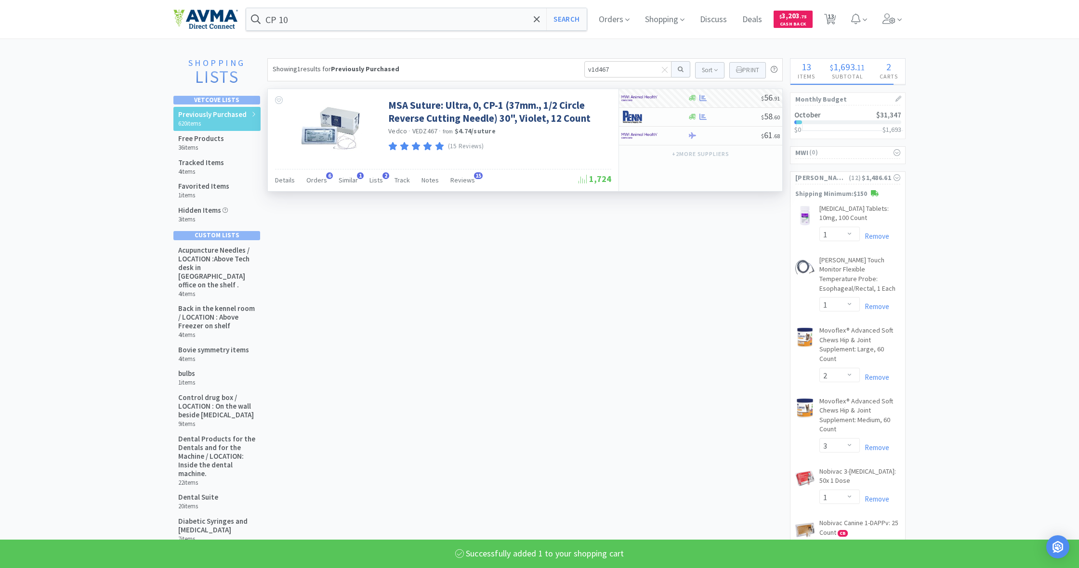
select select "1"
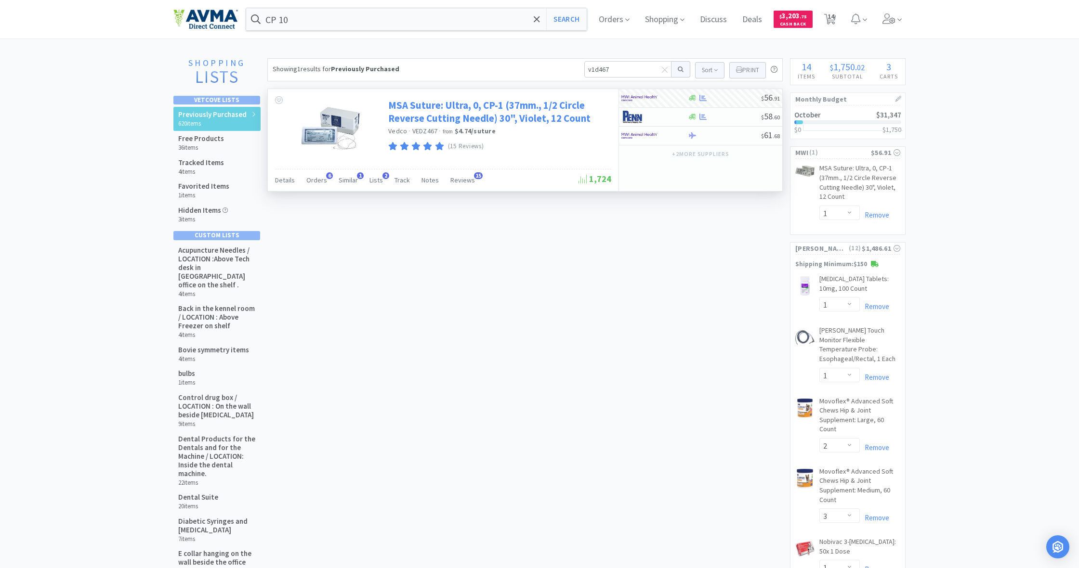
click at [453, 106] on link "MSA Suture: Ultra, 0, CP-1 (37mm., 1/2 Circle Reverse Cutting Needle) 30", Viol…" at bounding box center [498, 112] width 221 height 26
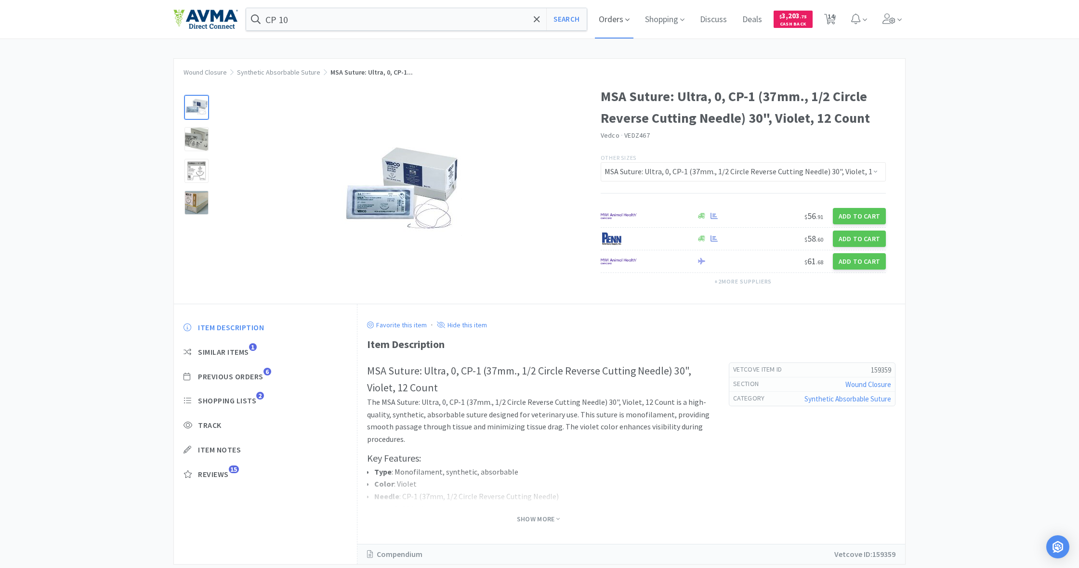
click at [610, 21] on span "Orders" at bounding box center [614, 19] width 39 height 39
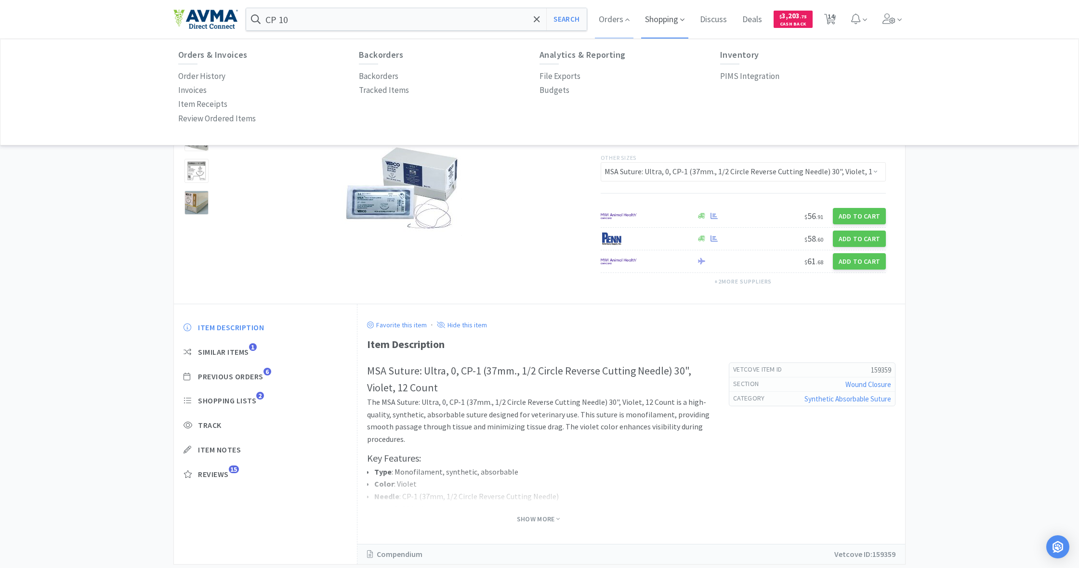
click at [652, 20] on span "Shopping" at bounding box center [664, 19] width 47 height 39
click at [609, 25] on span "Orders" at bounding box center [614, 19] width 39 height 39
click at [663, 22] on span "Shopping" at bounding box center [664, 19] width 47 height 39
click at [562, 79] on p "All Shopping Lists" at bounding box center [570, 76] width 62 height 13
select select "1"
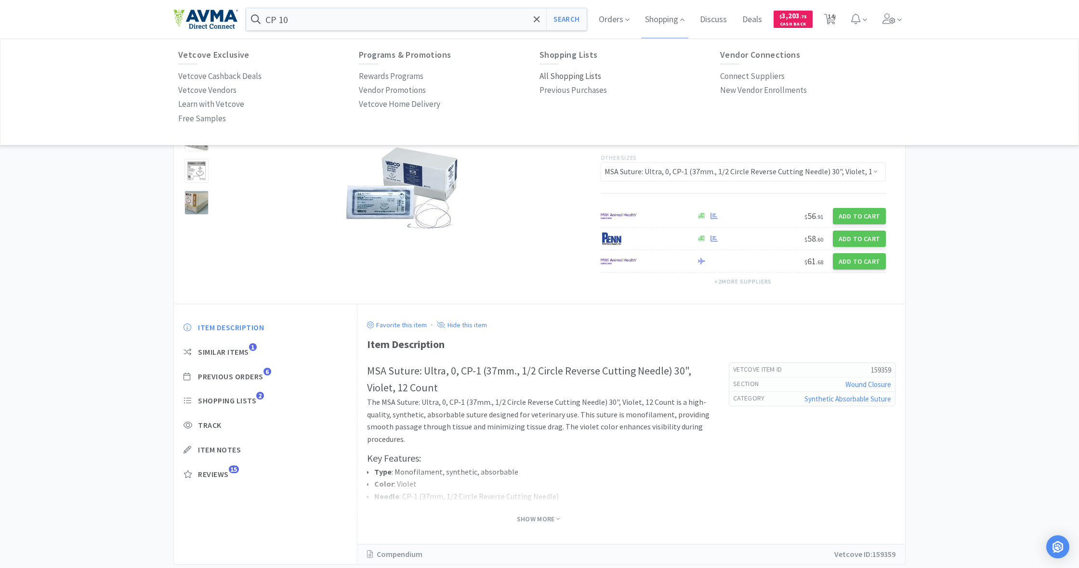
select select "1"
select select "2"
select select "3"
select select "1"
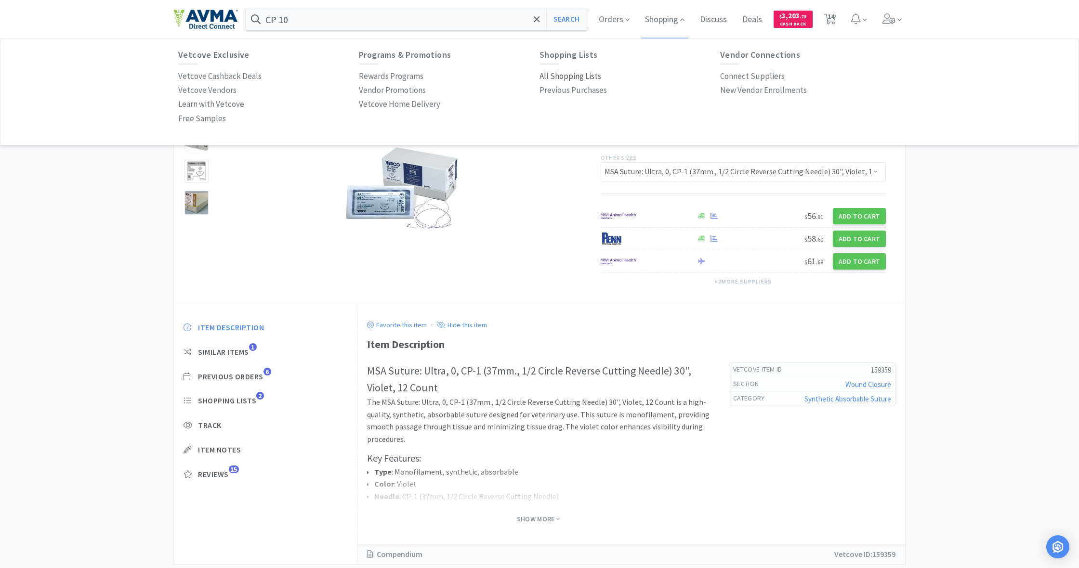
select select "1"
select select "2"
select select "1"
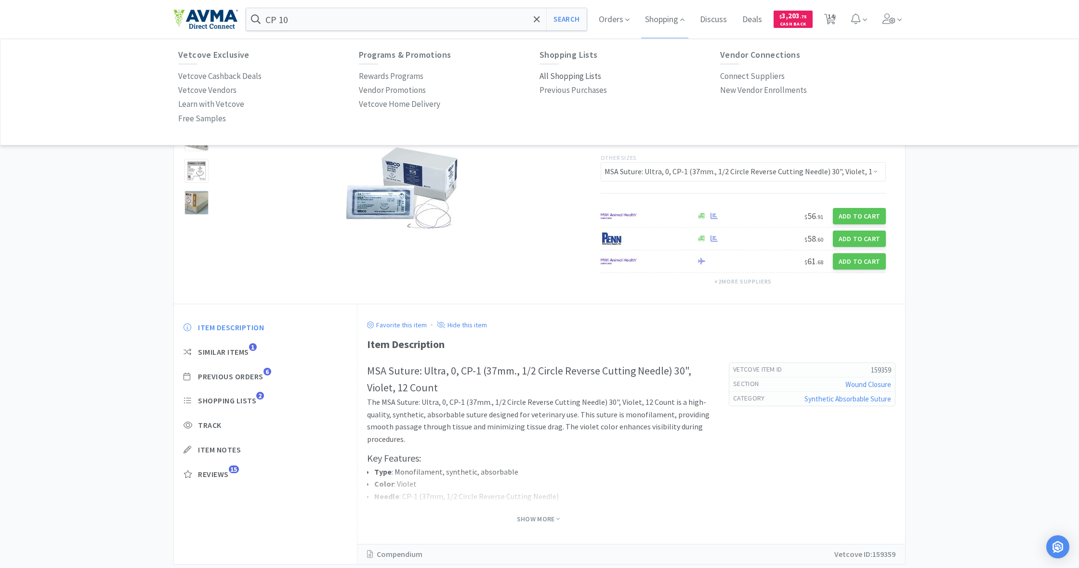
select select "1"
select select "5"
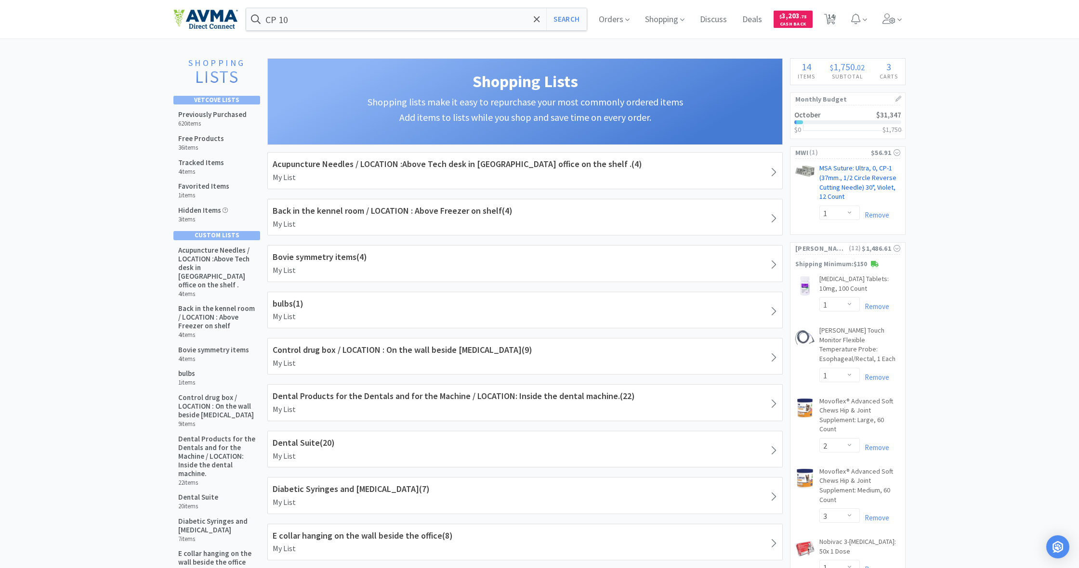
click at [837, 168] on link "MSA Suture: Ultra, 0, CP-1 (37mm., 1/2 Circle Reverse Cutting Needle) 30", Viol…" at bounding box center [859, 184] width 81 height 41
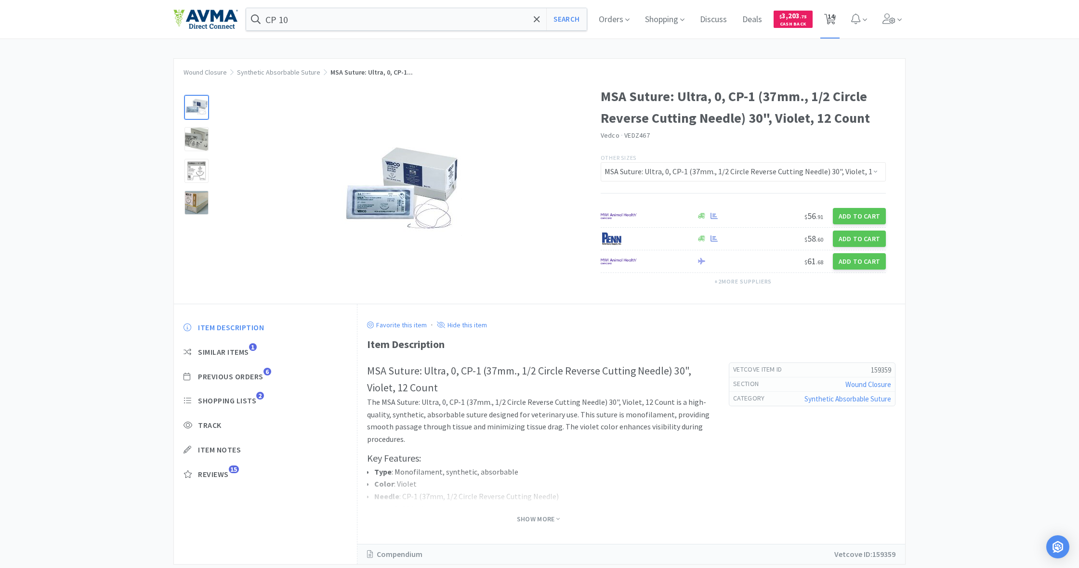
click at [832, 20] on span "14" at bounding box center [830, 16] width 7 height 39
select select "5"
select select "1"
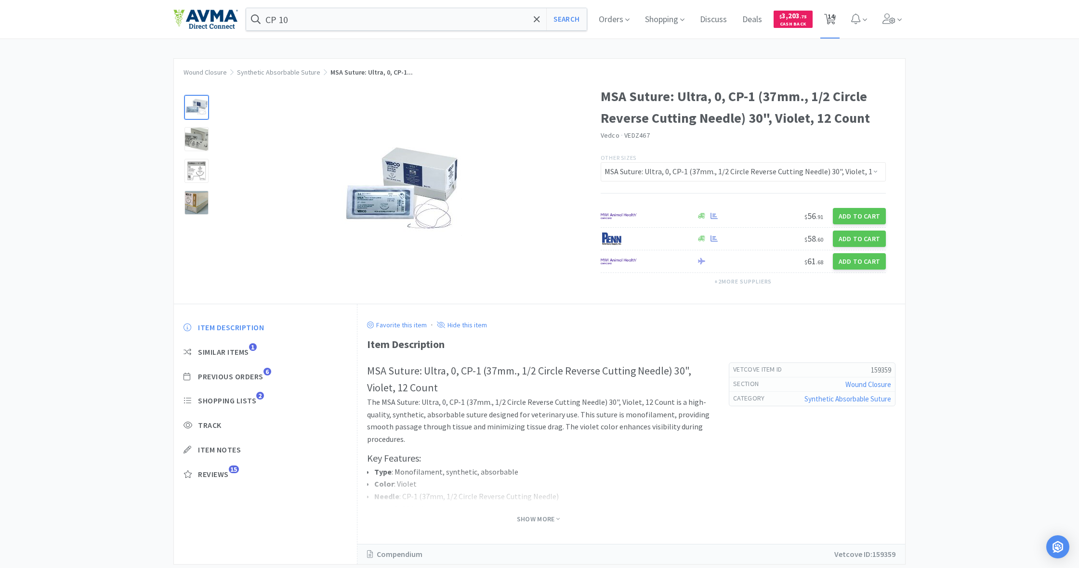
select select "2"
select select "3"
select select "1"
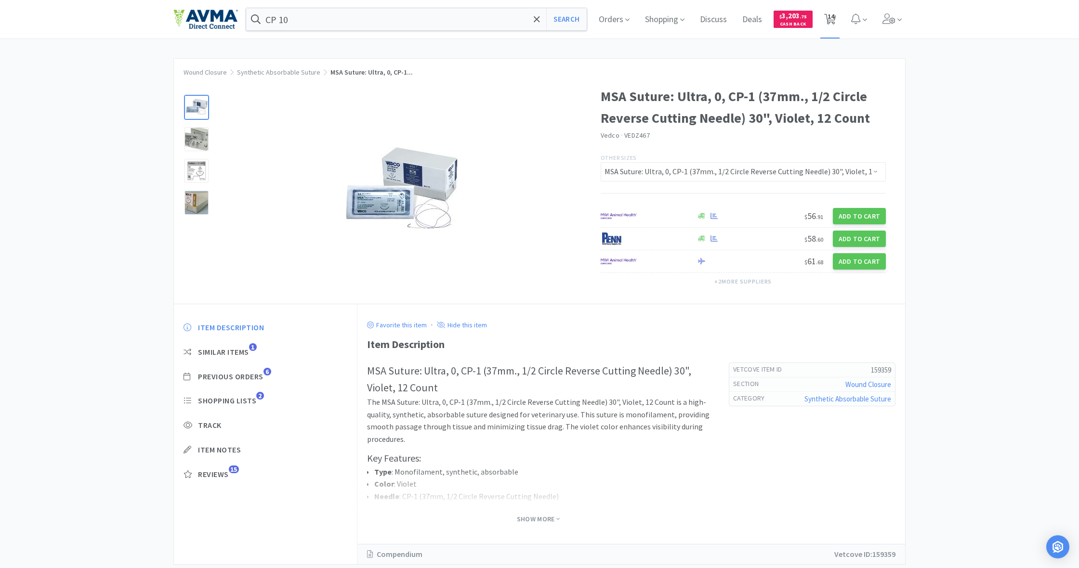
select select "1"
select select "2"
select select "1"
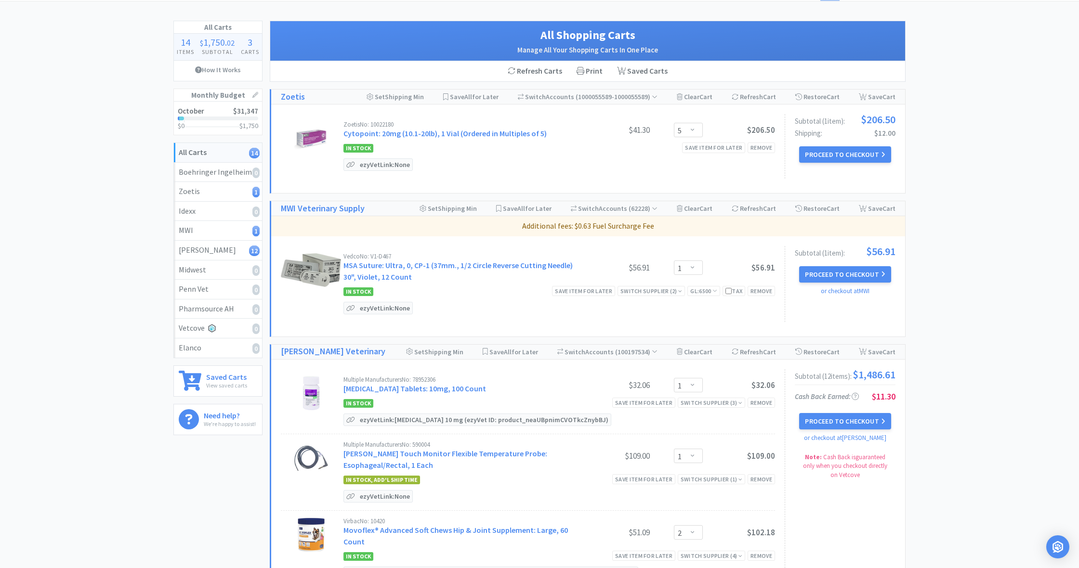
scroll to position [38, 0]
click at [386, 308] on p "ezyVet Link: None" at bounding box center [384, 308] width 55 height 12
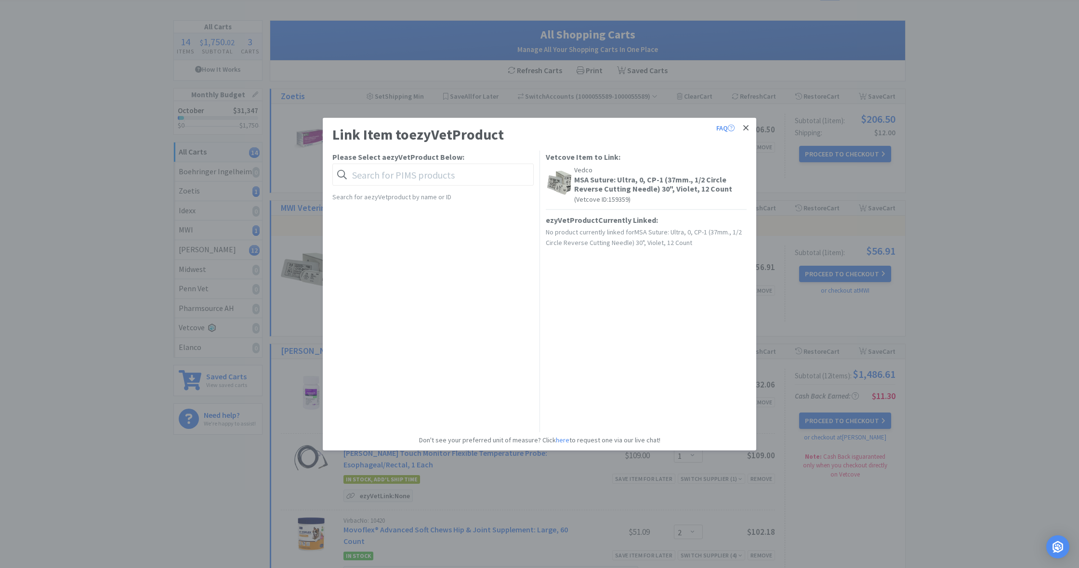
click at [746, 128] on icon at bounding box center [745, 127] width 5 height 5
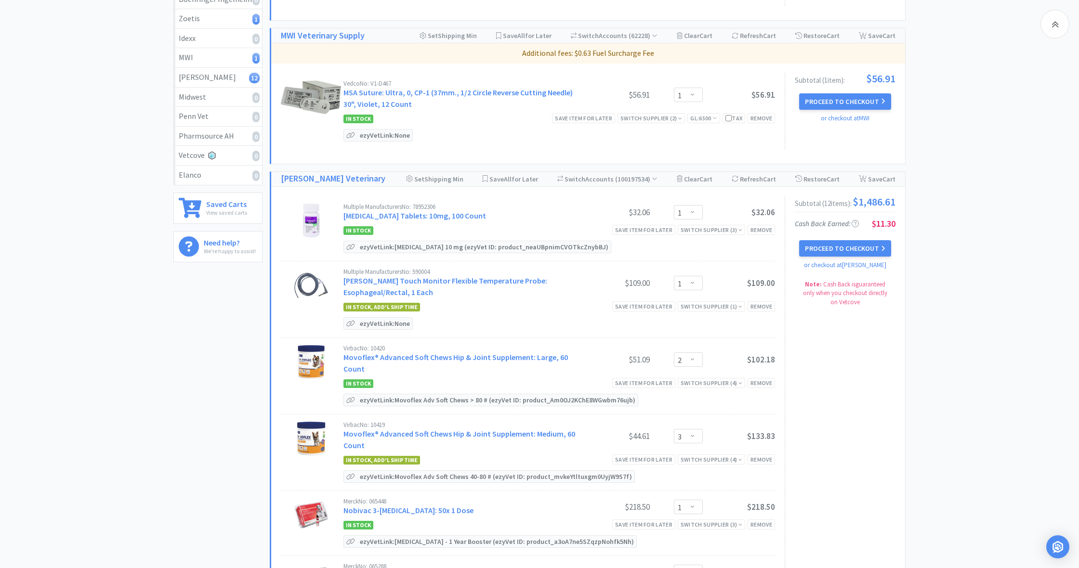
scroll to position [210, 0]
click at [381, 324] on p "ezyVet Link: None" at bounding box center [384, 324] width 55 height 12
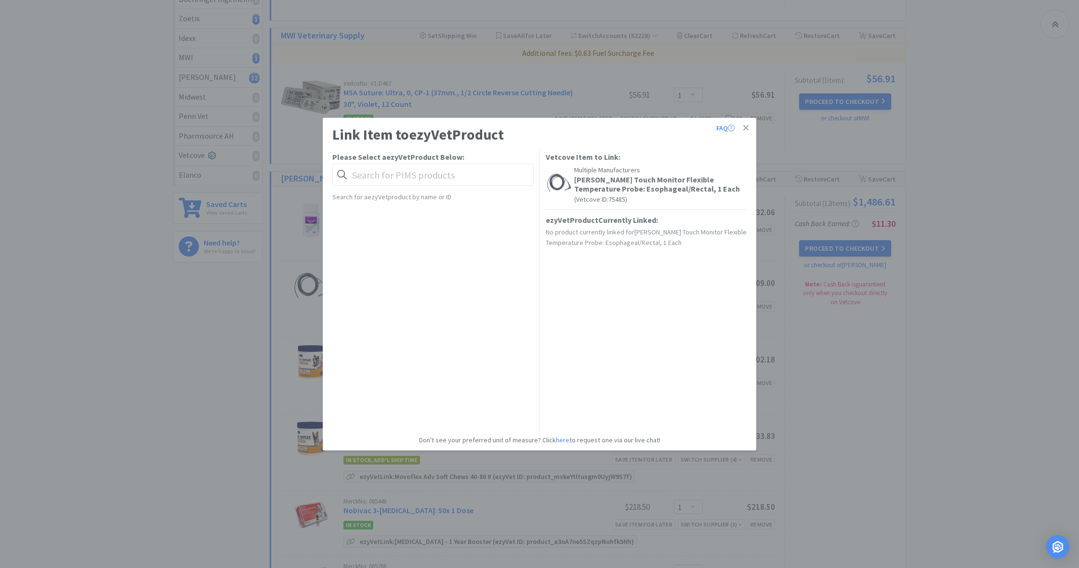
click at [744, 126] on icon at bounding box center [745, 127] width 5 height 5
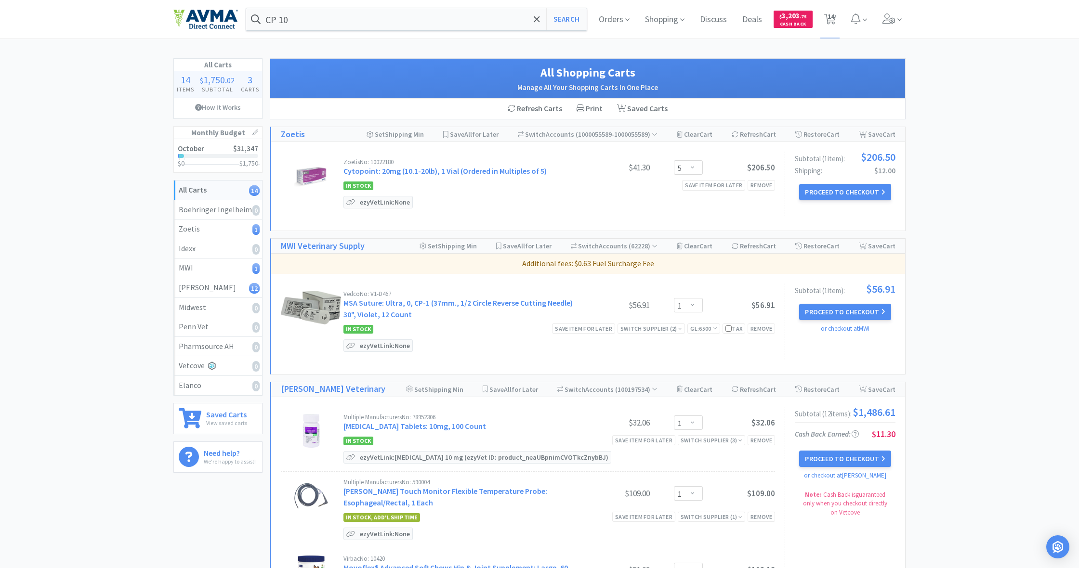
scroll to position [0, 0]
click at [385, 201] on p "ezyVet Link: None" at bounding box center [384, 203] width 55 height 12
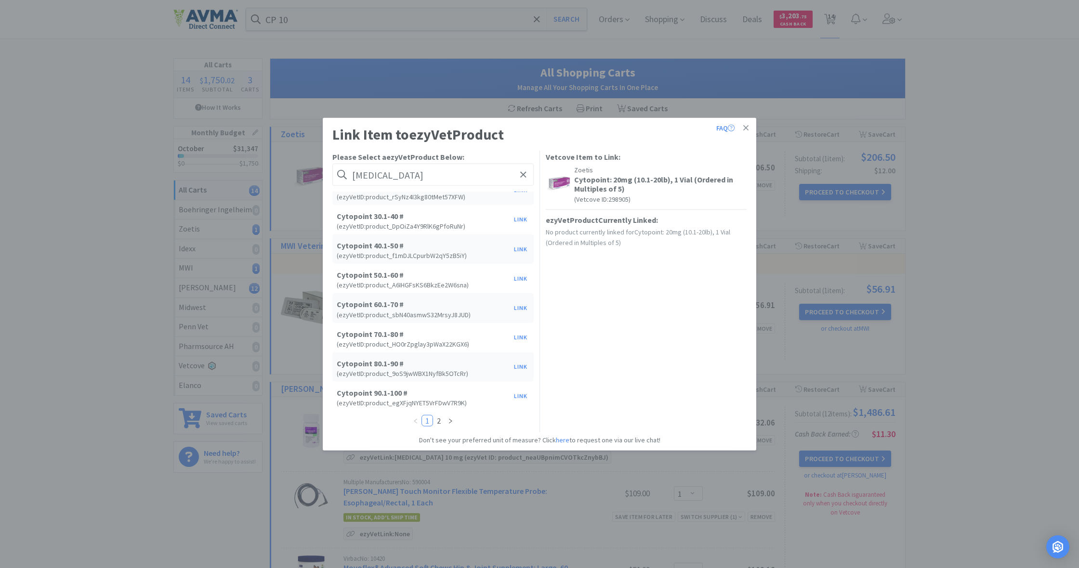
scroll to position [88, 0]
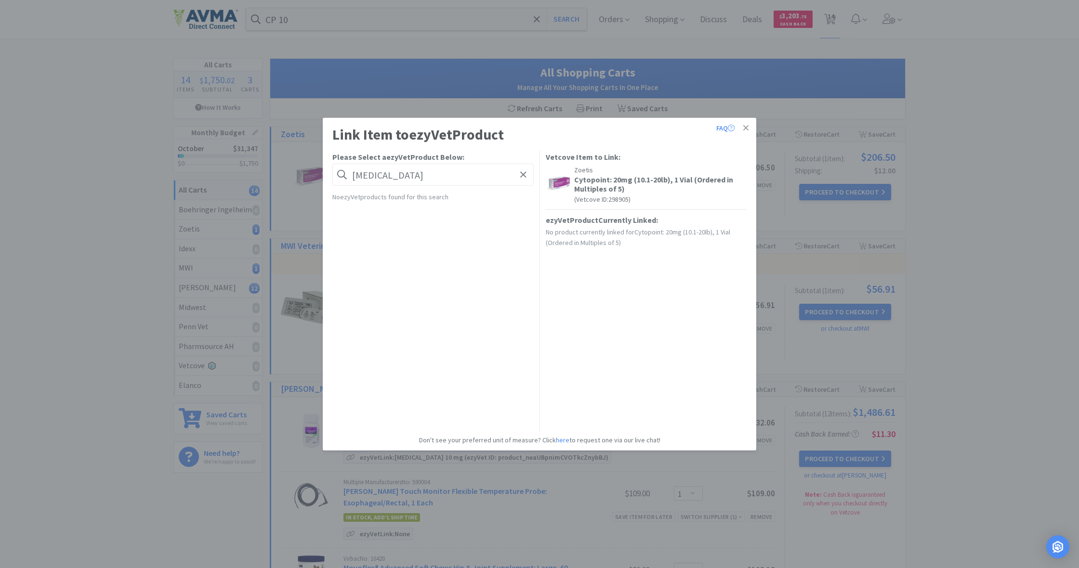
drag, startPoint x: 390, startPoint y: 177, endPoint x: 431, endPoint y: 180, distance: 41.1
click at [431, 180] on input "cytoplasm" at bounding box center [432, 175] width 201 height 22
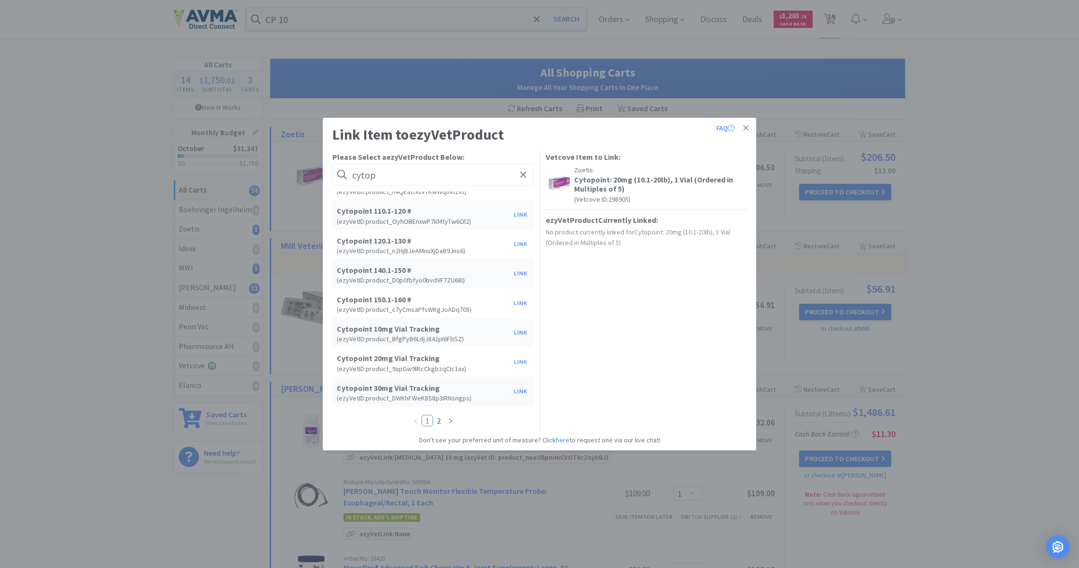
scroll to position [358, 0]
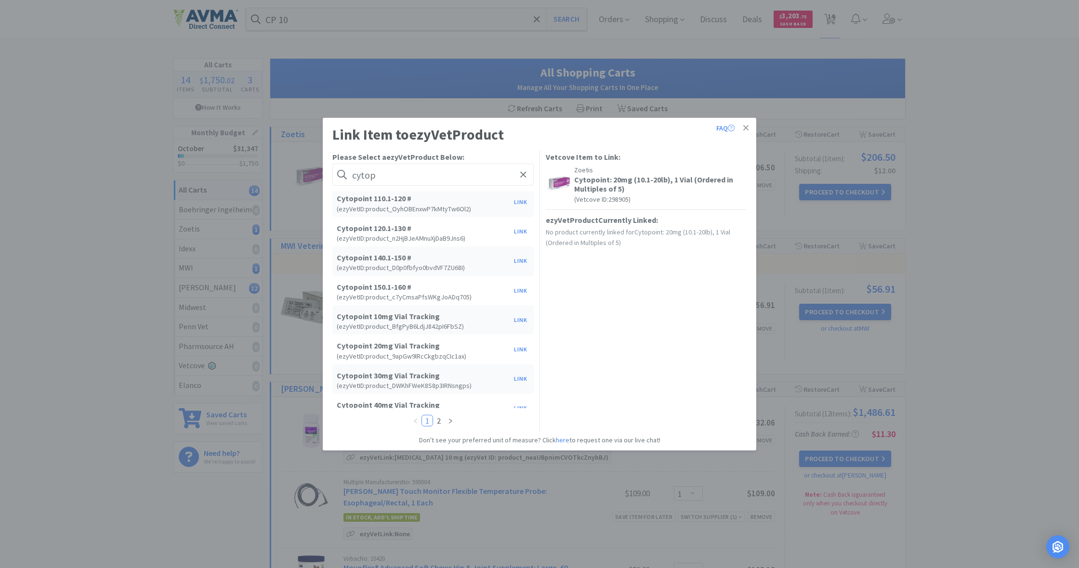
type input "cytop"
click at [407, 348] on h5 "Cytopoint 20mg Vial Tracking" at bounding box center [423, 345] width 172 height 9
click at [521, 347] on button "Link" at bounding box center [520, 349] width 23 height 13
click at [568, 294] on div "Select unit of measurement" at bounding box center [617, 297] width 133 height 18
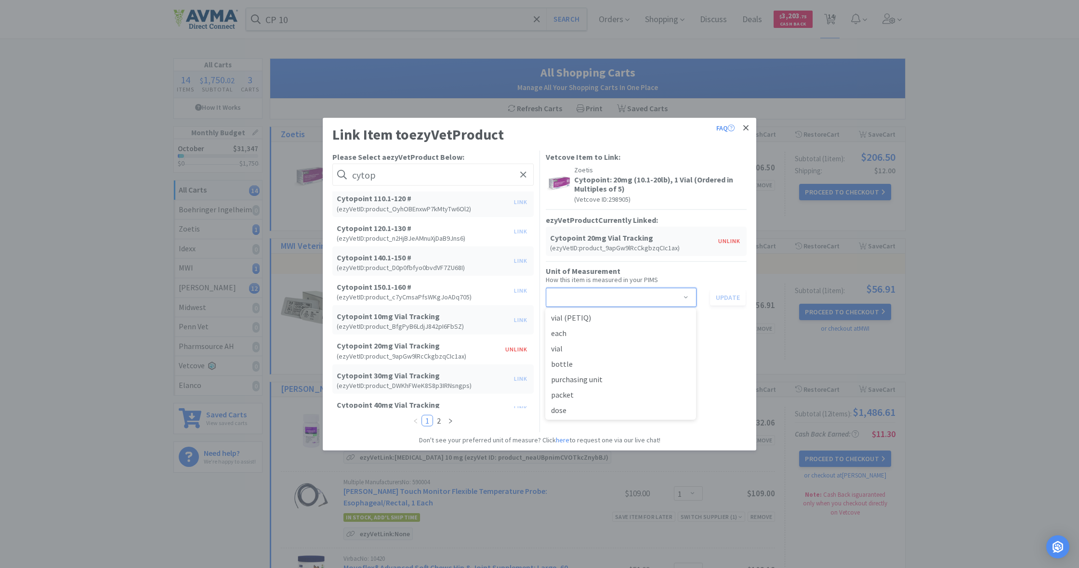
click at [745, 127] on icon at bounding box center [745, 128] width 5 height 9
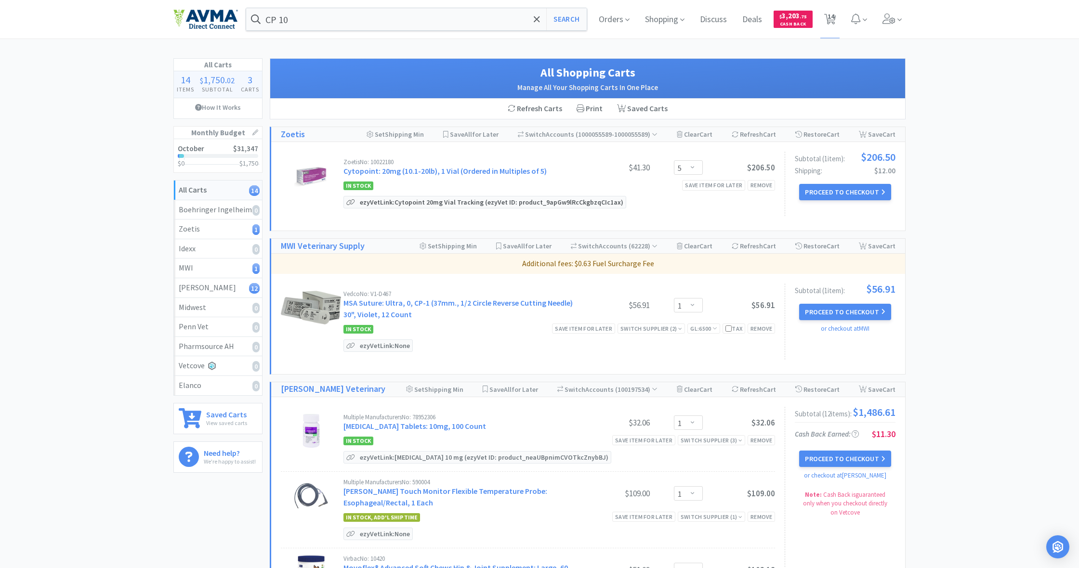
click at [479, 203] on p "ezyVet Link: Cytopoint 20mg Vial Tracking (ezyVet ID: product_9apGw9lRcCkgbzqCI…" at bounding box center [491, 203] width 268 height 12
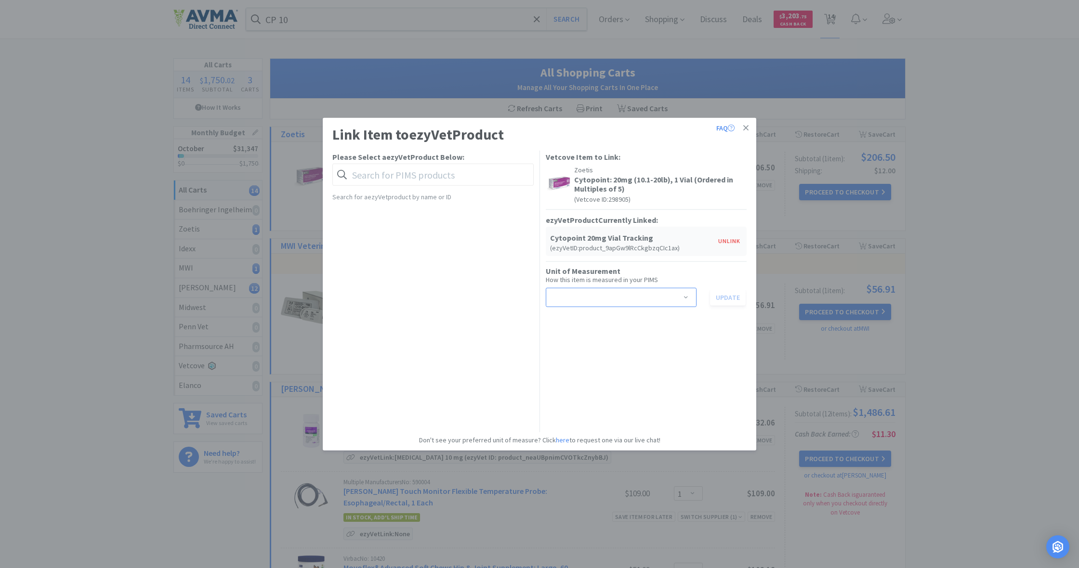
click at [688, 297] on span at bounding box center [686, 298] width 10 height 8
click at [688, 296] on span at bounding box center [686, 298] width 10 height 8
click at [563, 349] on li "vial" at bounding box center [620, 348] width 151 height 15
click at [727, 297] on button "Update" at bounding box center [728, 297] width 36 height 16
click at [746, 127] on icon at bounding box center [745, 128] width 5 height 9
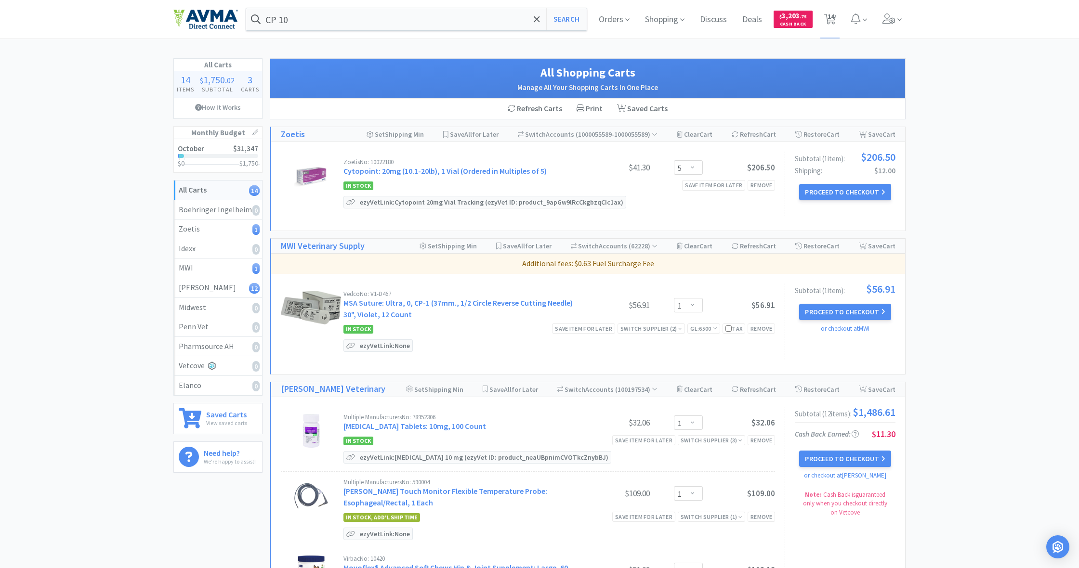
scroll to position [0, 0]
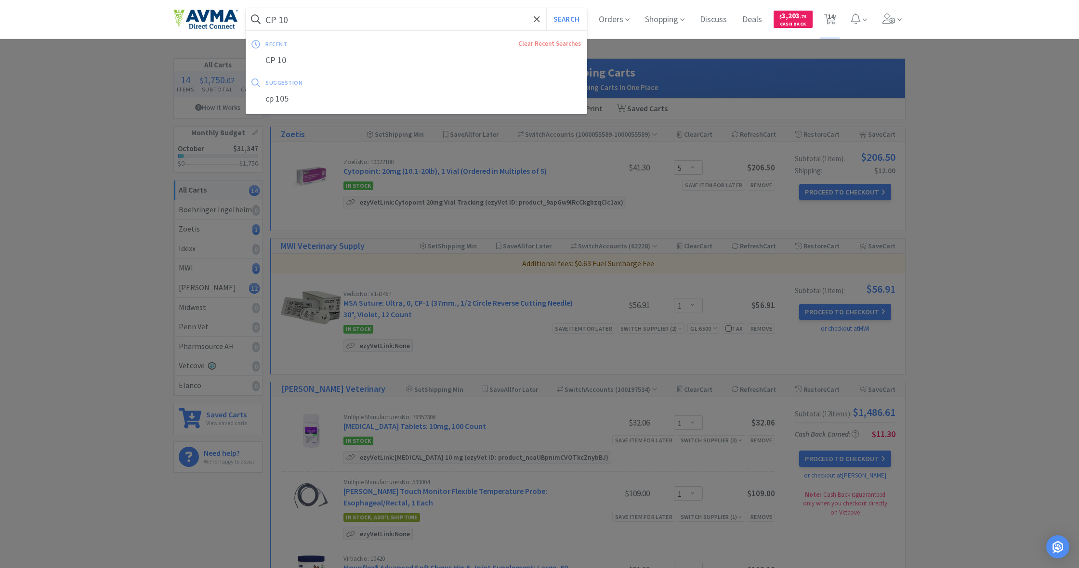
drag, startPoint x: 265, startPoint y: 19, endPoint x: 360, endPoint y: 38, distance: 96.7
click at [359, 30] on div "CP 10 Search recent Clear Recent Searches CP 10 suggestion cp 105" at bounding box center [416, 19] width 341 height 22
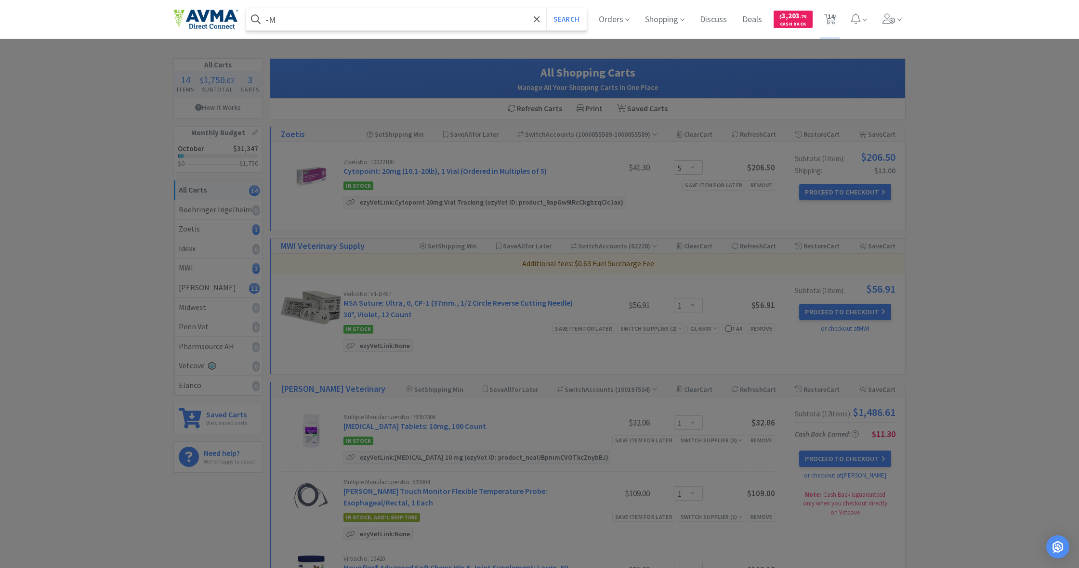
type input "M"
type input "L-Methionine"
click at [565, 19] on button "Search" at bounding box center [566, 19] width 40 height 22
select select "1"
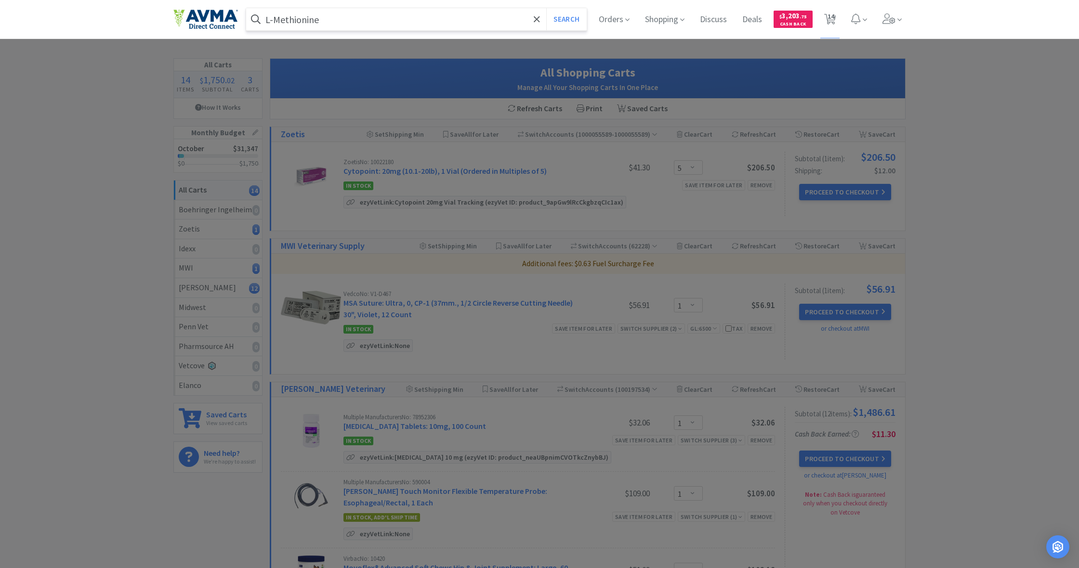
select select "1"
select select "2"
select select "3"
select select "1"
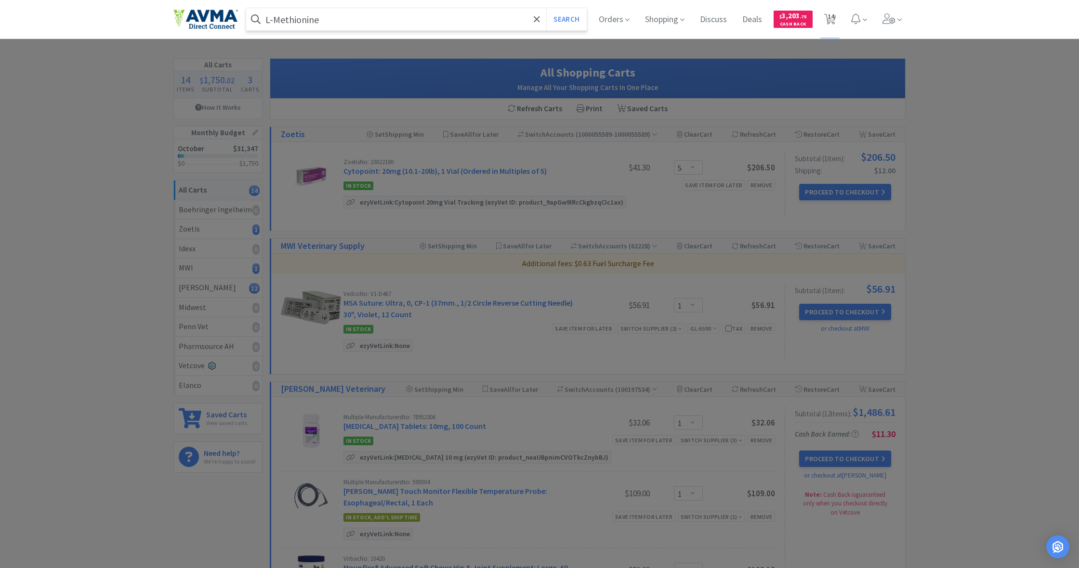
select select "1"
select select "2"
select select "1"
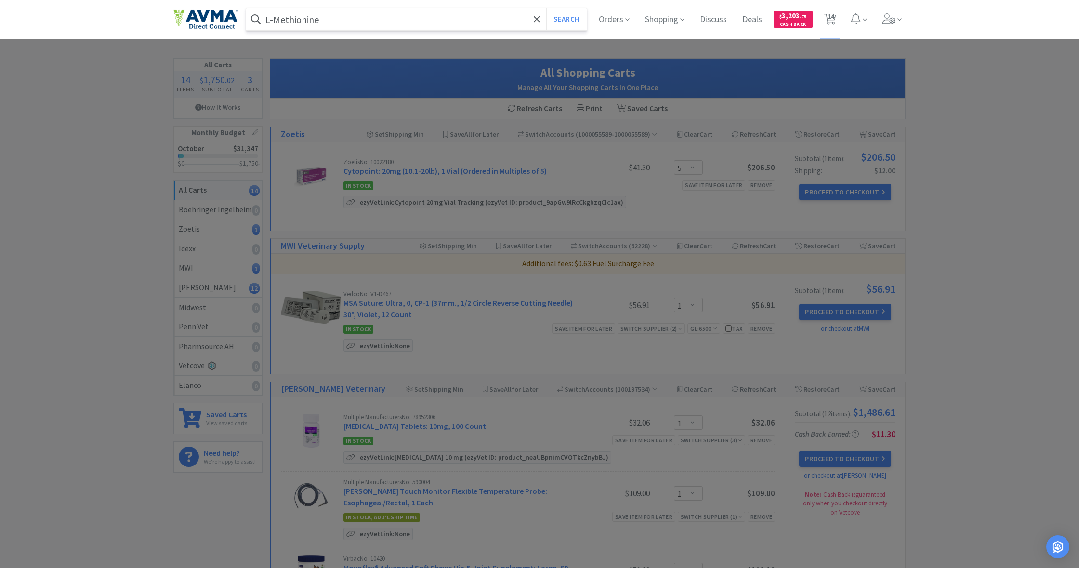
select select "1"
select select "5"
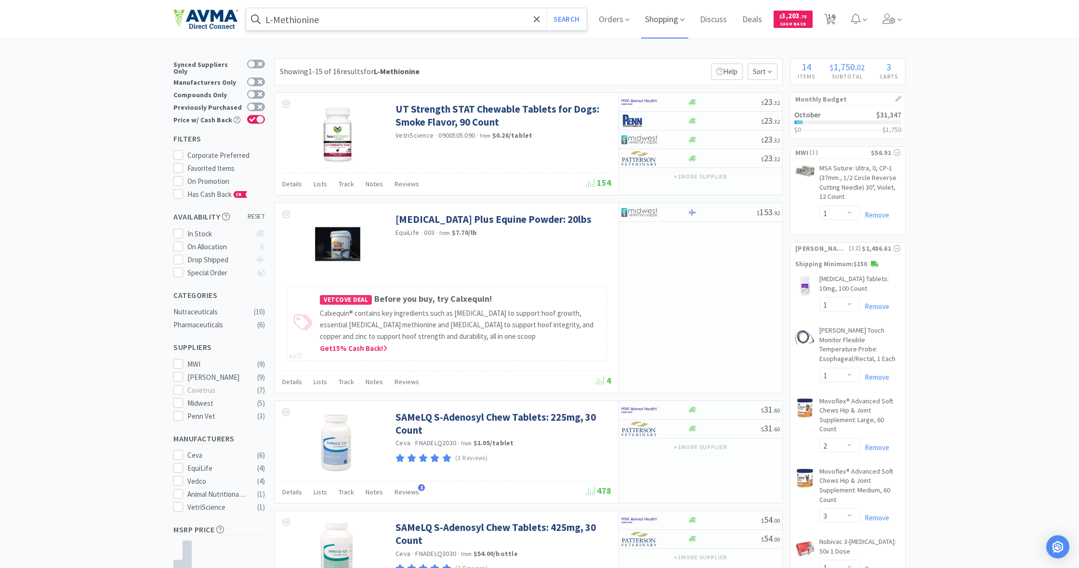
click at [669, 21] on span "Shopping" at bounding box center [664, 19] width 47 height 39
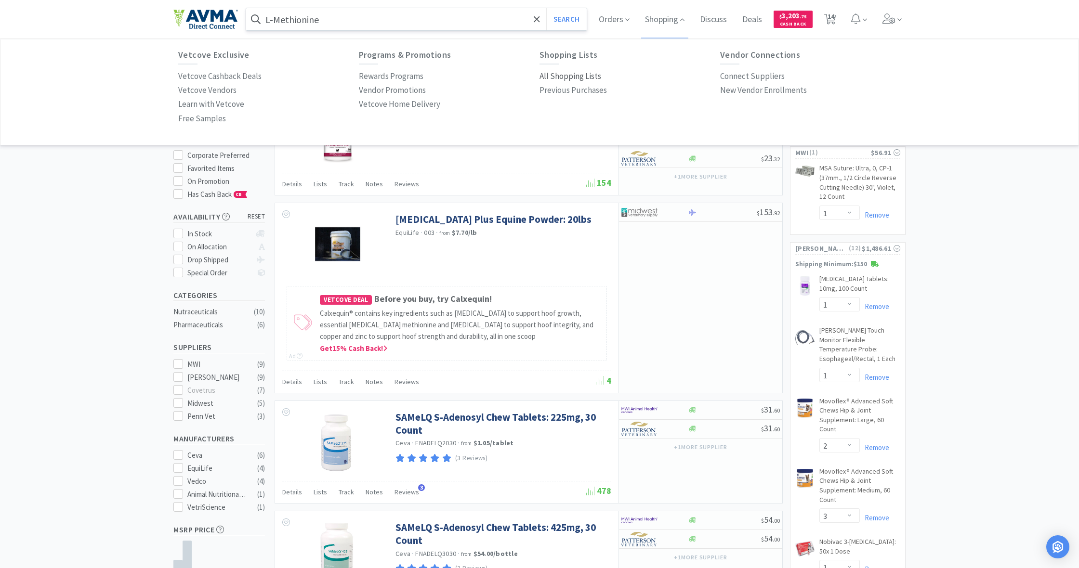
click at [572, 77] on p "All Shopping Lists" at bounding box center [570, 76] width 62 height 13
select select "1"
select select "2"
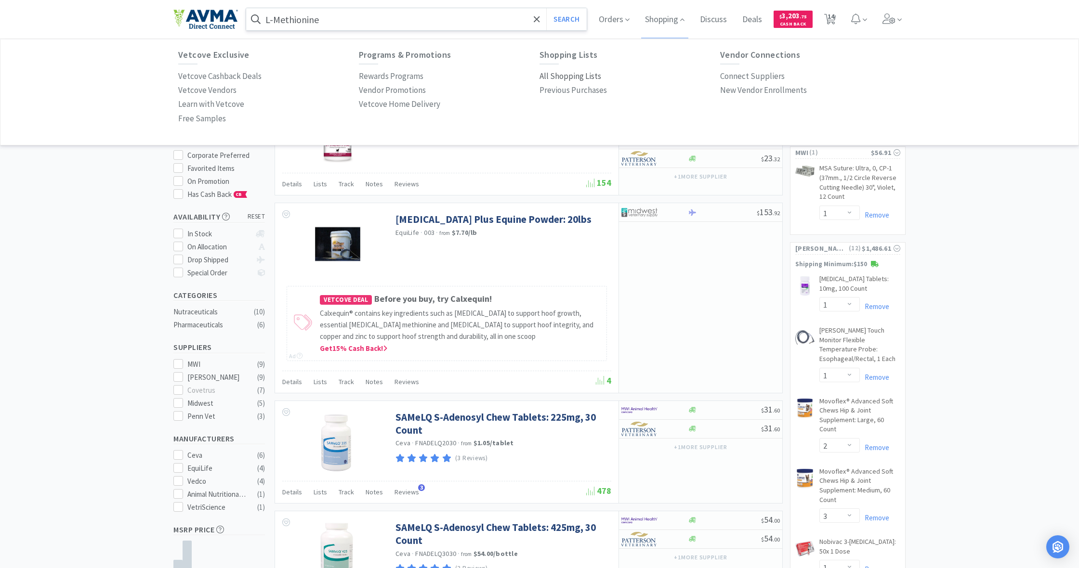
select select "3"
select select "1"
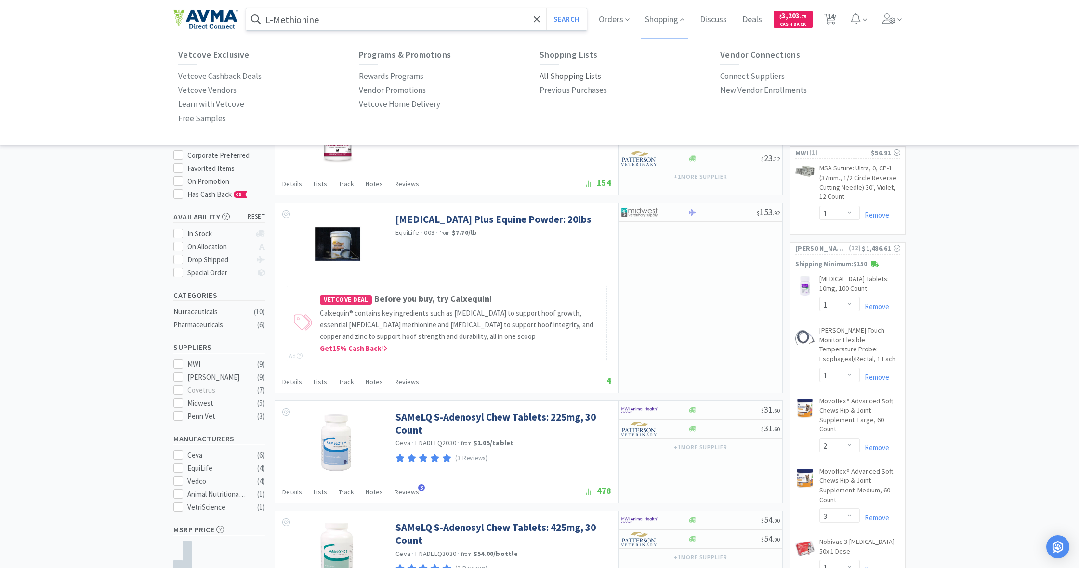
select select "2"
select select "1"
select select "5"
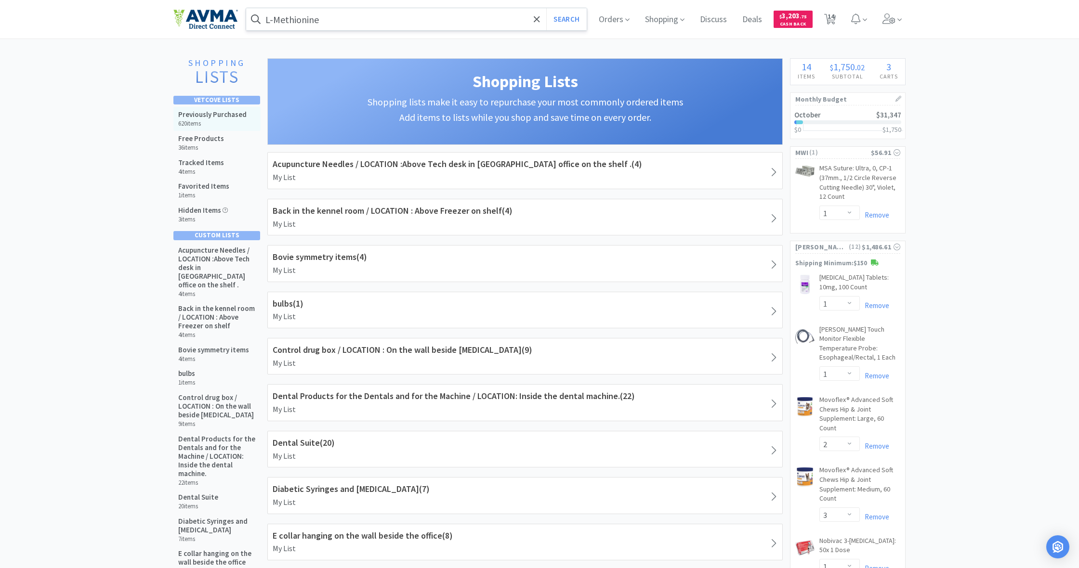
click at [202, 123] on h6 "620 items" at bounding box center [212, 124] width 68 height 8
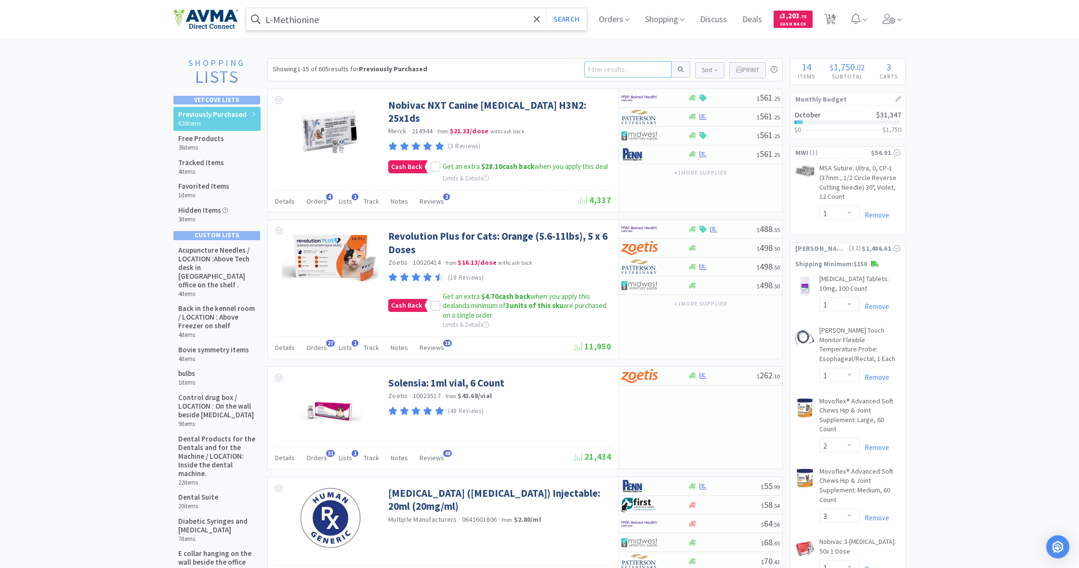
click at [599, 71] on input at bounding box center [627, 69] width 87 height 16
type input "alcohol"
click at [674, 67] on button at bounding box center [680, 69] width 19 height 16
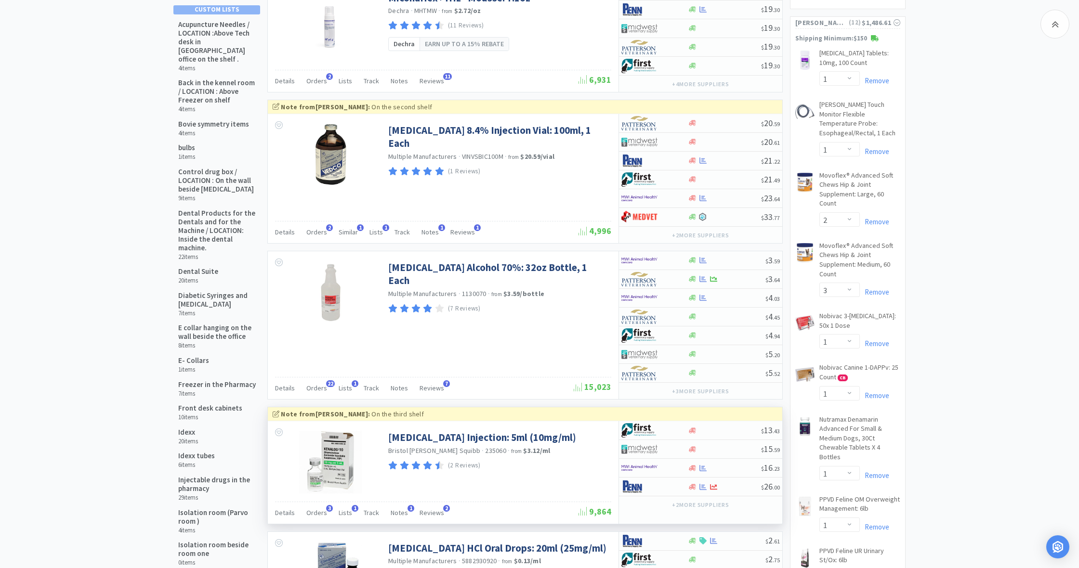
scroll to position [224, 0]
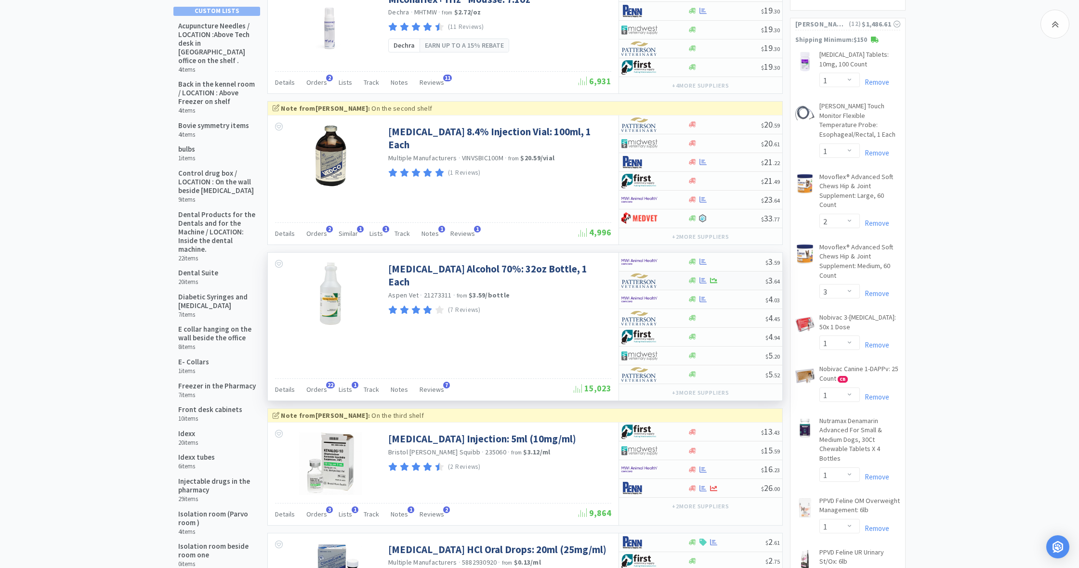
click at [696, 281] on div at bounding box center [692, 280] width 10 height 7
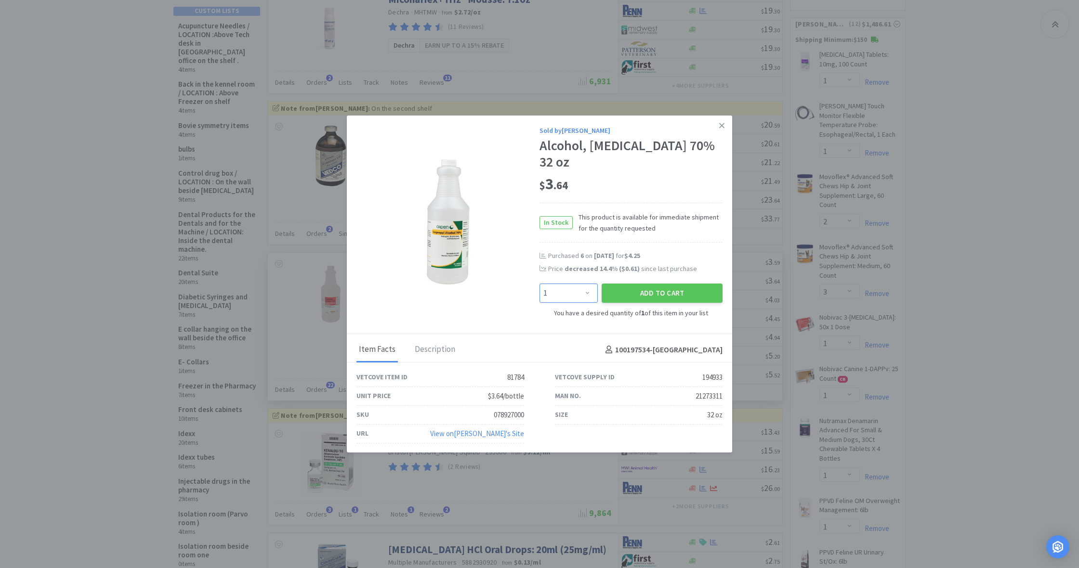
select select "4"
click at [632, 289] on button "Add to Cart" at bounding box center [662, 293] width 121 height 19
select select "4"
select select "2"
select select "3"
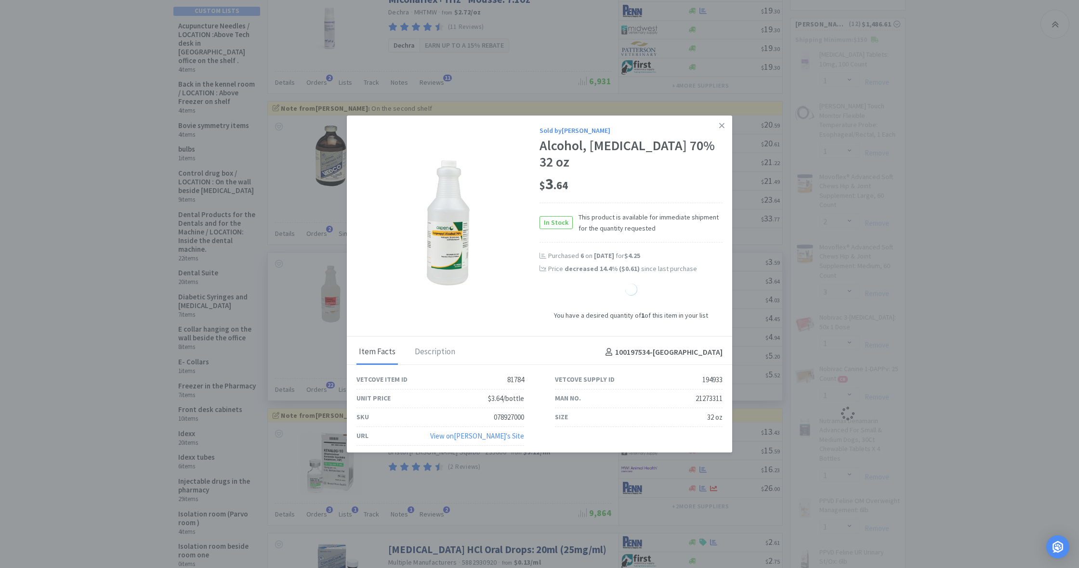
select select "1"
select select "2"
select select "1"
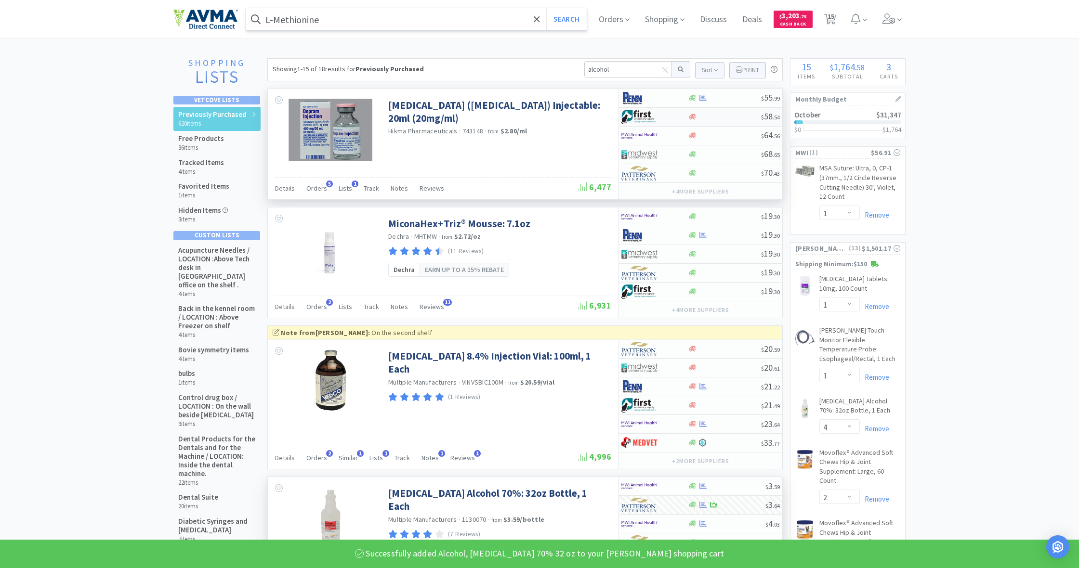
scroll to position [0, 0]
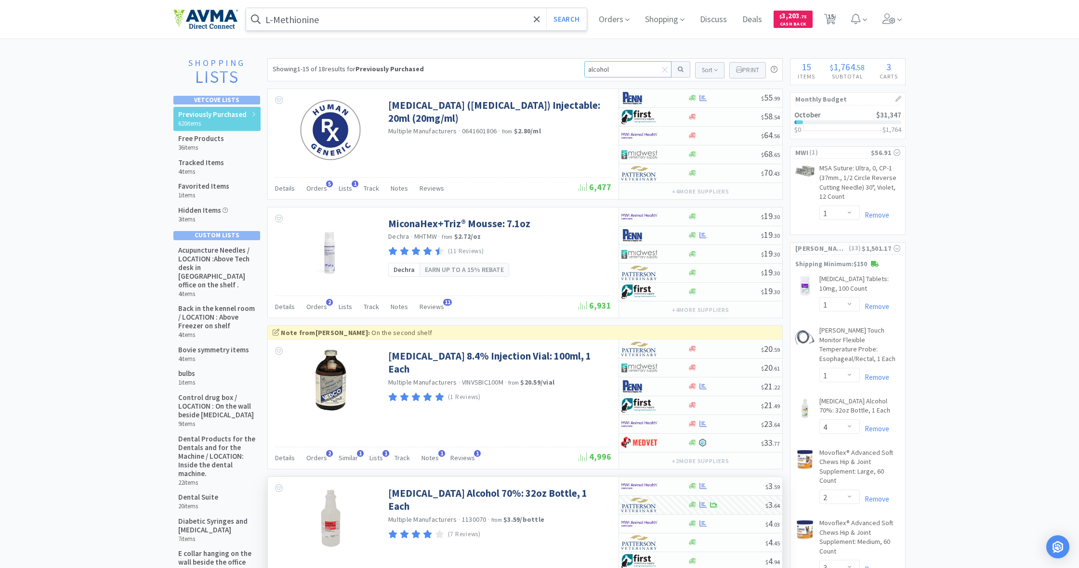
drag, startPoint x: 586, startPoint y: 68, endPoint x: 622, endPoint y: 75, distance: 36.3
click at [622, 75] on input "alcohol" at bounding box center [627, 69] width 87 height 16
type input "maleseb"
click at [679, 69] on button at bounding box center [680, 69] width 19 height 16
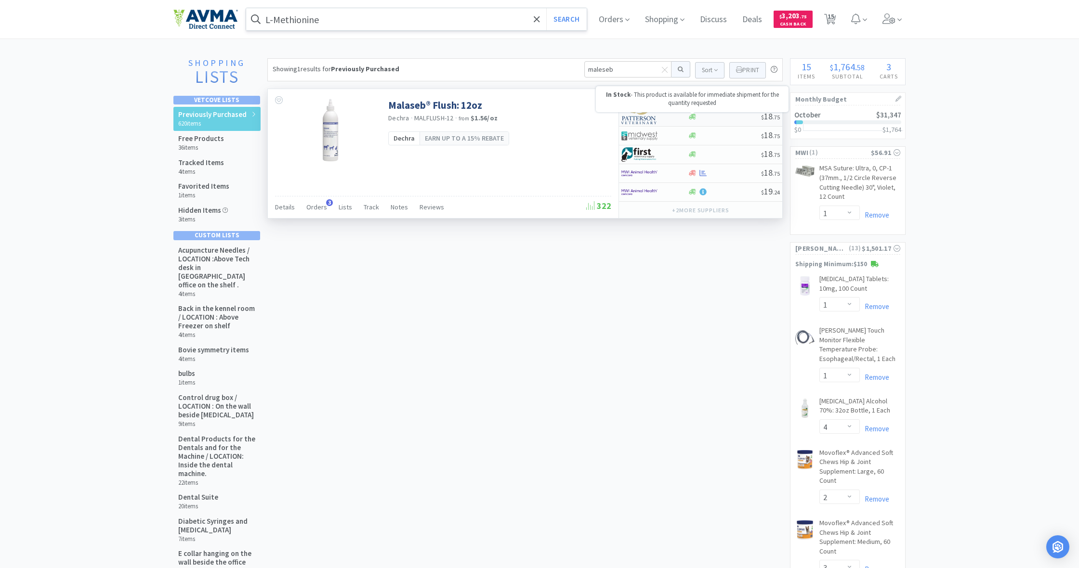
click at [693, 117] on icon at bounding box center [692, 117] width 7 height 6
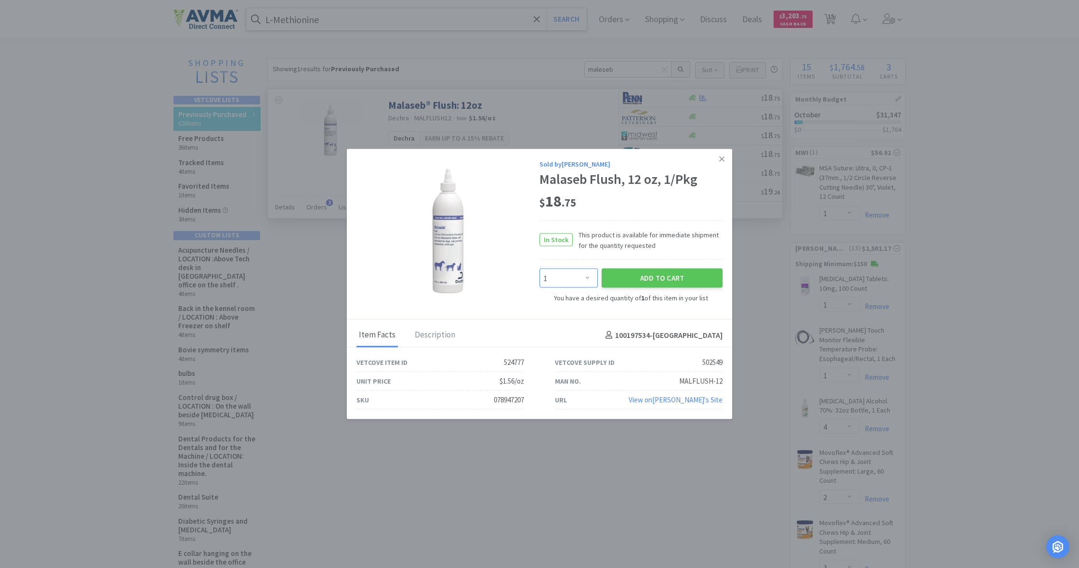
select select "2"
click at [651, 276] on button "Add to Cart" at bounding box center [662, 278] width 121 height 19
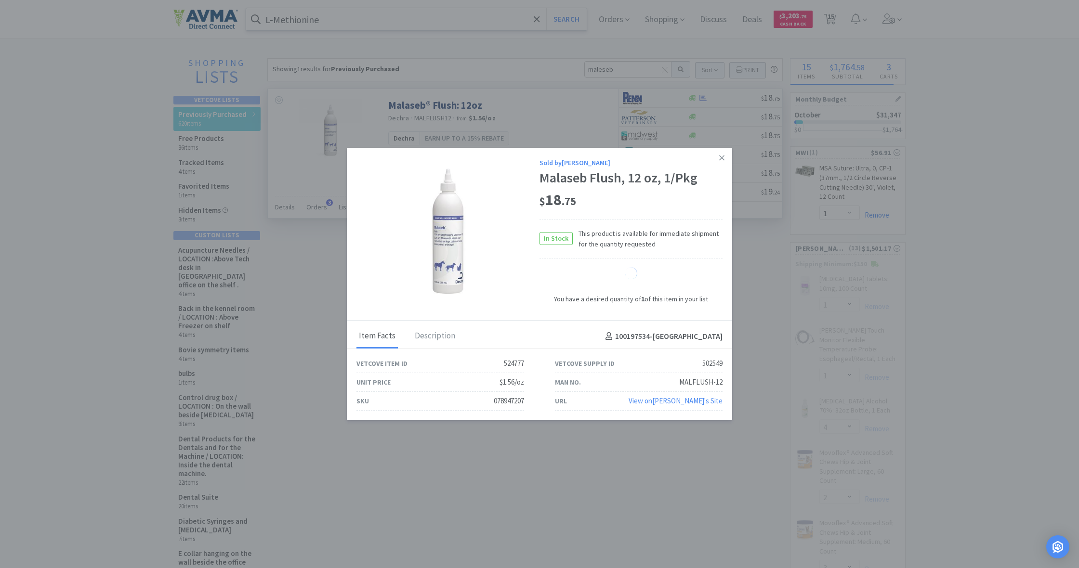
select select "1"
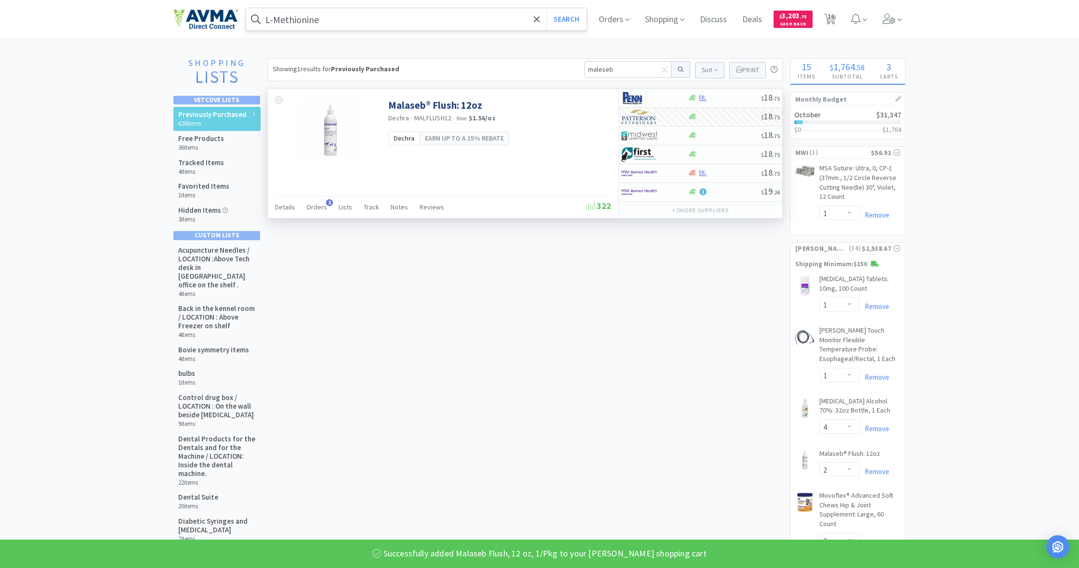
select select "2"
select select "3"
select select "1"
select select "2"
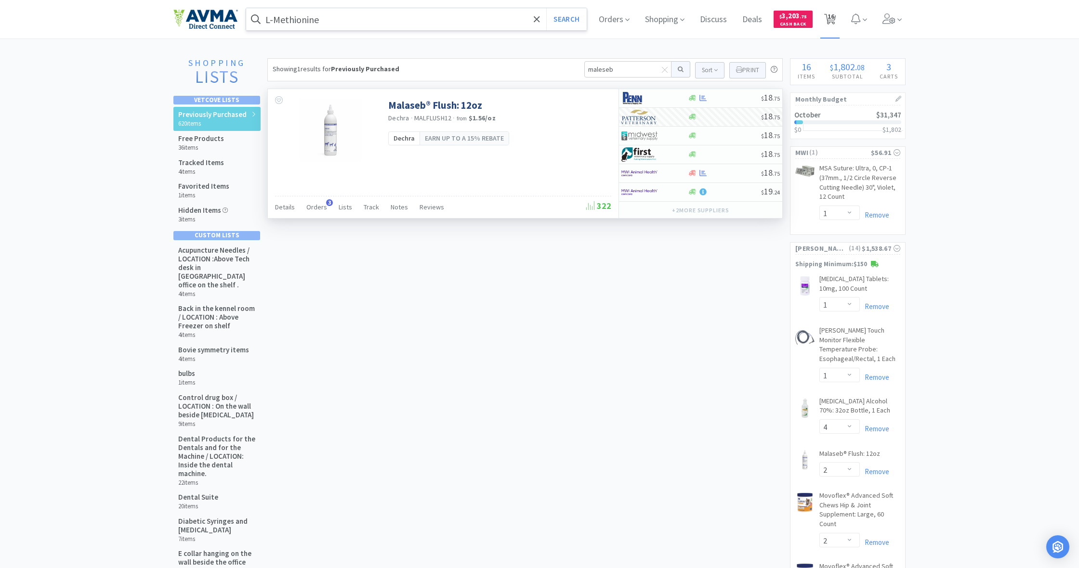
click at [831, 23] on span "16" at bounding box center [830, 16] width 7 height 39
select select "5"
select select "1"
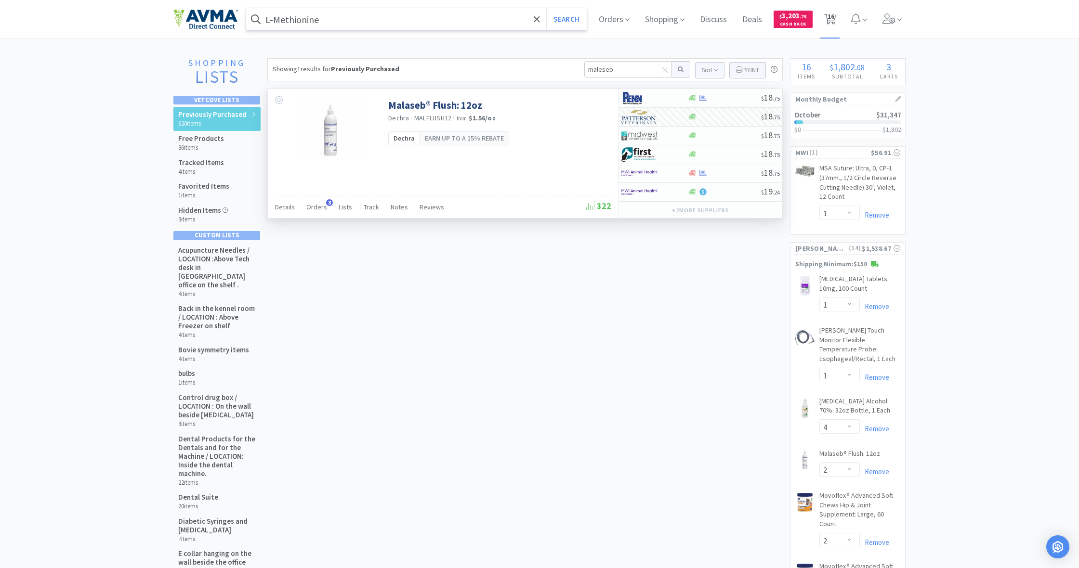
select select "4"
select select "2"
select select "3"
select select "1"
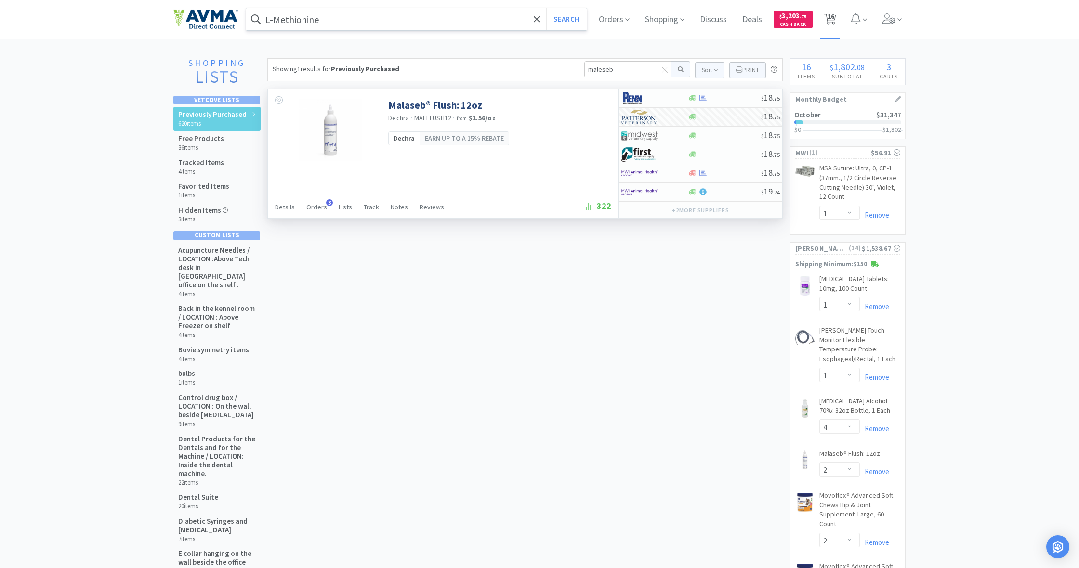
select select "1"
select select "2"
select select "1"
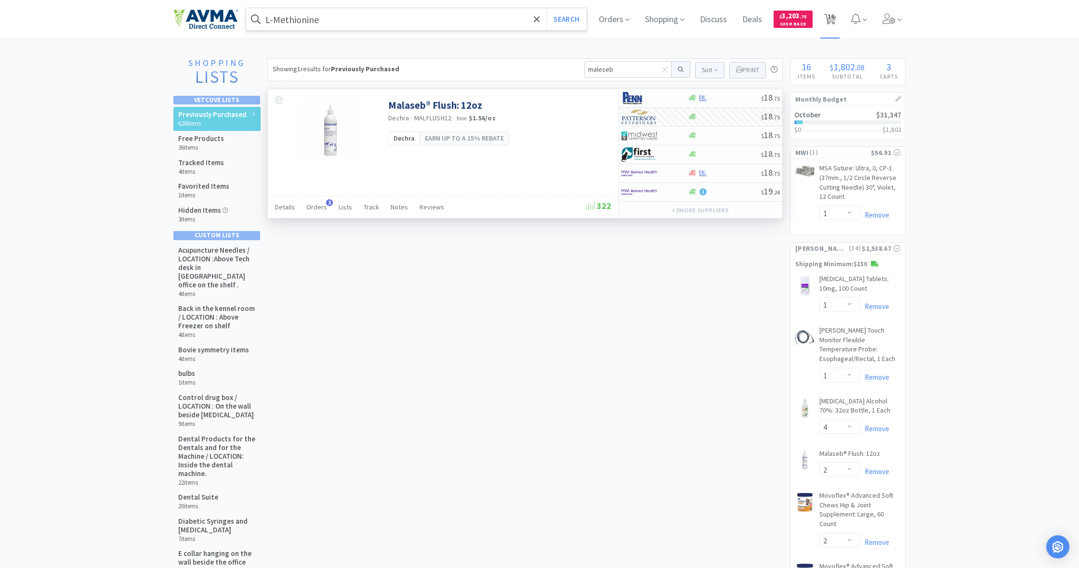
select select "1"
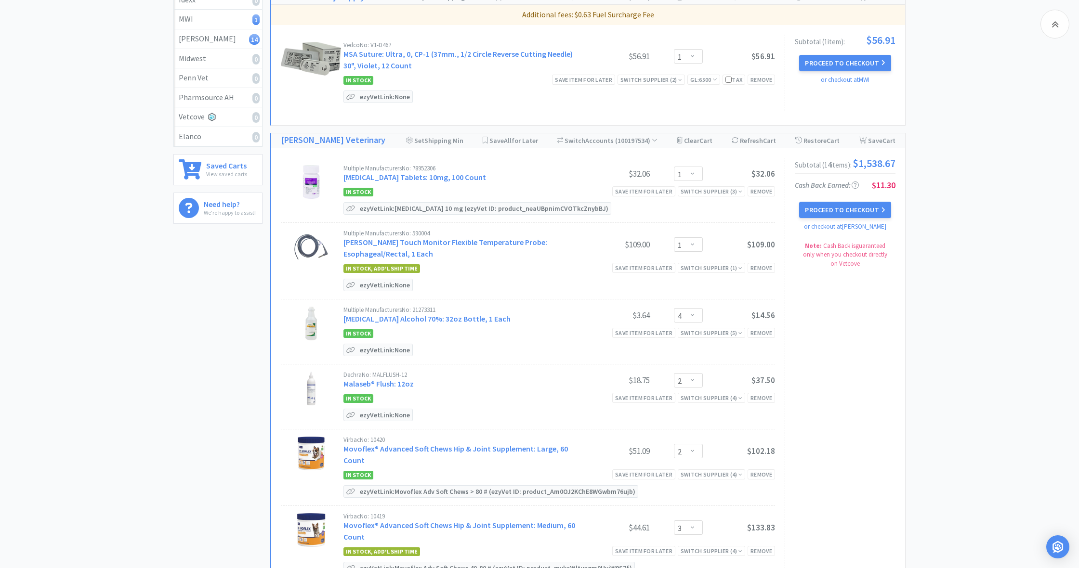
scroll to position [244, 0]
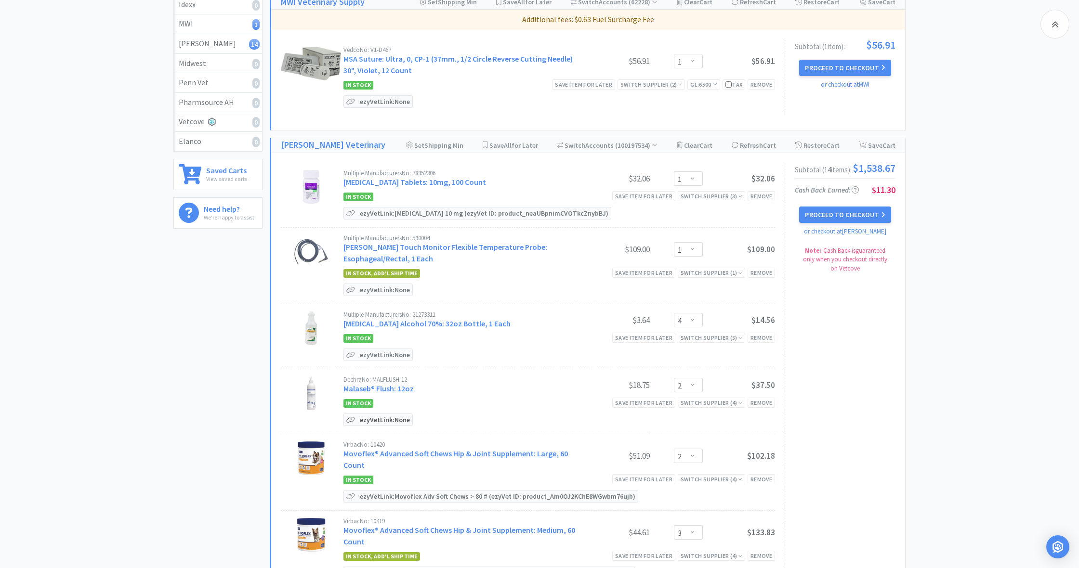
click at [364, 421] on p "ezyVet Link: None" at bounding box center [384, 420] width 55 height 12
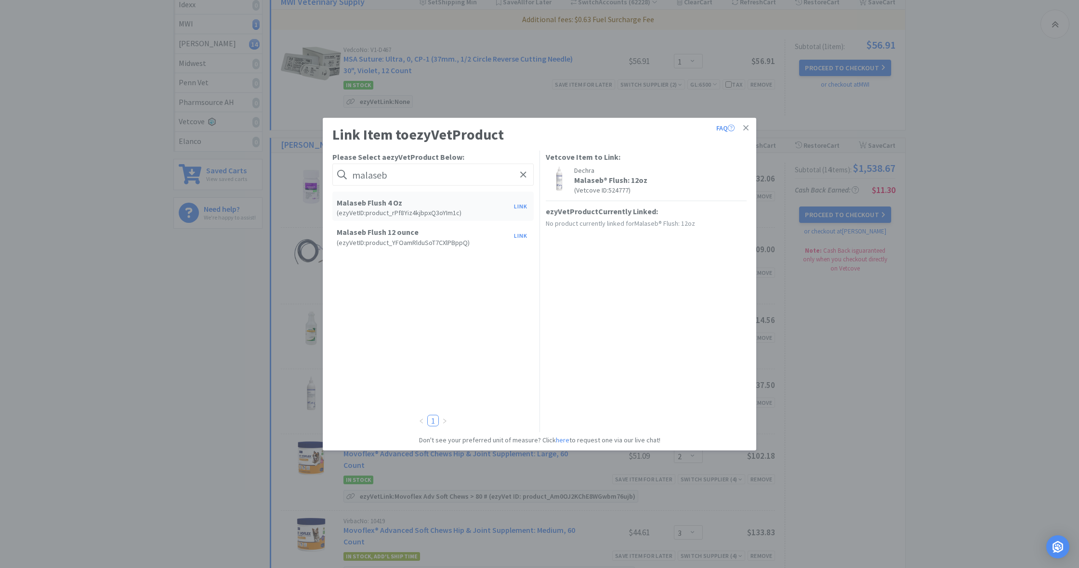
type input "malaise"
drag, startPoint x: 364, startPoint y: 421, endPoint x: 403, endPoint y: 232, distance: 193.6
click at [403, 232] on h5 "Malaseb Flush 12 ounce" at bounding box center [423, 232] width 172 height 9
drag, startPoint x: 388, startPoint y: 178, endPoint x: 344, endPoint y: 174, distance: 44.5
click at [344, 174] on form "malaise" at bounding box center [432, 175] width 201 height 22
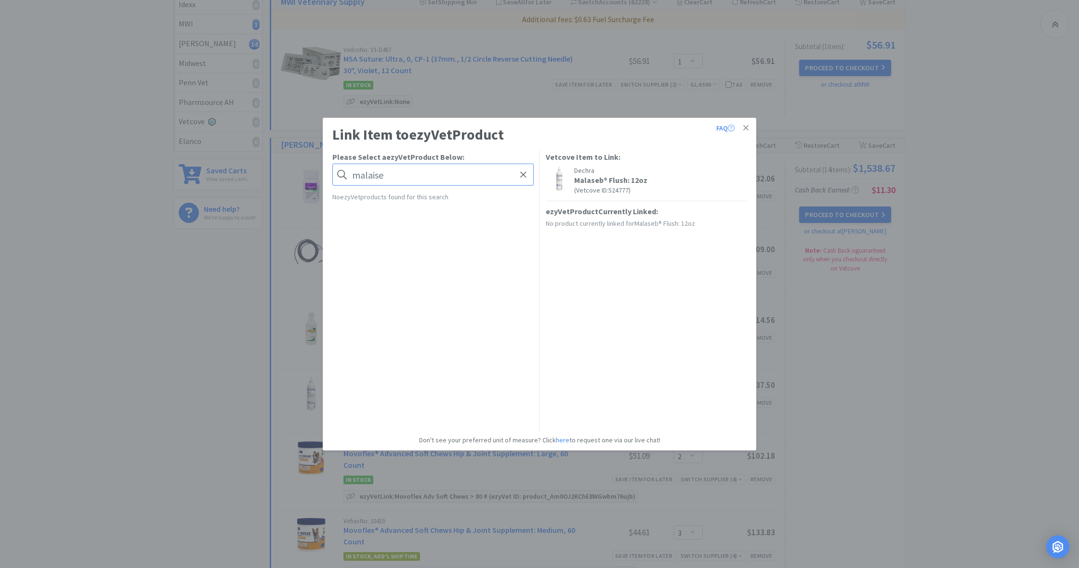
drag, startPoint x: 353, startPoint y: 175, endPoint x: 400, endPoint y: 184, distance: 48.0
click at [400, 184] on input "malaise" at bounding box center [432, 175] width 201 height 22
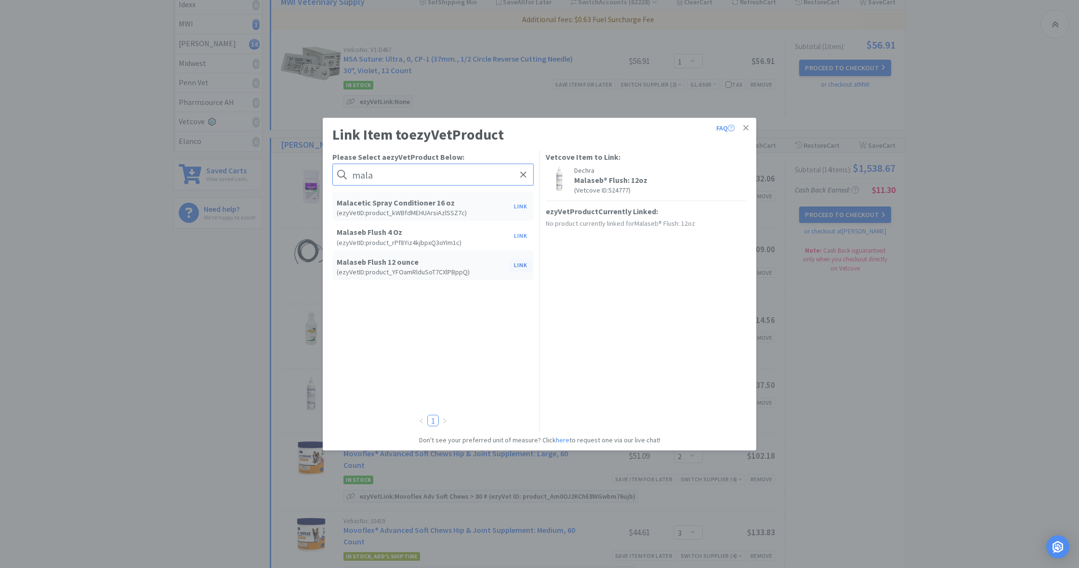
type input "mala"
click at [521, 265] on button "Link" at bounding box center [520, 265] width 23 height 13
click at [687, 290] on span at bounding box center [686, 290] width 10 height 8
click at [567, 338] on li "bottle" at bounding box center [620, 339] width 151 height 15
click at [729, 286] on button "Update" at bounding box center [728, 288] width 36 height 16
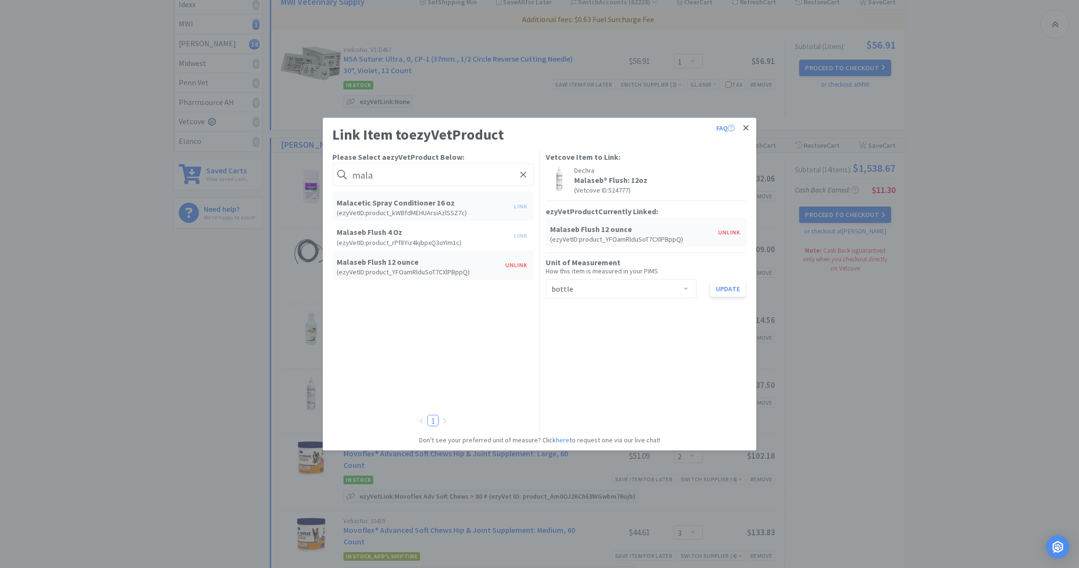
click at [748, 128] on icon at bounding box center [745, 128] width 5 height 9
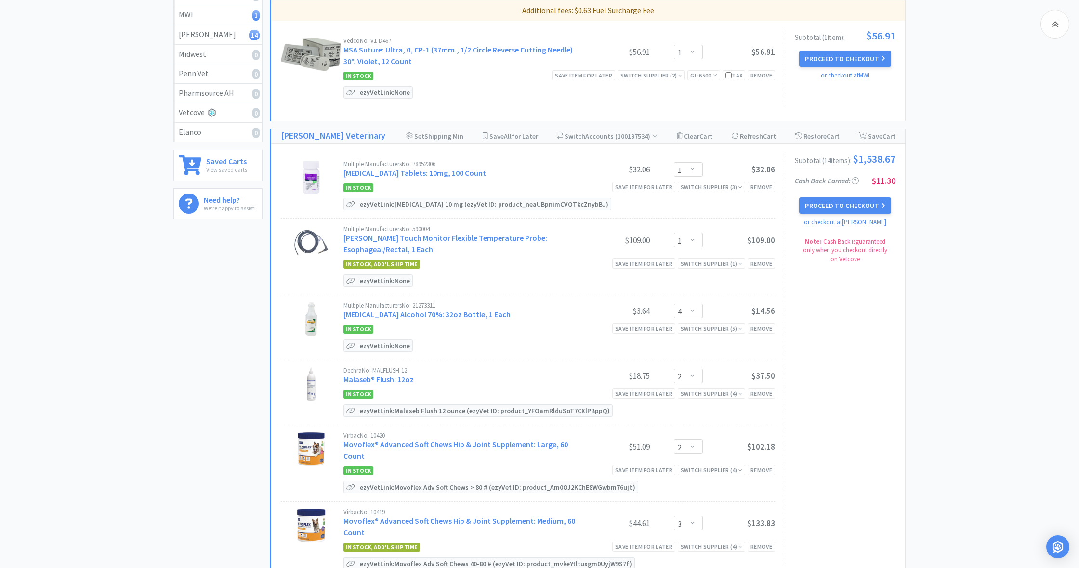
scroll to position [257, 0]
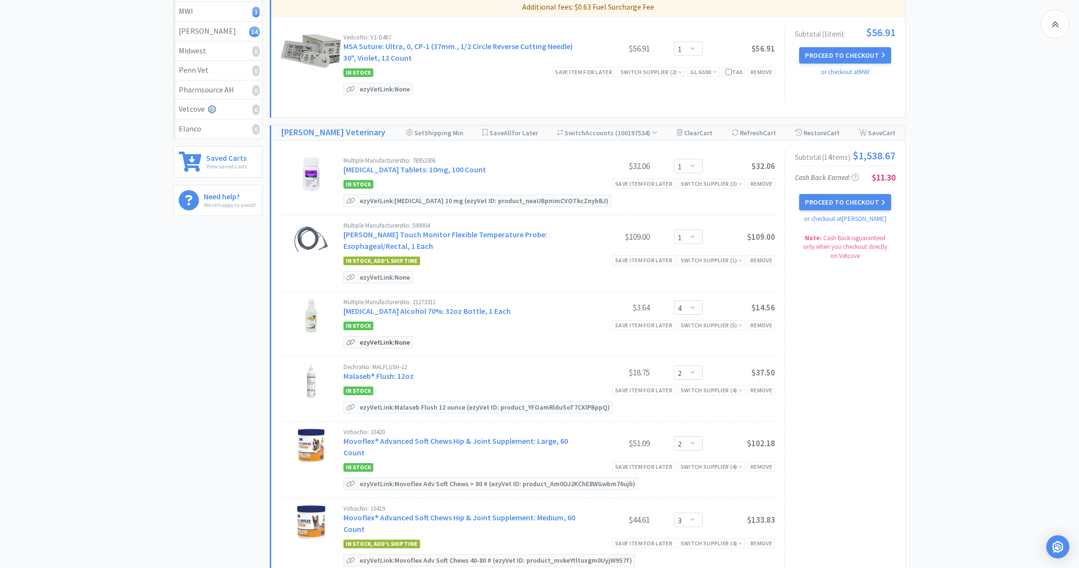
click at [379, 341] on p "ezyVet Link: None" at bounding box center [384, 343] width 55 height 12
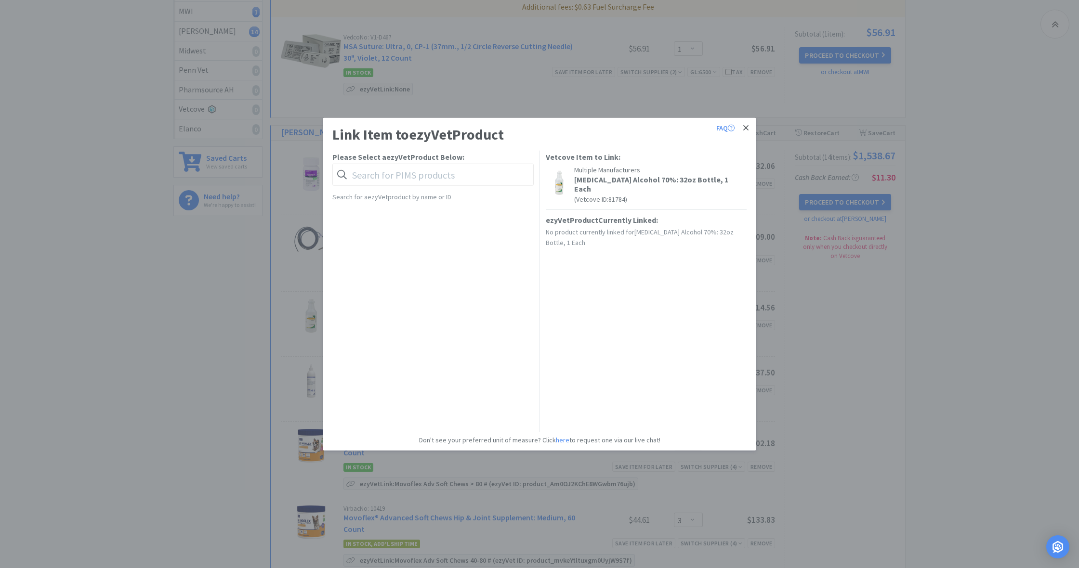
click at [748, 128] on link at bounding box center [745, 128] width 17 height 21
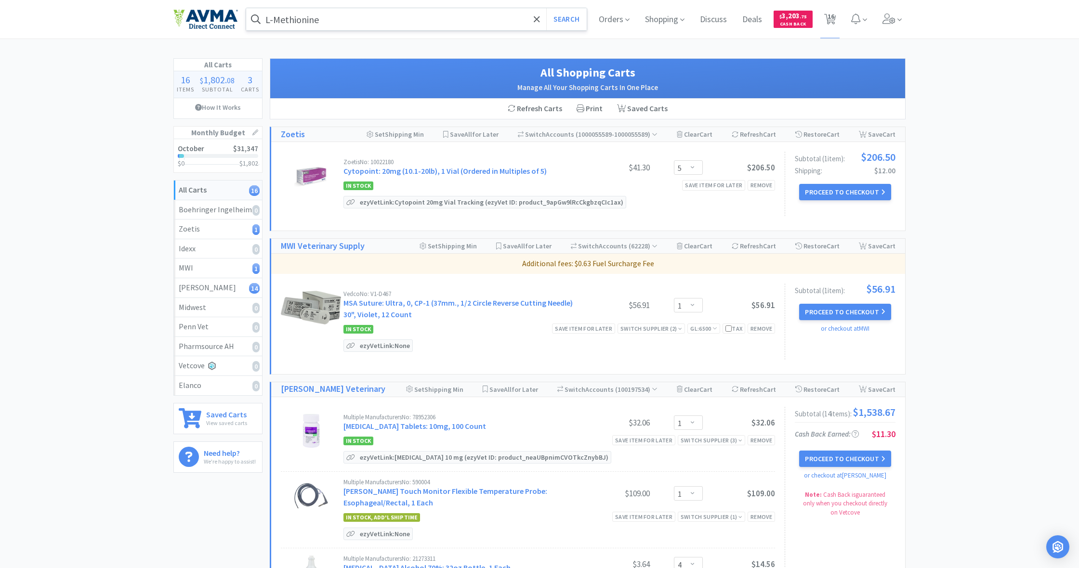
scroll to position [0, 0]
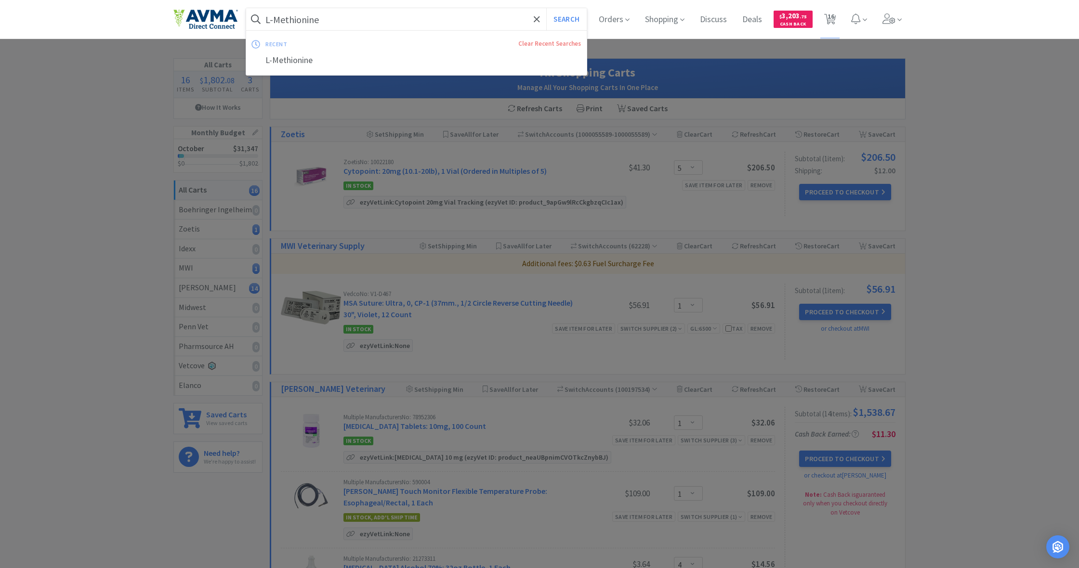
drag, startPoint x: 321, startPoint y: 18, endPoint x: 242, endPoint y: 13, distance: 78.7
click at [242, 13] on div "L-Methionine Search recent Clear Recent Searches L-Methionine Orders Shopping D…" at bounding box center [539, 19] width 732 height 39
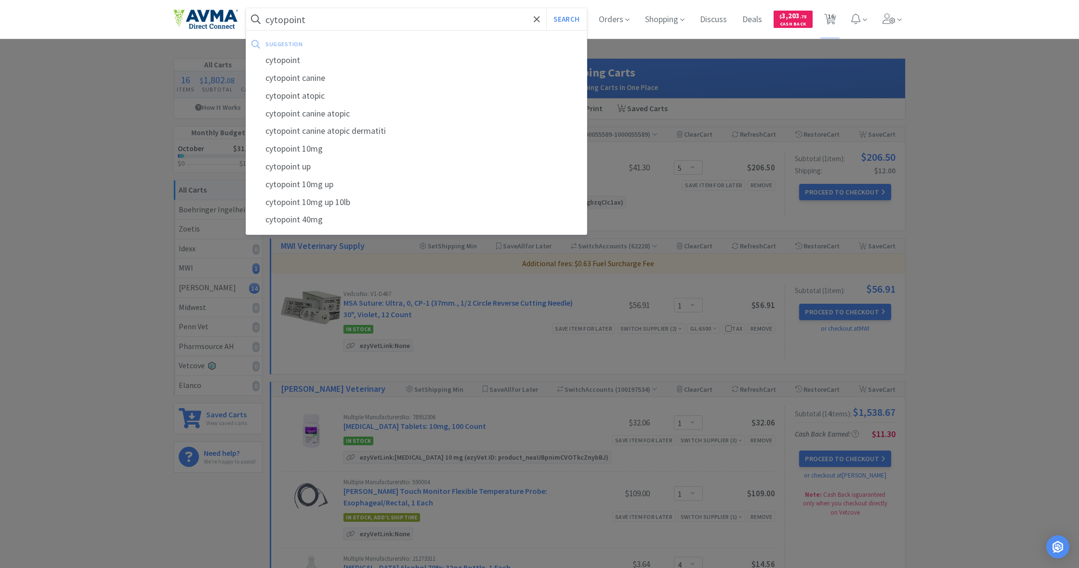
type input "cytopoint"
click at [565, 19] on button "Search" at bounding box center [566, 19] width 40 height 22
select select "1"
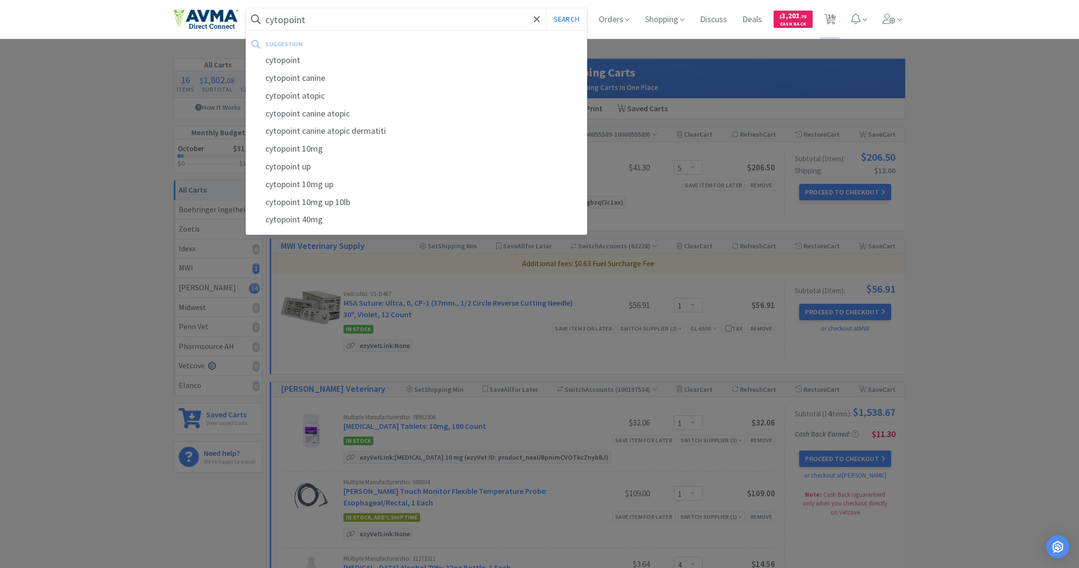
select select "4"
select select "2"
select select "3"
select select "1"
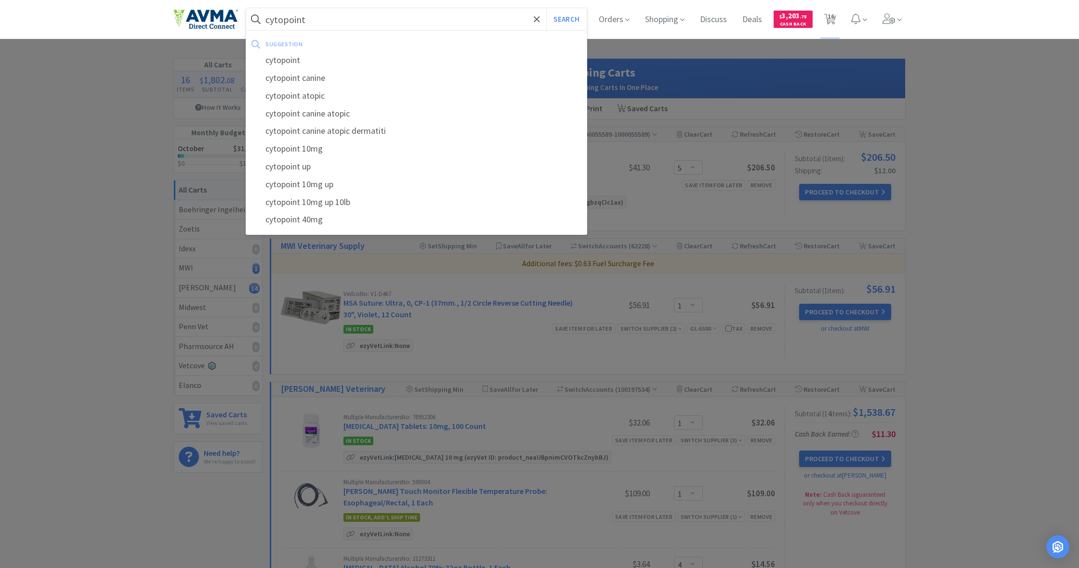
select select "1"
select select "2"
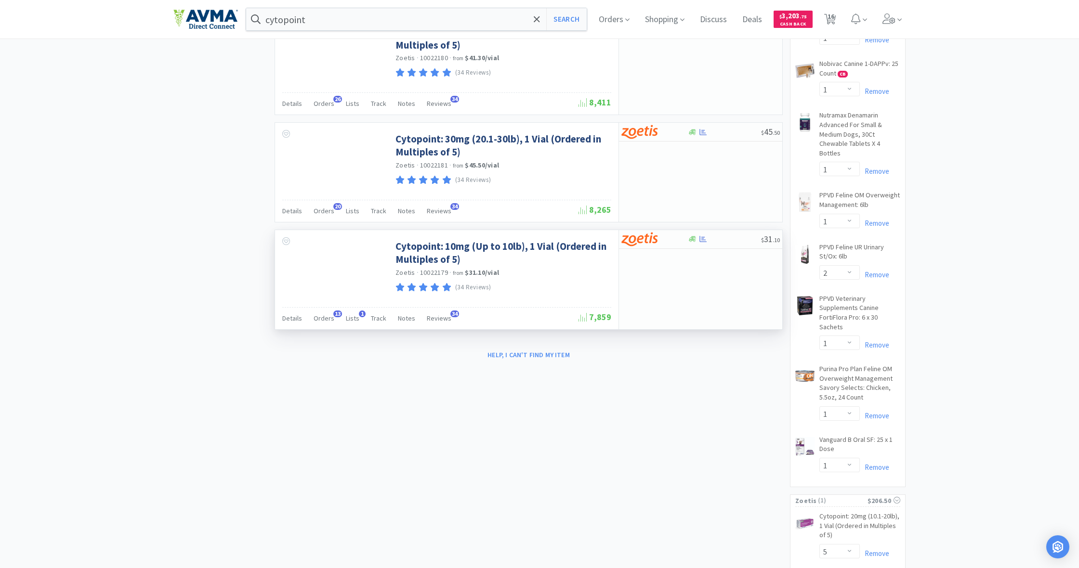
scroll to position [624, 0]
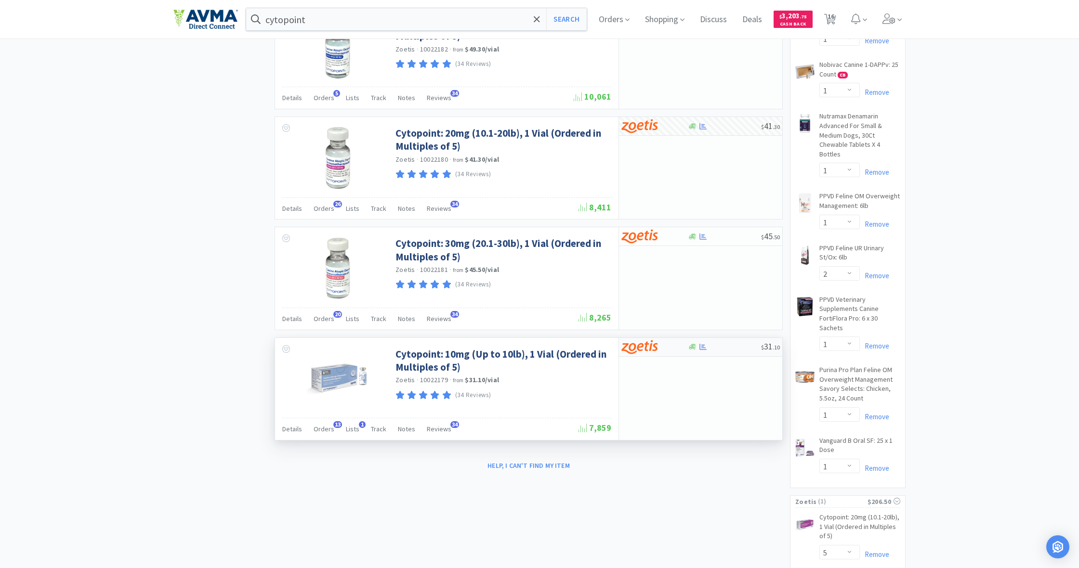
click at [687, 344] on div at bounding box center [654, 347] width 66 height 16
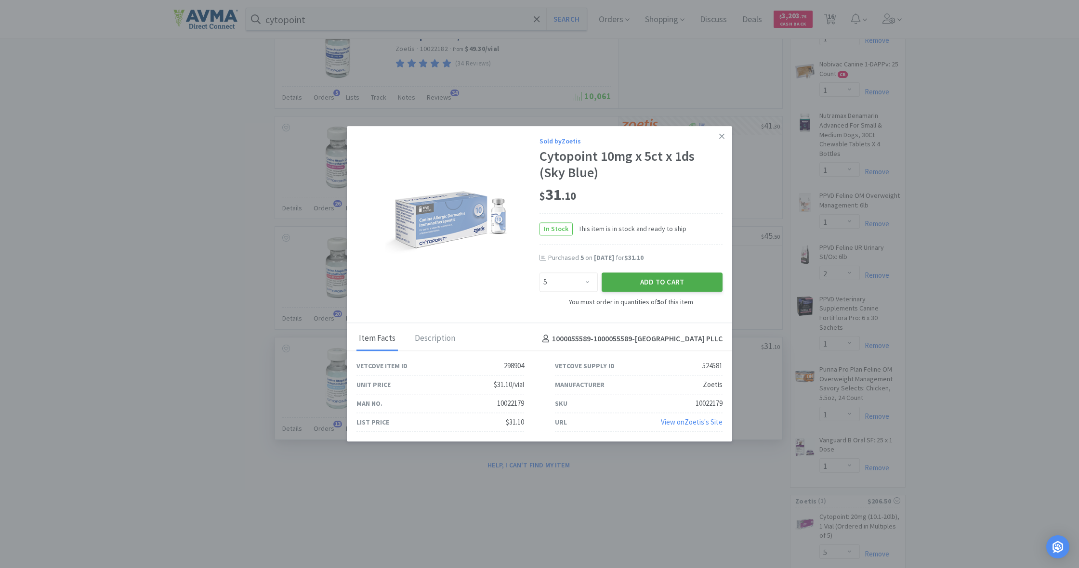
click at [666, 287] on button "Add to Cart" at bounding box center [662, 282] width 121 height 19
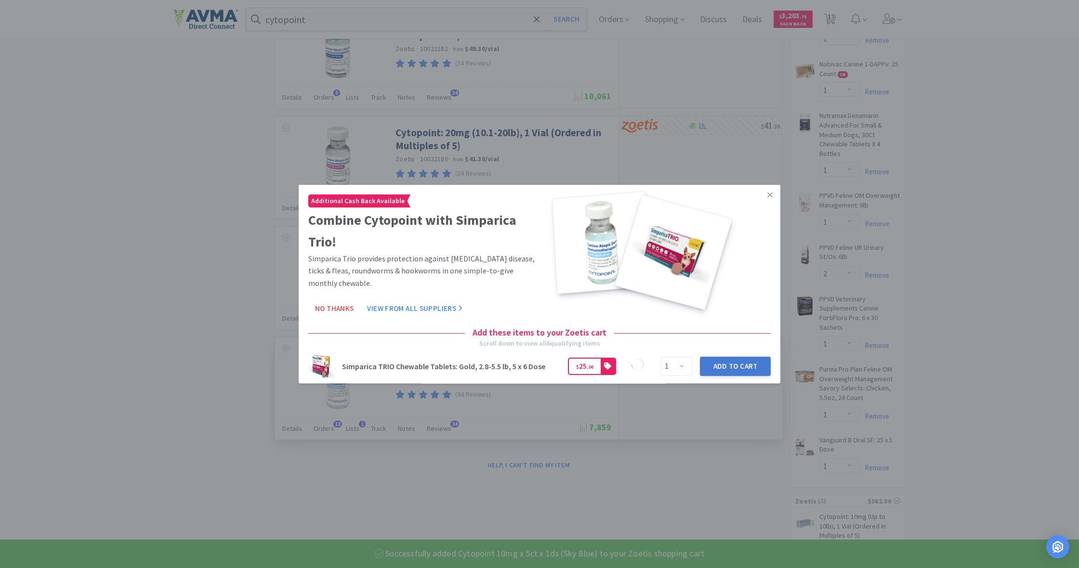
click at [731, 366] on button "Add to Cart" at bounding box center [735, 366] width 71 height 19
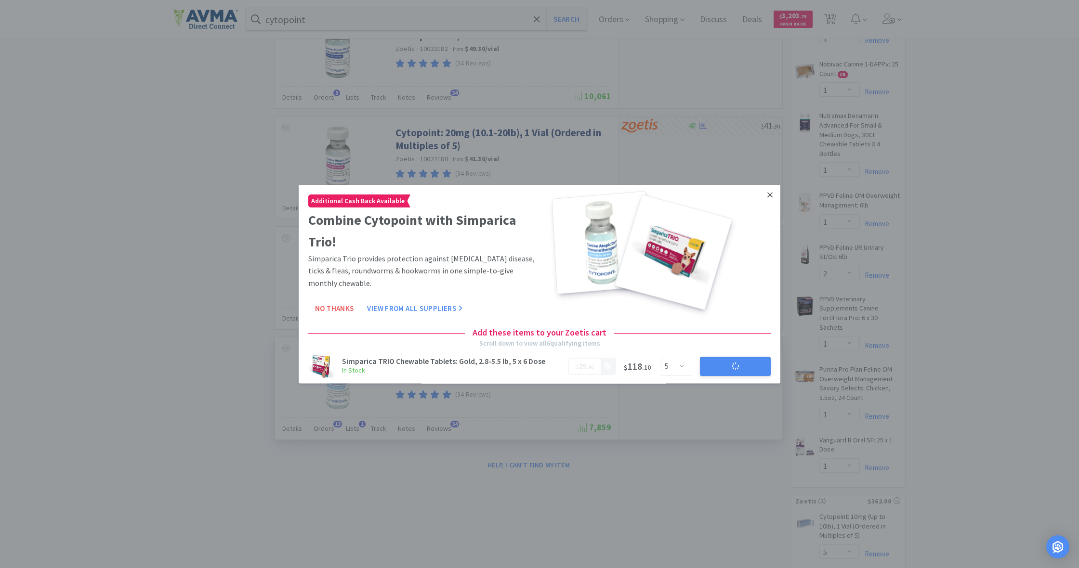
click at [768, 189] on link at bounding box center [769, 195] width 17 height 21
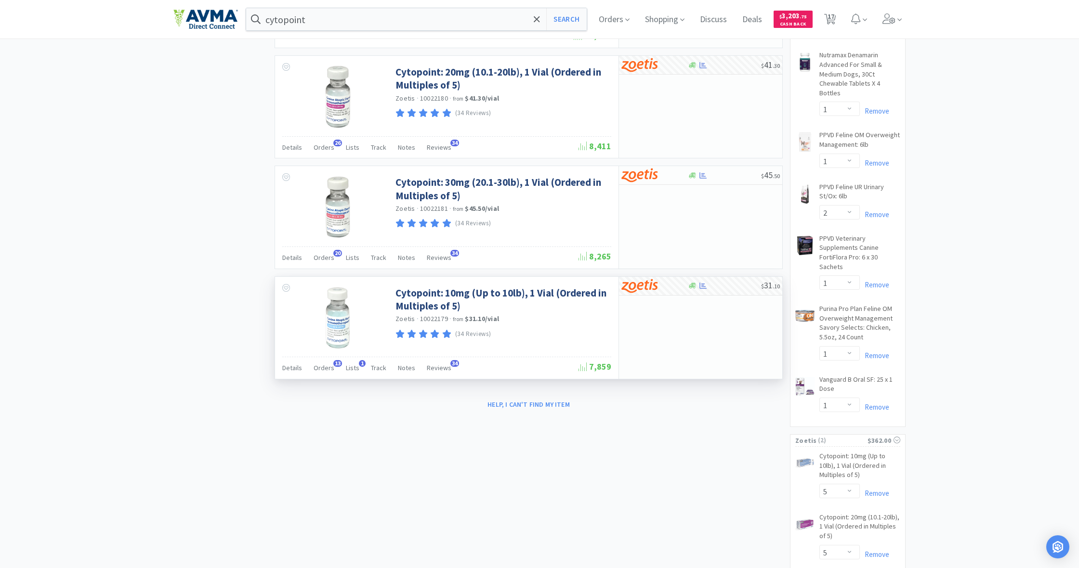
scroll to position [684, 0]
click at [829, 17] on span "17" at bounding box center [830, 16] width 7 height 39
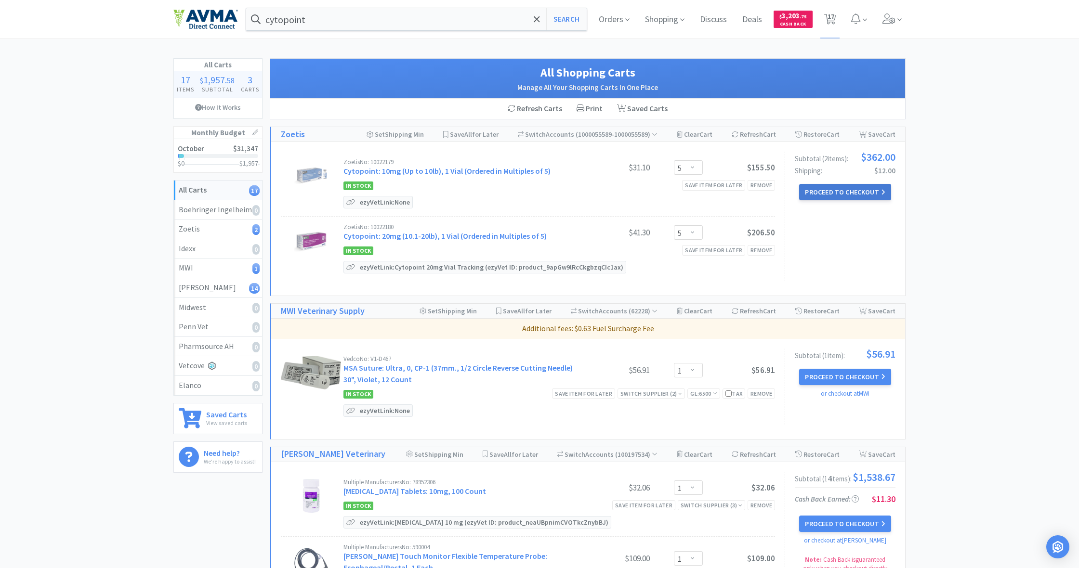
click at [844, 189] on button "Proceed to Checkout" at bounding box center [845, 192] width 92 height 16
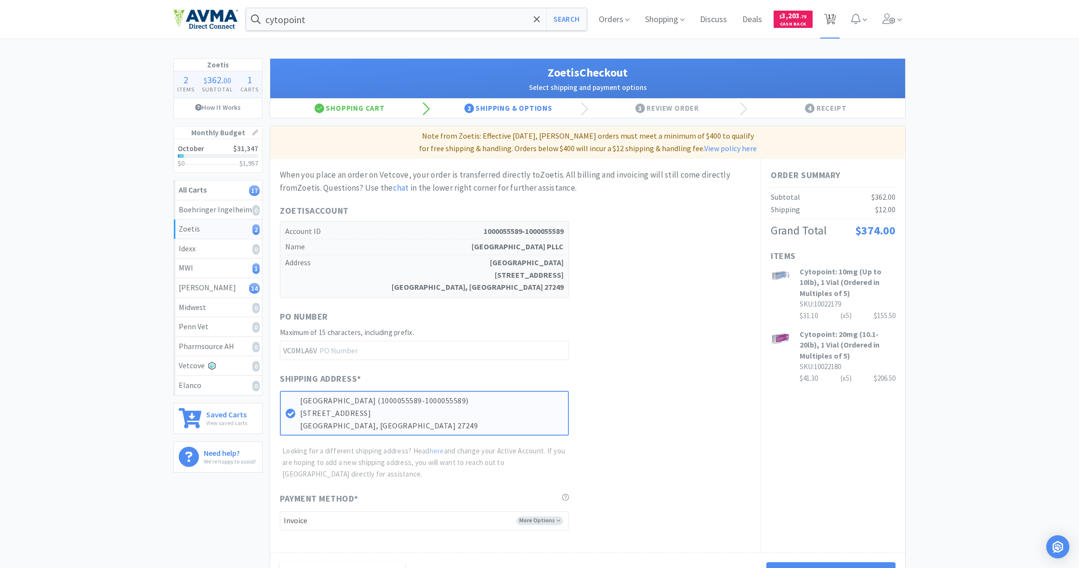
click at [828, 20] on span "17" at bounding box center [830, 16] width 7 height 39
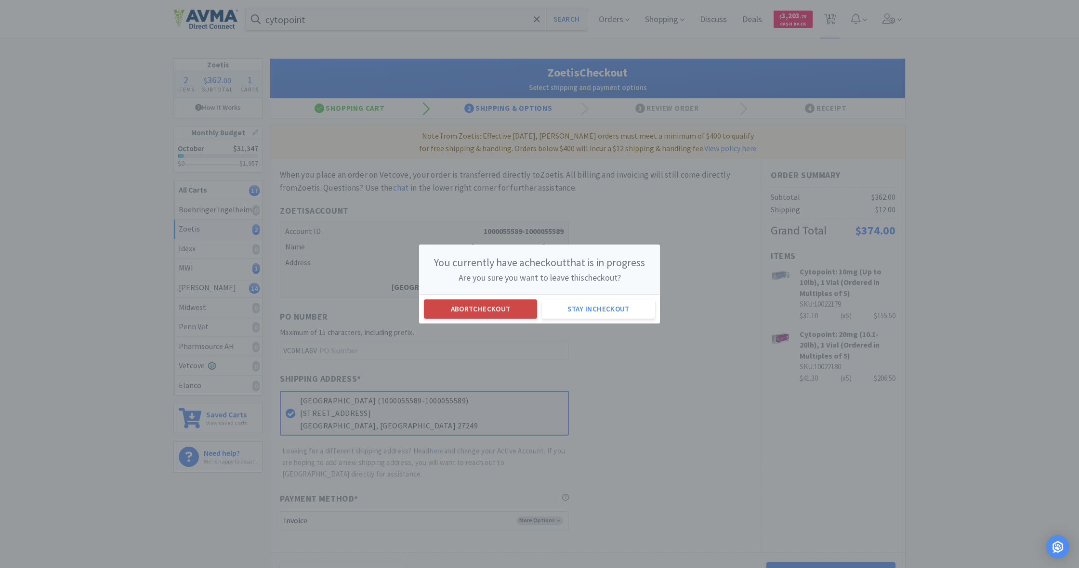
click at [475, 308] on button "Abort checkout" at bounding box center [480, 309] width 113 height 19
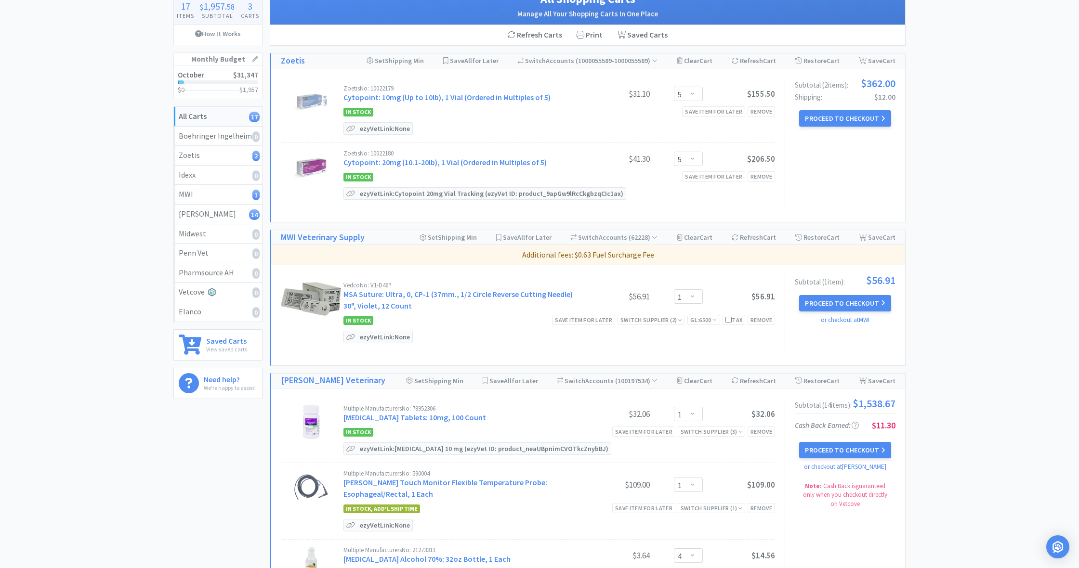
scroll to position [72, 0]
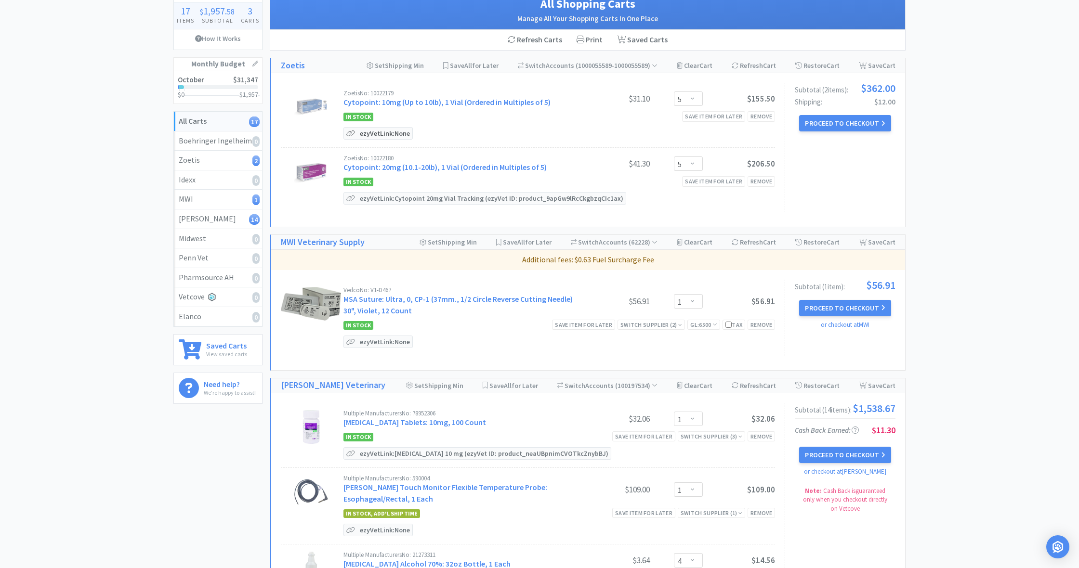
click at [376, 129] on p "ezyVet Link: None" at bounding box center [384, 134] width 55 height 12
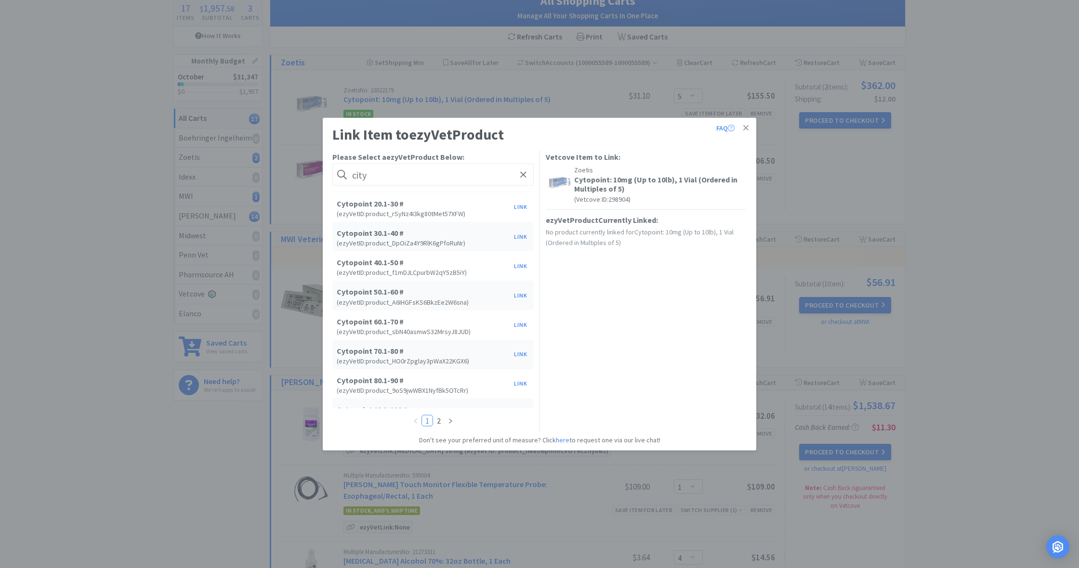
scroll to position [107, 0]
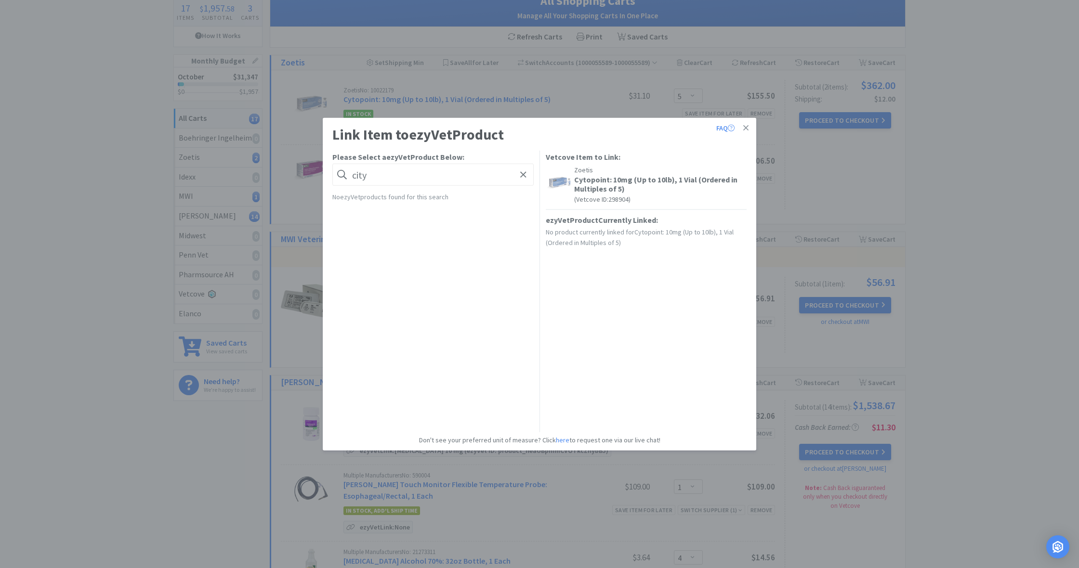
drag, startPoint x: 352, startPoint y: 174, endPoint x: 380, endPoint y: 176, distance: 28.0
click at [380, 176] on input "city" at bounding box center [432, 175] width 201 height 22
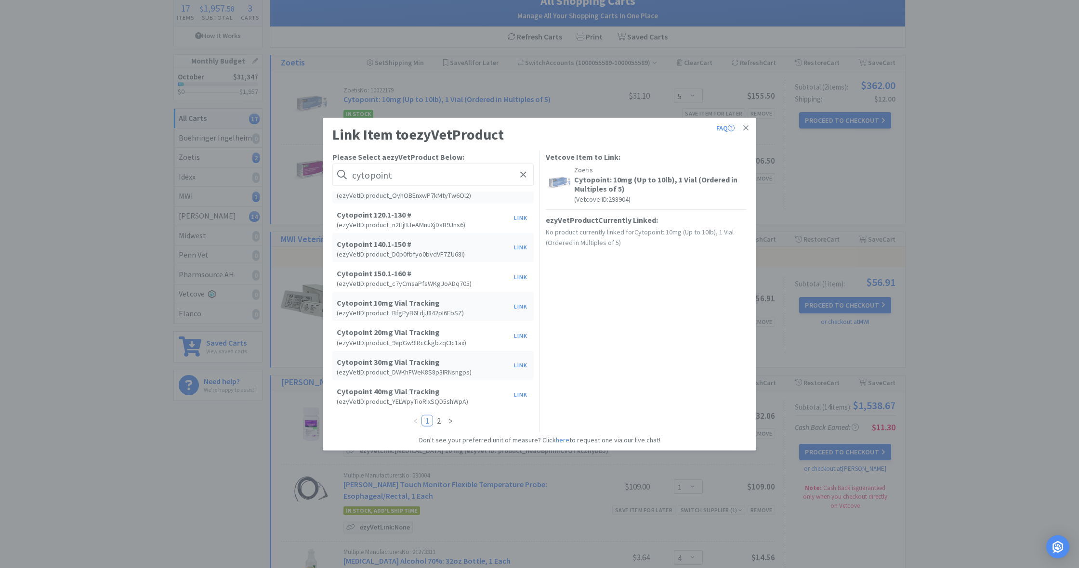
scroll to position [371, 0]
click at [518, 307] on button "Link" at bounding box center [520, 306] width 23 height 13
click at [687, 298] on span at bounding box center [686, 298] width 10 height 8
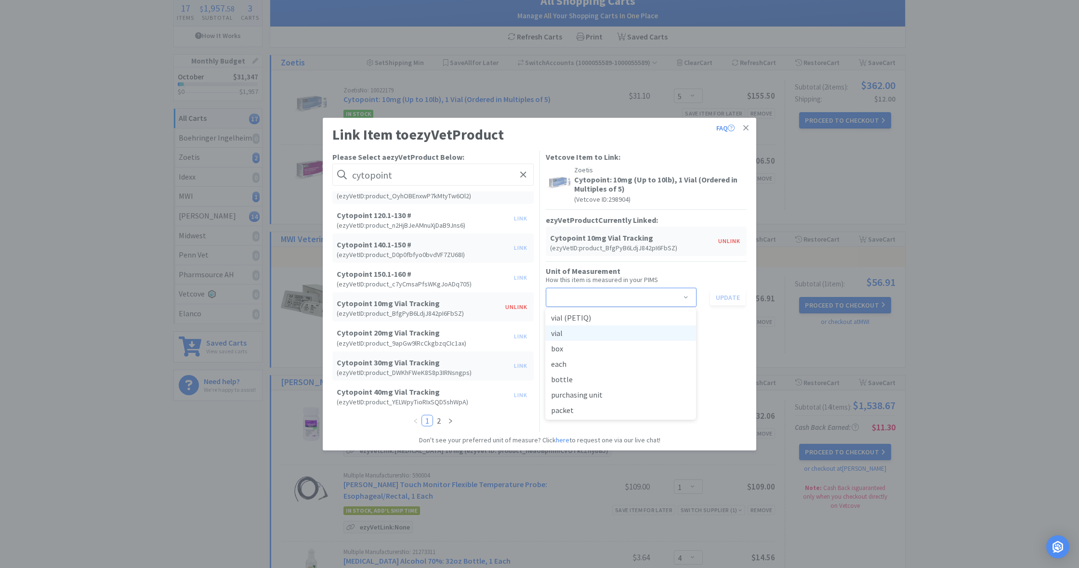
click at [598, 331] on li "vial" at bounding box center [620, 333] width 151 height 15
click at [728, 301] on button "Update" at bounding box center [728, 297] width 36 height 16
click at [745, 128] on icon at bounding box center [745, 128] width 5 height 9
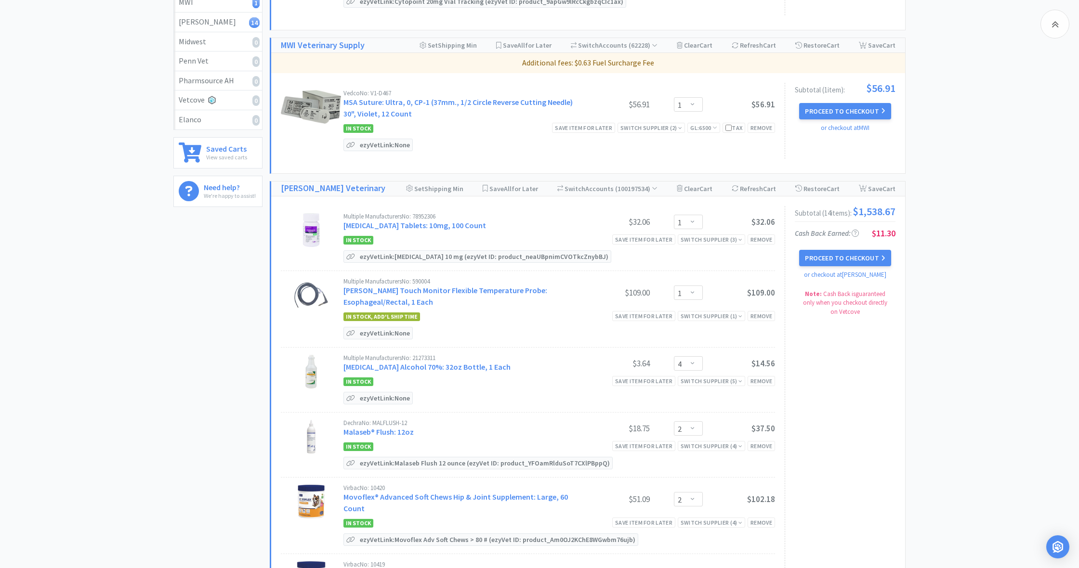
scroll to position [269, 0]
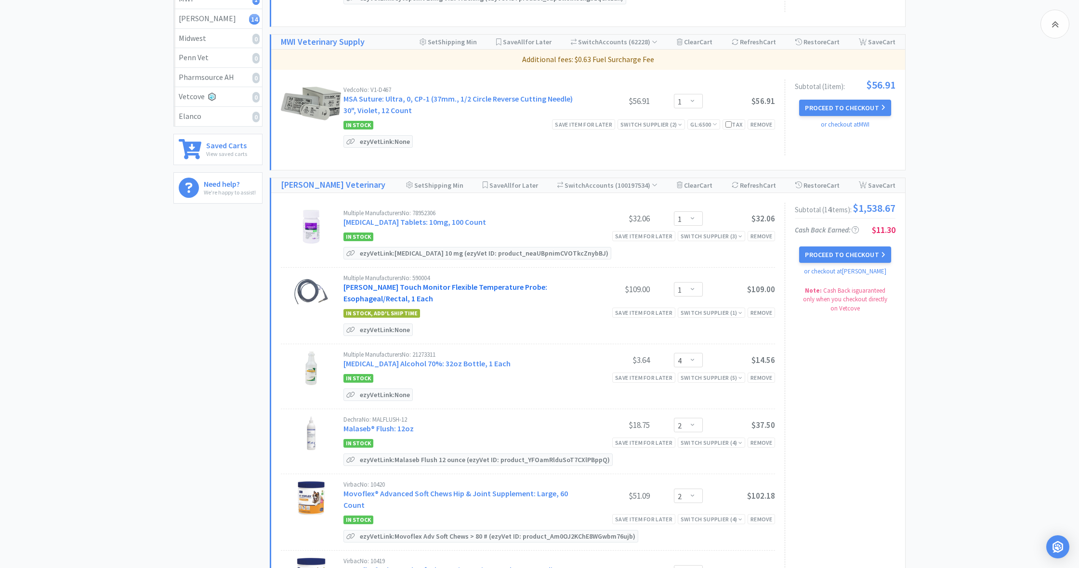
click at [375, 286] on link "Cardell Touch Monitor Flexible Temperature Probe: Esophageal/Rectal, 1 Each" at bounding box center [445, 292] width 204 height 21
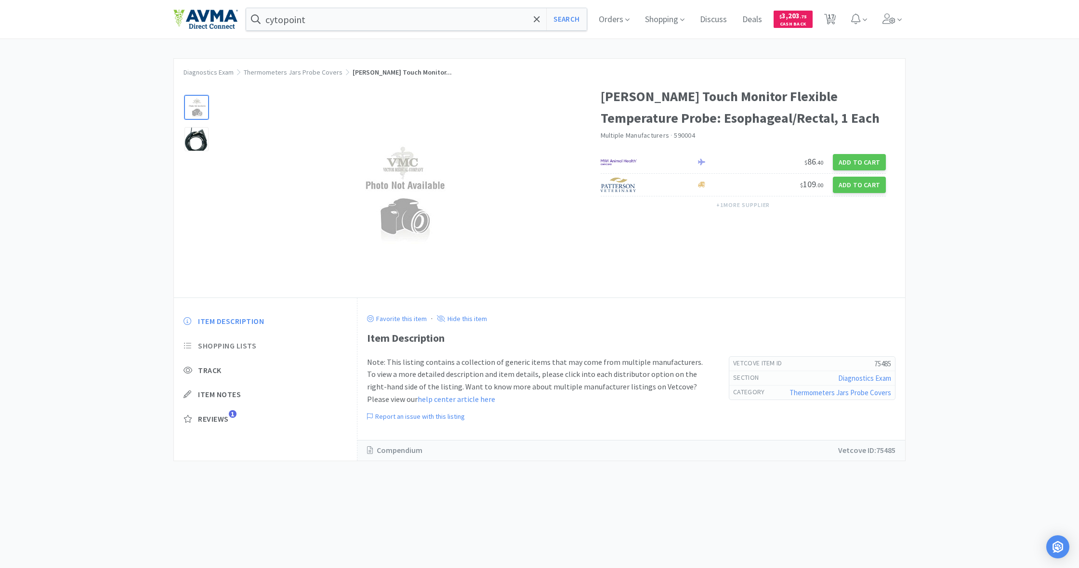
click at [218, 343] on span "Shopping Lists" at bounding box center [227, 346] width 58 height 10
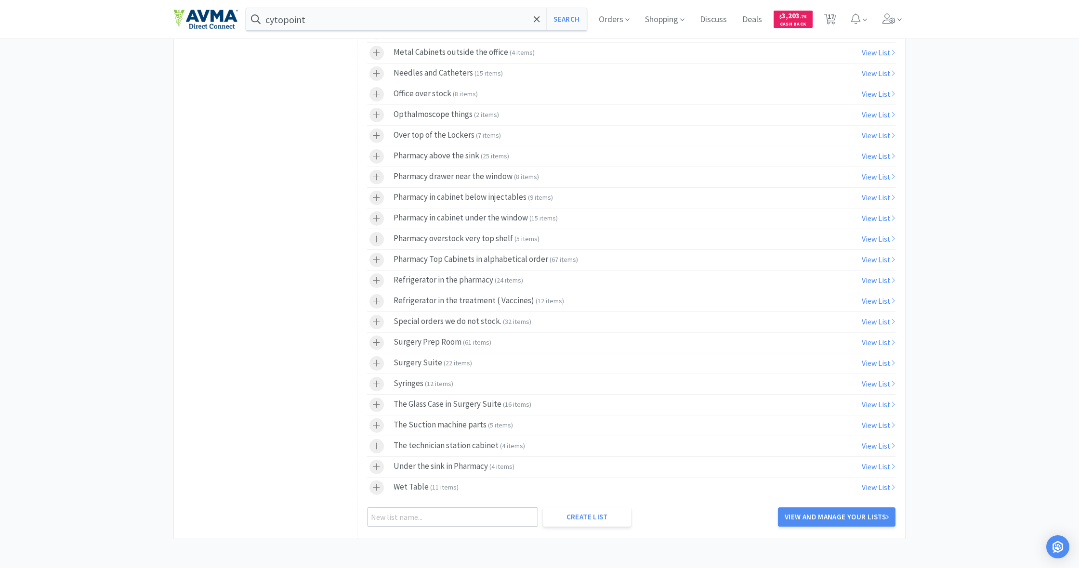
scroll to position [636, 0]
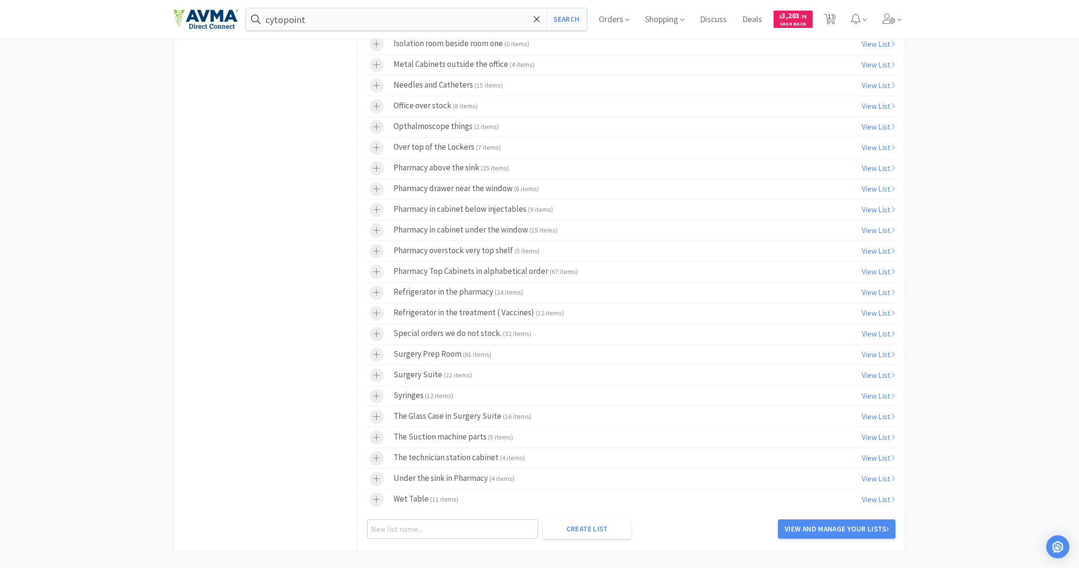
click at [377, 333] on icon at bounding box center [376, 334] width 7 height 8
click at [844, 528] on link "View and Manage Your Lists" at bounding box center [837, 529] width 118 height 19
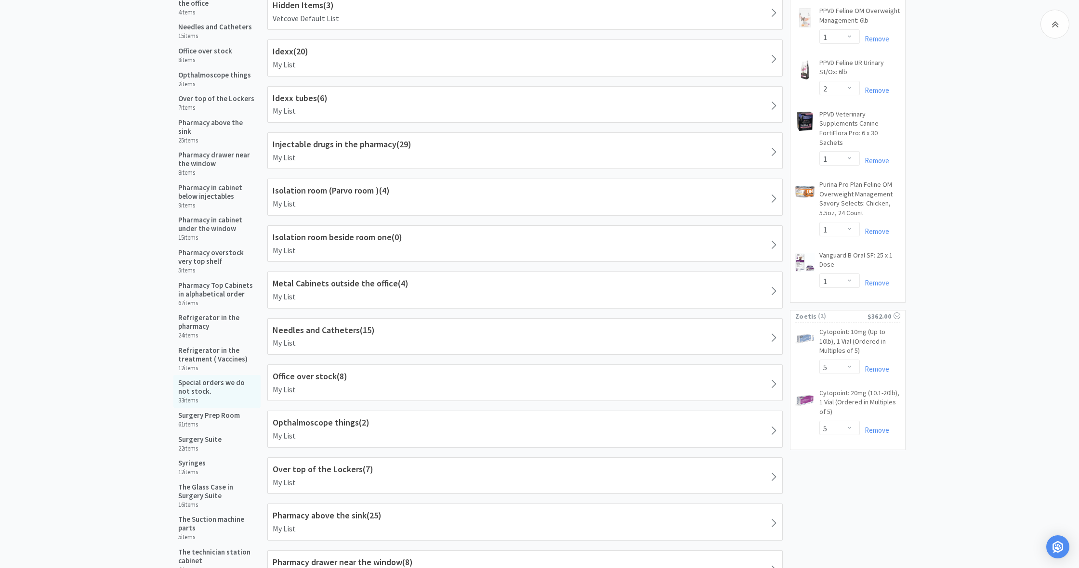
scroll to position [810, 0]
click at [191, 378] on h5 "Special orders we do not stock." at bounding box center [217, 386] width 78 height 17
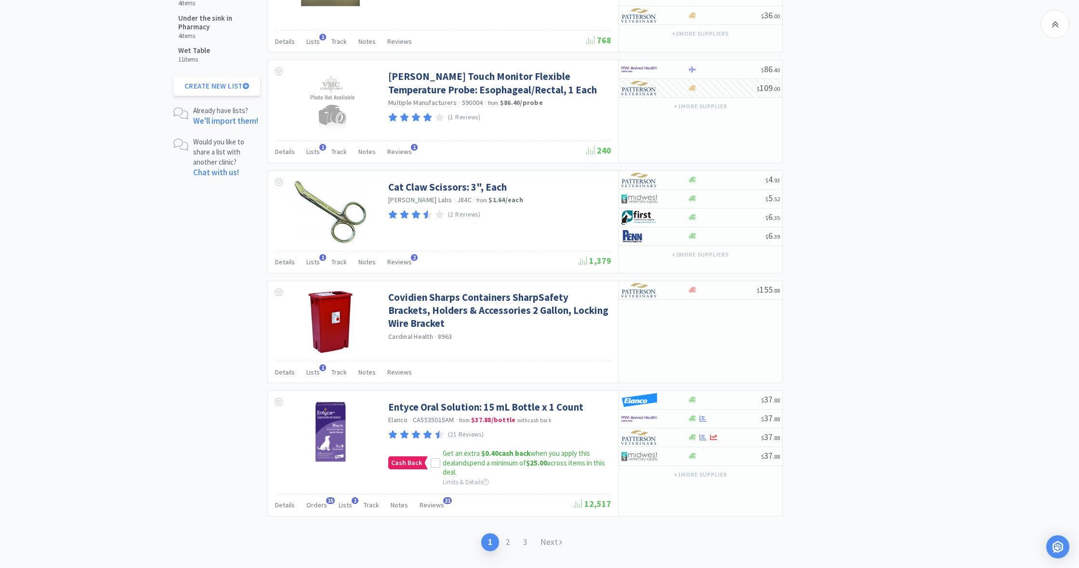
scroll to position [1387, 0]
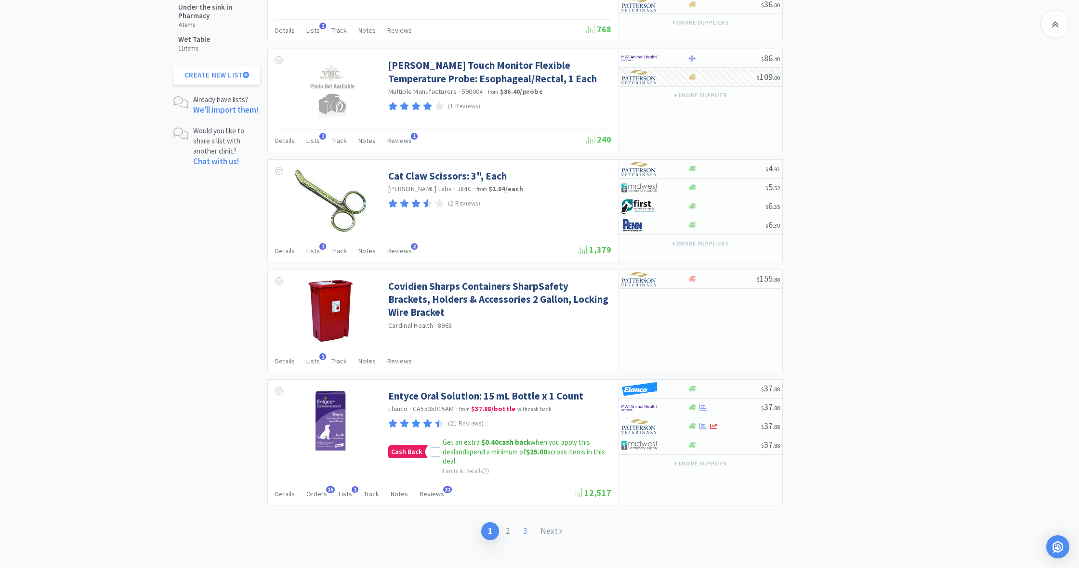
click at [525, 523] on link "3" at bounding box center [524, 532] width 17 height 18
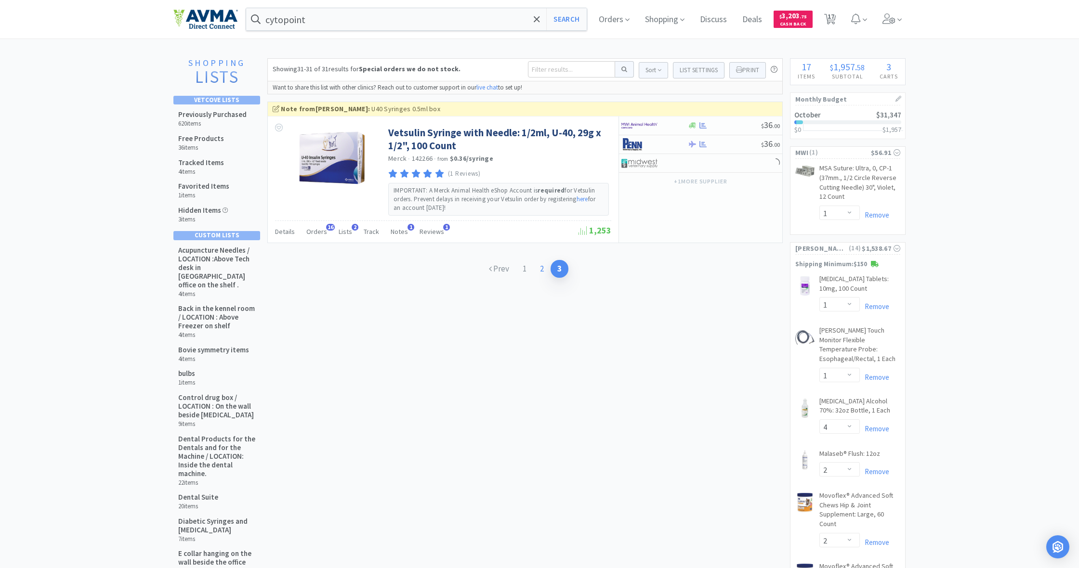
click at [540, 268] on link "2" at bounding box center [541, 269] width 17 height 18
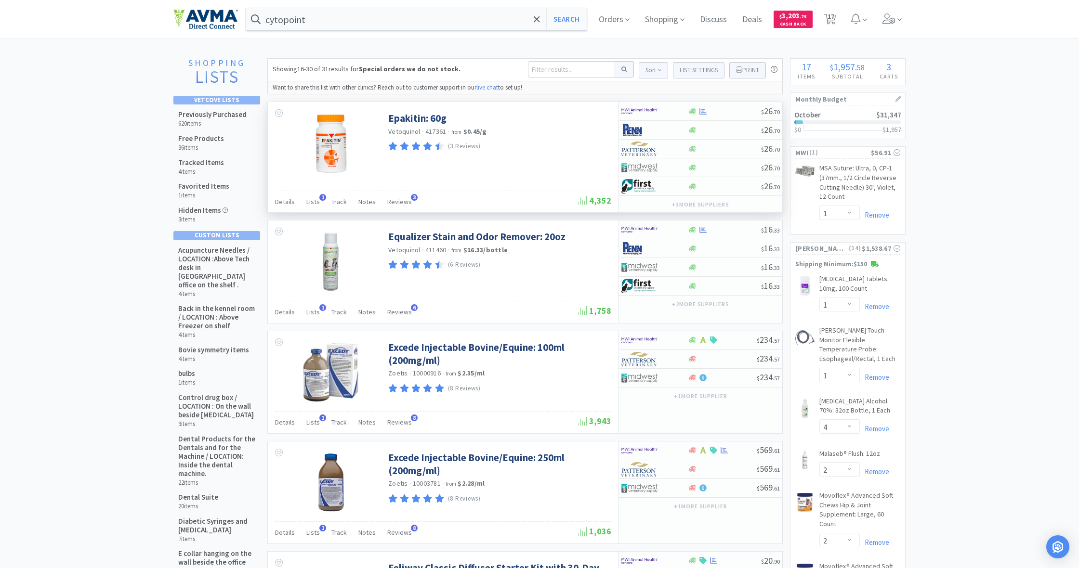
scroll to position [1, 0]
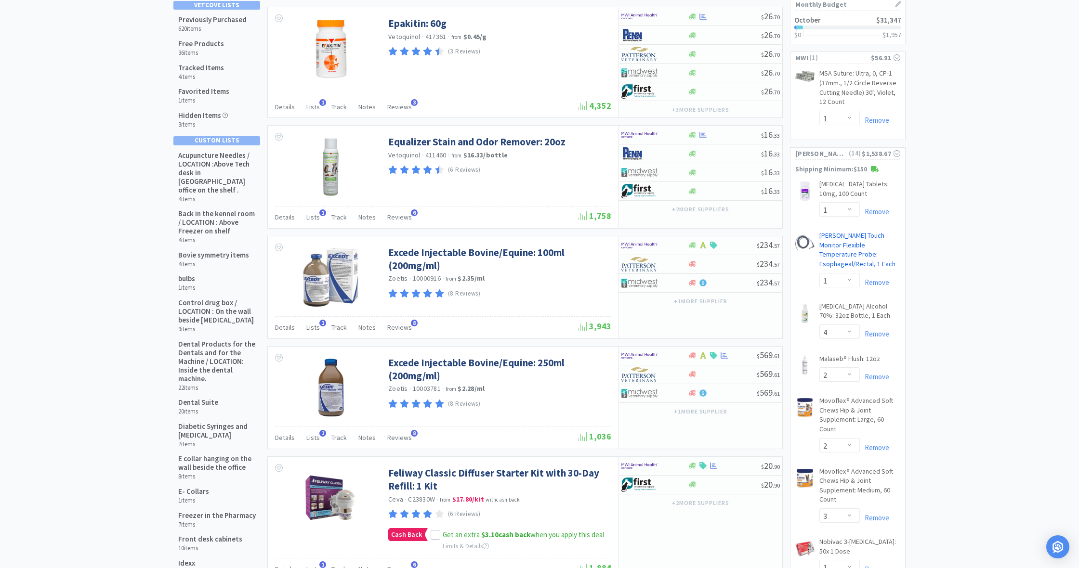
click at [841, 236] on link "Cardell Touch Monitor Flexible Temperature Probe: Esophageal/Rectal, 1 Each CB" at bounding box center [859, 251] width 81 height 41
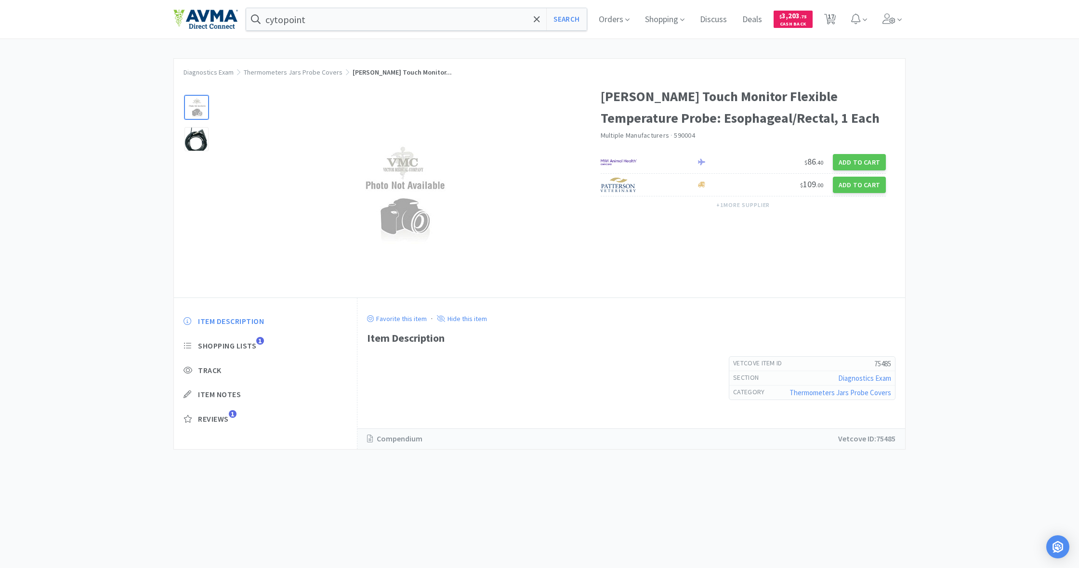
scroll to position [96, 0]
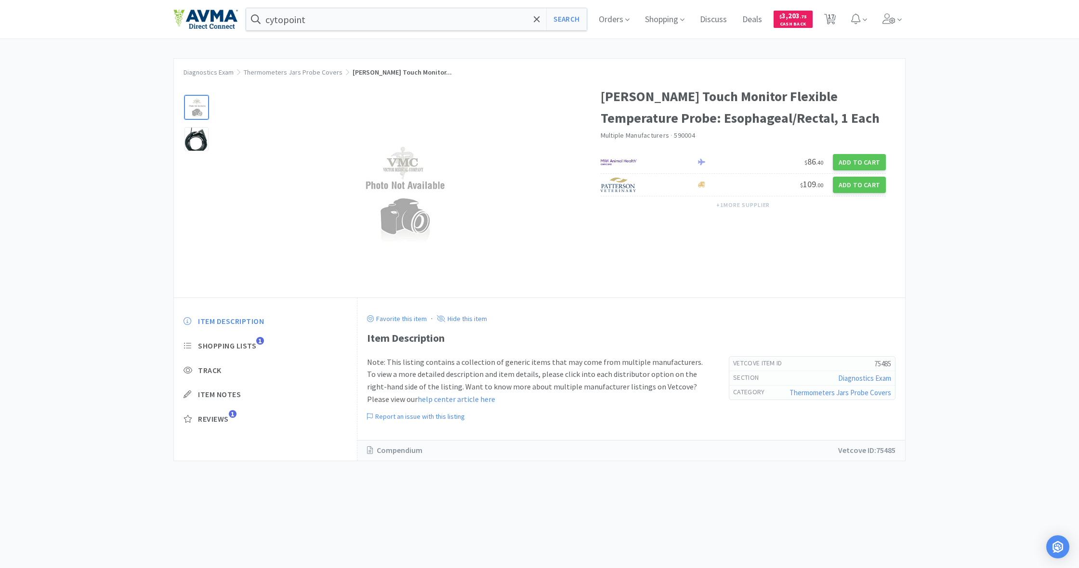
click at [218, 345] on div "Item Description Shopping Lists 1 Track Item Notes Reviews 1" at bounding box center [265, 378] width 183 height 142
click at [219, 345] on div "Item Description Shopping Lists 1 Track Item Notes Reviews 1" at bounding box center [265, 378] width 183 height 142
click at [238, 344] on div "Item Description Shopping Lists 1 Track Item Notes Reviews 1" at bounding box center [265, 378] width 183 height 142
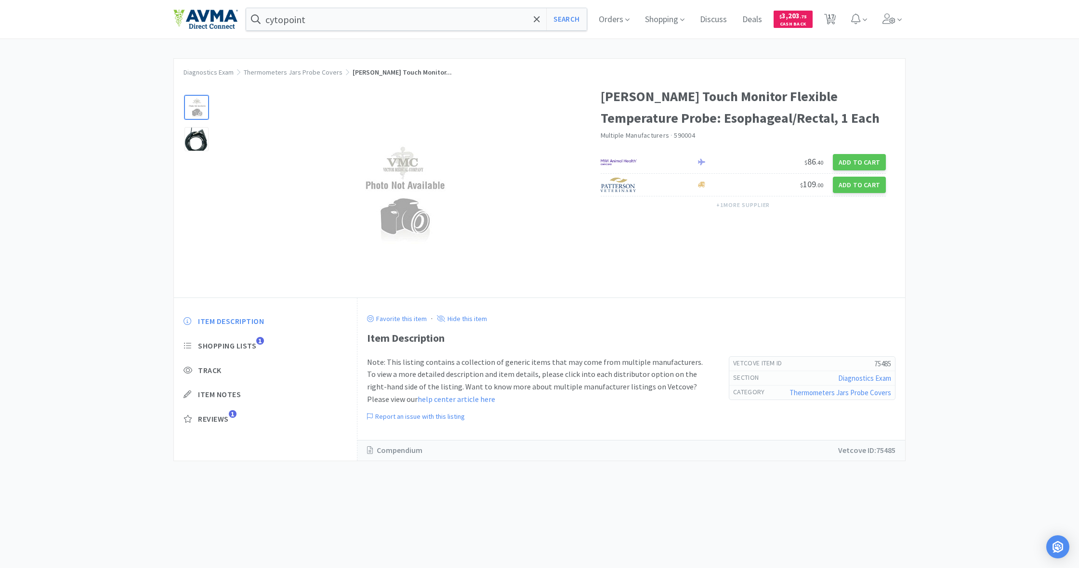
click at [237, 346] on div "Item Description Shopping Lists 1 Track Item Notes Reviews 1" at bounding box center [265, 378] width 183 height 142
click at [184, 344] on div "Item Description Shopping Lists 1 Track Item Notes Reviews 1" at bounding box center [265, 378] width 183 height 142
click at [188, 345] on div "Item Description Shopping Lists 1 Track Item Notes Reviews 1" at bounding box center [265, 378] width 183 height 142
click at [236, 341] on div "Item Description Shopping Lists 1 Track Item Notes Reviews 1" at bounding box center [265, 378] width 183 height 142
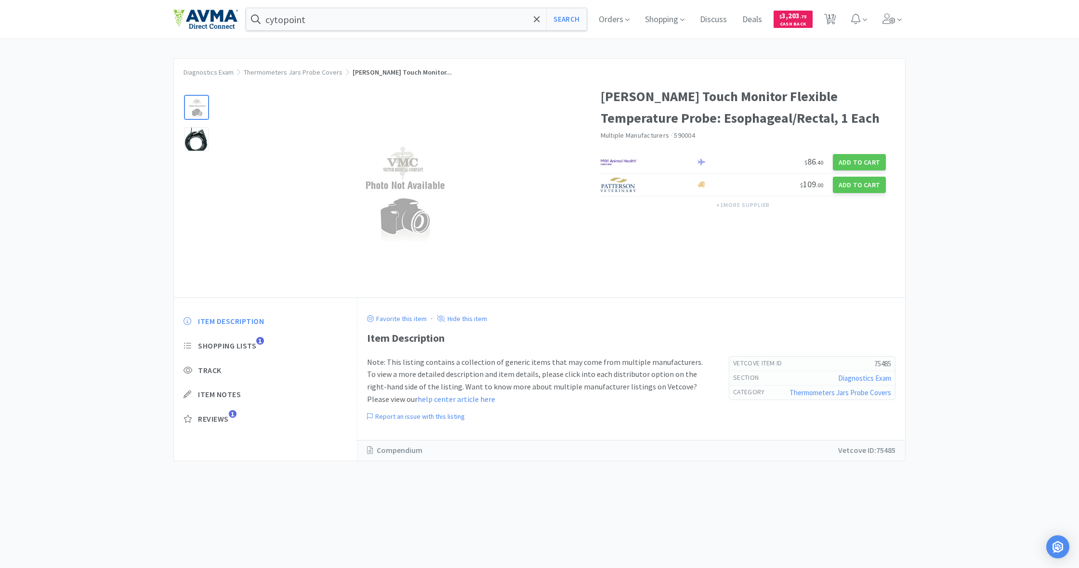
click at [240, 341] on div "Item Description Shopping Lists 1 Track Item Notes Reviews 1" at bounding box center [265, 378] width 183 height 142
click at [455, 356] on p "Note: This listing contains a collection of generic items that may come from mu…" at bounding box center [538, 380] width 343 height 49
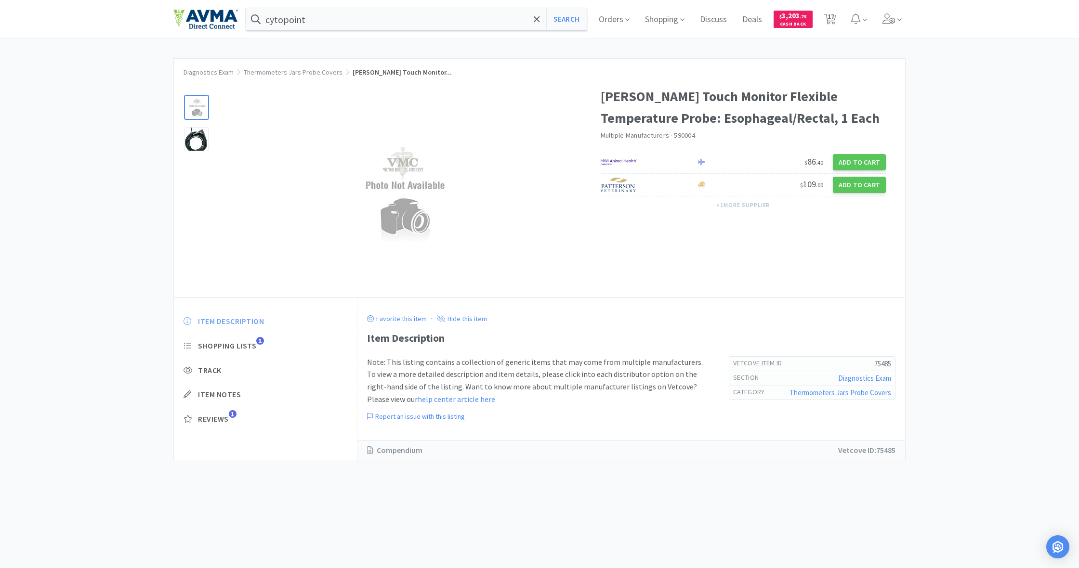
click at [221, 321] on span "Item Description" at bounding box center [231, 321] width 66 height 10
click at [220, 342] on span "Shopping Lists" at bounding box center [227, 346] width 58 height 10
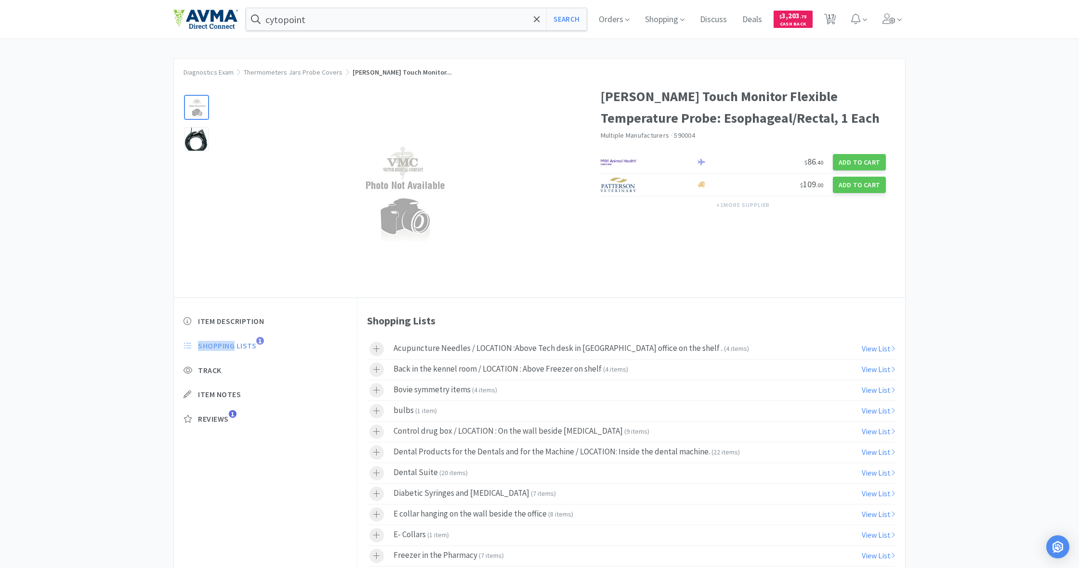
click at [220, 342] on span "Shopping Lists" at bounding box center [227, 346] width 58 height 10
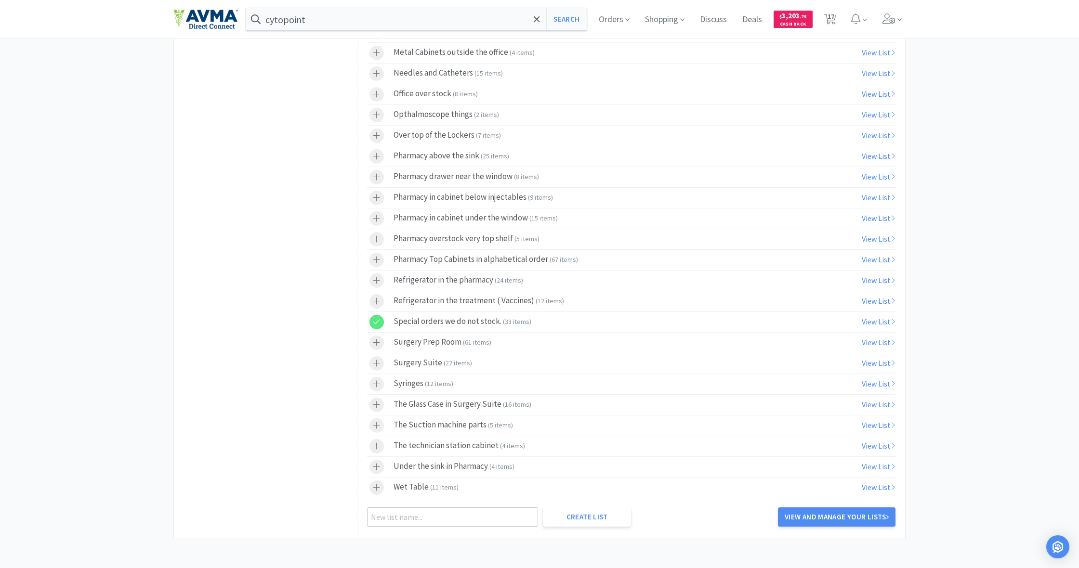
scroll to position [648, 0]
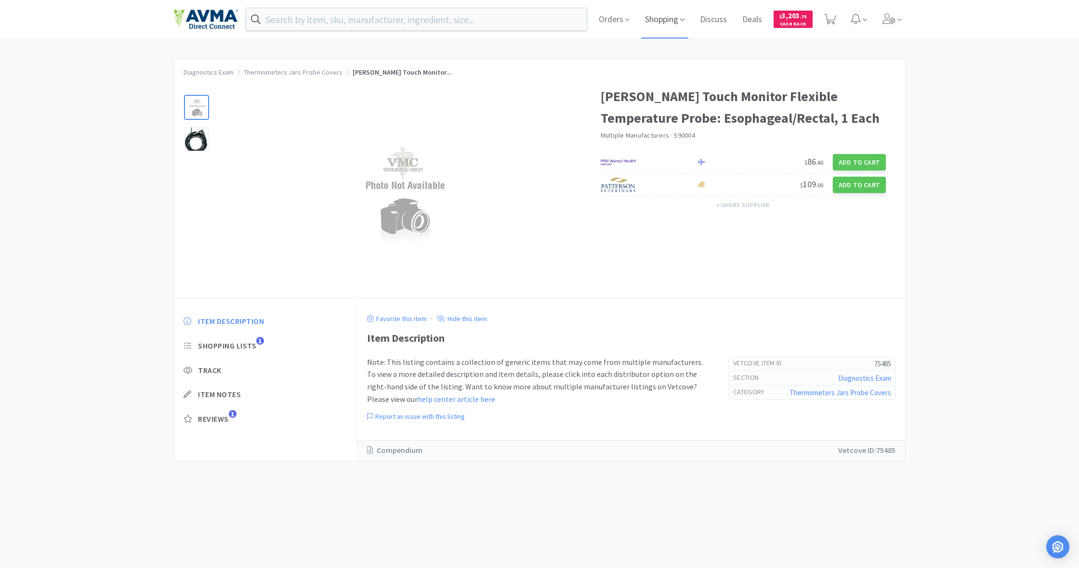
click at [660, 22] on span "Shopping" at bounding box center [664, 19] width 47 height 39
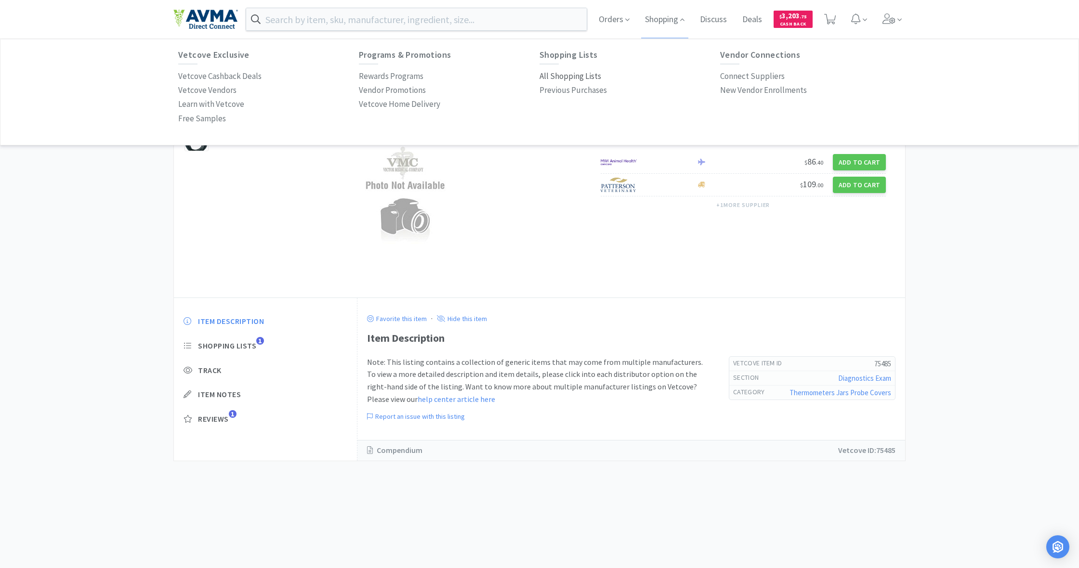
click at [569, 76] on p "All Shopping Lists" at bounding box center [570, 76] width 62 height 13
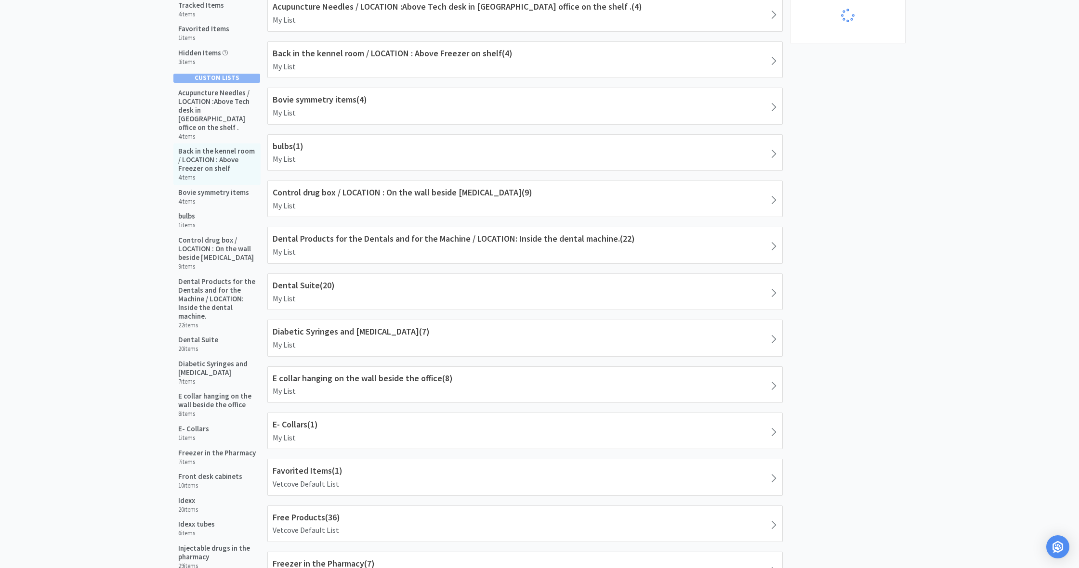
select select "1"
select select "4"
select select "2"
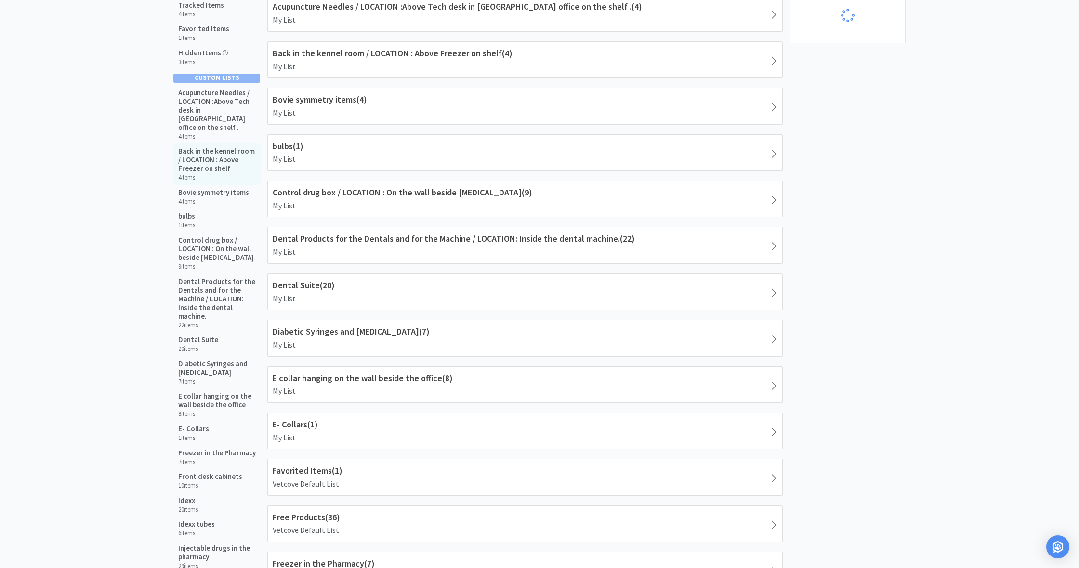
select select "3"
select select "1"
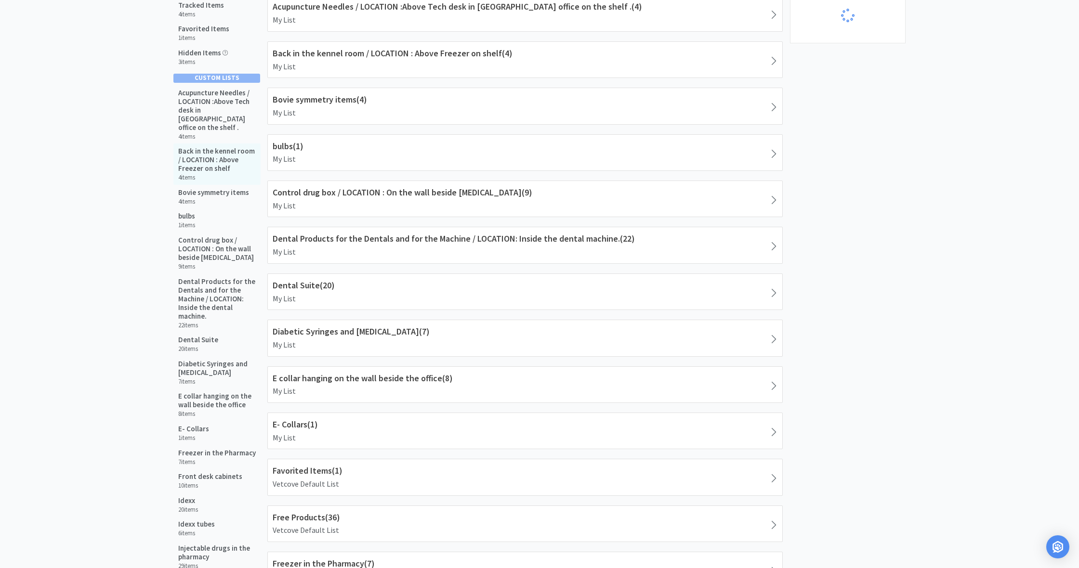
select select "2"
select select "1"
select select "5"
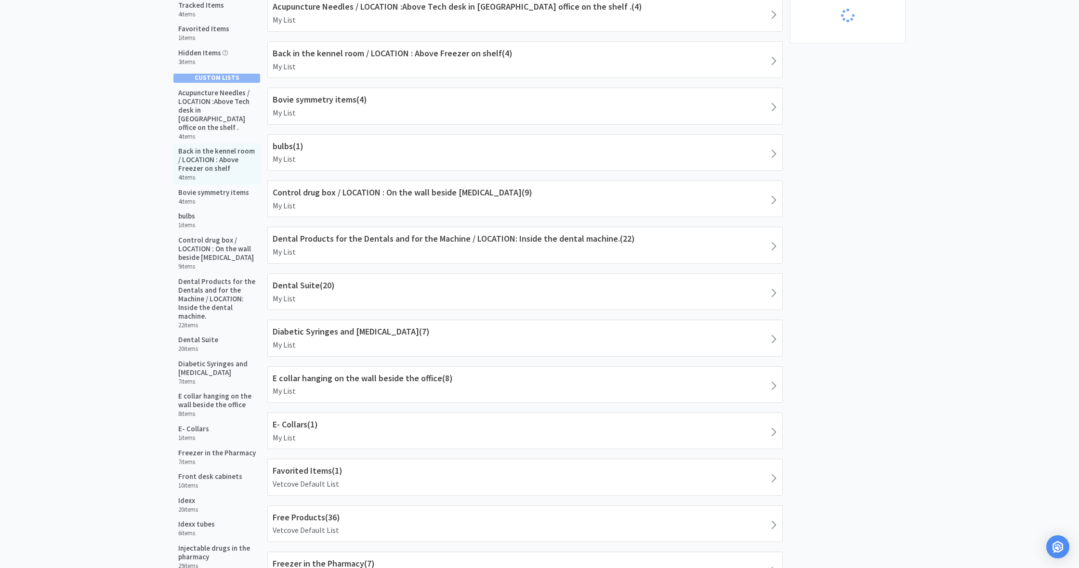
select select "5"
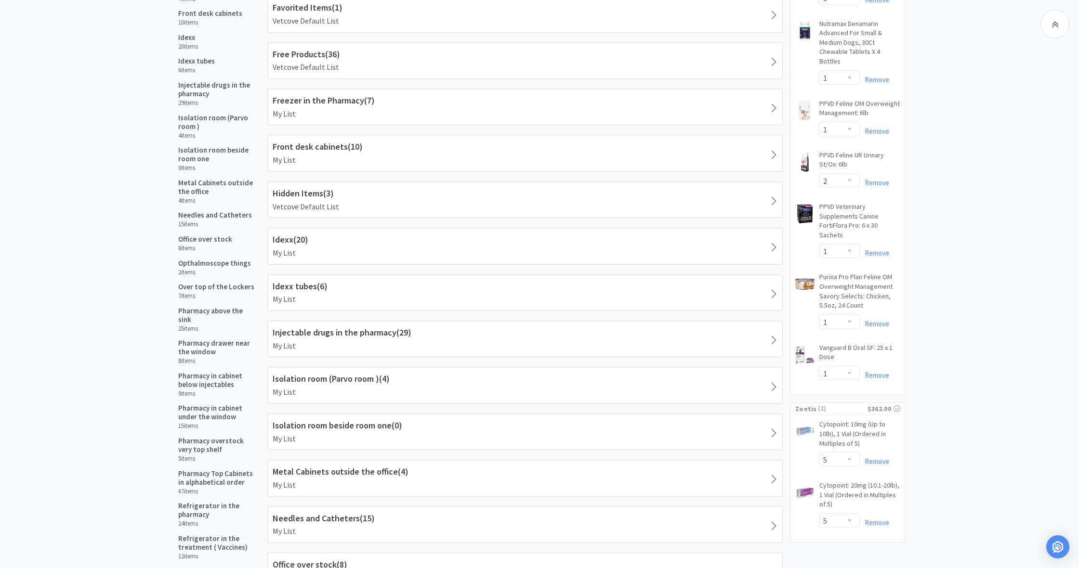
select select "1"
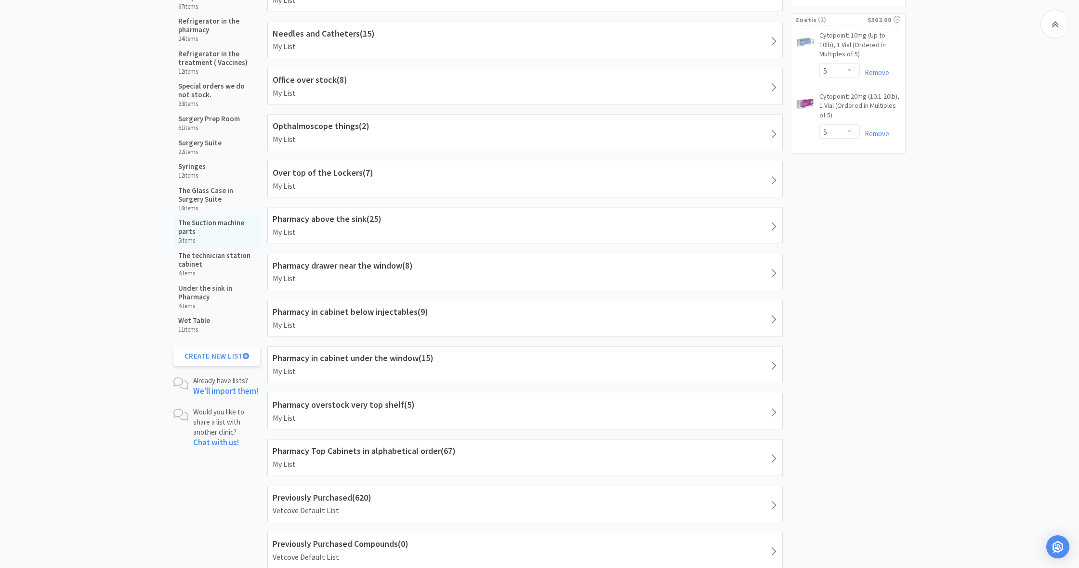
scroll to position [1107, 0]
click at [210, 81] on h5 "Special orders we do not stock." at bounding box center [217, 88] width 78 height 17
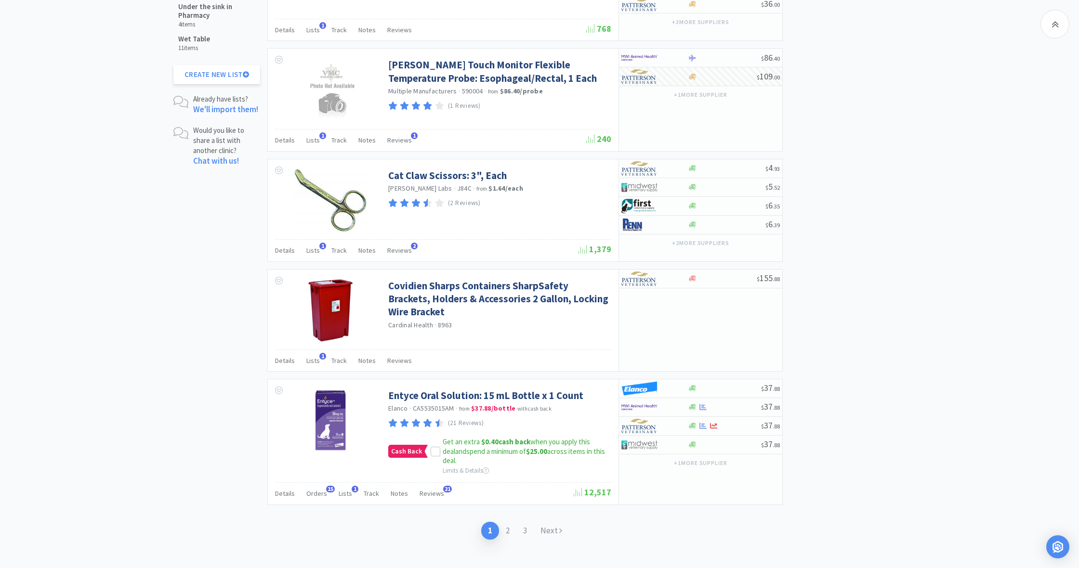
scroll to position [1387, 0]
click at [528, 523] on link "3" at bounding box center [524, 532] width 17 height 18
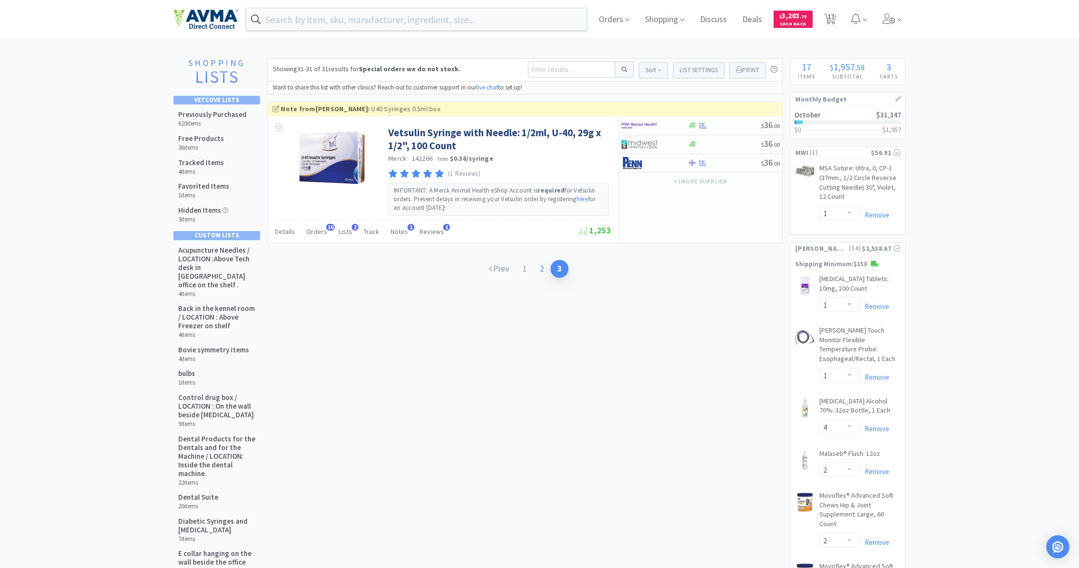
click at [541, 267] on link "2" at bounding box center [541, 269] width 17 height 18
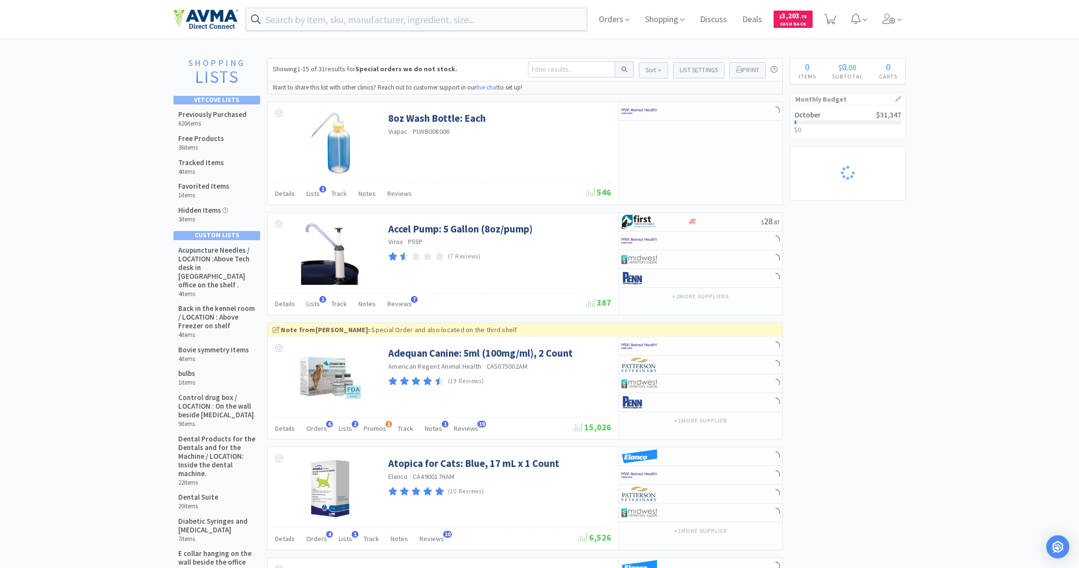
select select "1"
select select "4"
select select "2"
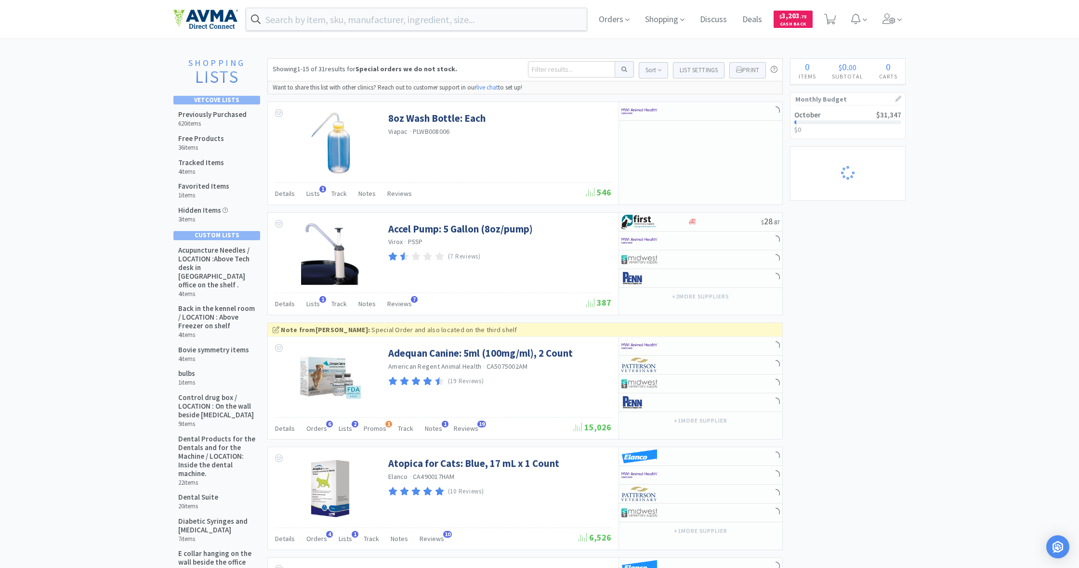
select select "2"
select select "3"
select select "1"
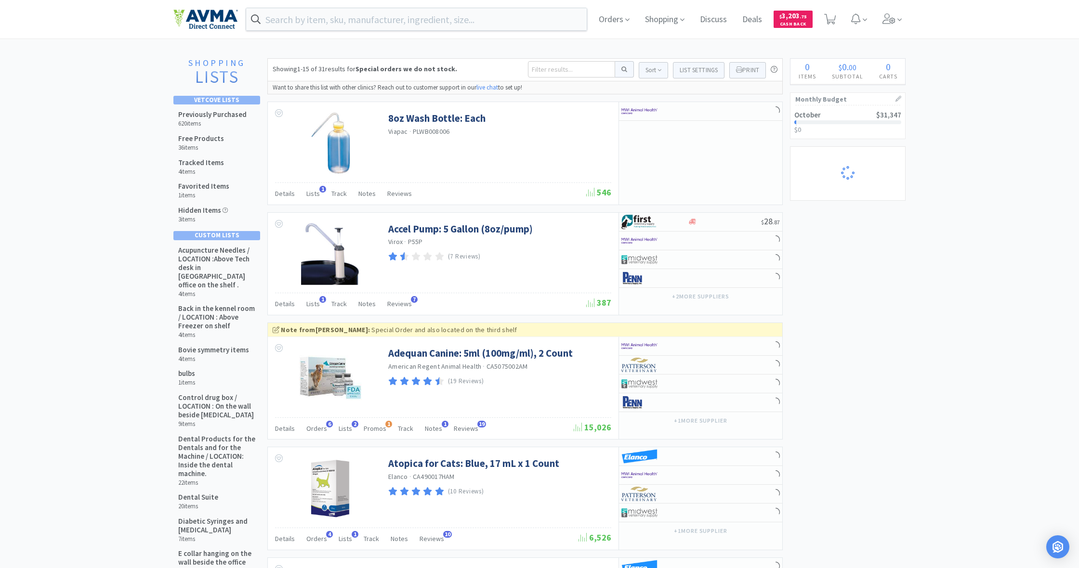
select select "1"
select select "2"
select select "1"
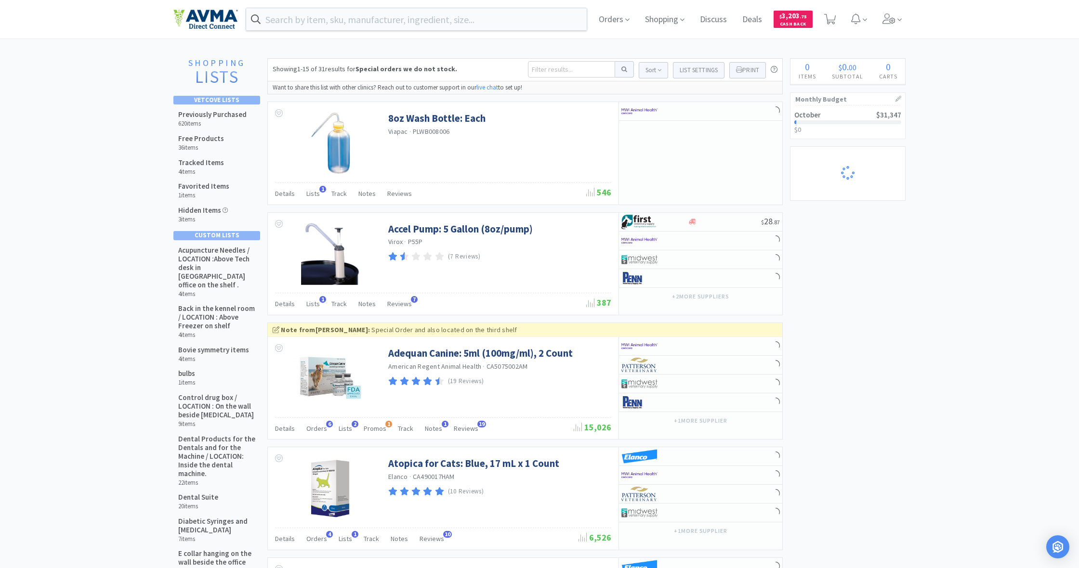
select select "5"
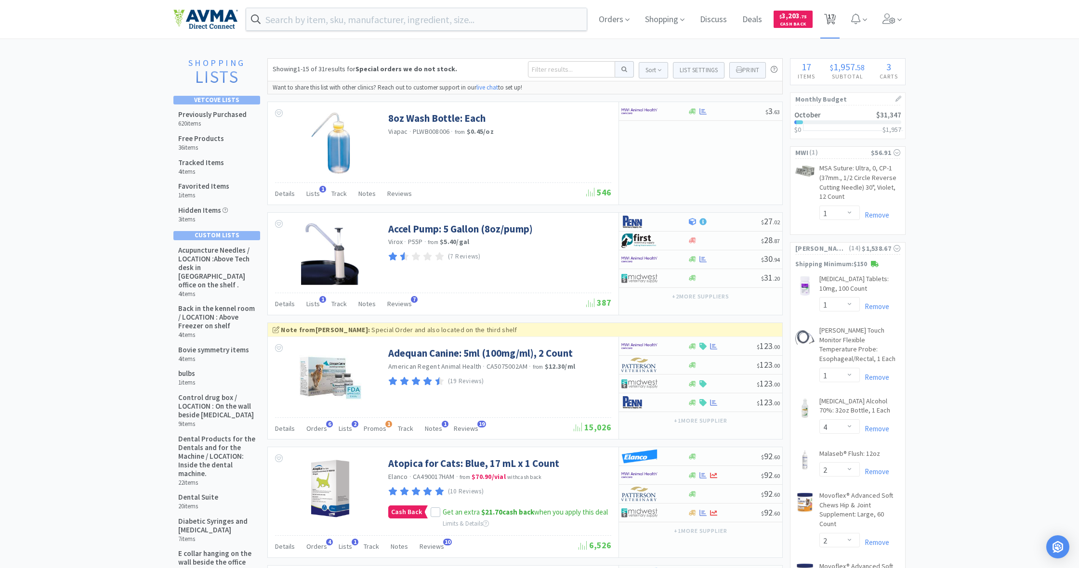
click at [828, 18] on span "17" at bounding box center [830, 16] width 7 height 39
select select "5"
select select "1"
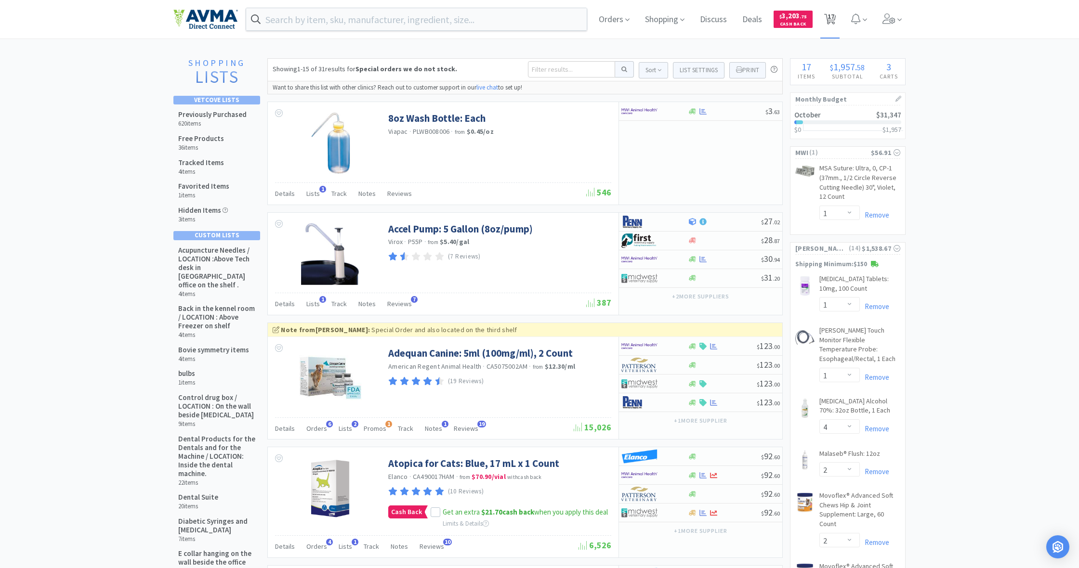
select select "1"
select select "4"
select select "2"
select select "3"
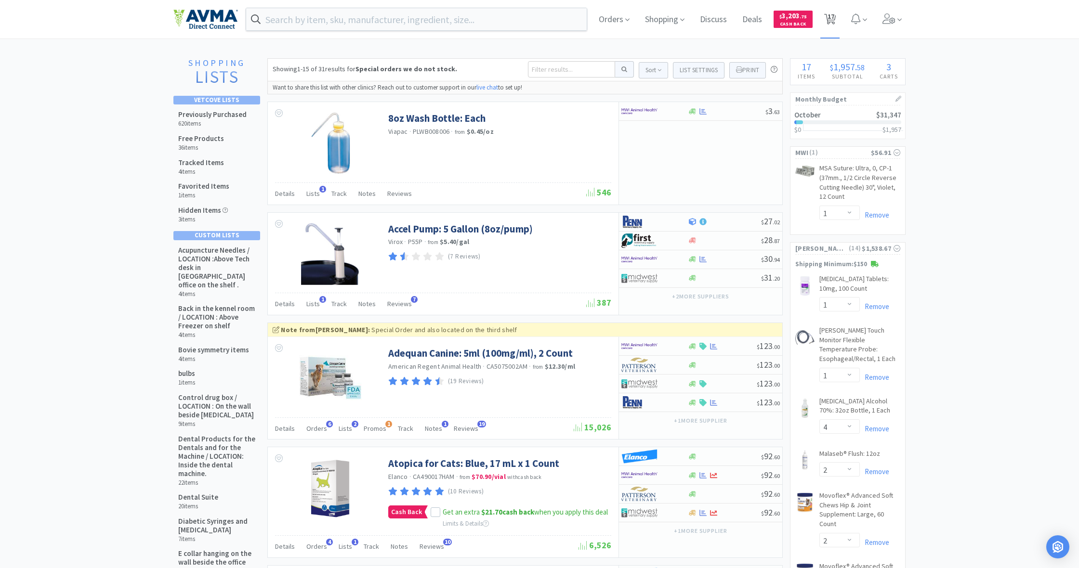
select select "1"
select select "2"
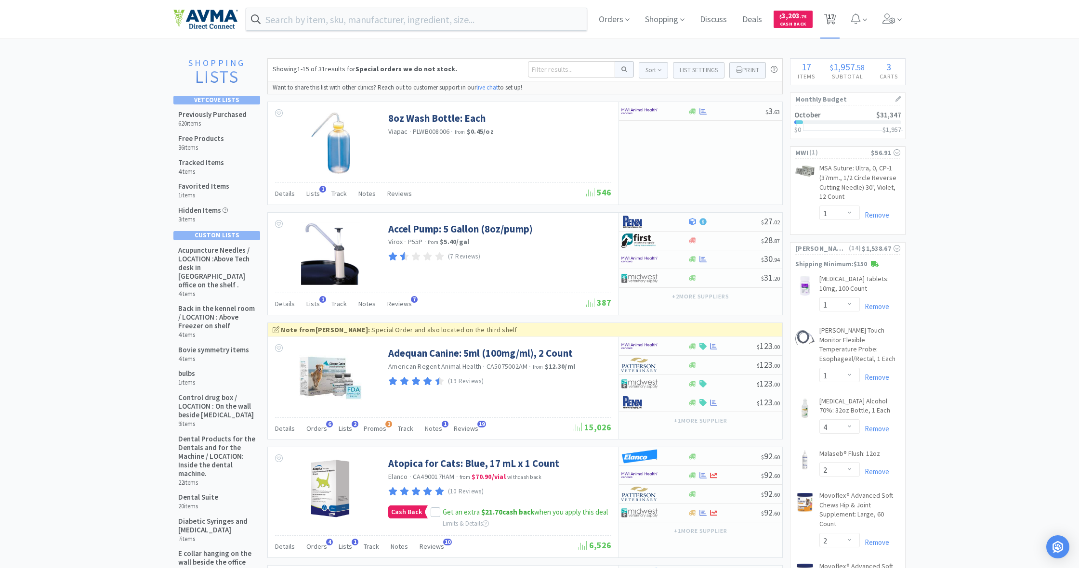
select select "1"
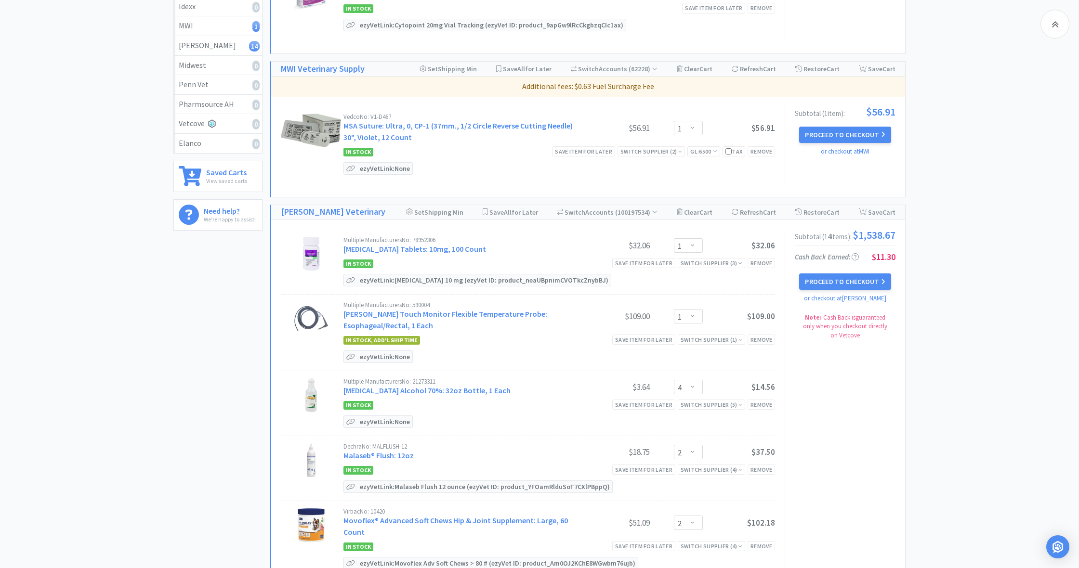
scroll to position [312, 0]
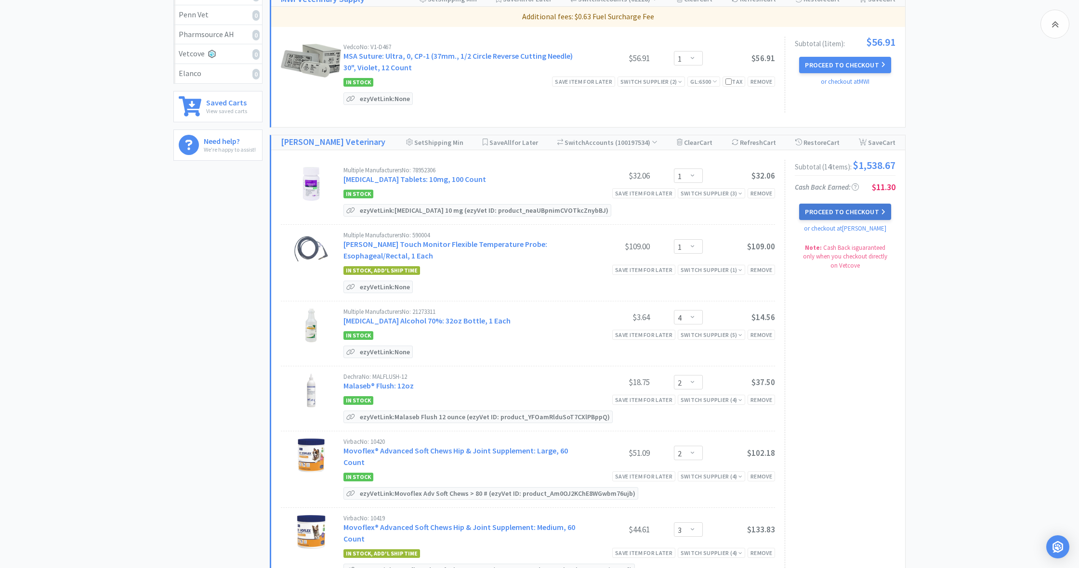
click at [841, 217] on button "Proceed to Checkout" at bounding box center [845, 212] width 92 height 16
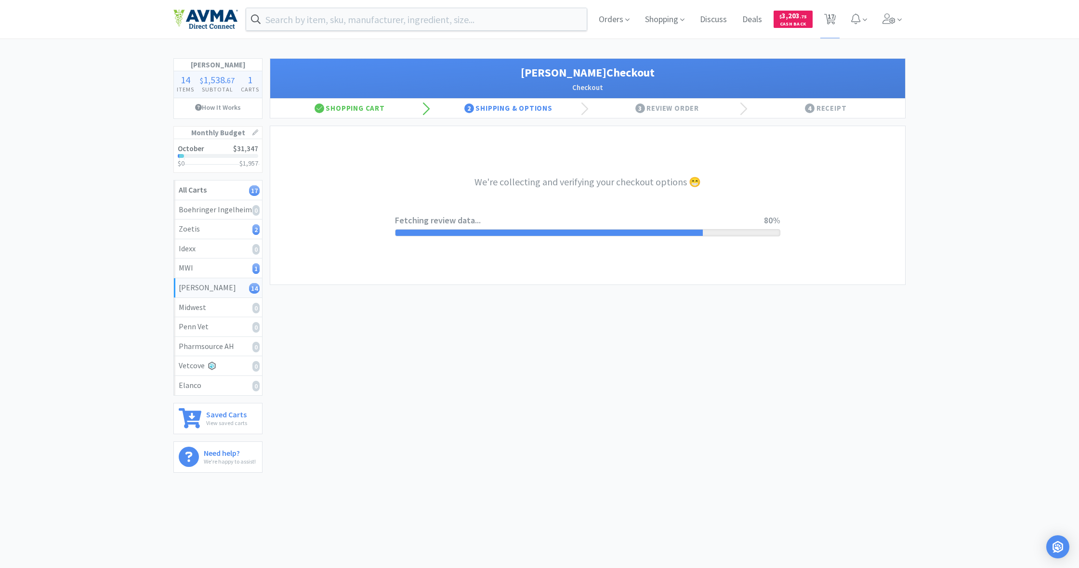
select select "1"
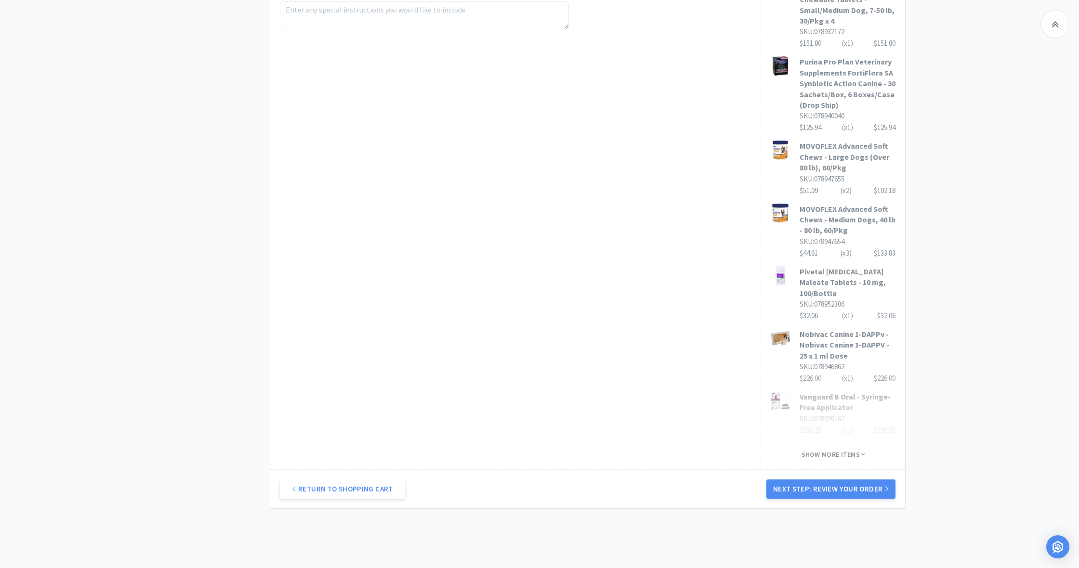
scroll to position [520, 0]
click at [853, 479] on button "Next Step: Review Your Order" at bounding box center [830, 488] width 129 height 19
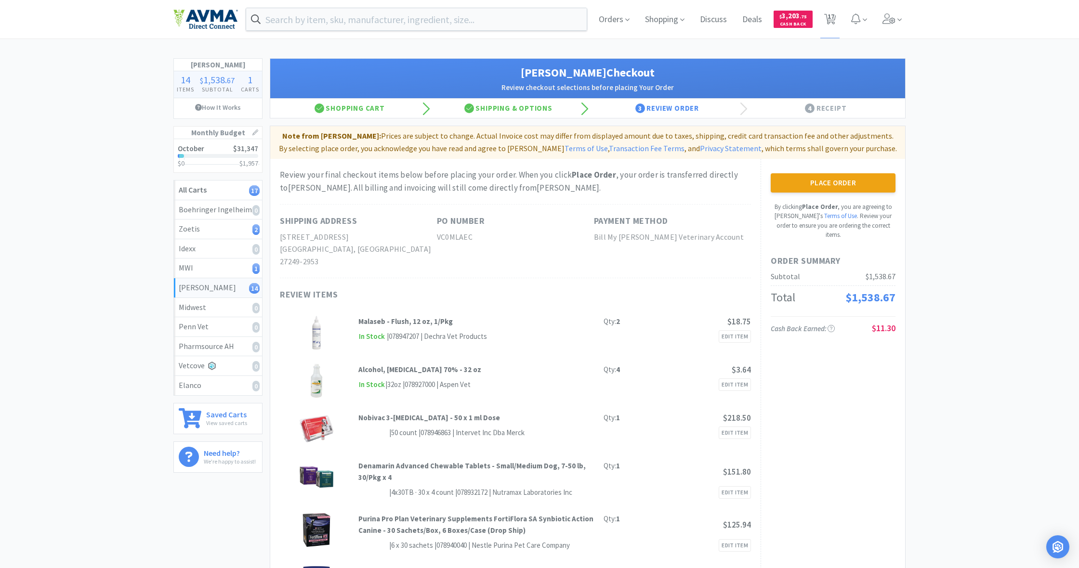
scroll to position [0, 0]
click at [831, 182] on button "Place Order" at bounding box center [833, 182] width 125 height 19
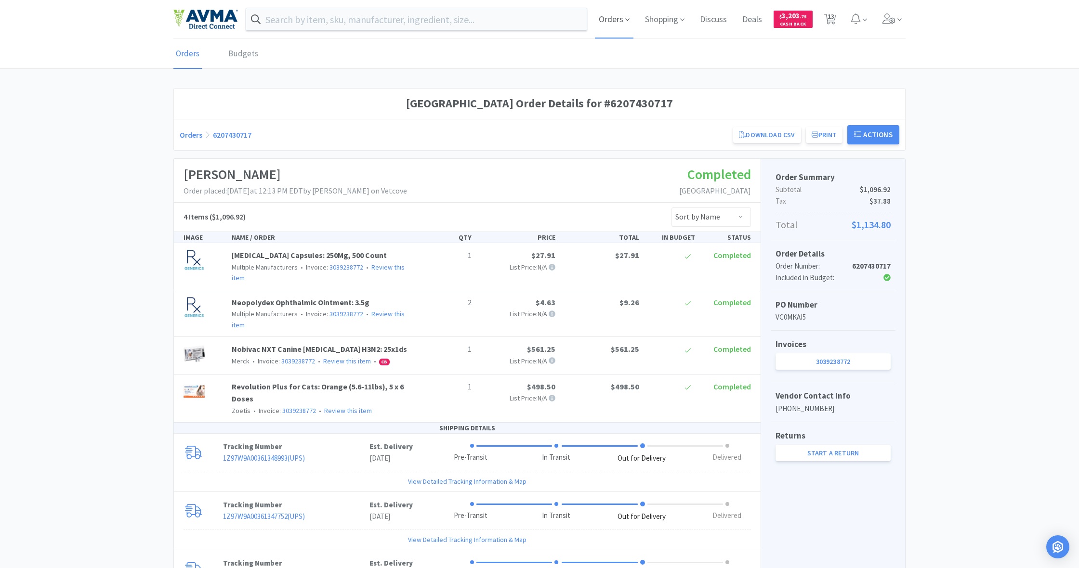
click at [604, 20] on span "Orders" at bounding box center [614, 19] width 39 height 39
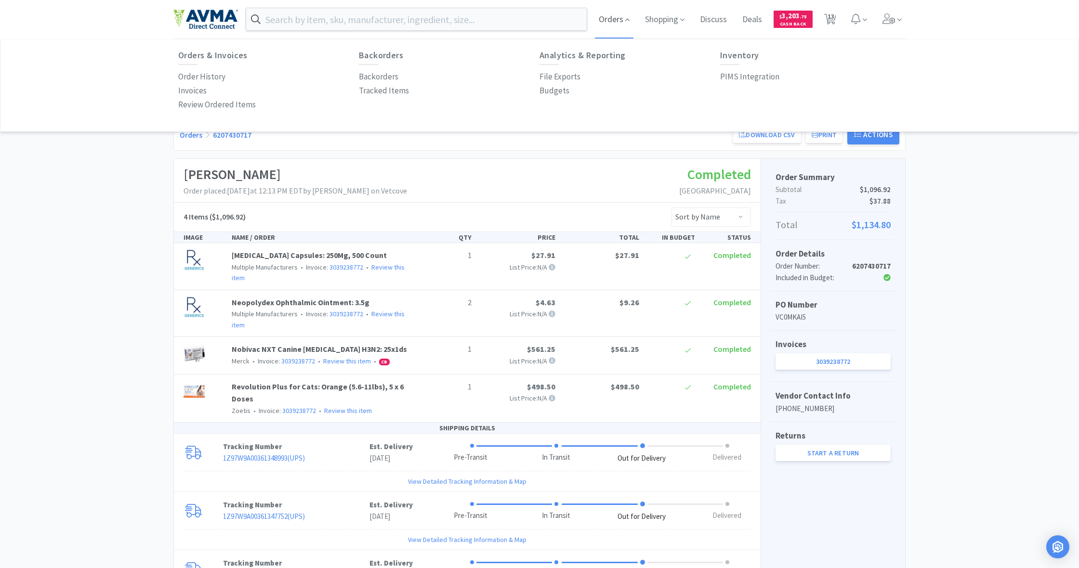
scroll to position [1, 0]
click at [205, 75] on p "Order History" at bounding box center [201, 75] width 47 height 13
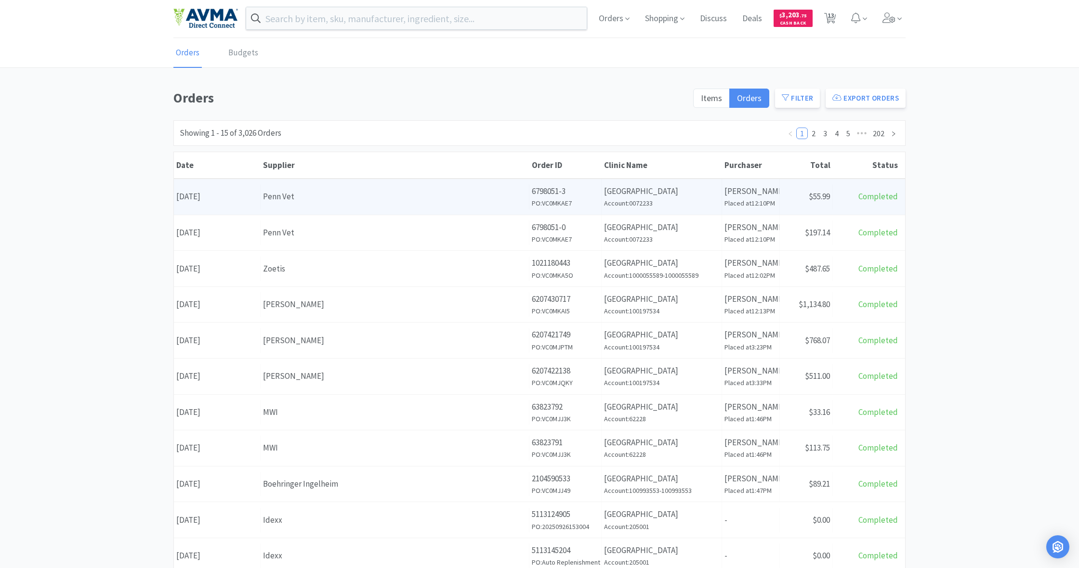
click at [461, 210] on div "Date [DATE] Supplier Penn Vet Order ID 6798051-3 PO: VC0MKAE7 Clinic Name [GEOG…" at bounding box center [539, 197] width 731 height 36
click at [462, 205] on div "Supplier Penn Vet" at bounding box center [395, 196] width 269 height 25
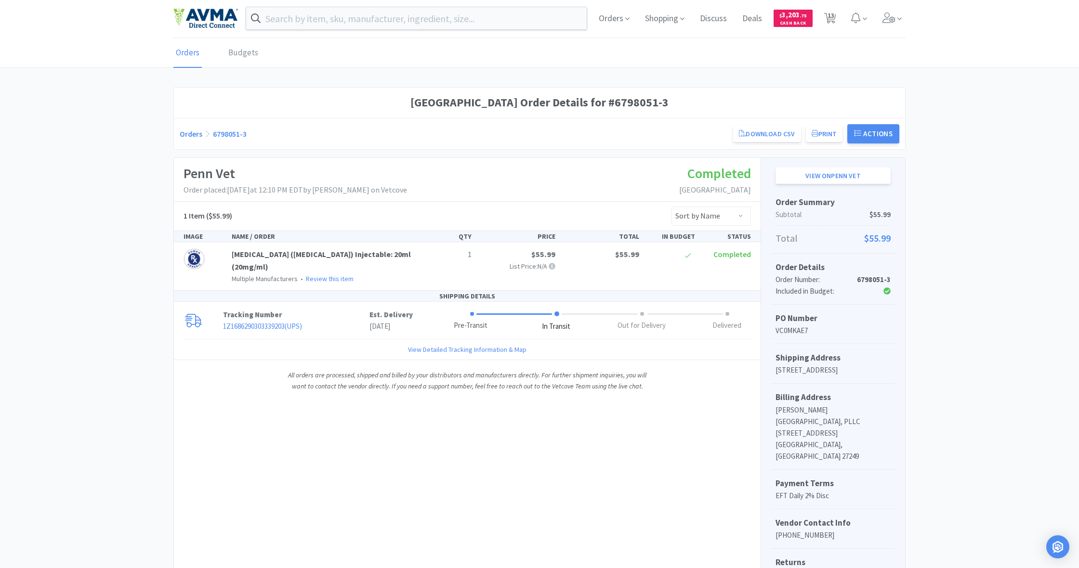
click at [462, 205] on div "1 Item ($55.99) Sort by Name Sort by Total Price Sort by Unit Price Sort by Qua…" at bounding box center [467, 216] width 587 height 29
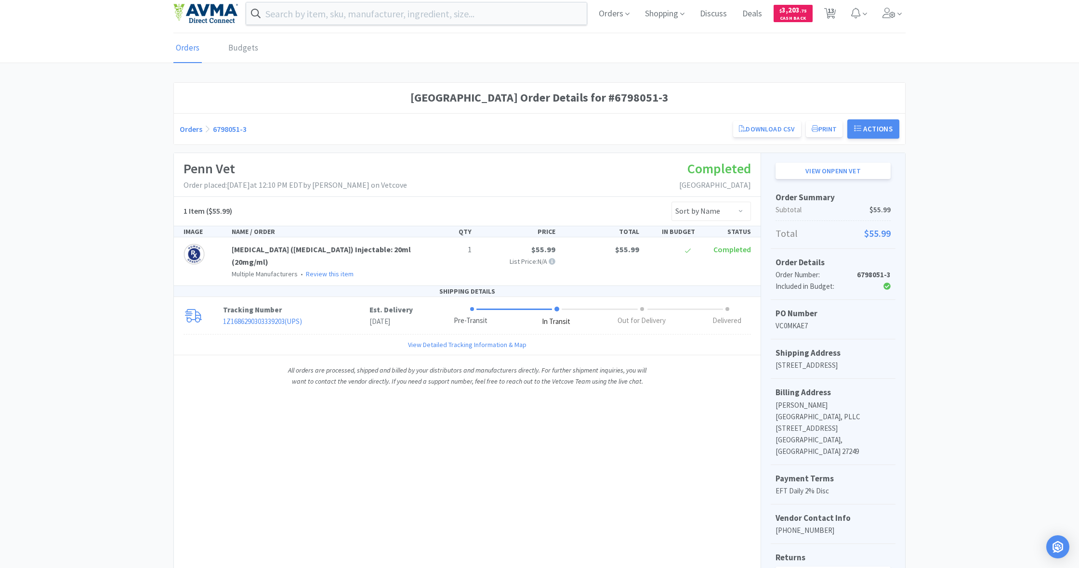
scroll to position [7, 0]
click at [555, 306] on span at bounding box center [556, 308] width 5 height 5
